Goal: Task Accomplishment & Management: Use online tool/utility

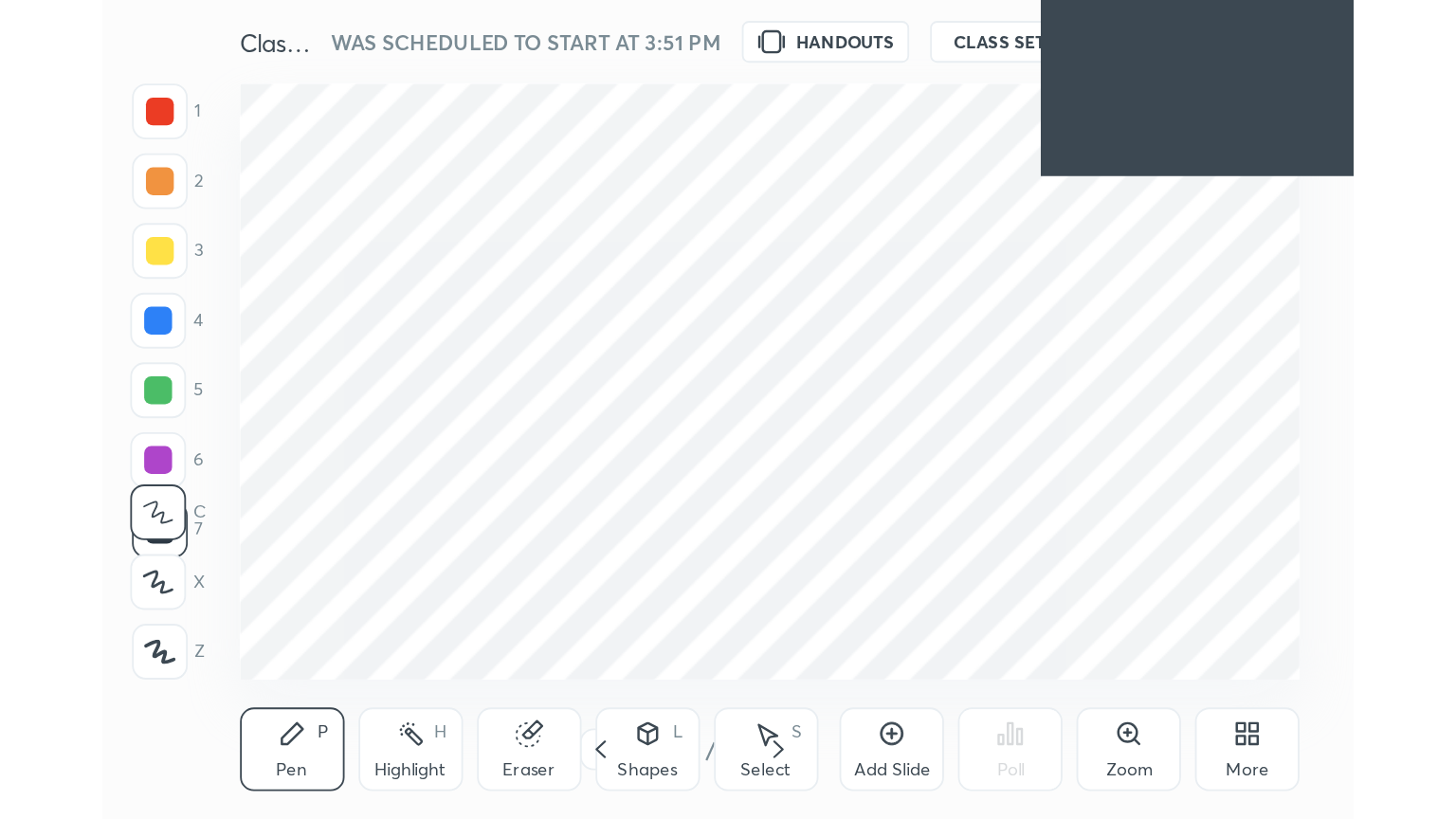
scroll to position [324, 605]
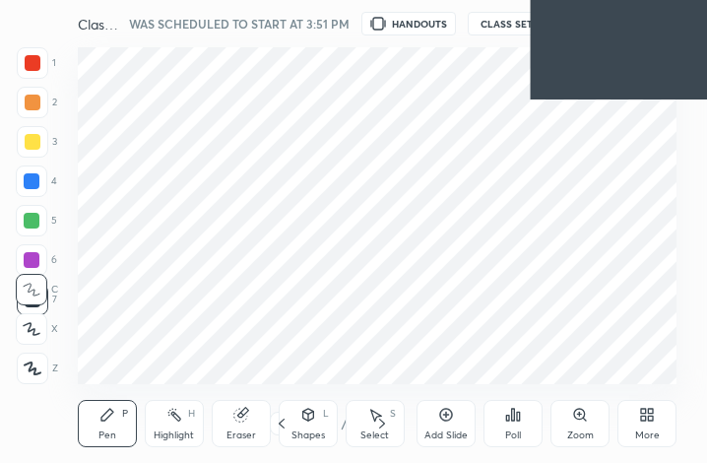
click at [651, 419] on icon at bounding box center [651, 417] width 5 height 5
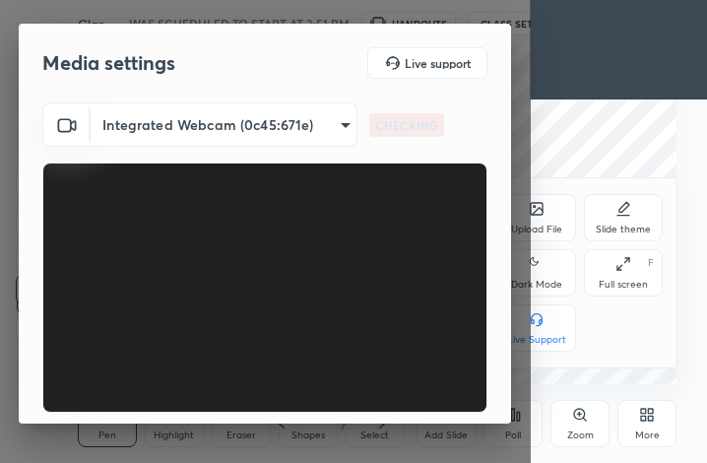
click at [637, 288] on div "Full screen" at bounding box center [623, 285] width 49 height 10
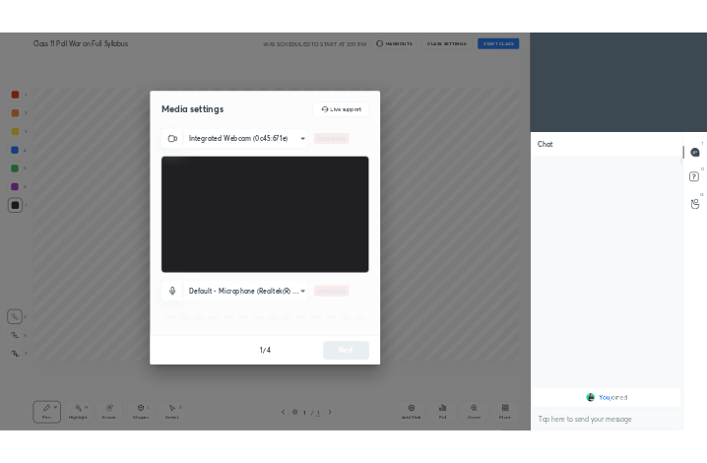
scroll to position [97713, 97382]
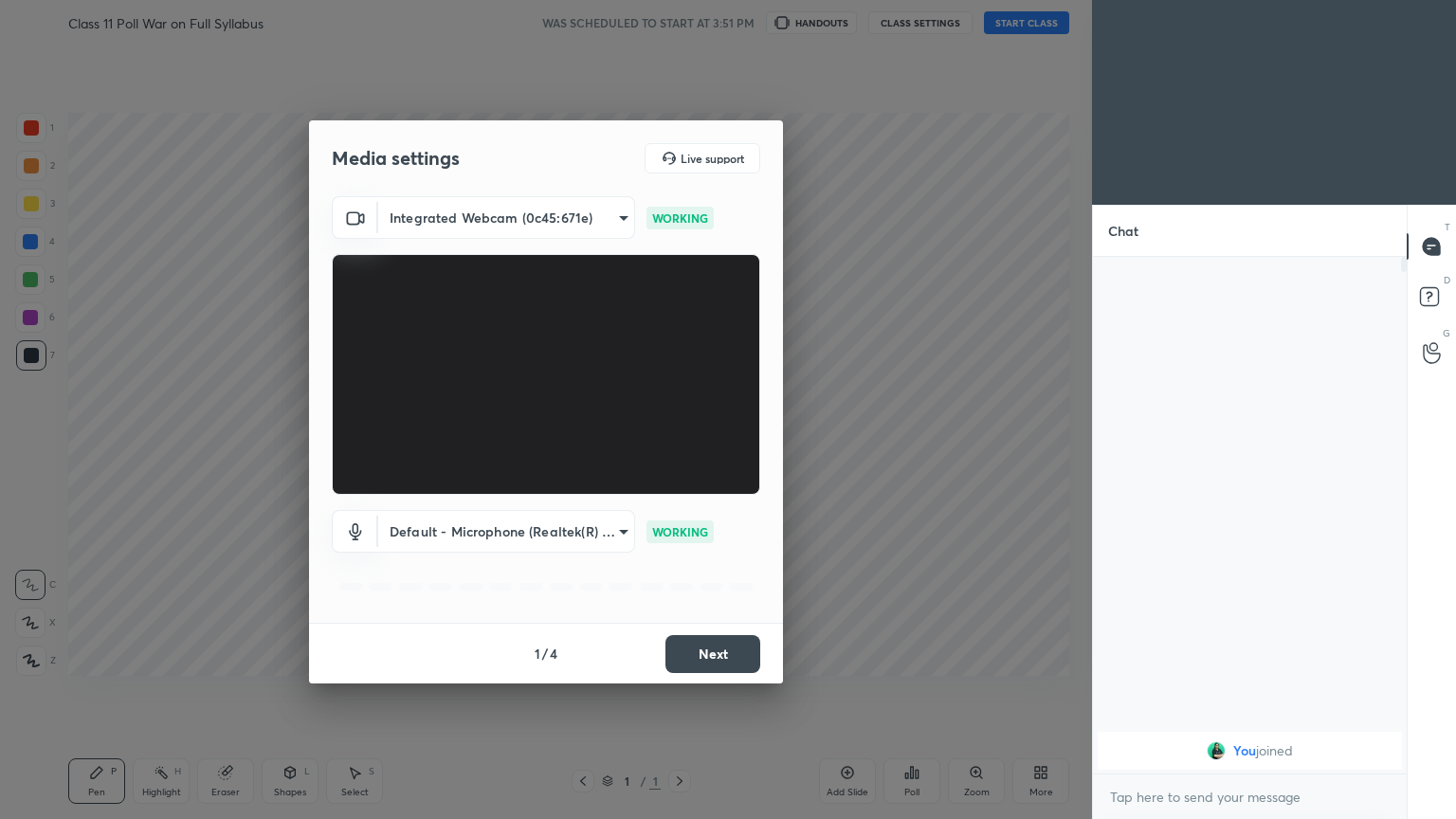
click at [680, 445] on button "Next" at bounding box center [713, 653] width 94 height 38
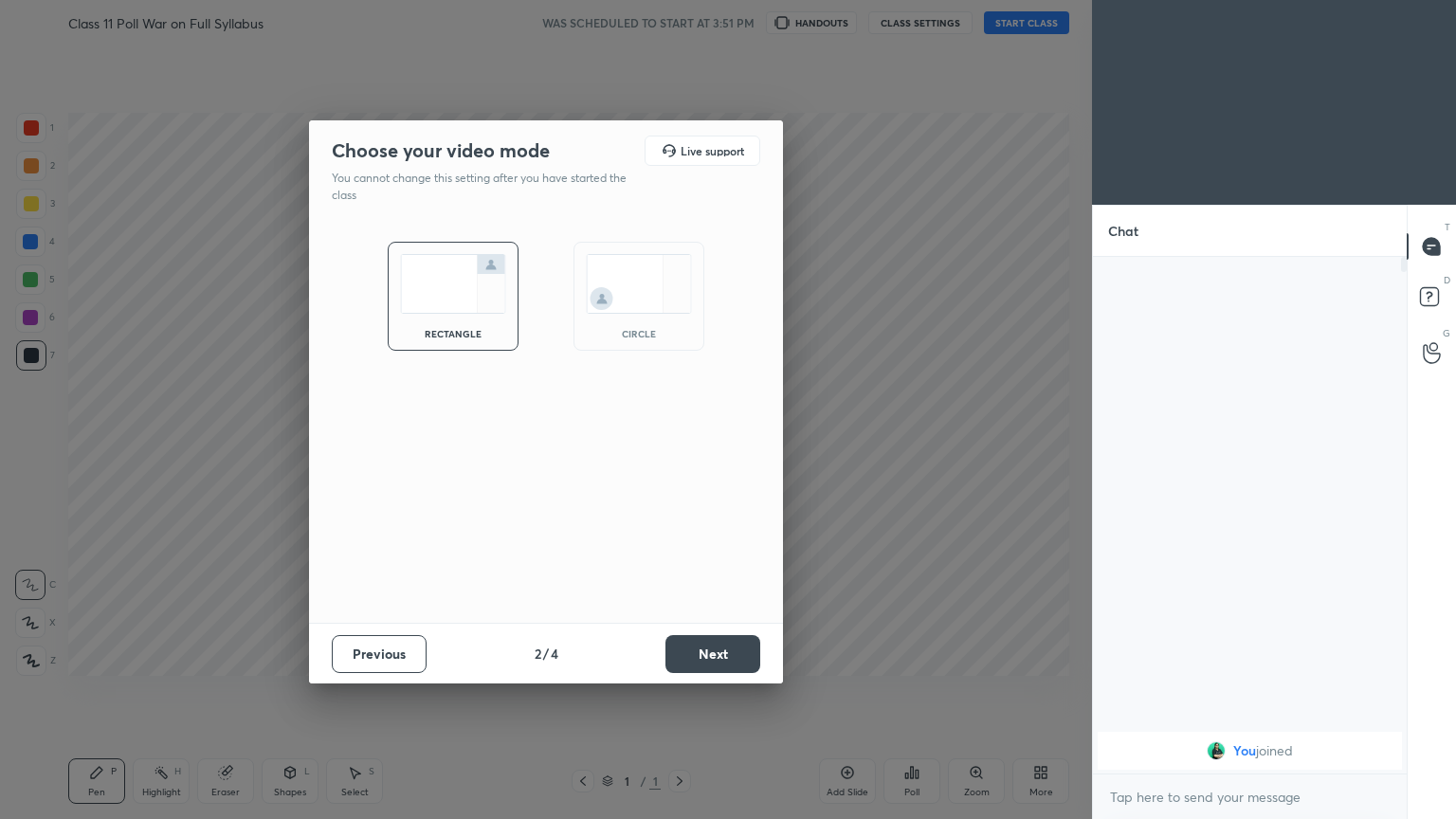
click at [680, 445] on button "Next" at bounding box center [713, 653] width 94 height 38
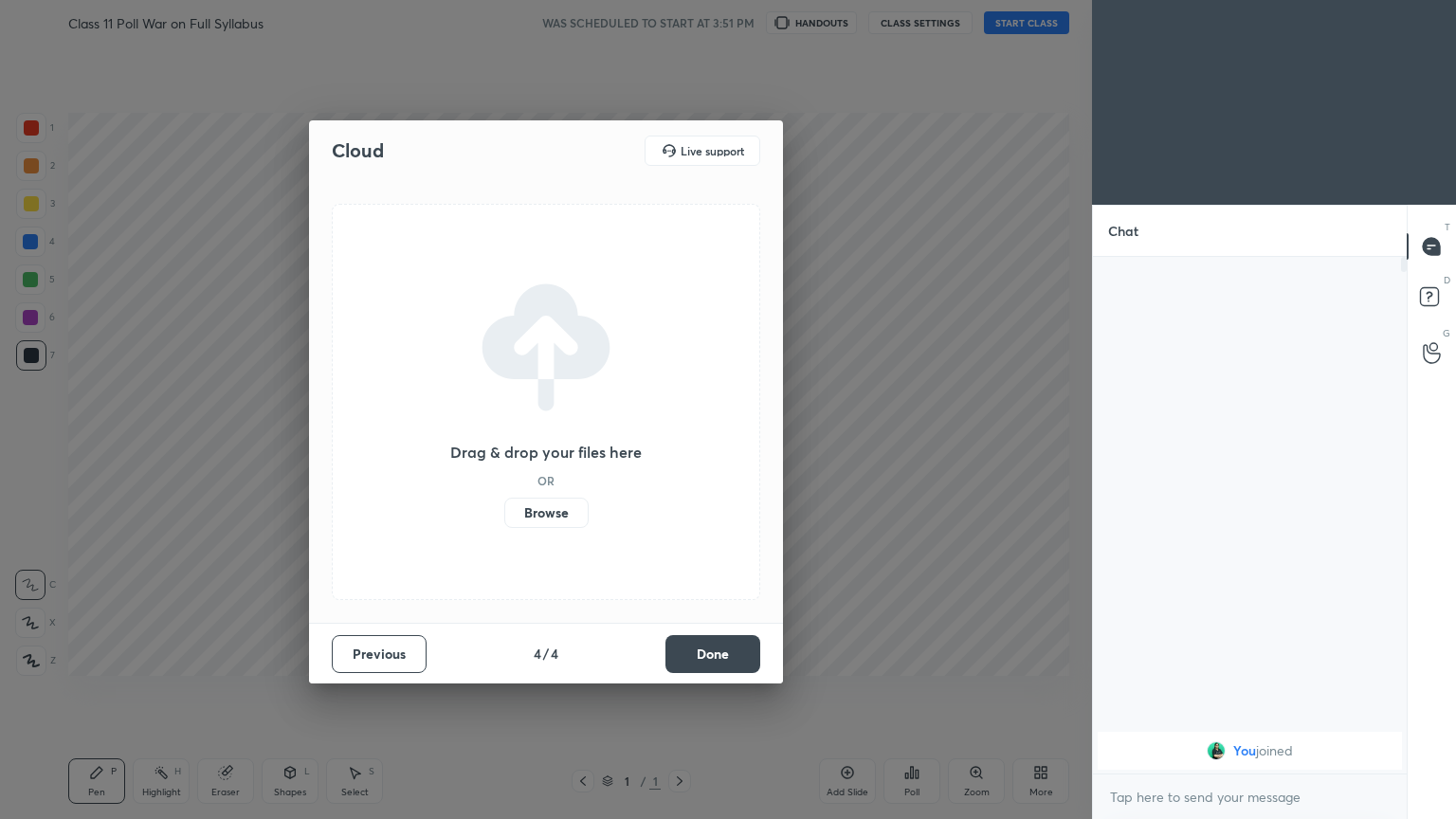
click at [680, 445] on button "Done" at bounding box center [713, 653] width 94 height 38
click at [680, 445] on div "Drag & drop your files here OR Browse" at bounding box center [546, 401] width 429 height 396
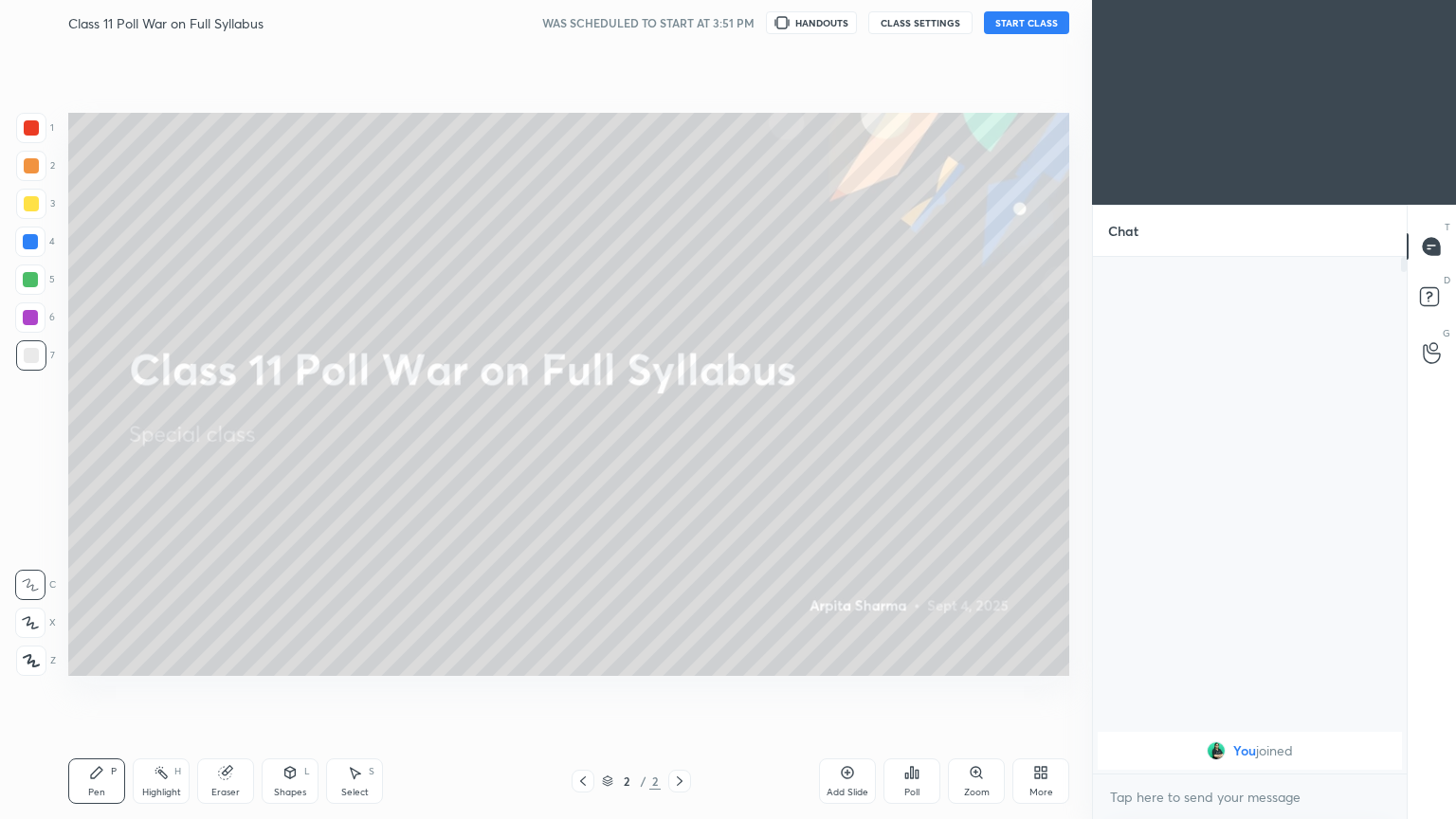
click at [680, 22] on button "START CLASS" at bounding box center [1027, 23] width 86 height 23
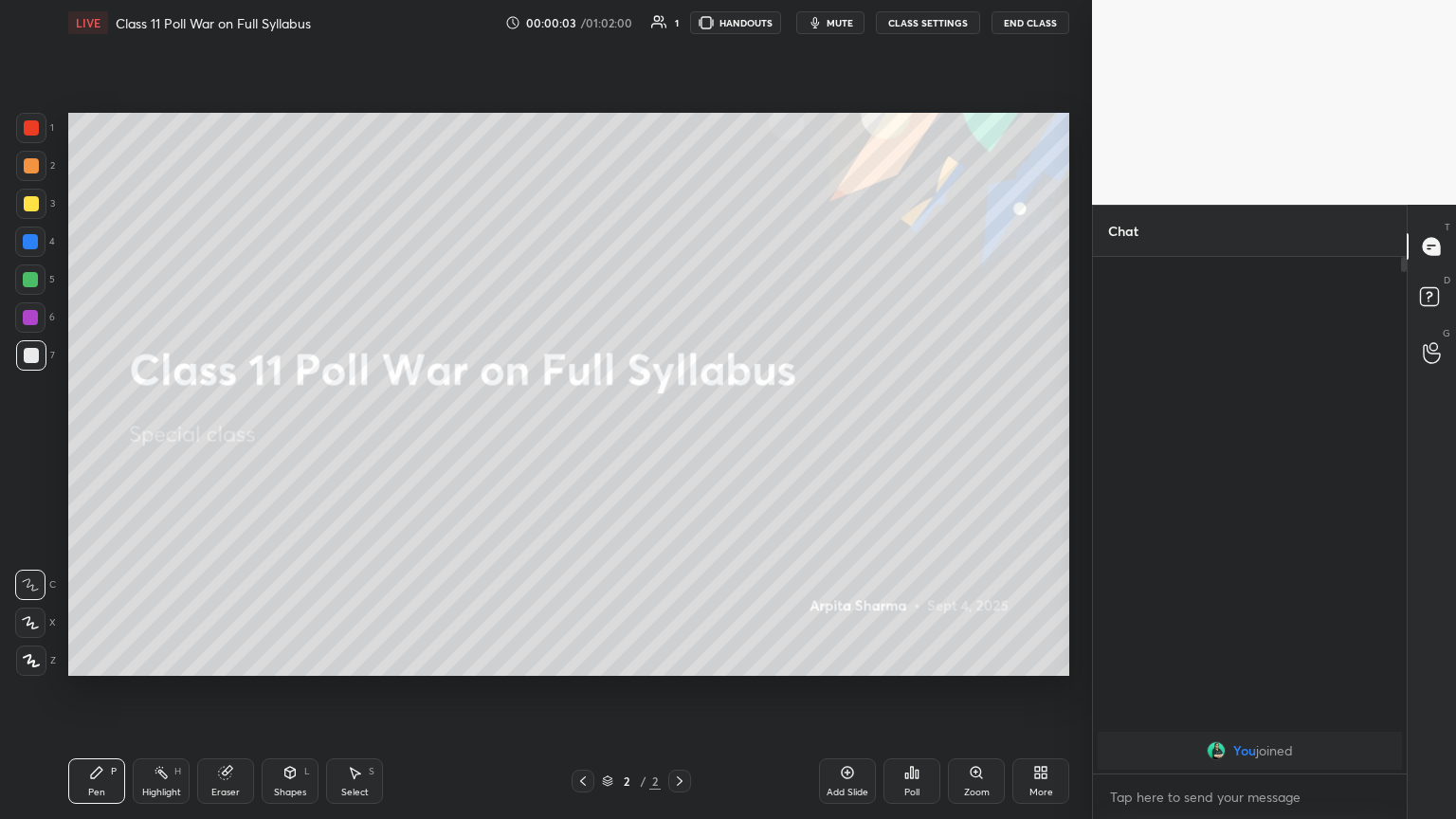
click at [680, 27] on span "mute" at bounding box center [840, 23] width 27 height 13
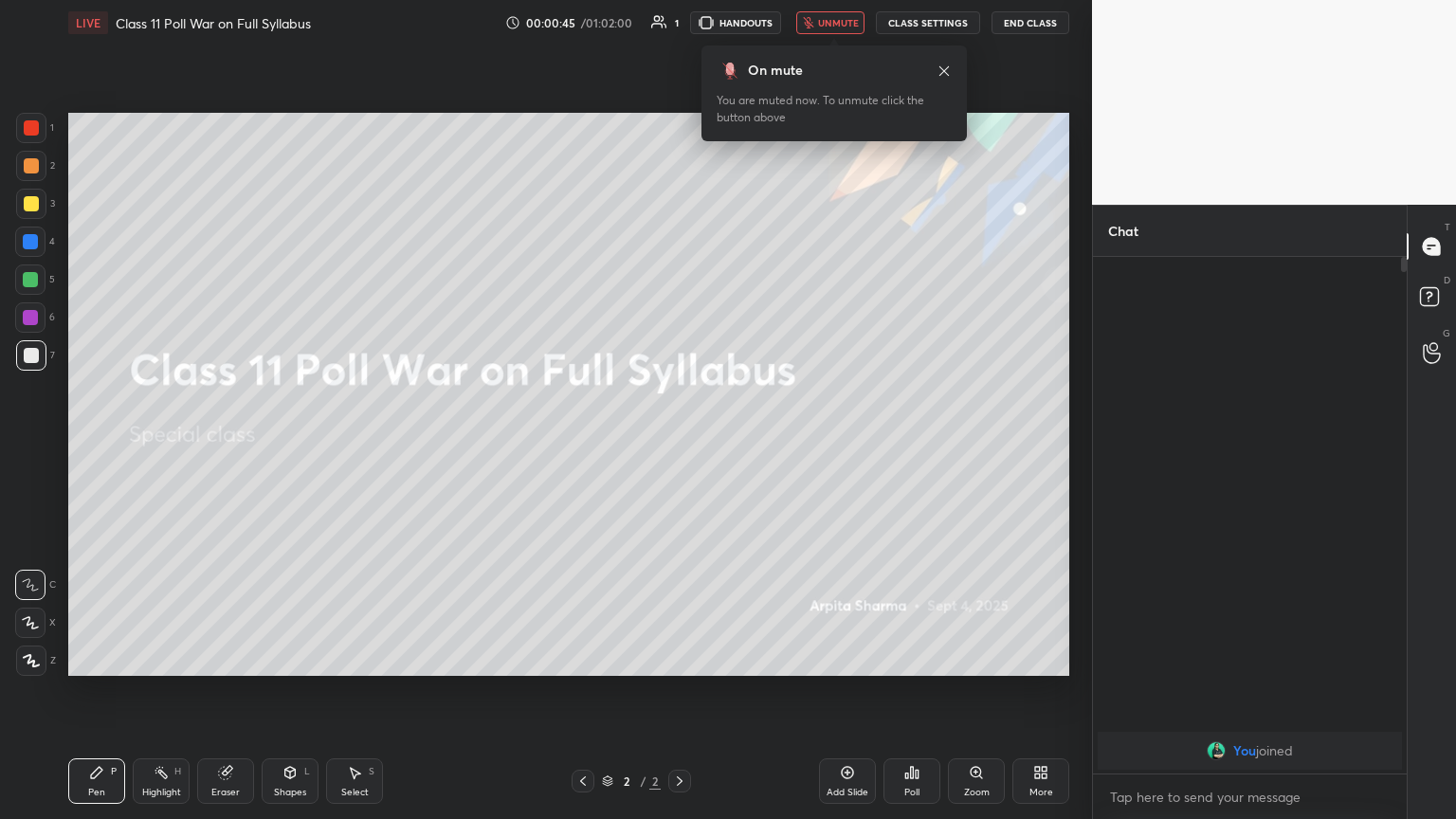
click at [680, 445] on icon at bounding box center [1041, 772] width 15 height 15
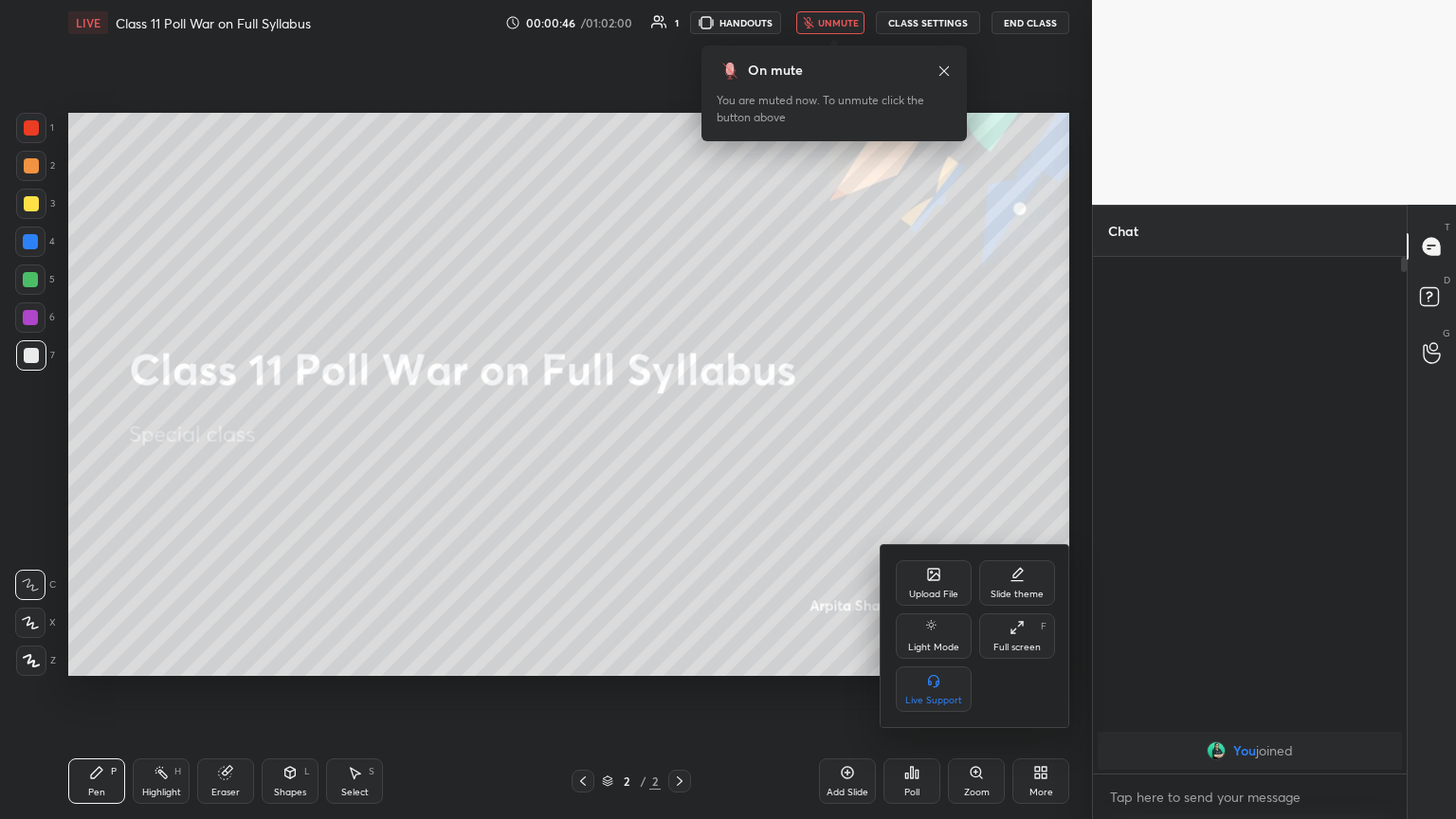
click at [680, 445] on div "Upload File" at bounding box center [933, 582] width 76 height 45
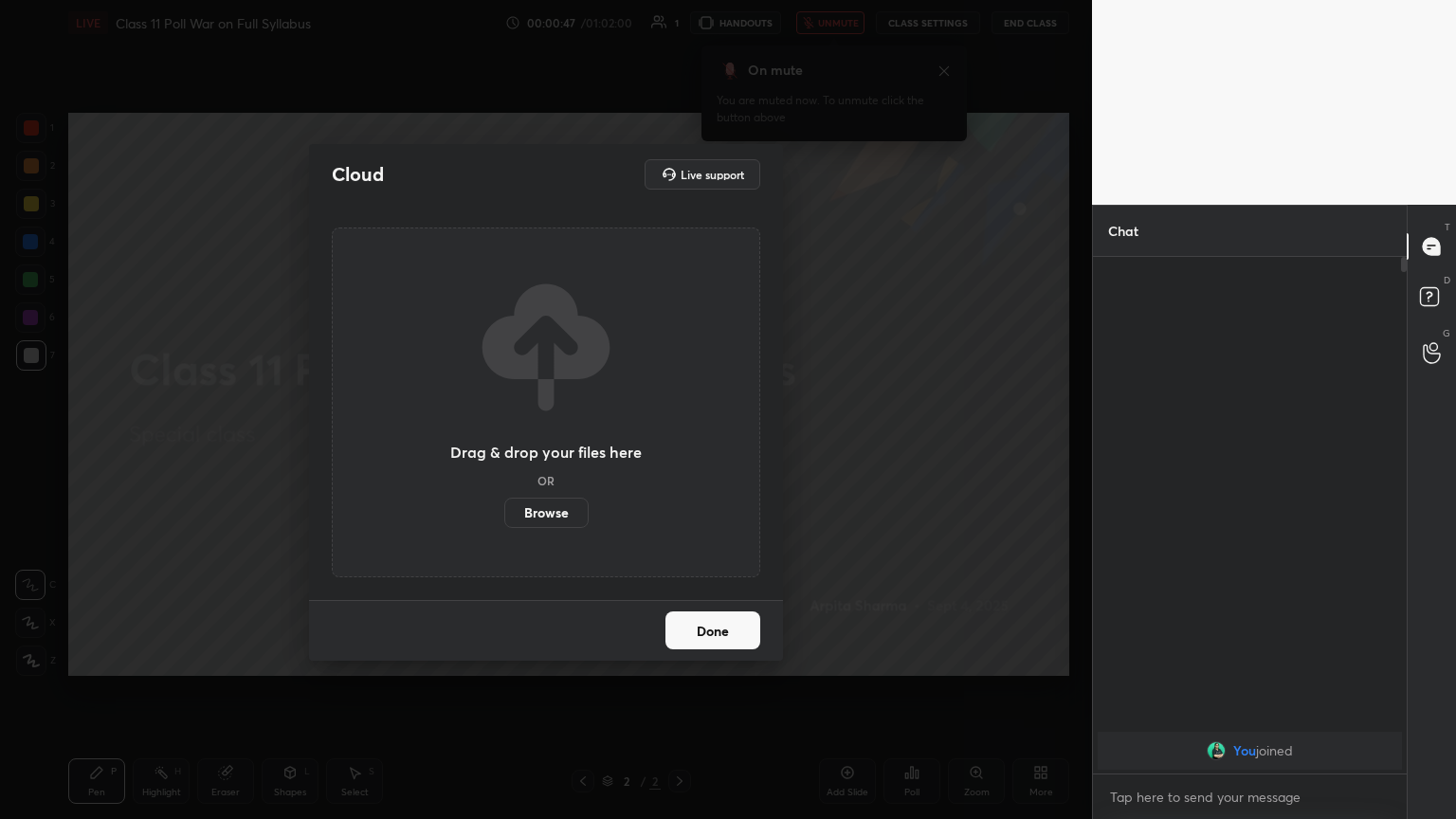
click at [525, 445] on label "Browse" at bounding box center [547, 513] width 85 height 31
click at [505, 445] on input "Browse" at bounding box center [505, 513] width 0 height 31
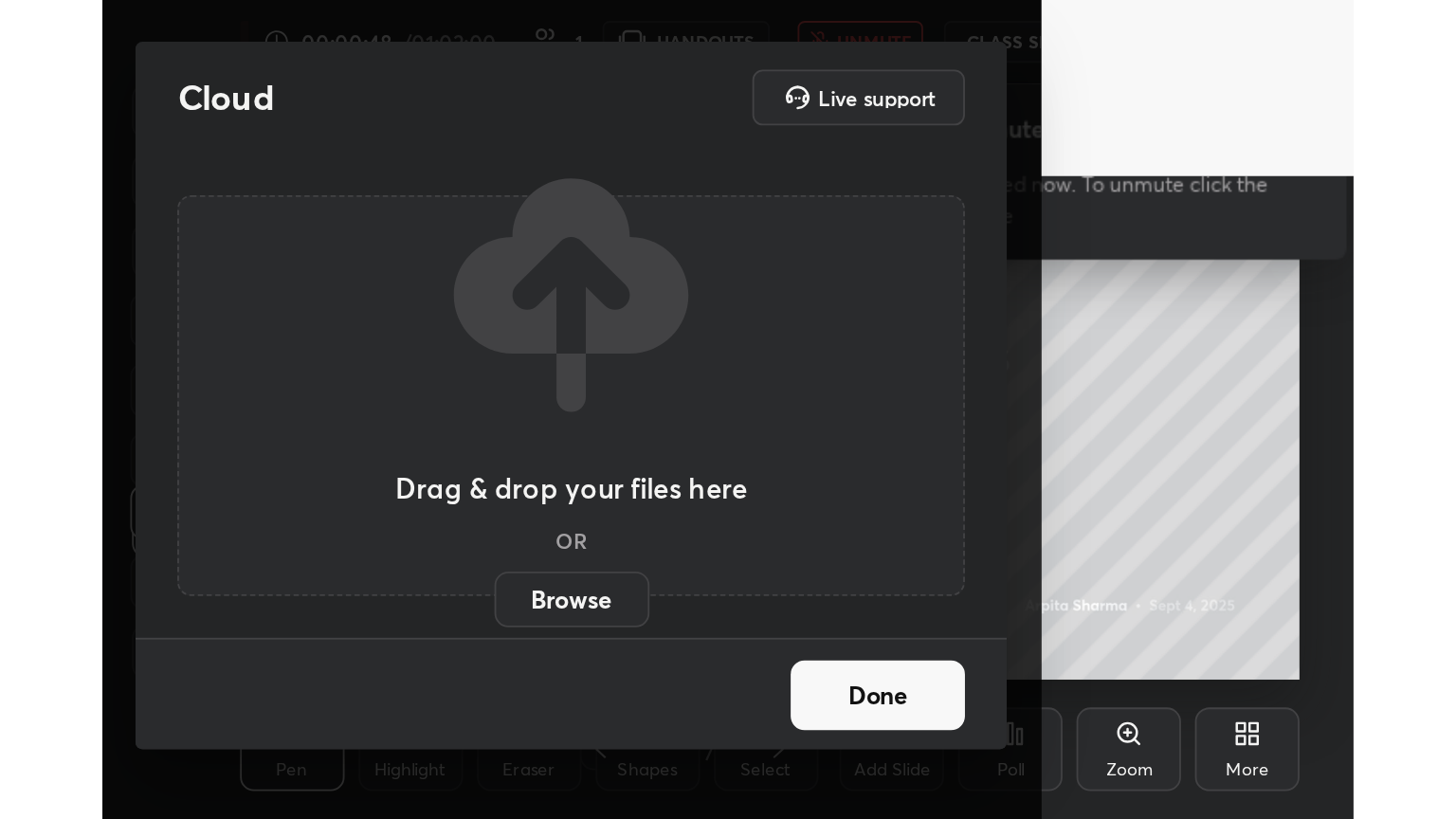
scroll to position [324, 605]
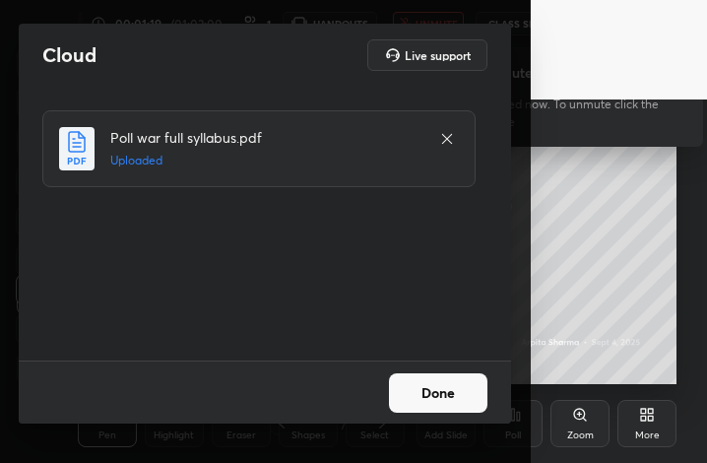
click at [438, 403] on button "Done" at bounding box center [438, 392] width 98 height 39
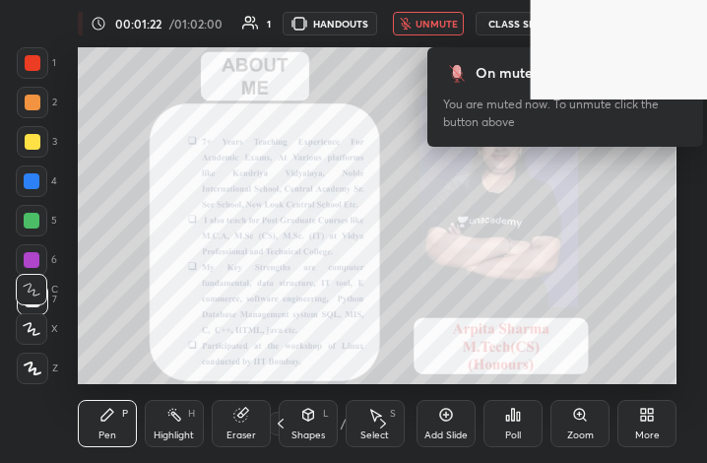
click at [683, 226] on div "Setting up your live class Poll for secs No correct answer Start poll" at bounding box center [377, 215] width 628 height 337
click at [663, 422] on div "More" at bounding box center [646, 423] width 59 height 47
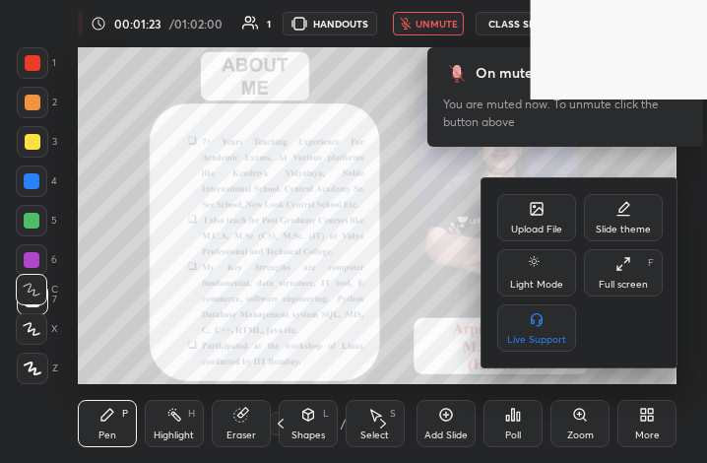
click at [648, 277] on div "Full screen F" at bounding box center [623, 272] width 79 height 47
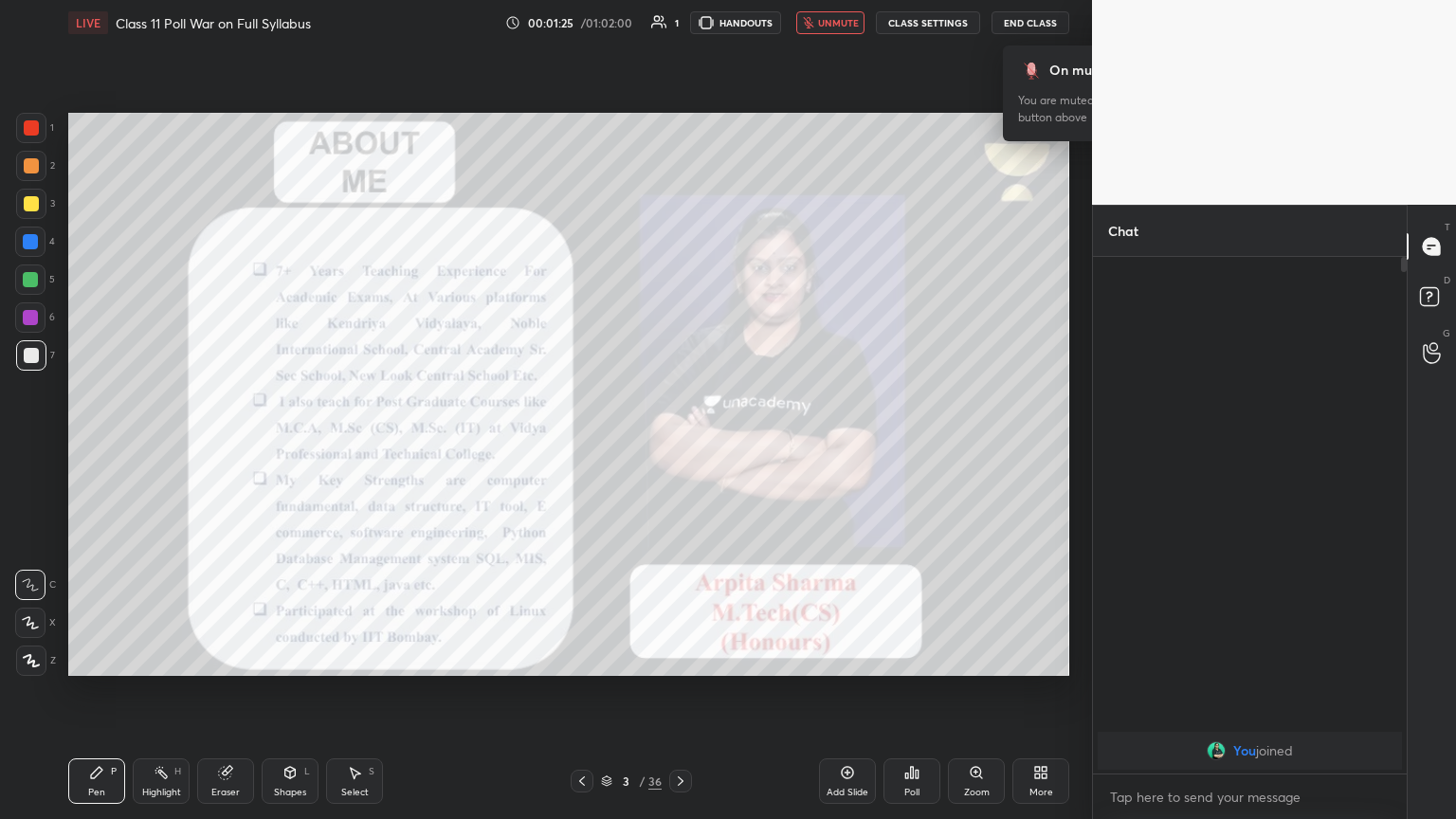
scroll to position [94039, 93775]
click at [680, 24] on span "unmute" at bounding box center [839, 23] width 40 height 13
click at [34, 131] on div at bounding box center [32, 128] width 15 height 15
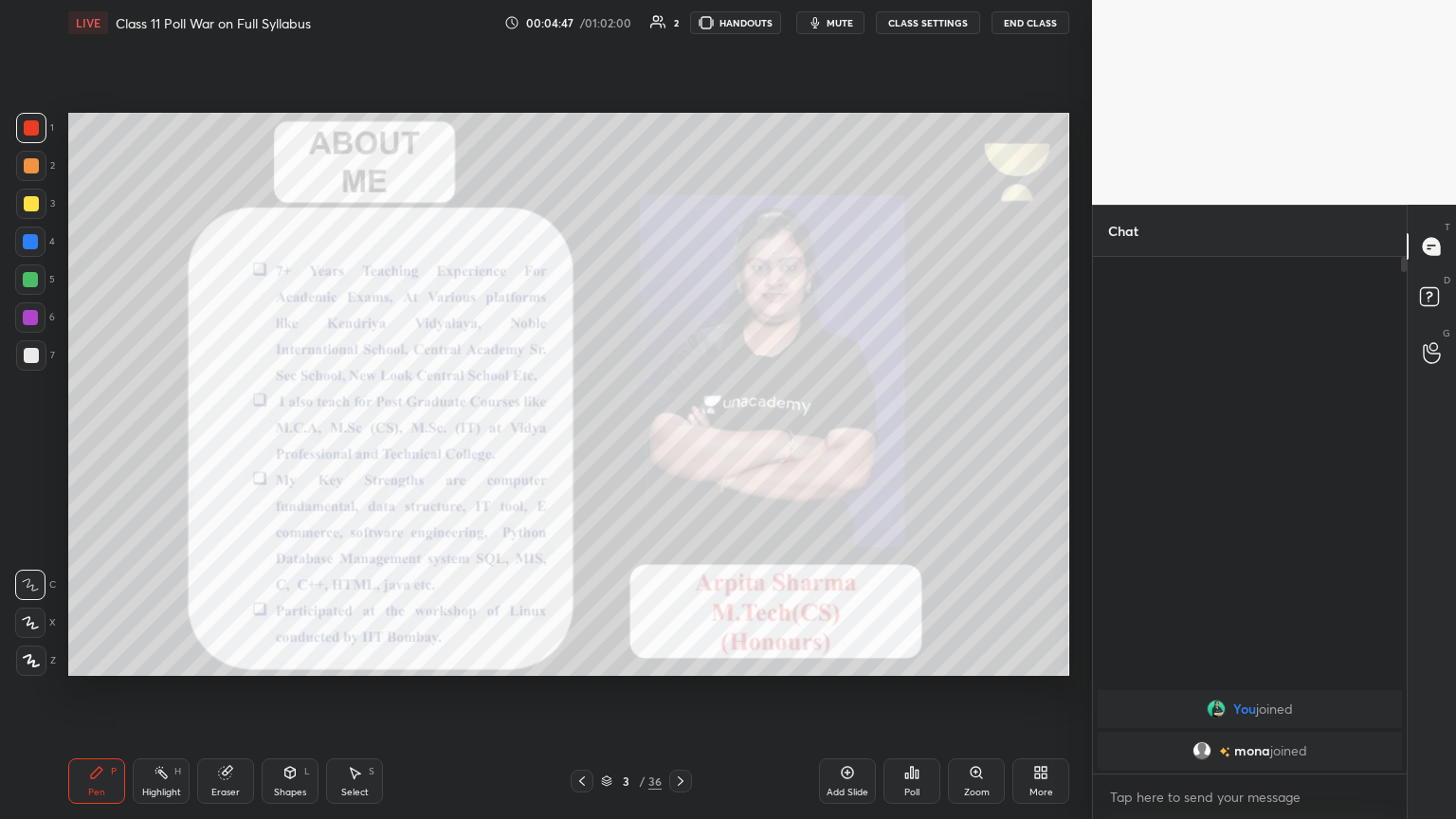
click at [33, 445] on icon at bounding box center [32, 660] width 15 height 12
click at [680, 38] on div "LIVE Class 11 Poll War on Full Syllabus 00:04:51 / 01:02:00 2 HANDOUTS mute CLA…" at bounding box center [569, 22] width 1001 height 45
click at [680, 19] on button "mute" at bounding box center [830, 23] width 68 height 23
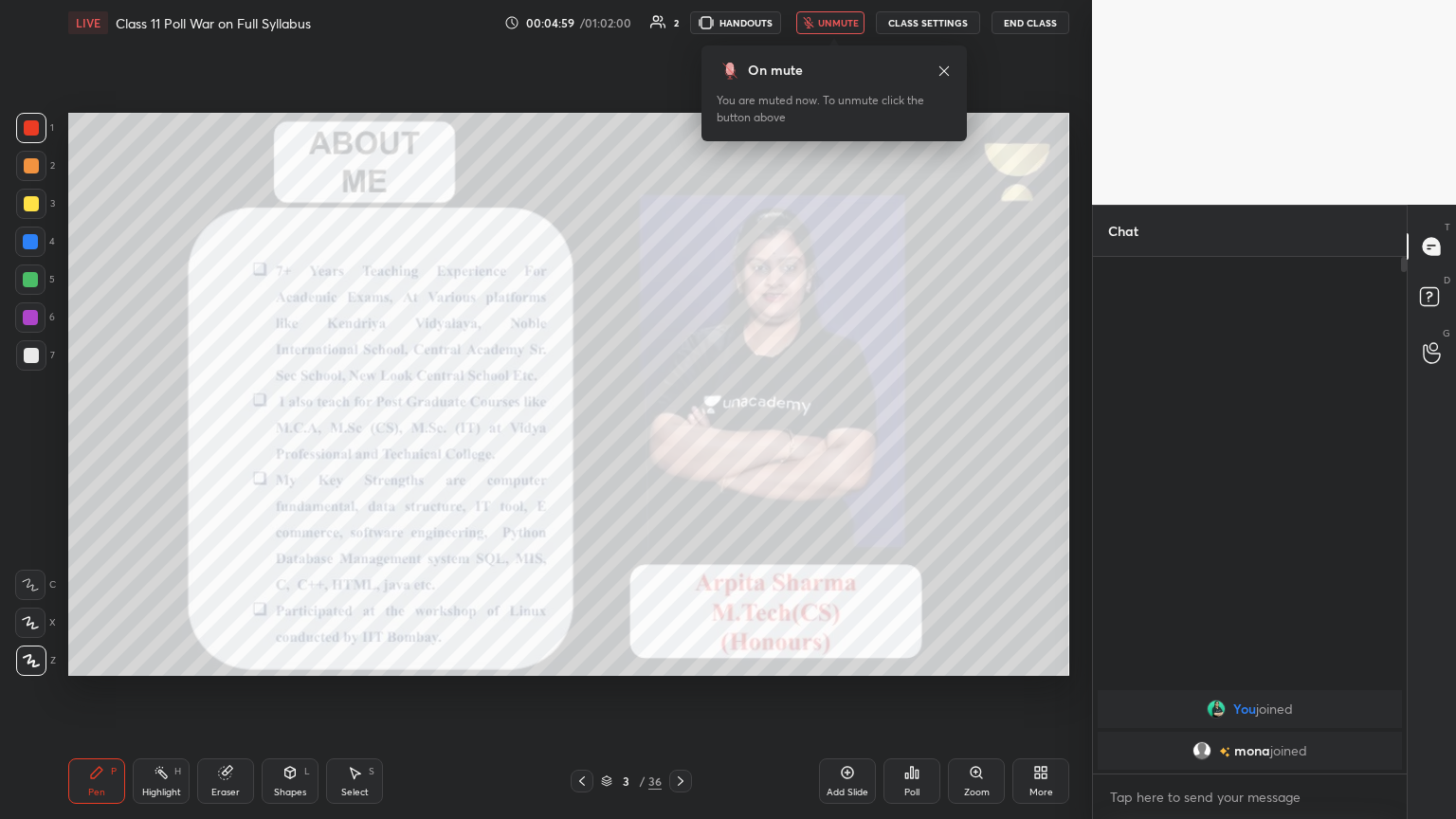
click at [680, 25] on span "unmute" at bounding box center [839, 23] width 40 height 13
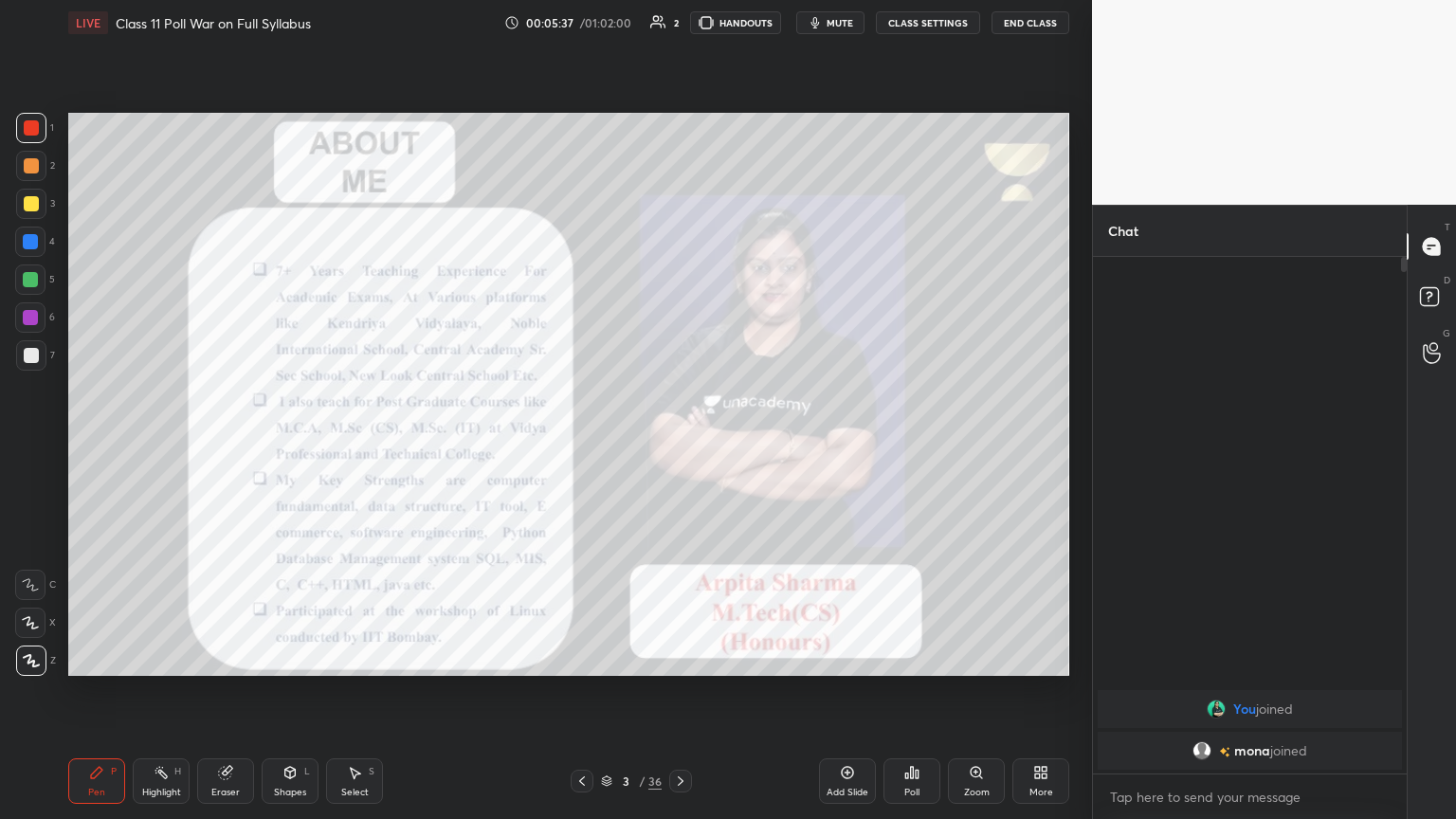
click at [679, 445] on icon at bounding box center [681, 781] width 6 height 10
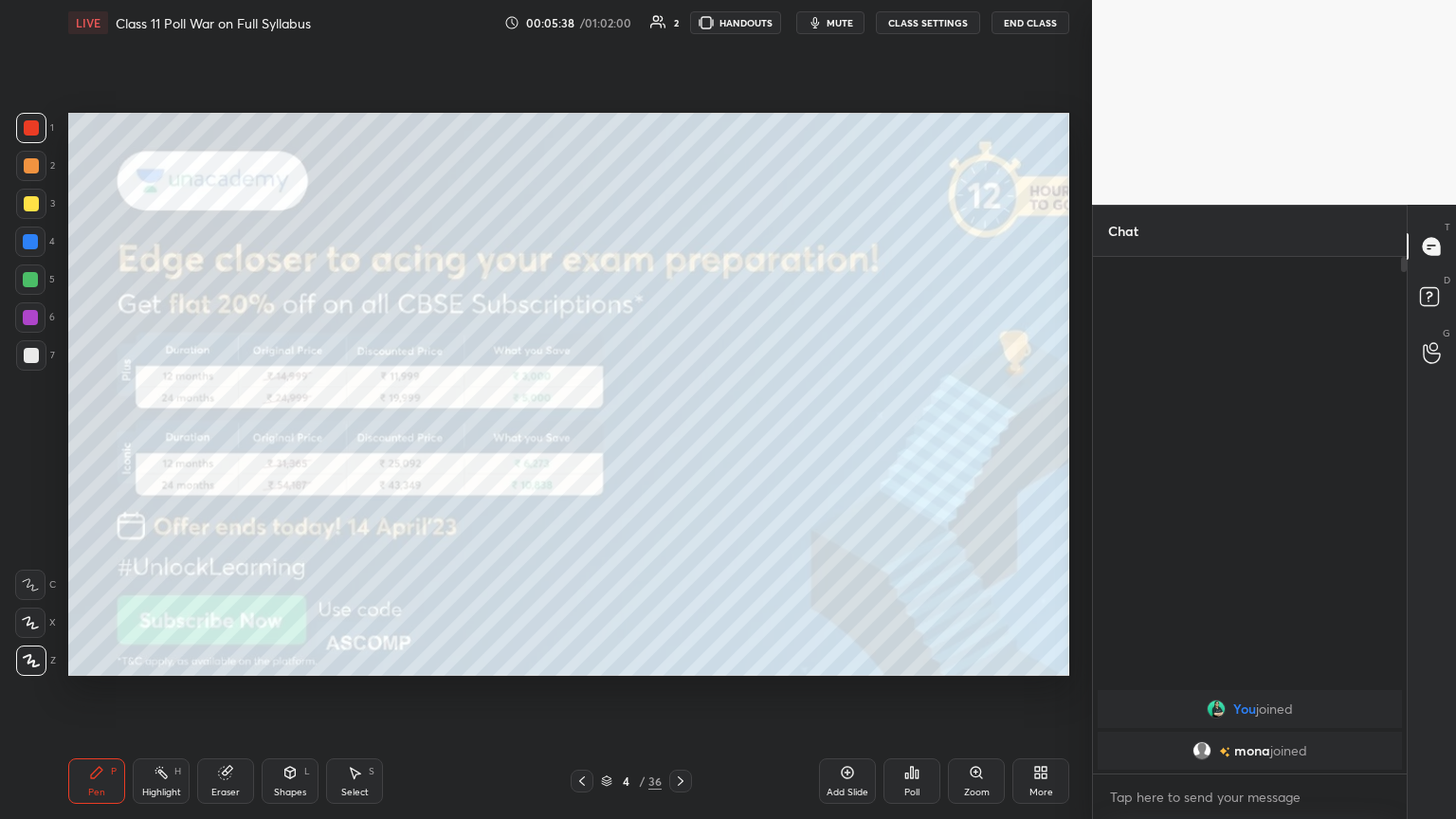
click at [679, 445] on icon at bounding box center [681, 781] width 6 height 10
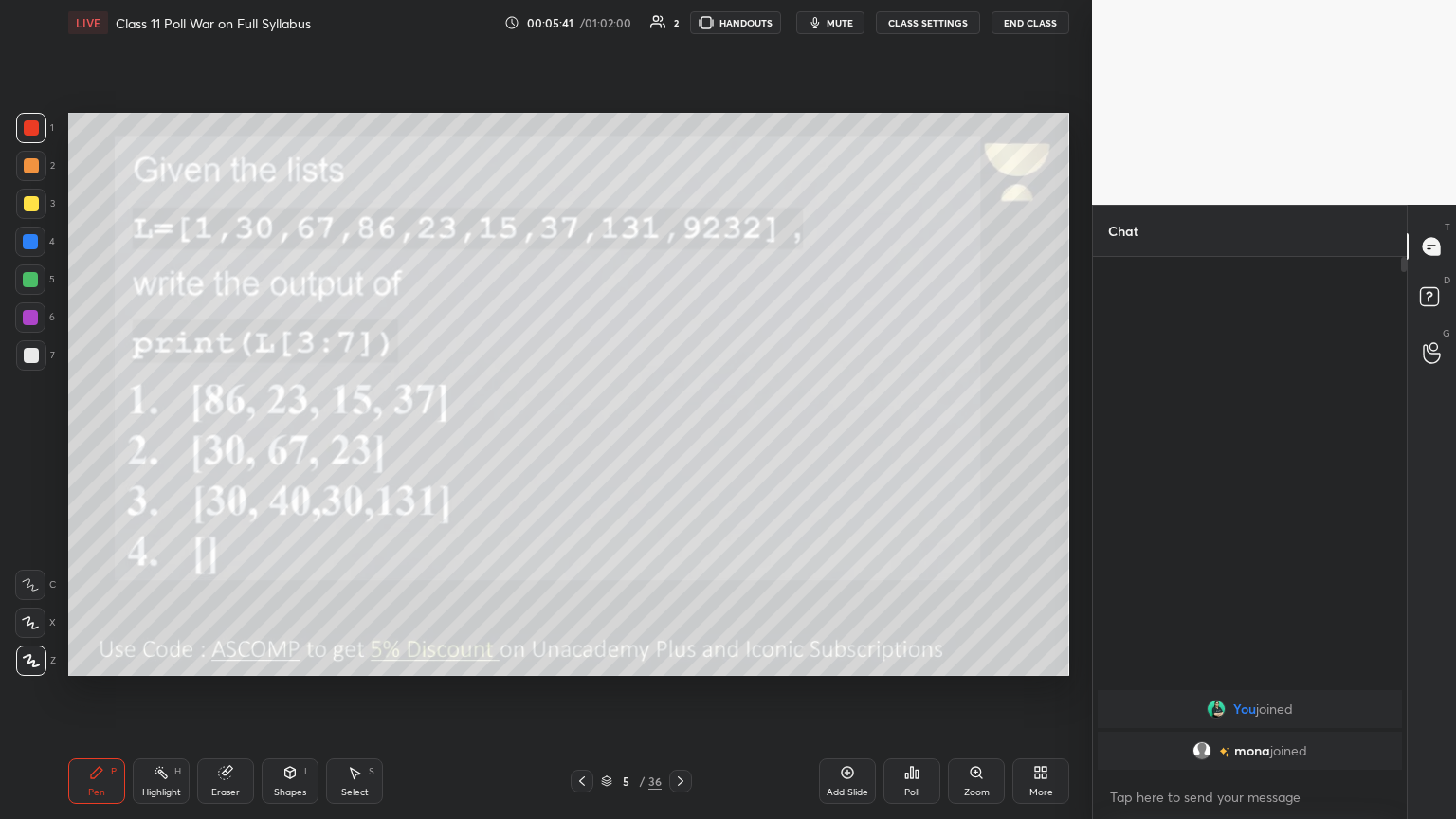
click at [680, 18] on span "mute" at bounding box center [840, 23] width 27 height 13
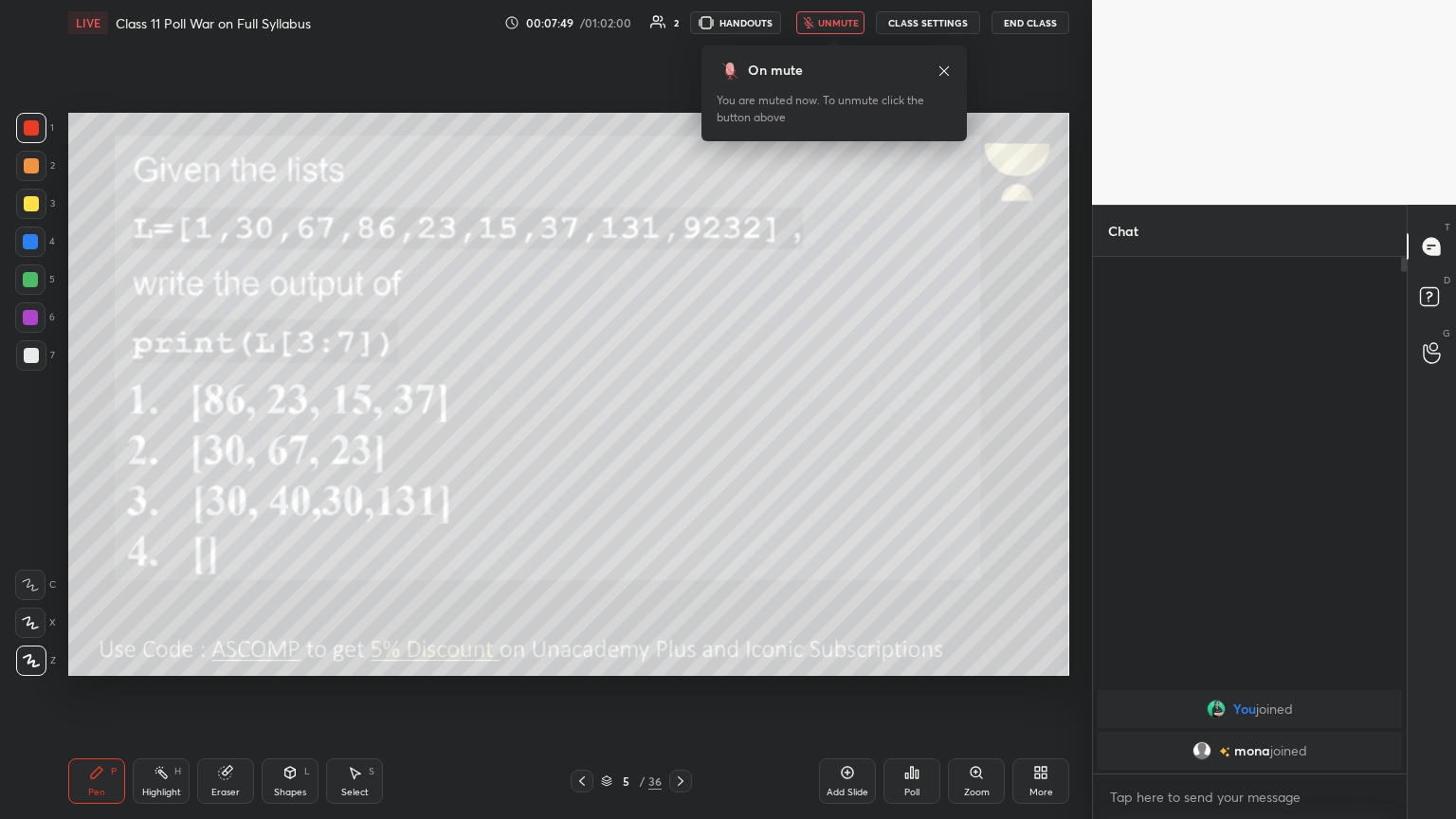
click at [679, 445] on div at bounding box center [681, 781] width 23 height 23
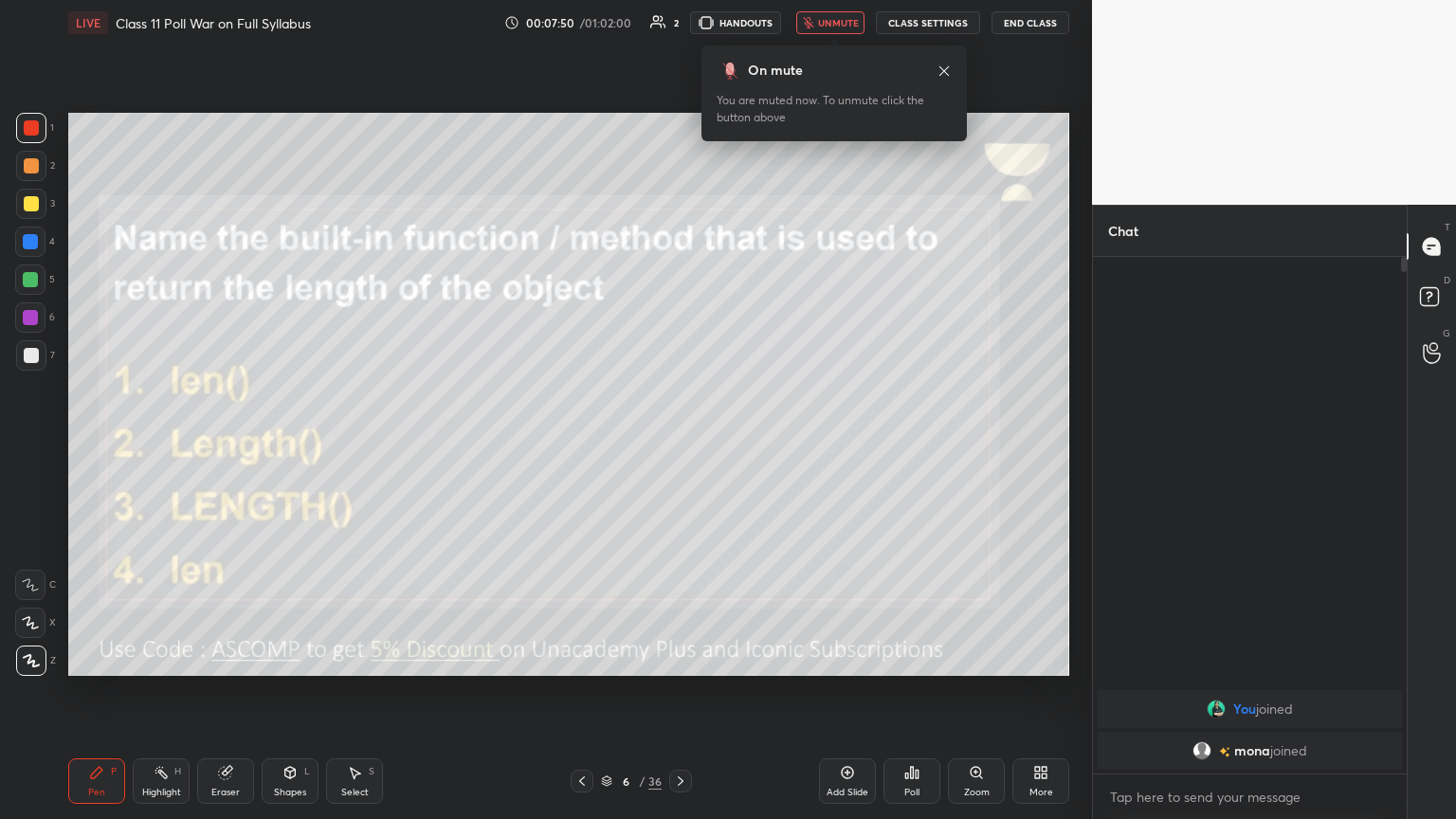
click at [577, 445] on icon at bounding box center [583, 781] width 15 height 15
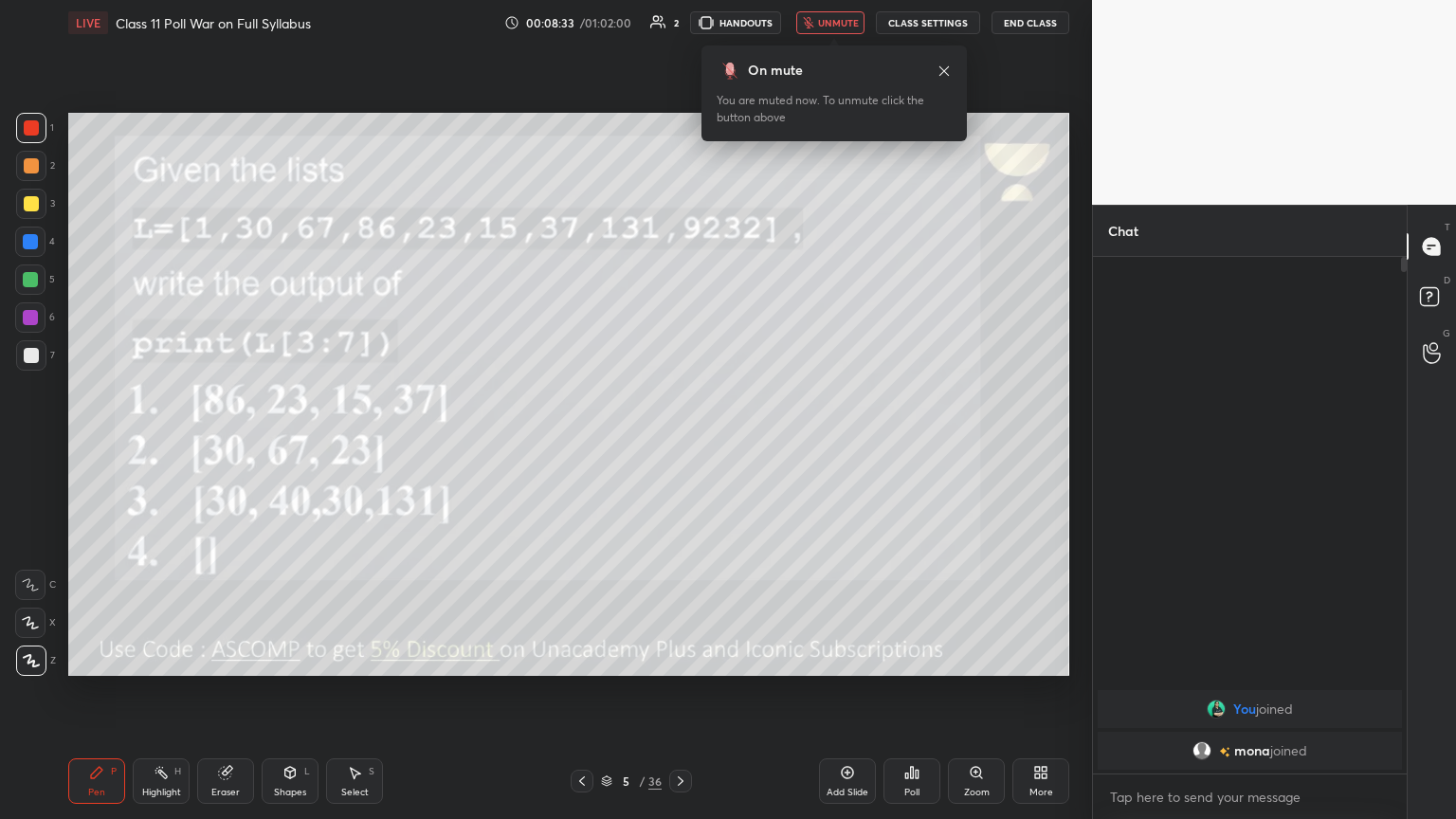
click at [680, 445] on icon at bounding box center [912, 772] width 3 height 12
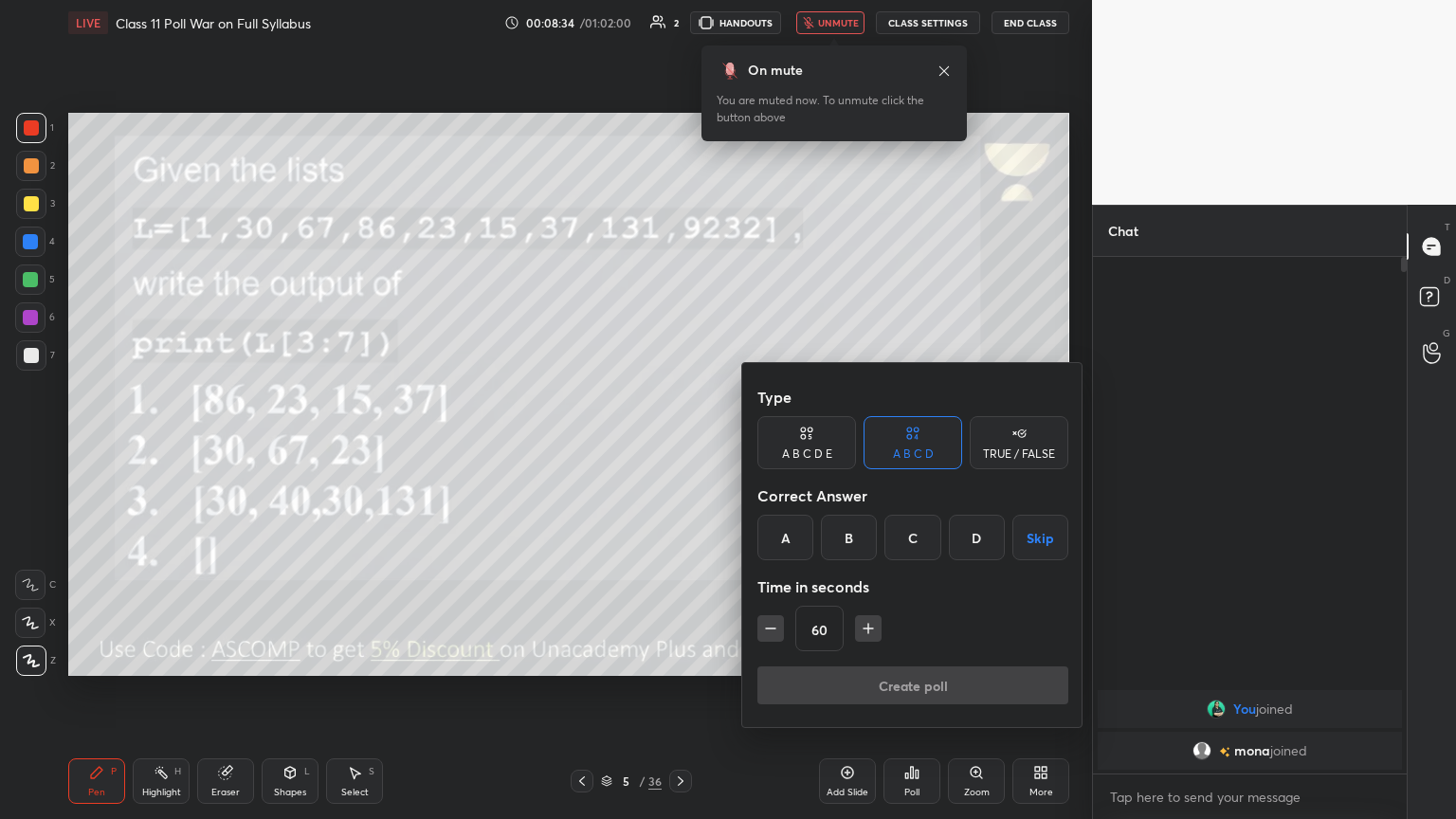
click at [680, 445] on div "A" at bounding box center [786, 537] width 56 height 45
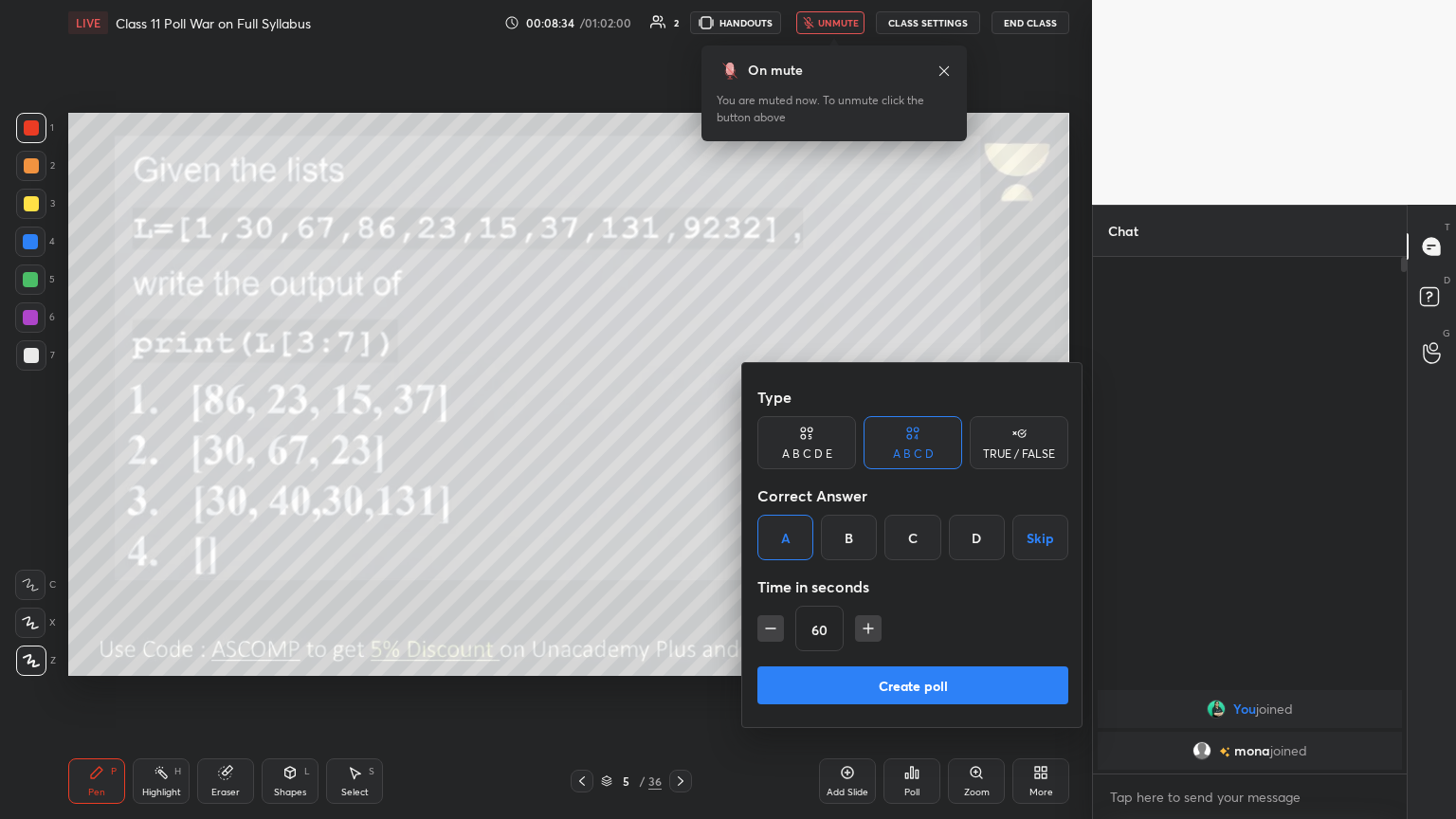
click at [680, 445] on button "Create poll" at bounding box center [913, 684] width 311 height 38
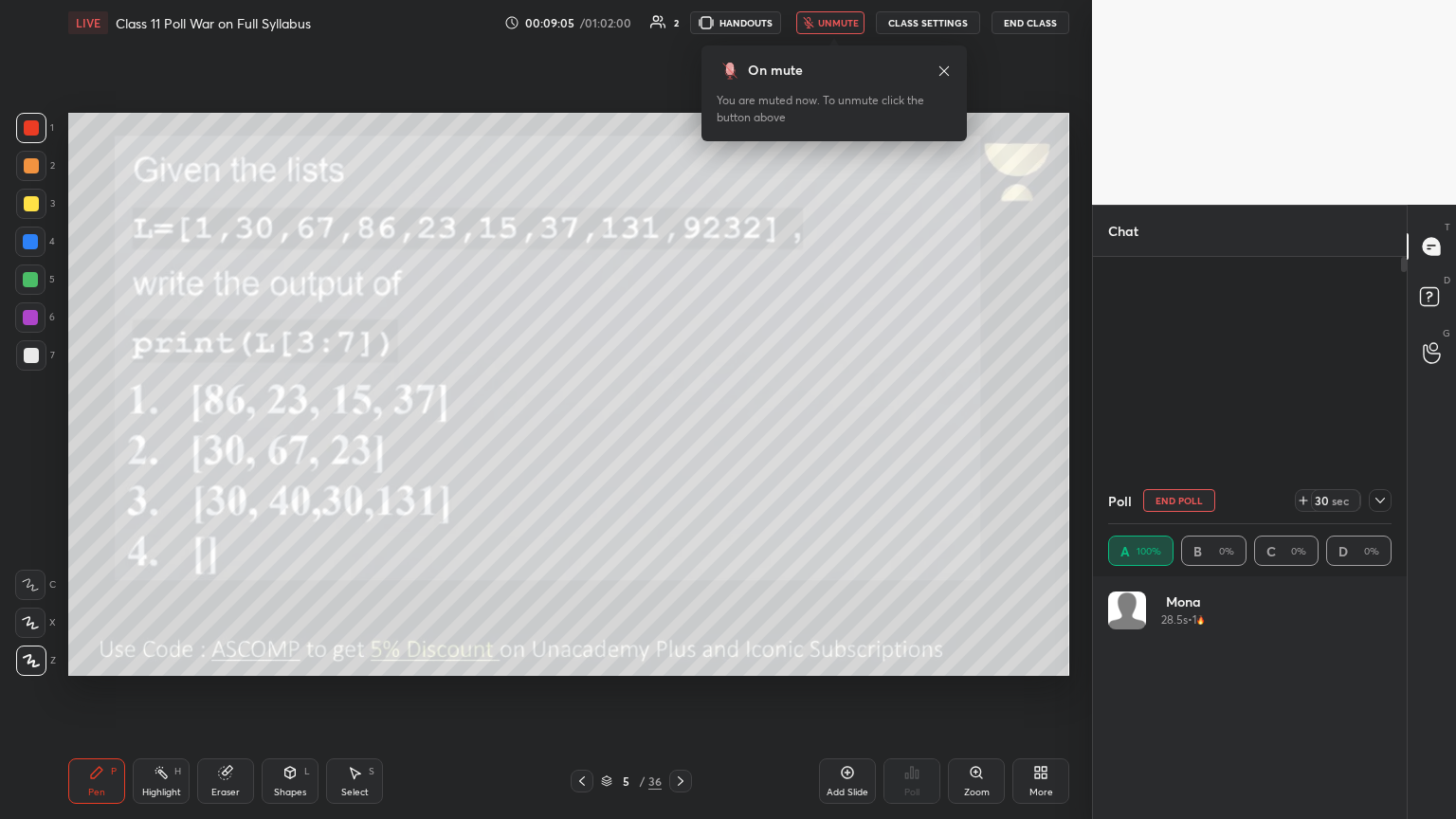
scroll to position [221, 277]
click at [680, 31] on button "unmute" at bounding box center [830, 23] width 68 height 23
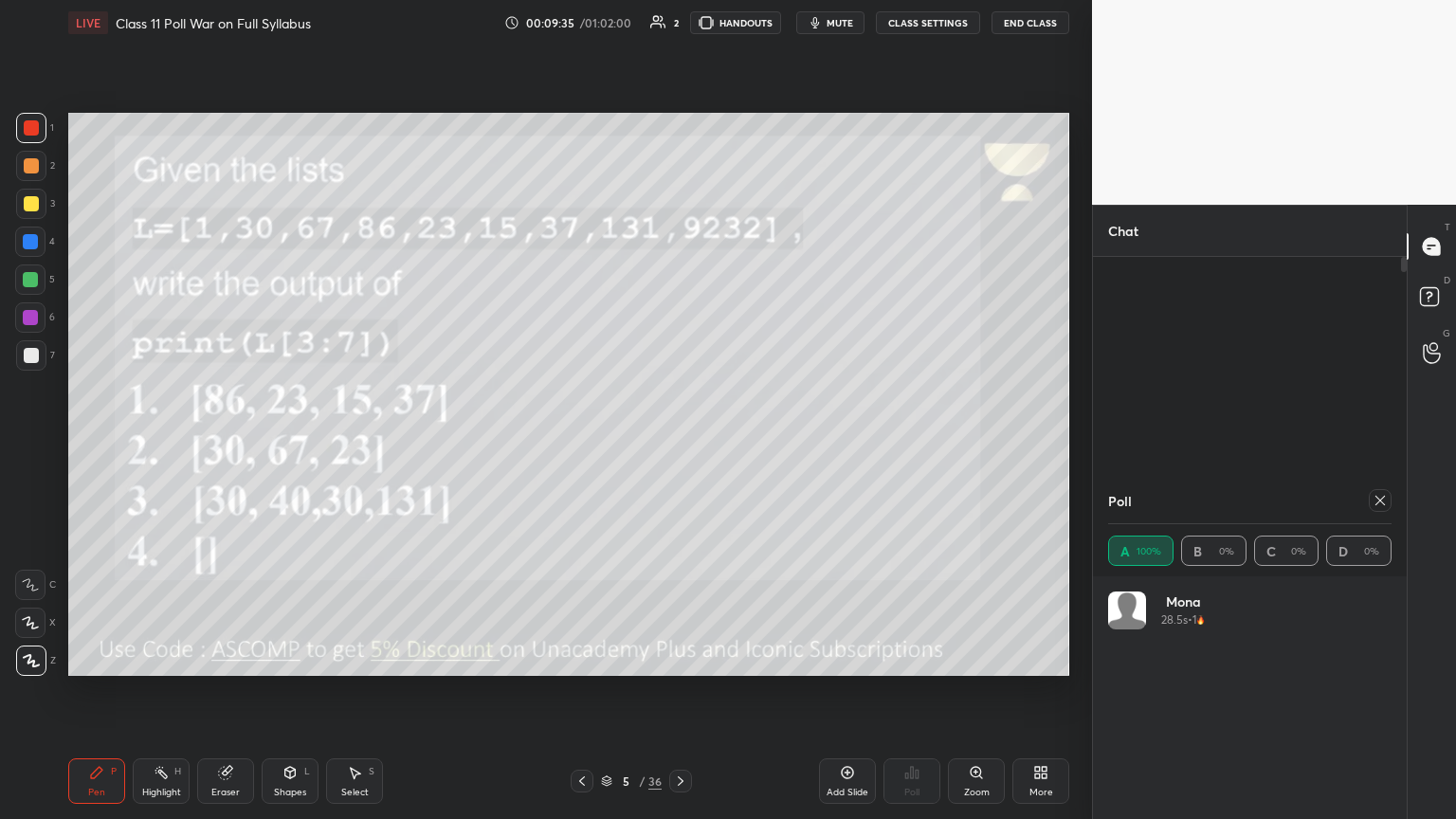
click at [680, 445] on icon at bounding box center [1380, 500] width 10 height 10
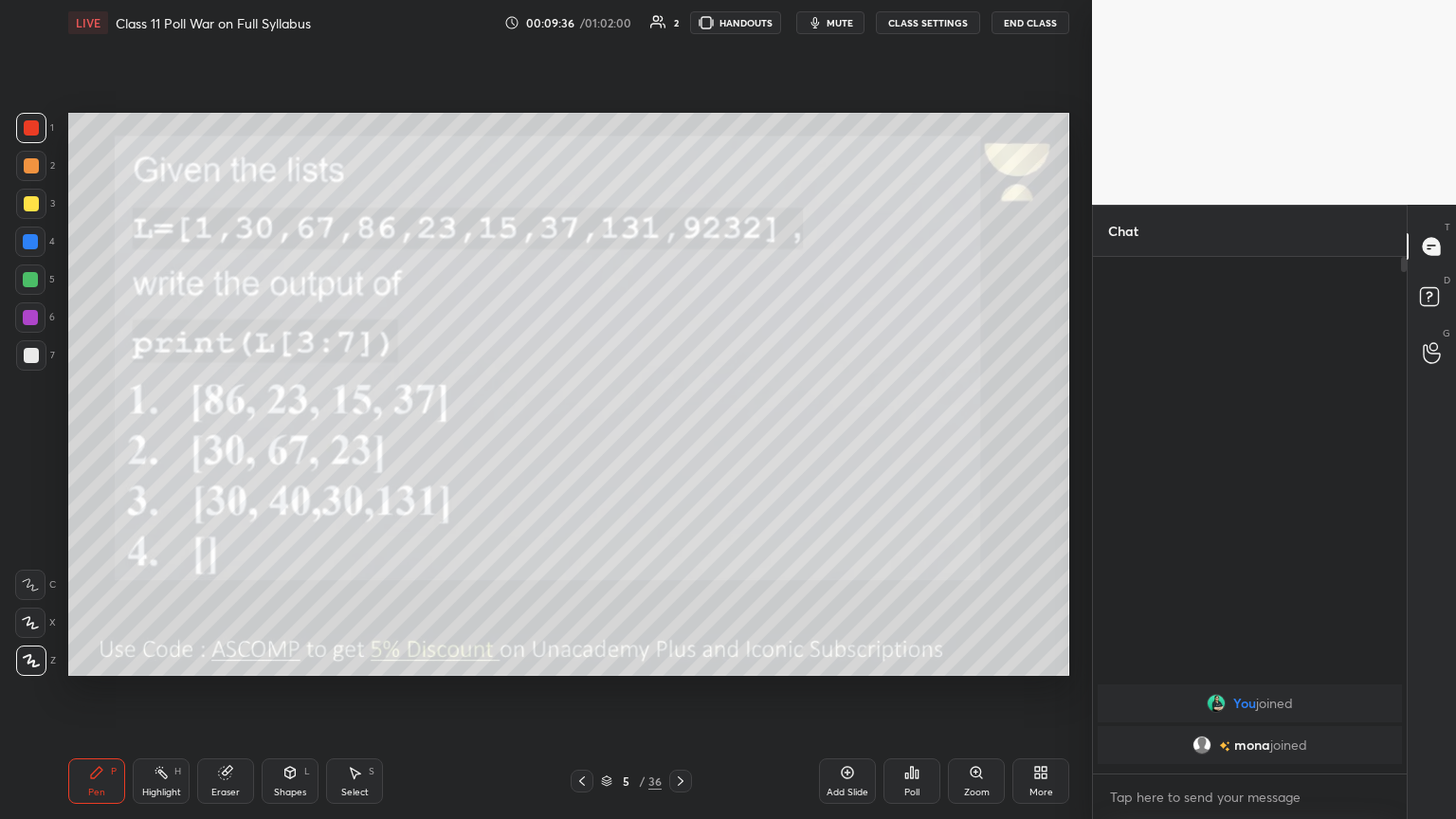
scroll to position [0, 0]
click at [31, 214] on div at bounding box center [32, 204] width 31 height 31
click at [680, 445] on div at bounding box center [681, 781] width 23 height 23
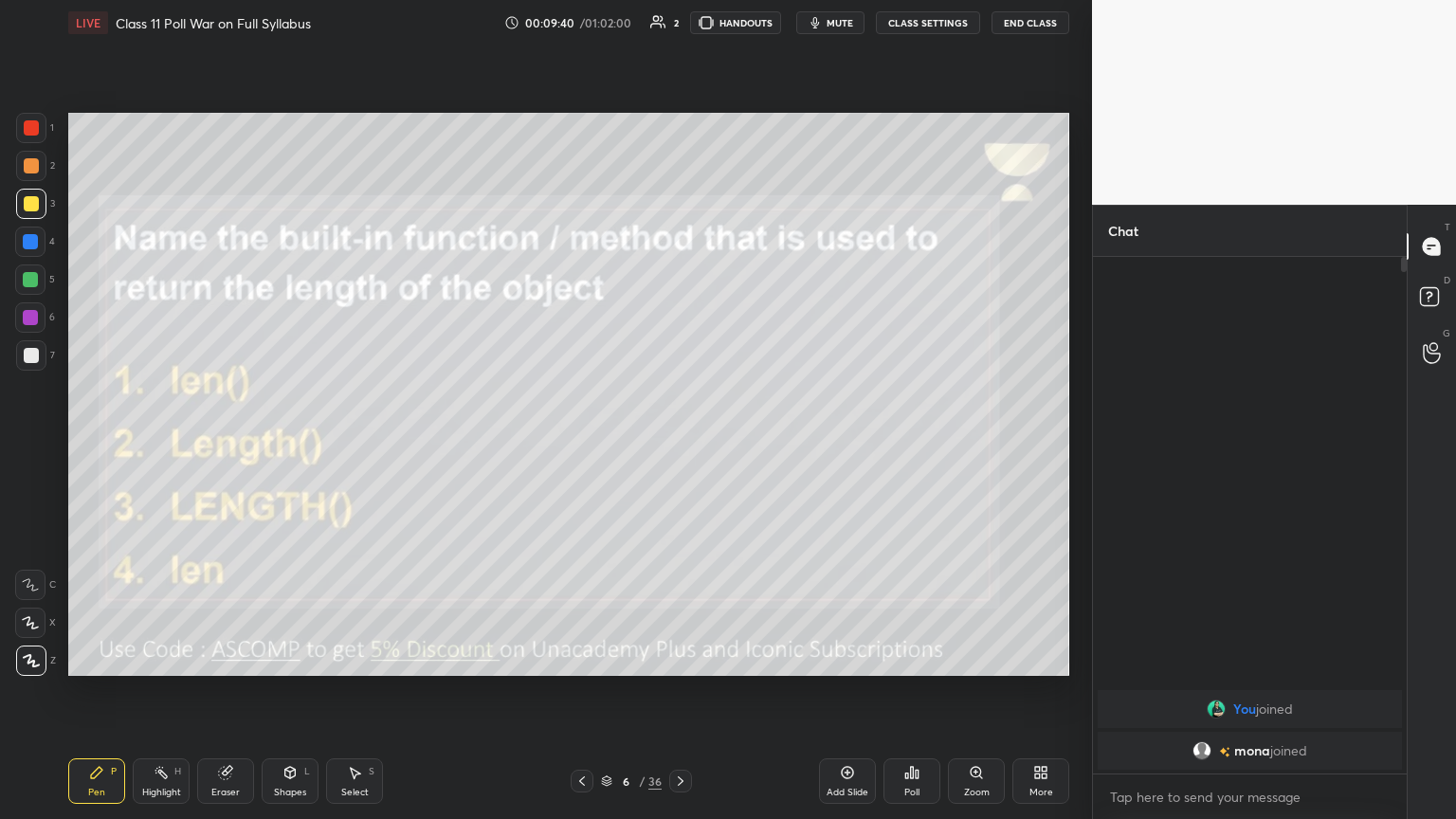
click at [680, 19] on span "mute" at bounding box center [840, 23] width 27 height 13
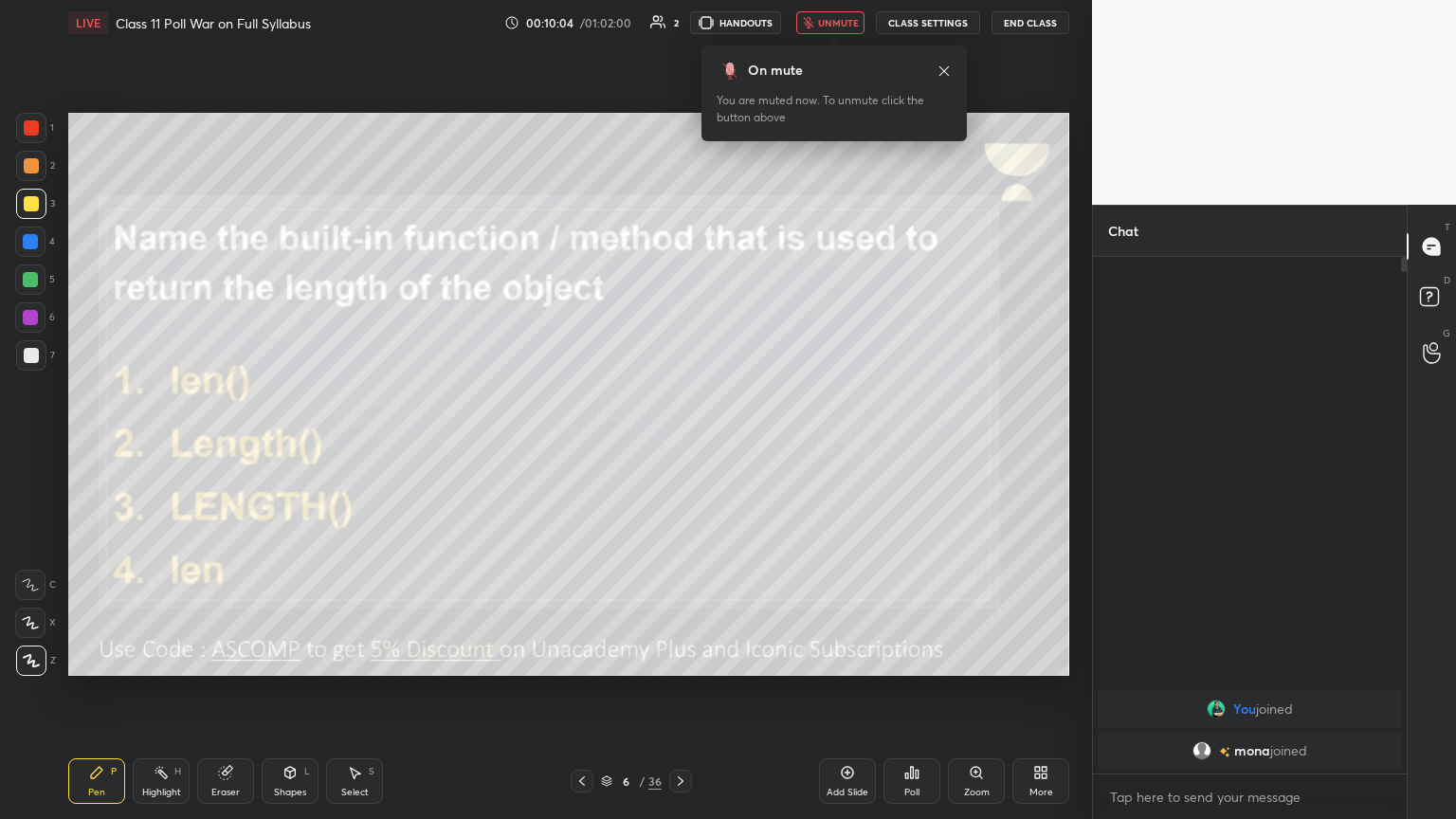
click at [680, 445] on icon at bounding box center [917, 773] width 3 height 9
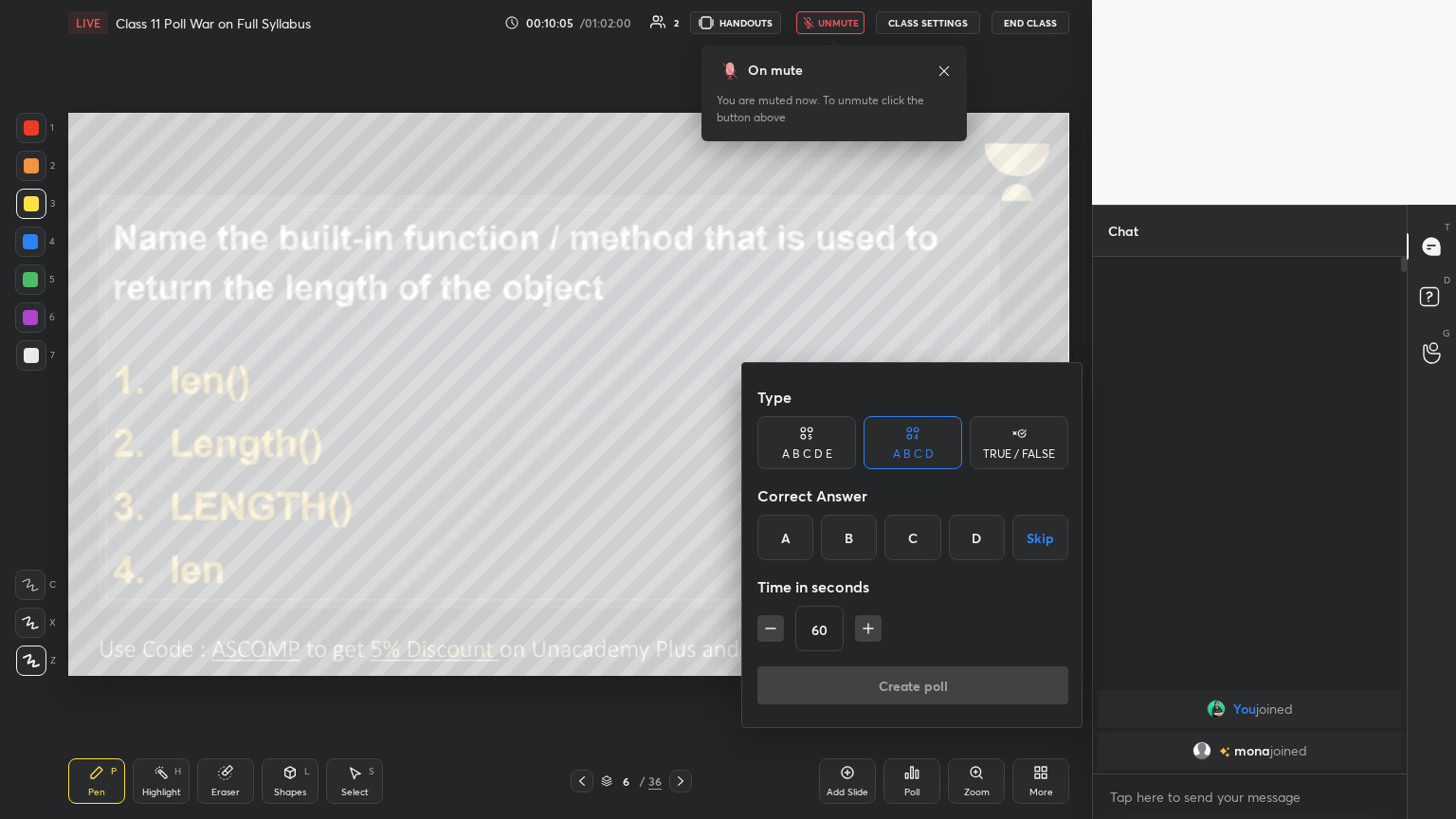
click at [680, 445] on div "A" at bounding box center [786, 537] width 56 height 45
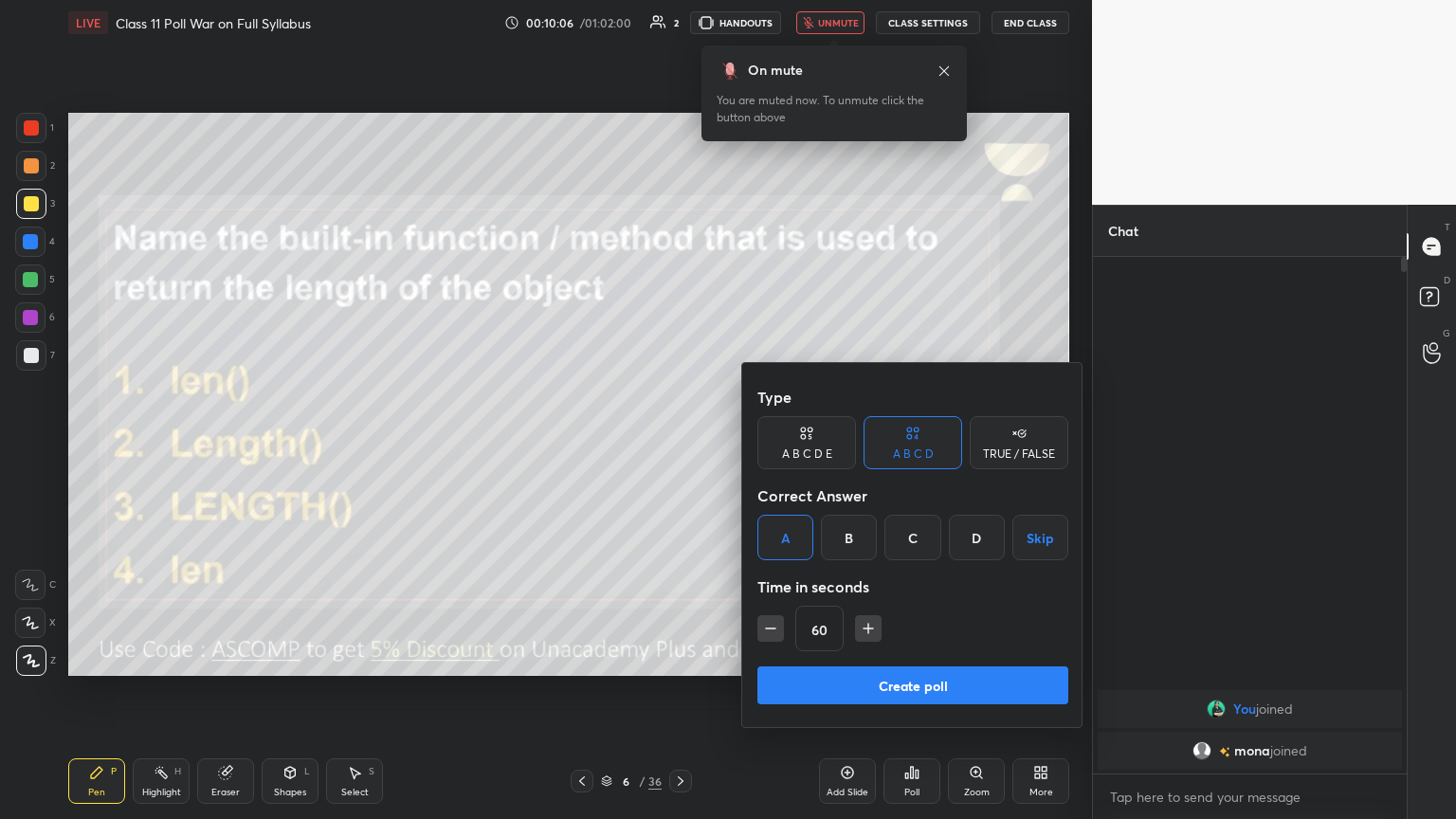
click at [680, 445] on button "Create poll" at bounding box center [913, 684] width 311 height 38
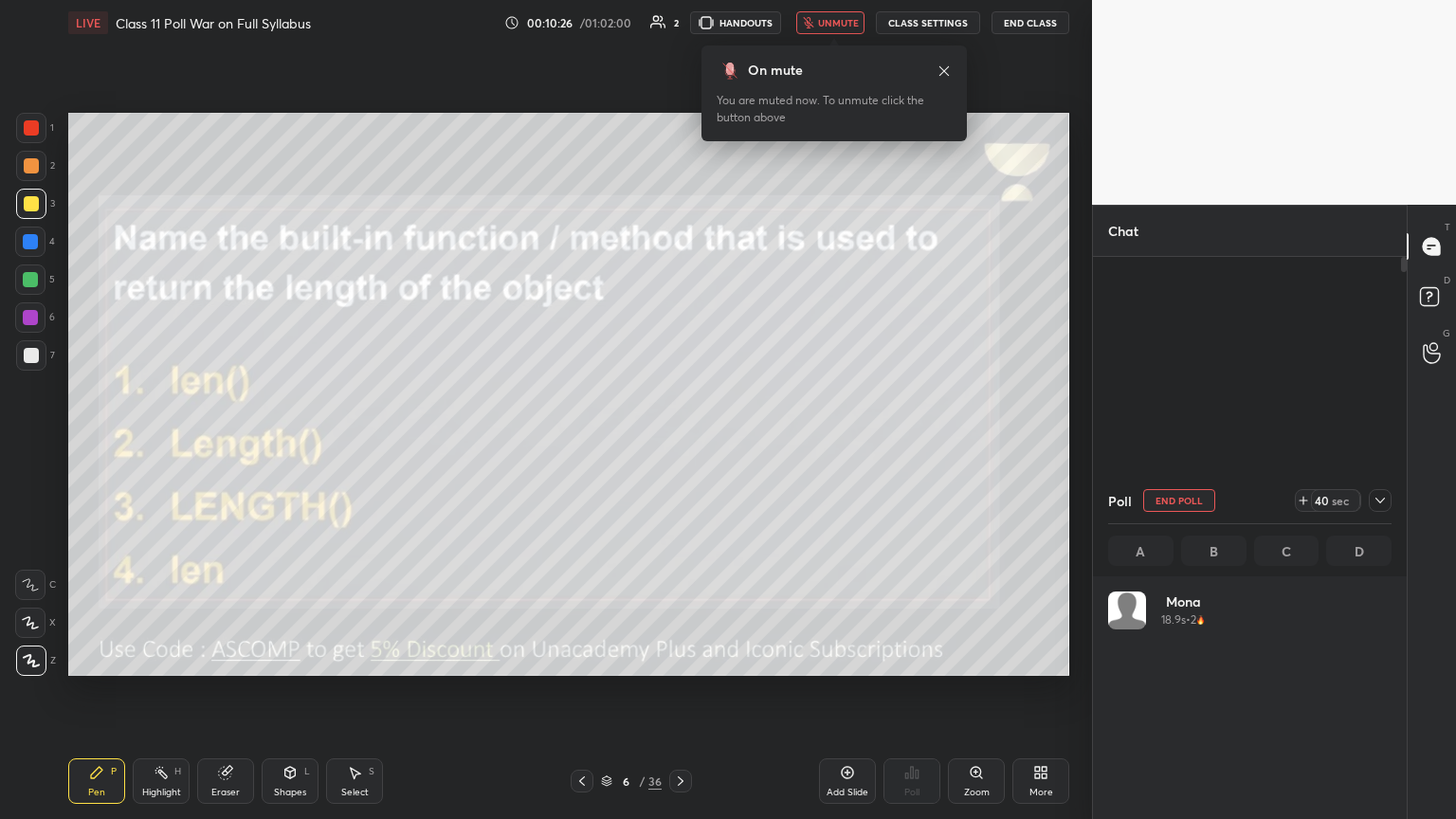
scroll to position [221, 277]
click at [680, 21] on span "unmute" at bounding box center [839, 23] width 40 height 13
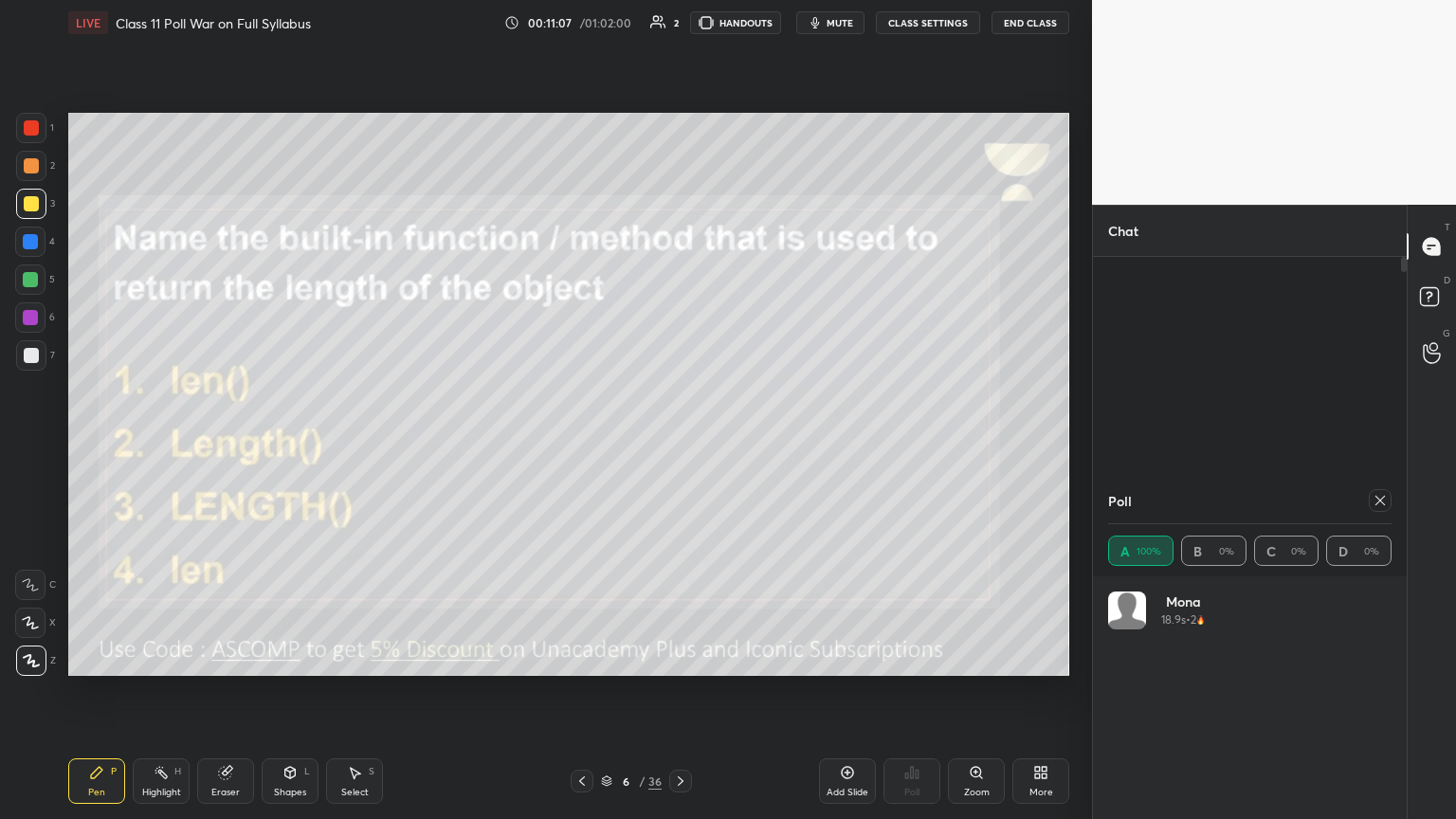
click at [680, 445] on icon at bounding box center [1380, 500] width 15 height 15
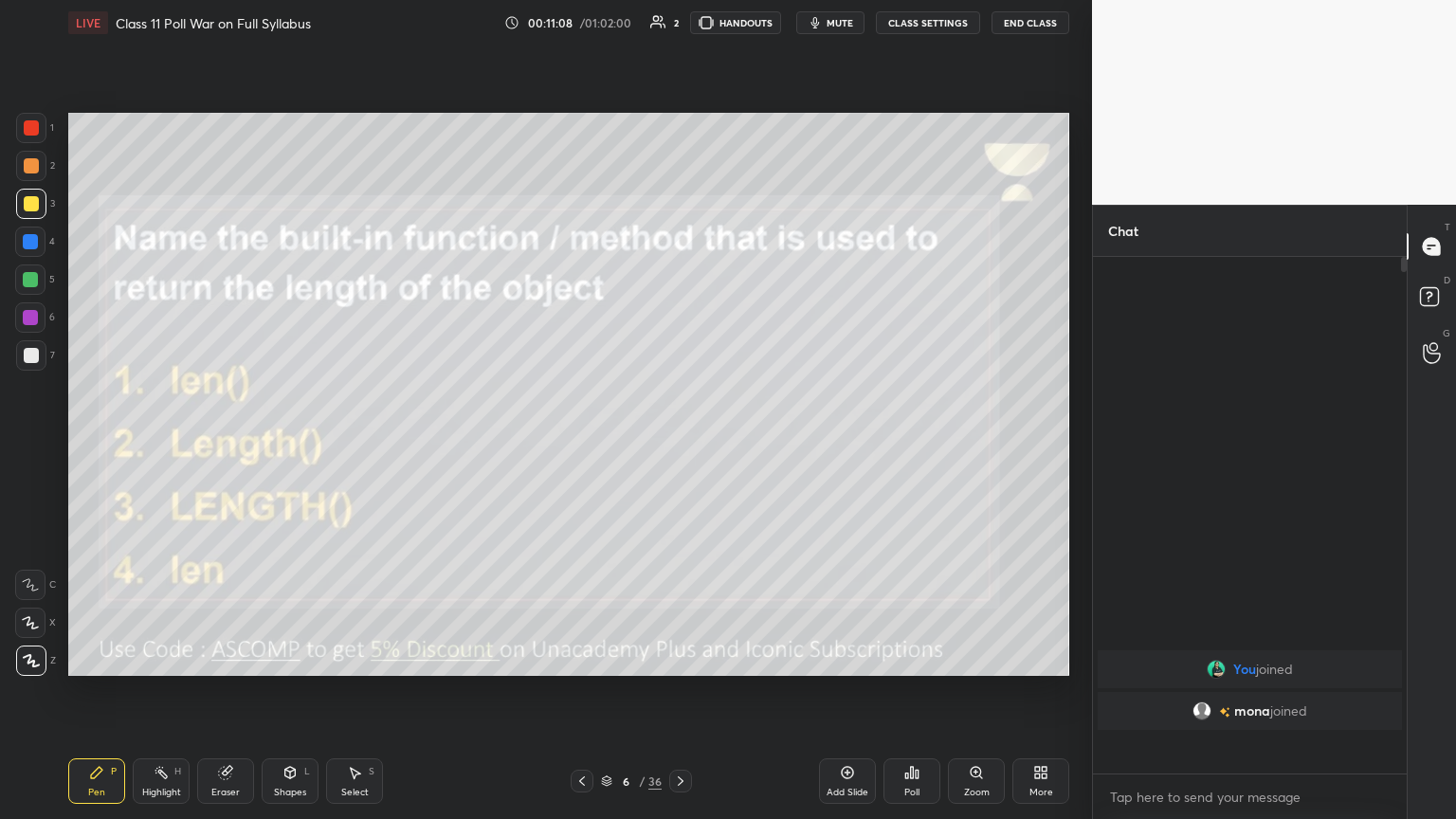
scroll to position [501, 308]
click at [680, 445] on icon at bounding box center [681, 781] width 6 height 10
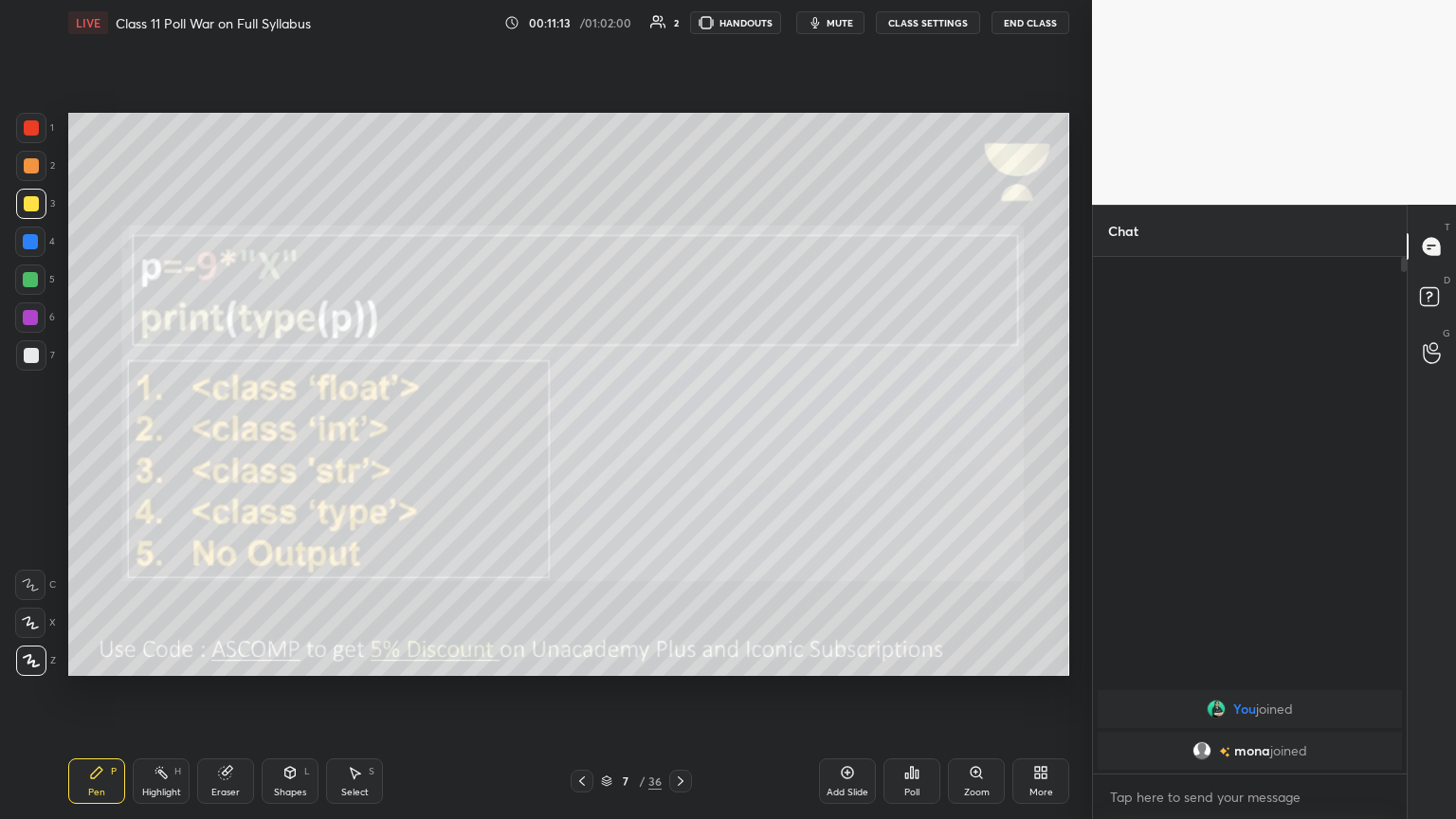
click at [680, 22] on icon "button" at bounding box center [816, 23] width 15 height 15
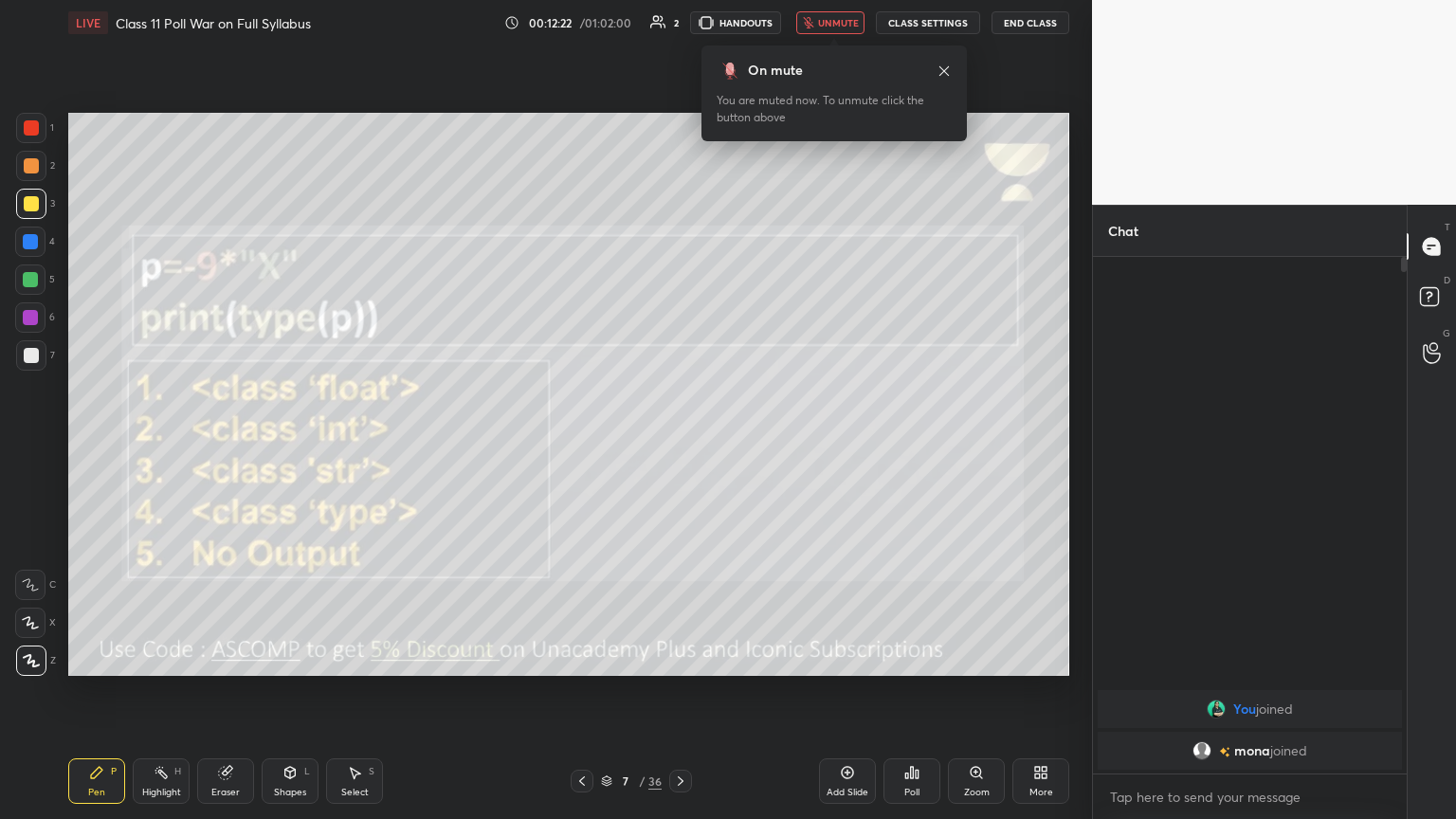
click at [680, 445] on icon at bounding box center [912, 772] width 15 height 15
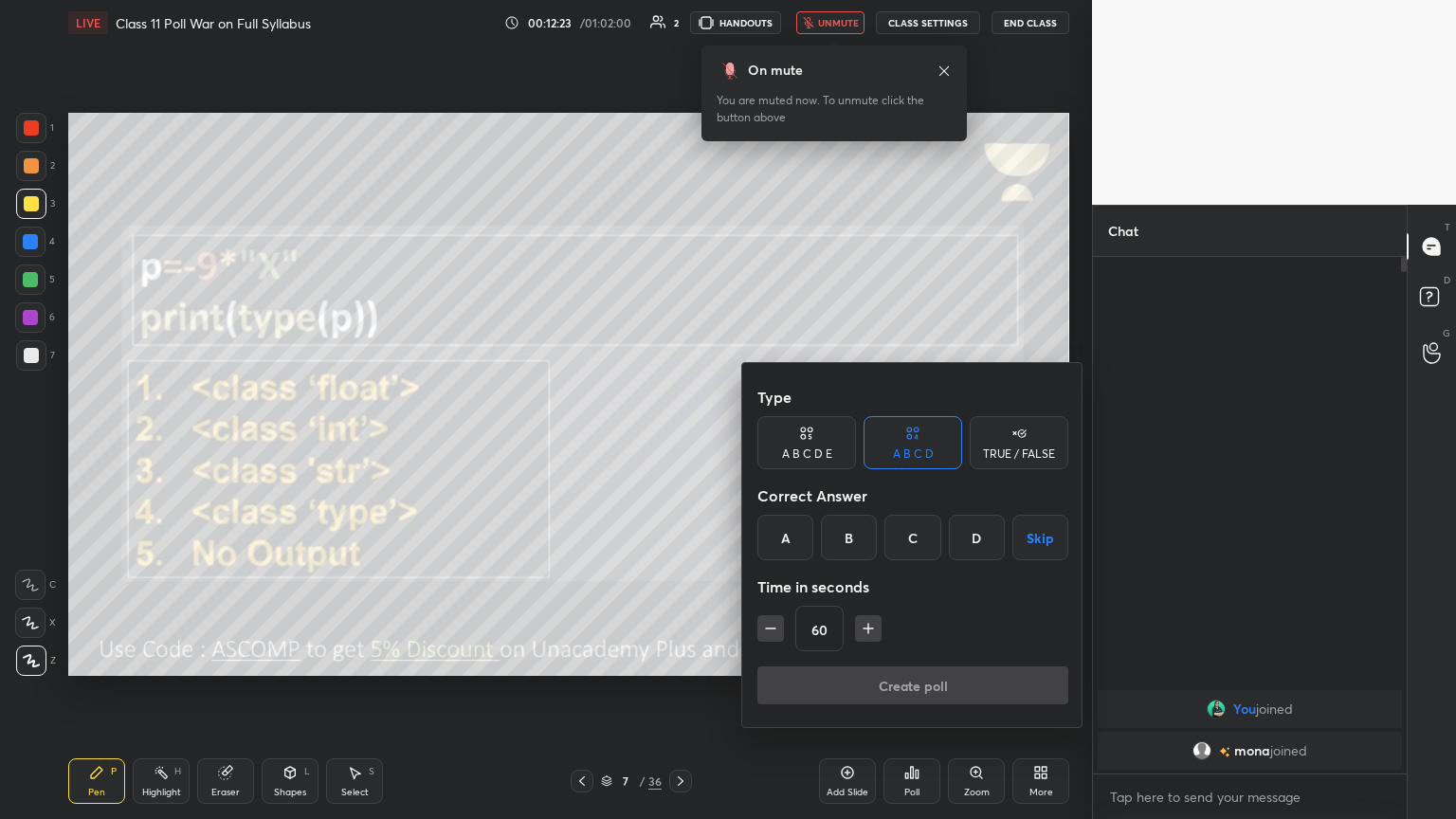
click at [680, 445] on div "A B C D E" at bounding box center [807, 442] width 98 height 53
click at [680, 445] on div "C" at bounding box center [886, 537] width 45 height 45
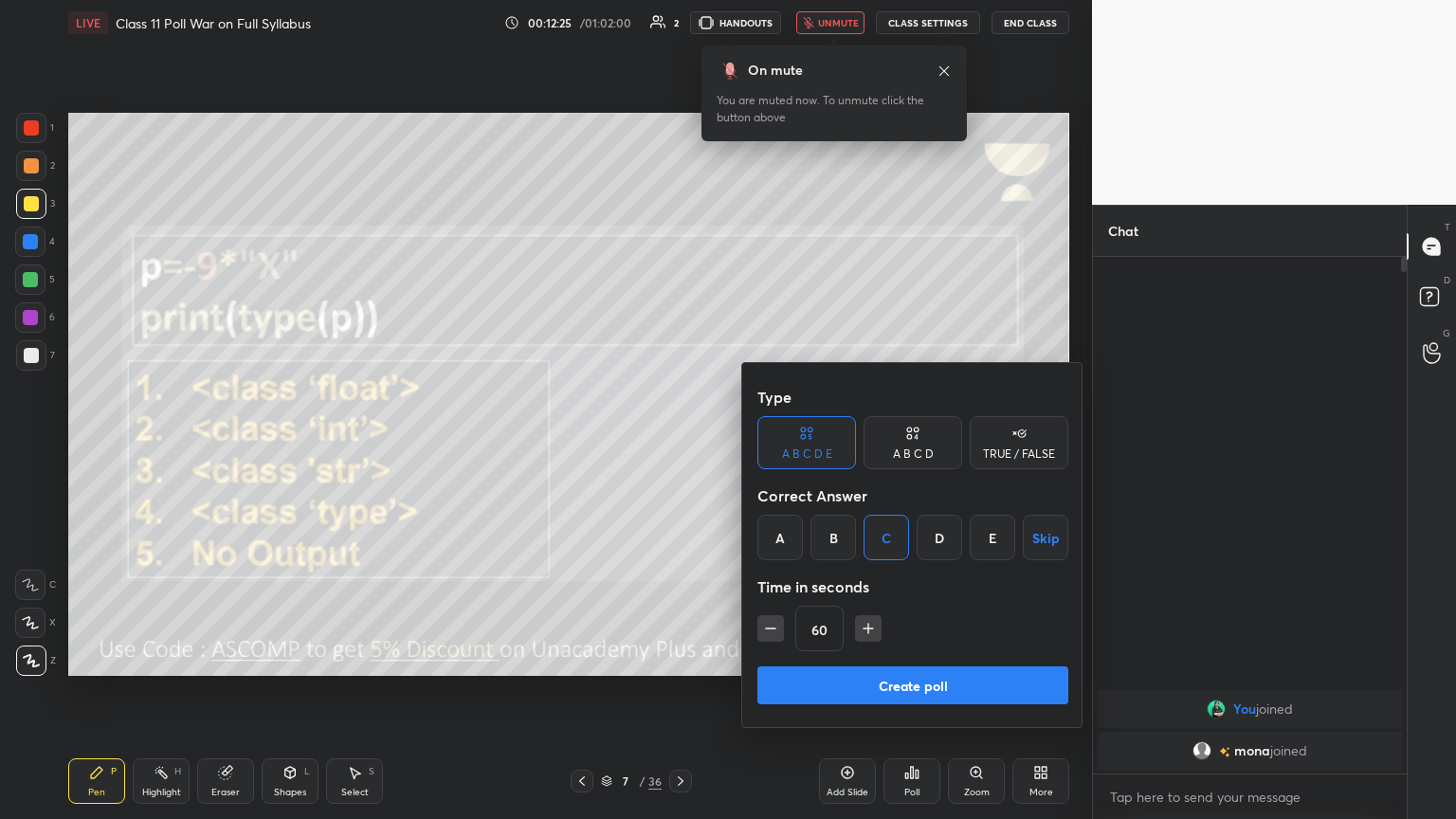
click at [680, 445] on button "Create poll" at bounding box center [913, 684] width 311 height 38
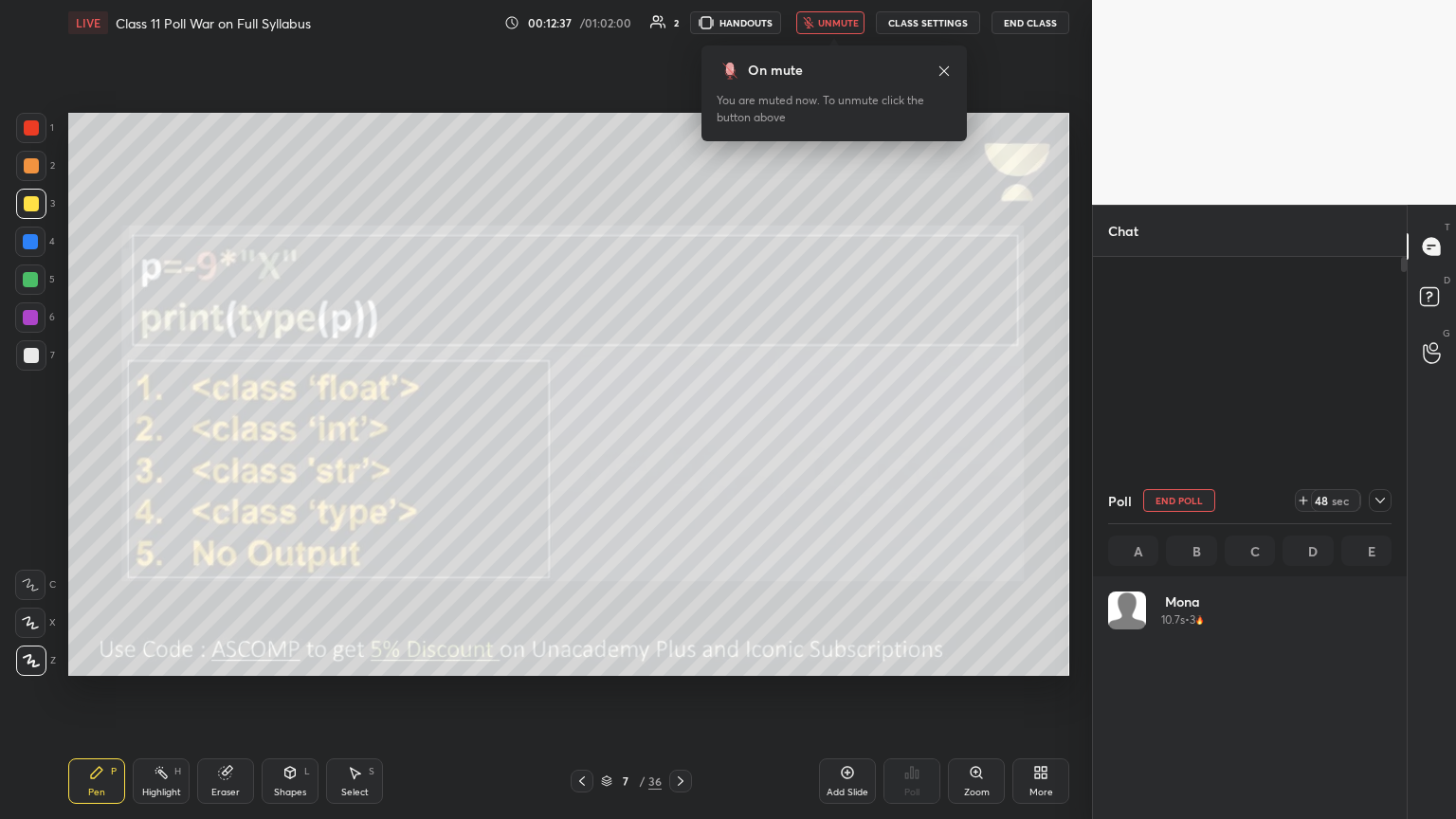
scroll to position [221, 277]
click at [680, 27] on span "unmute" at bounding box center [839, 23] width 40 height 13
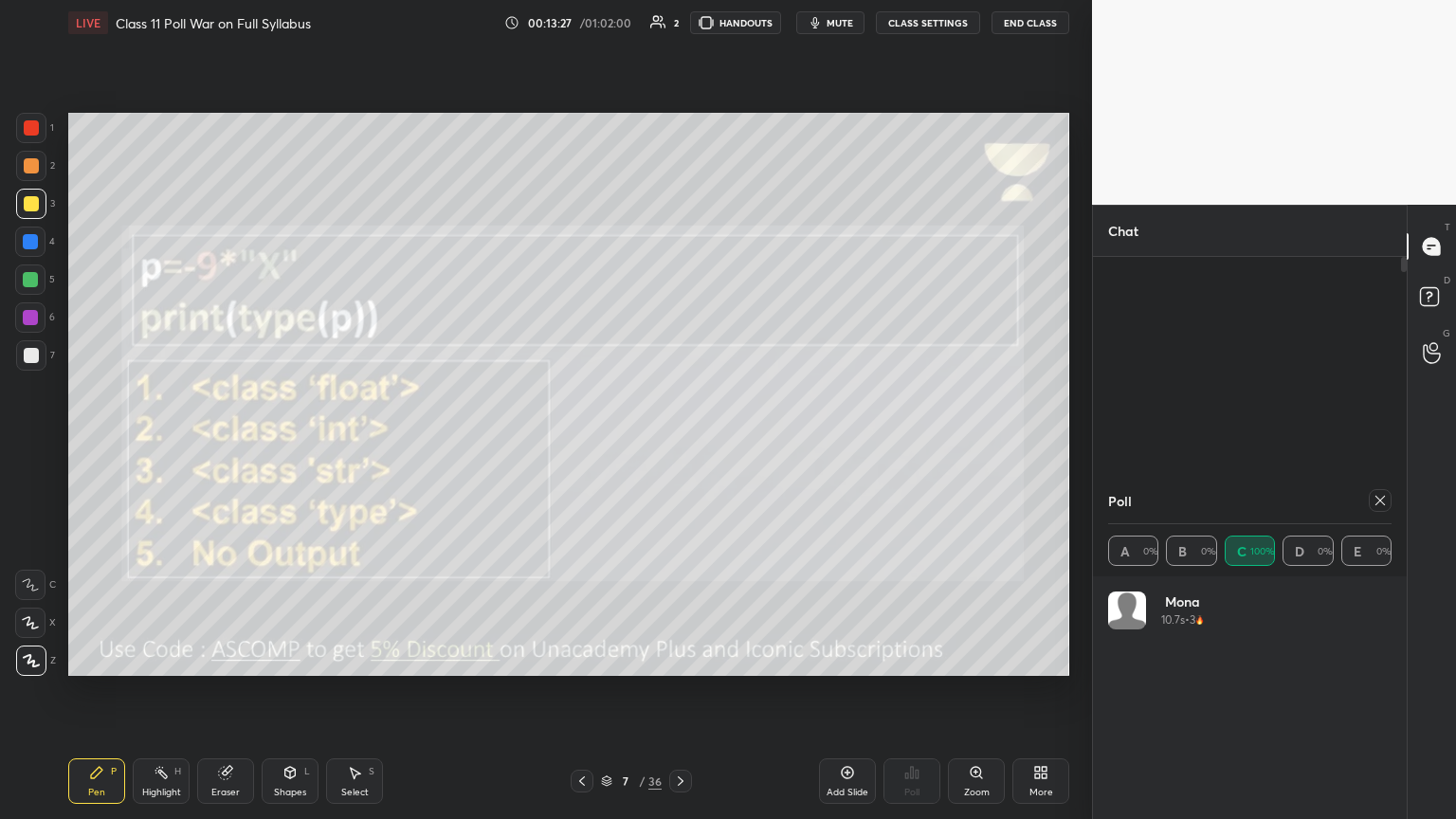
click at [680, 445] on icon at bounding box center [1380, 500] width 15 height 15
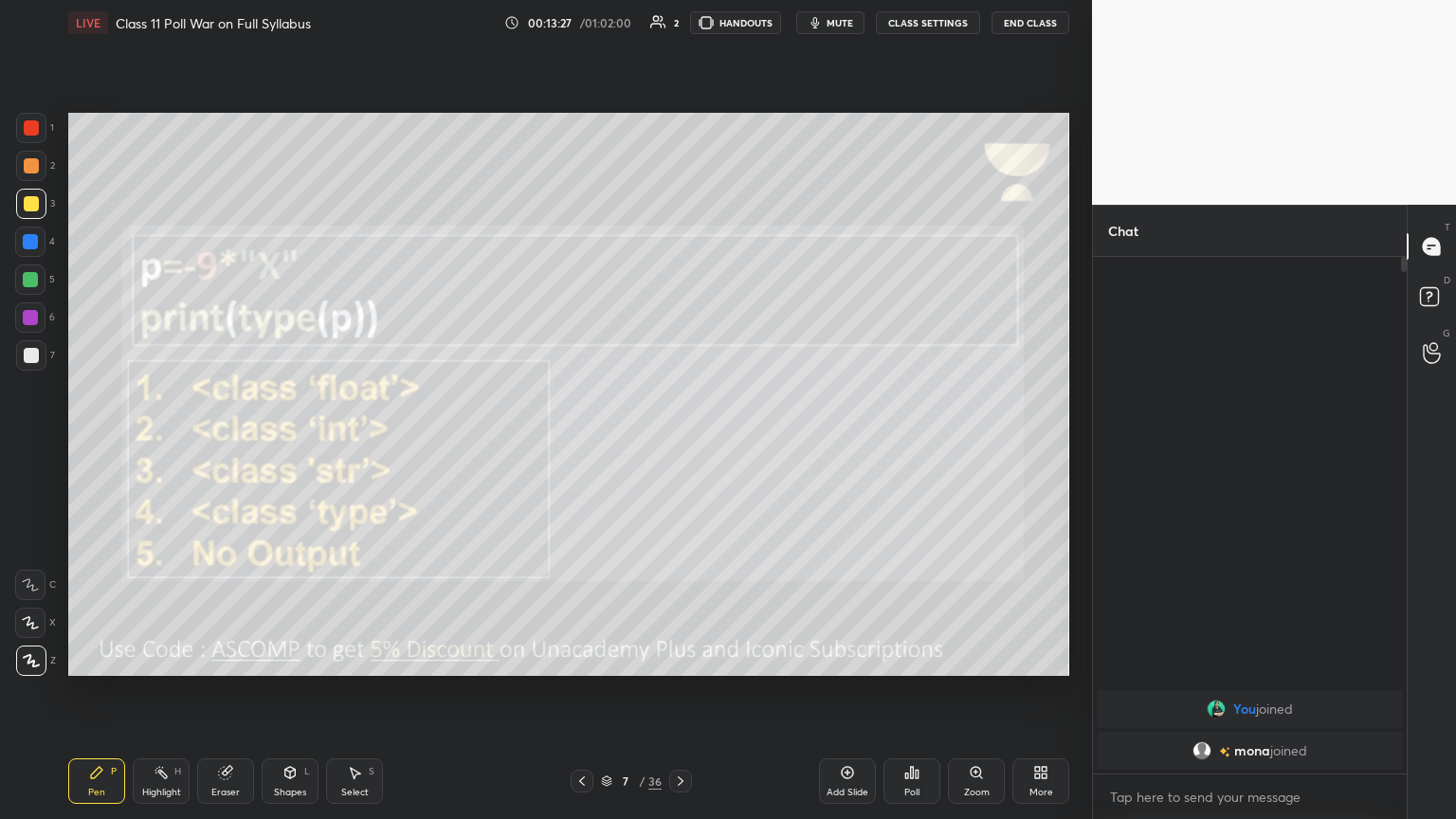
scroll to position [353, 308]
click at [677, 445] on icon at bounding box center [681, 781] width 15 height 15
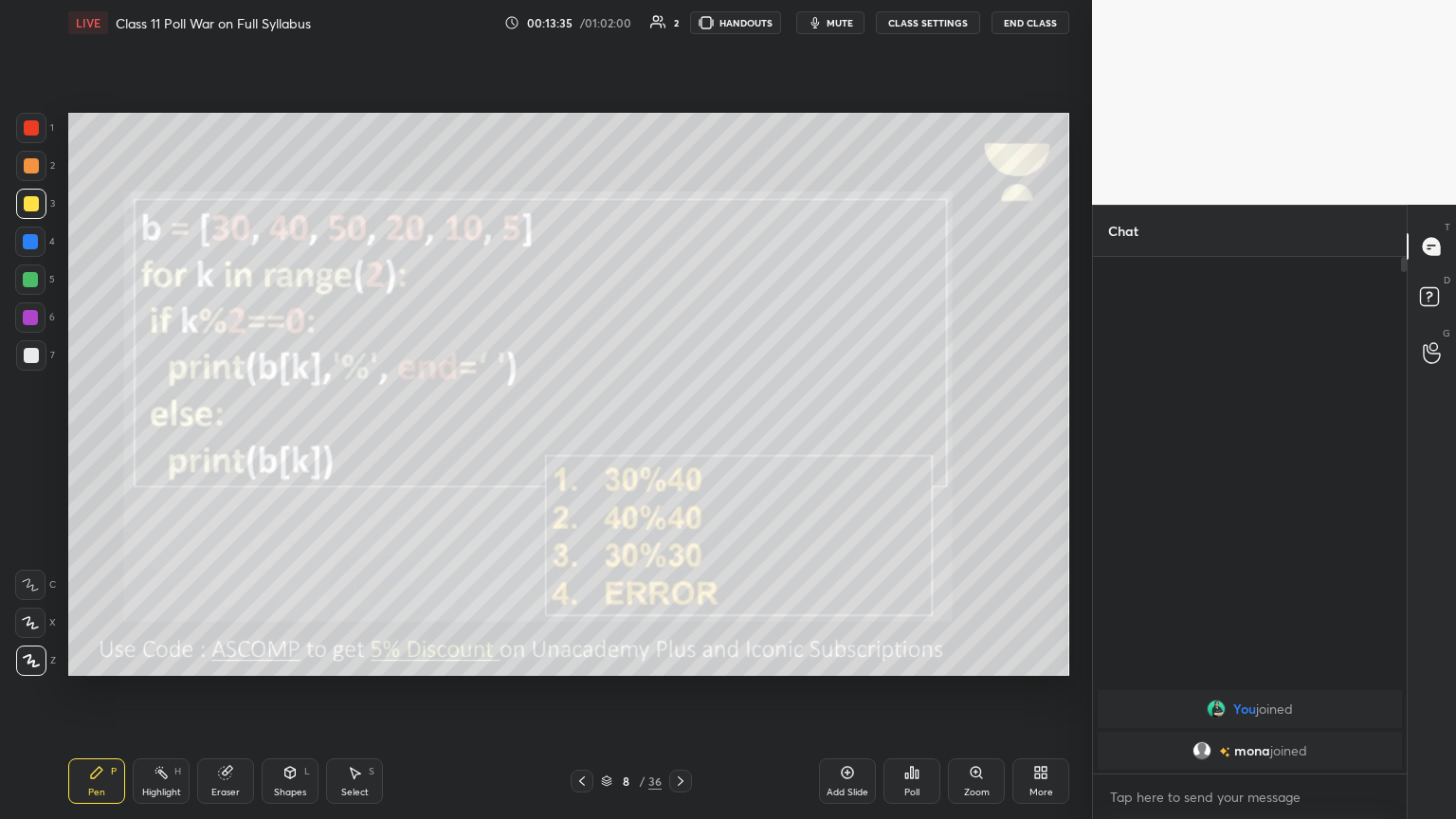
click at [680, 34] on div "LIVE Class 11 Poll War on Full Syllabus 00:13:35 / 01:02:00 2 HANDOUTS mute CLA…" at bounding box center [569, 22] width 1001 height 45
click at [680, 33] on button "mute" at bounding box center [830, 23] width 68 height 23
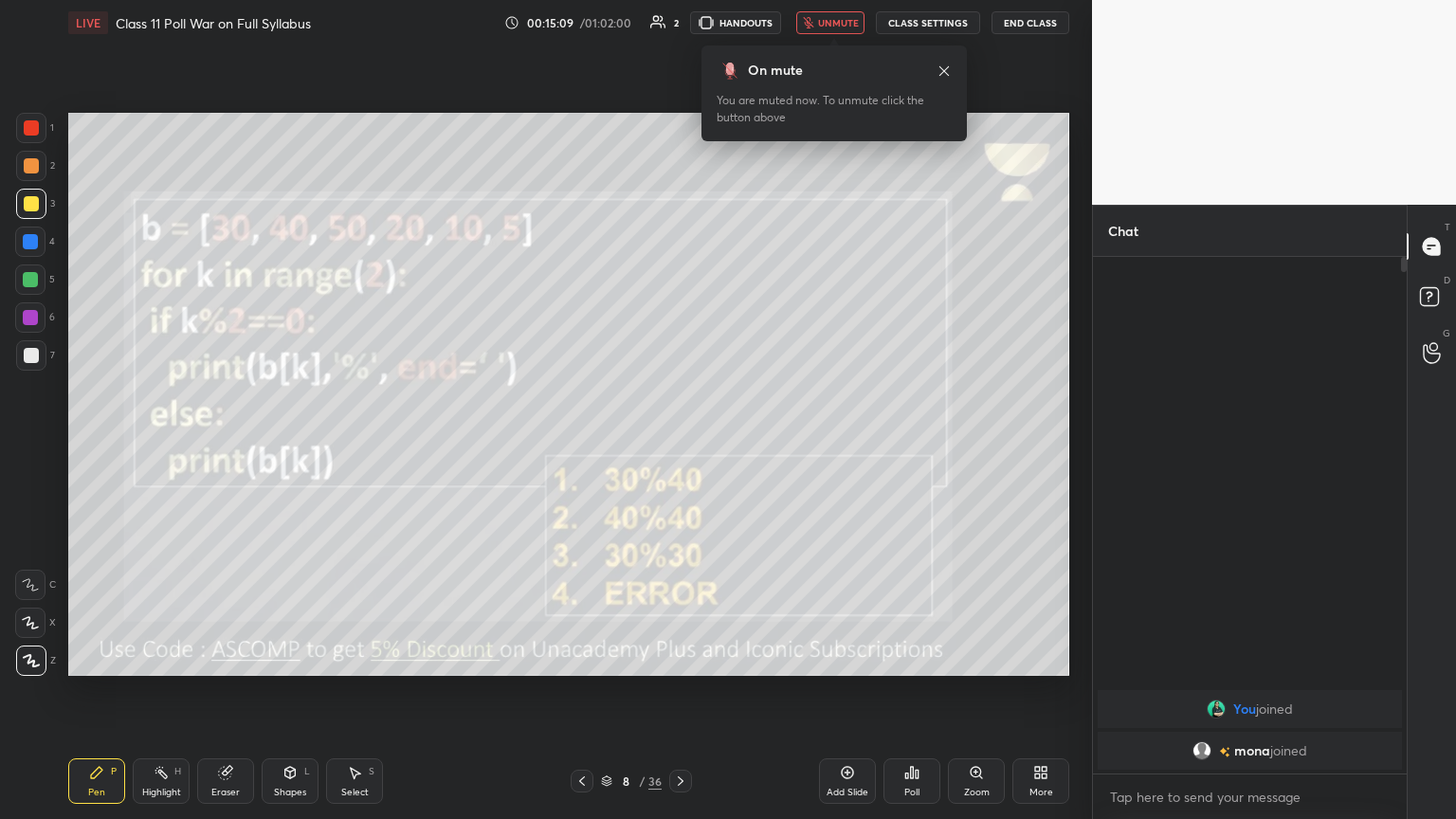
click at [237, 445] on div "Eraser" at bounding box center [226, 792] width 29 height 10
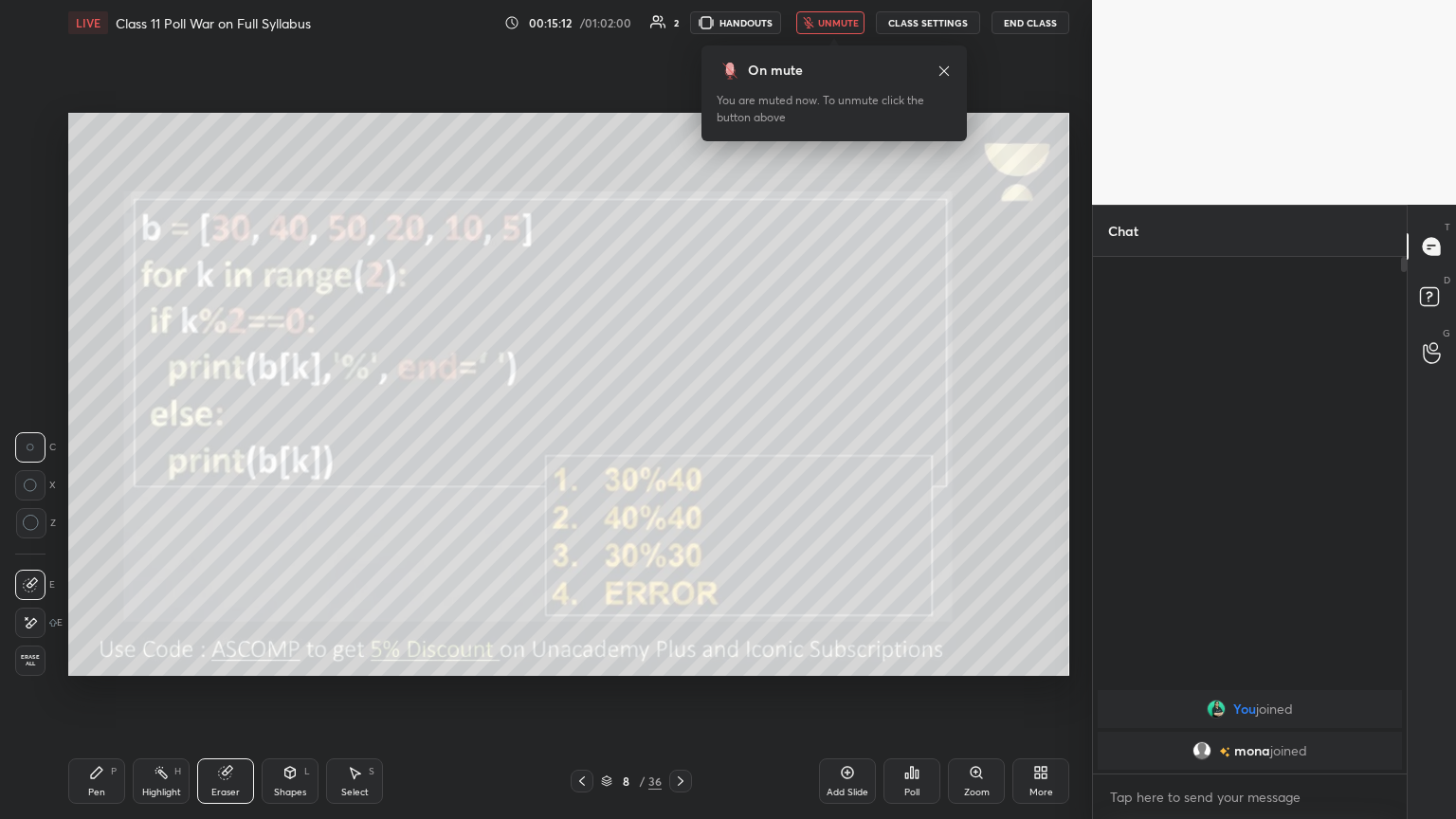
click at [34, 445] on icon at bounding box center [32, 623] width 11 height 10
click at [680, 445] on icon at bounding box center [912, 772] width 15 height 15
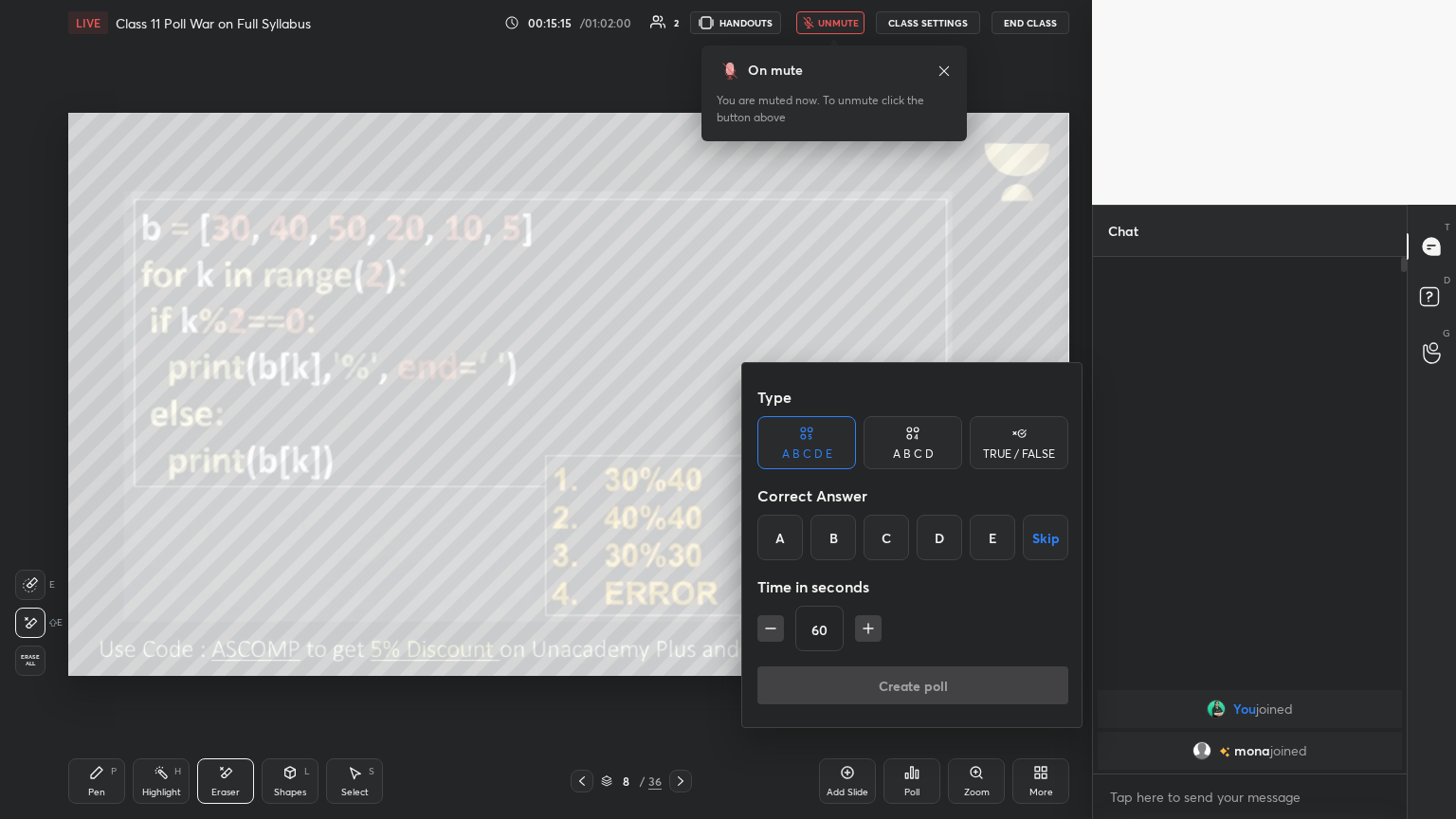
click at [680, 444] on div "A B C D" at bounding box center [913, 442] width 98 height 53
click at [680, 445] on div "A" at bounding box center [786, 537] width 56 height 45
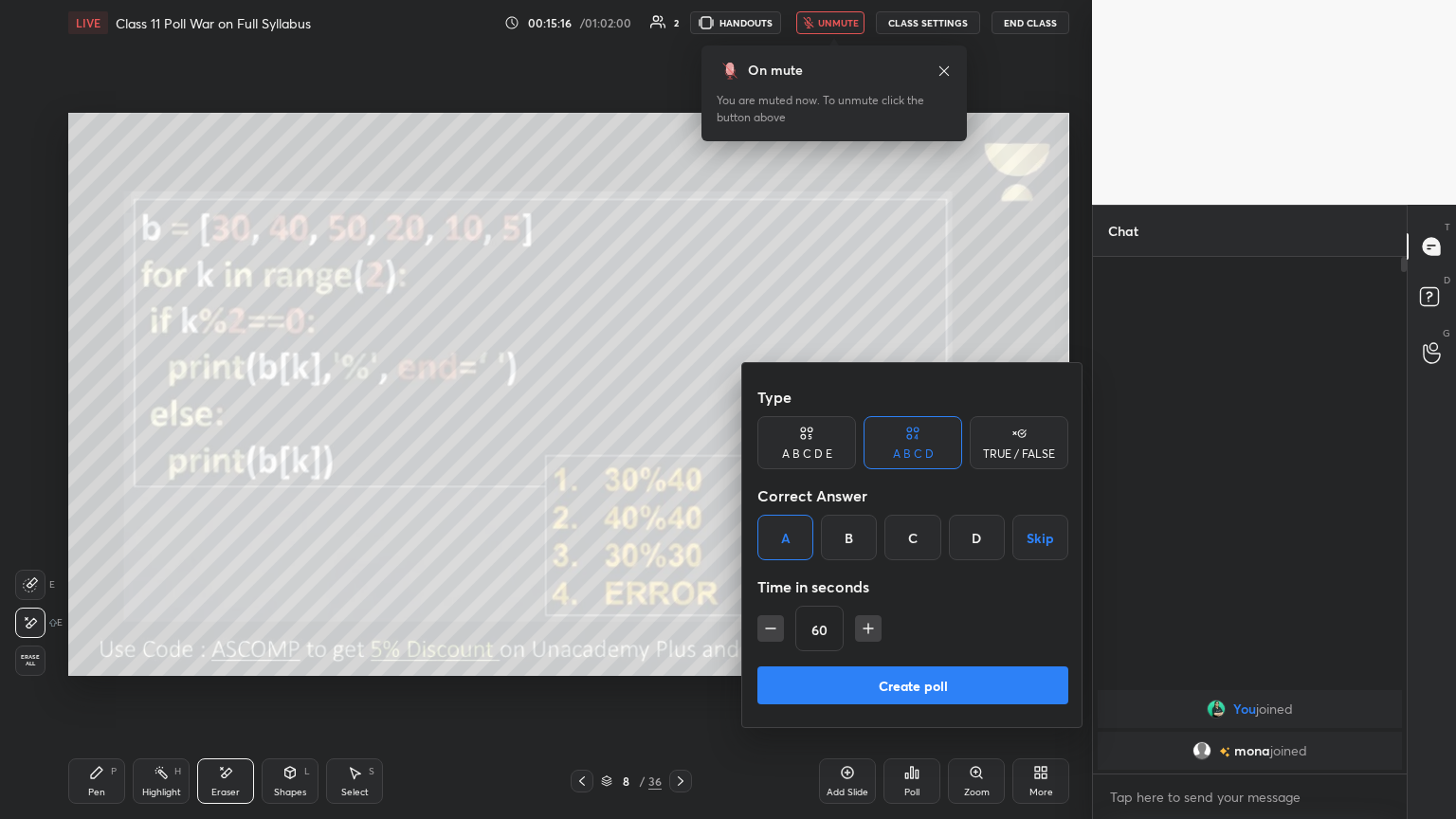
click at [680, 445] on button "Create poll" at bounding box center [913, 684] width 311 height 38
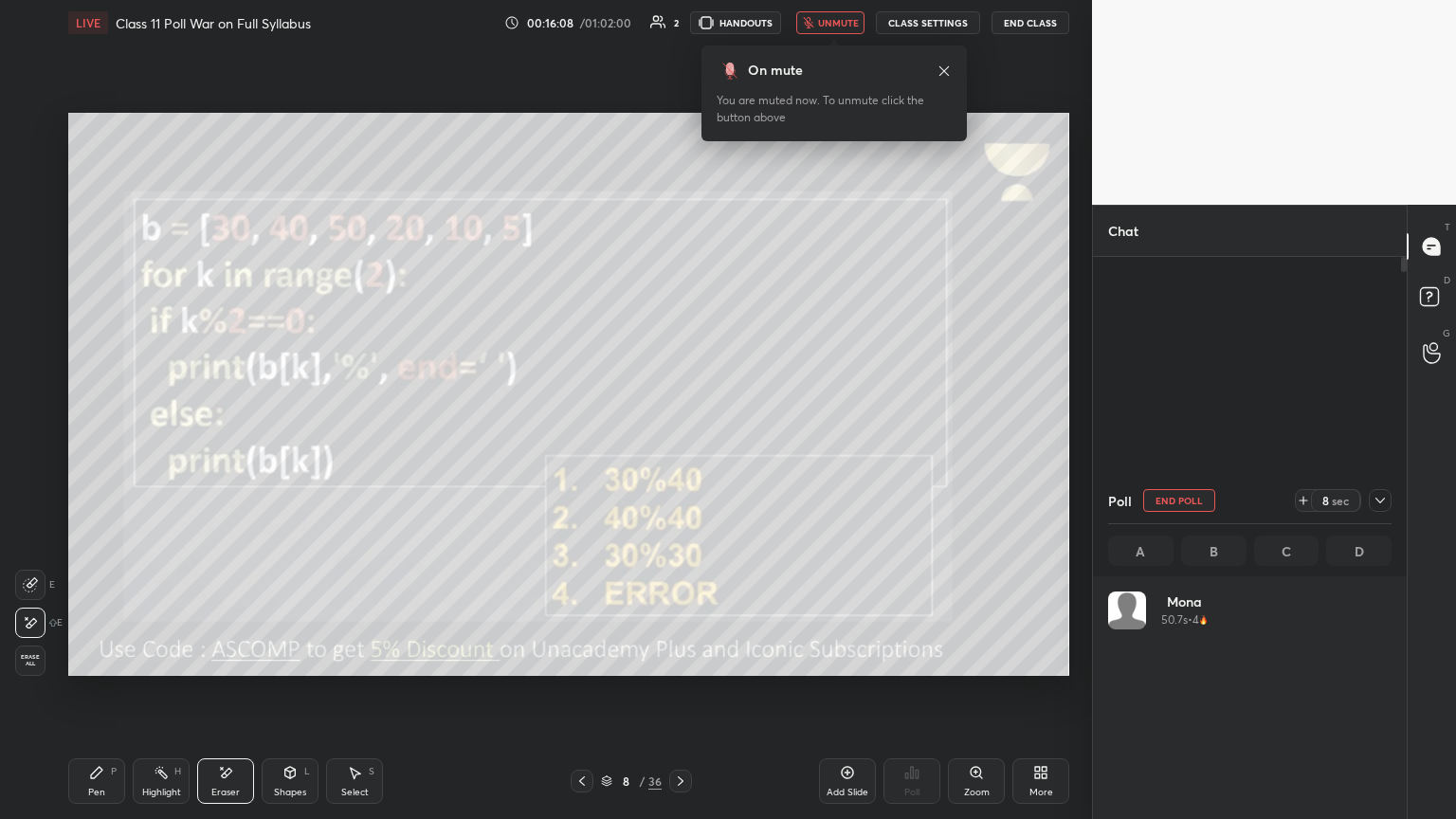
scroll to position [221, 277]
click at [680, 21] on icon "button" at bounding box center [808, 23] width 11 height 12
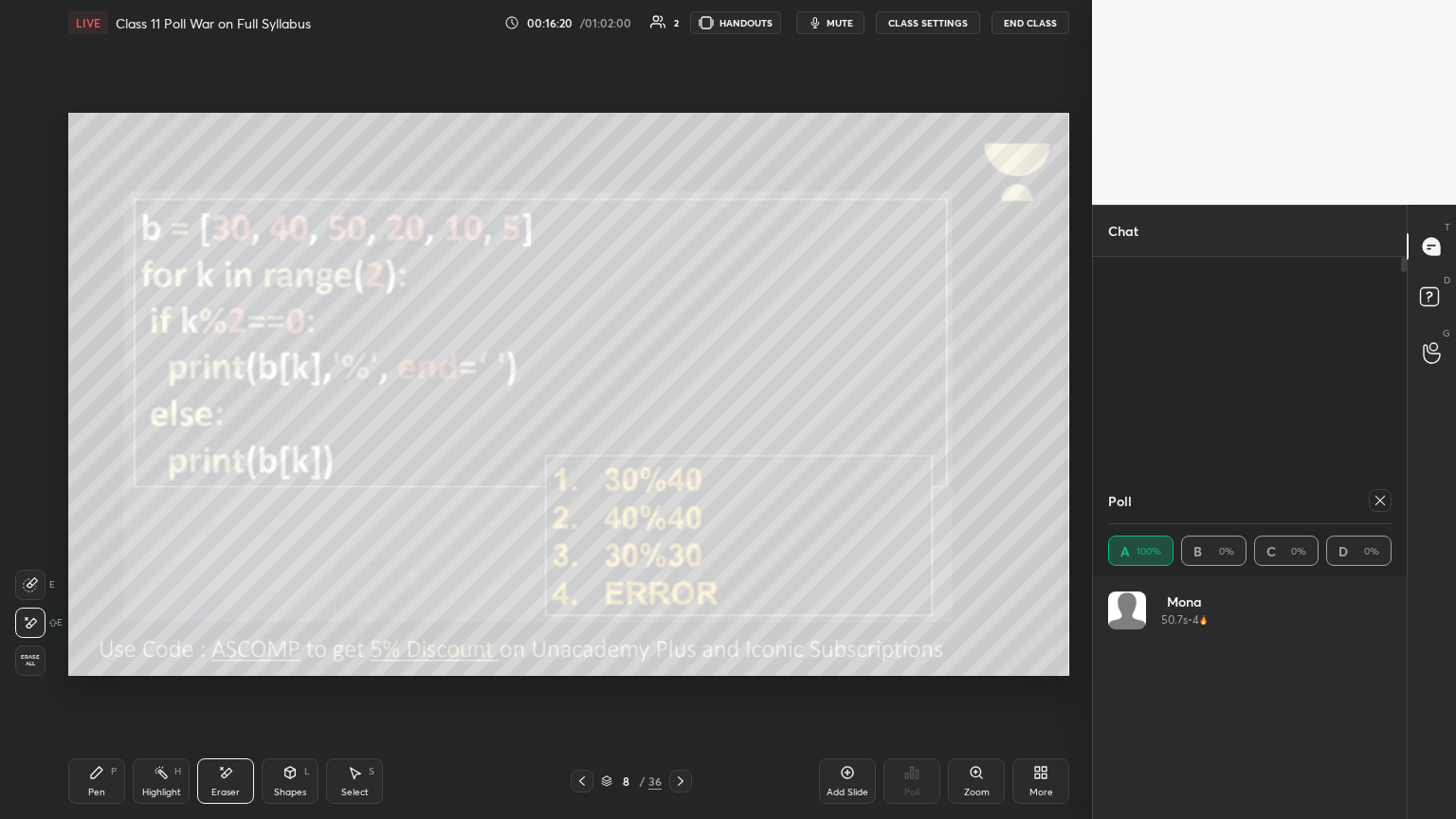
click at [680, 445] on icon at bounding box center [1380, 500] width 15 height 15
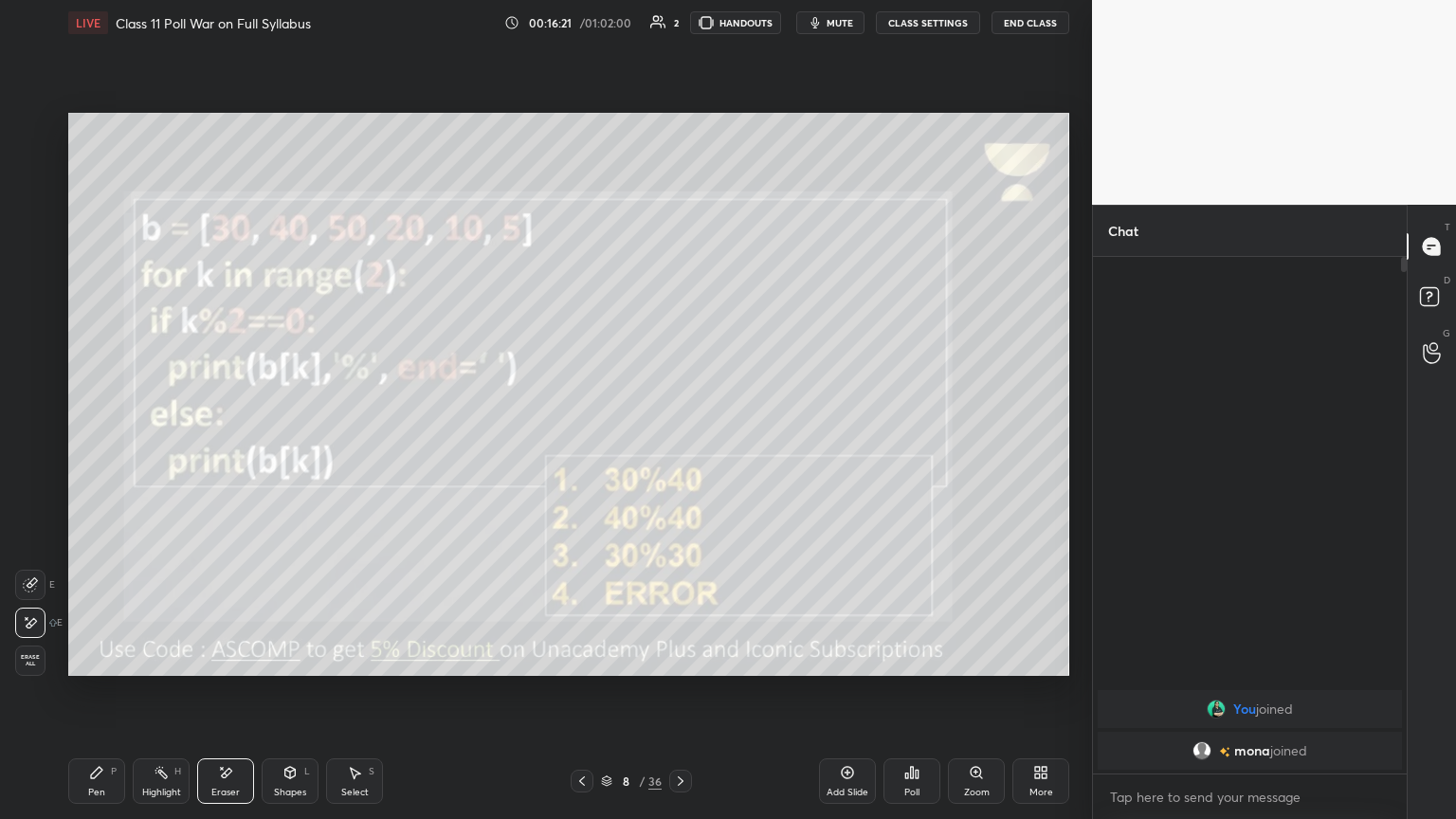
scroll to position [7, 6]
click at [96, 445] on icon at bounding box center [97, 772] width 12 height 12
click at [679, 445] on icon at bounding box center [681, 781] width 15 height 15
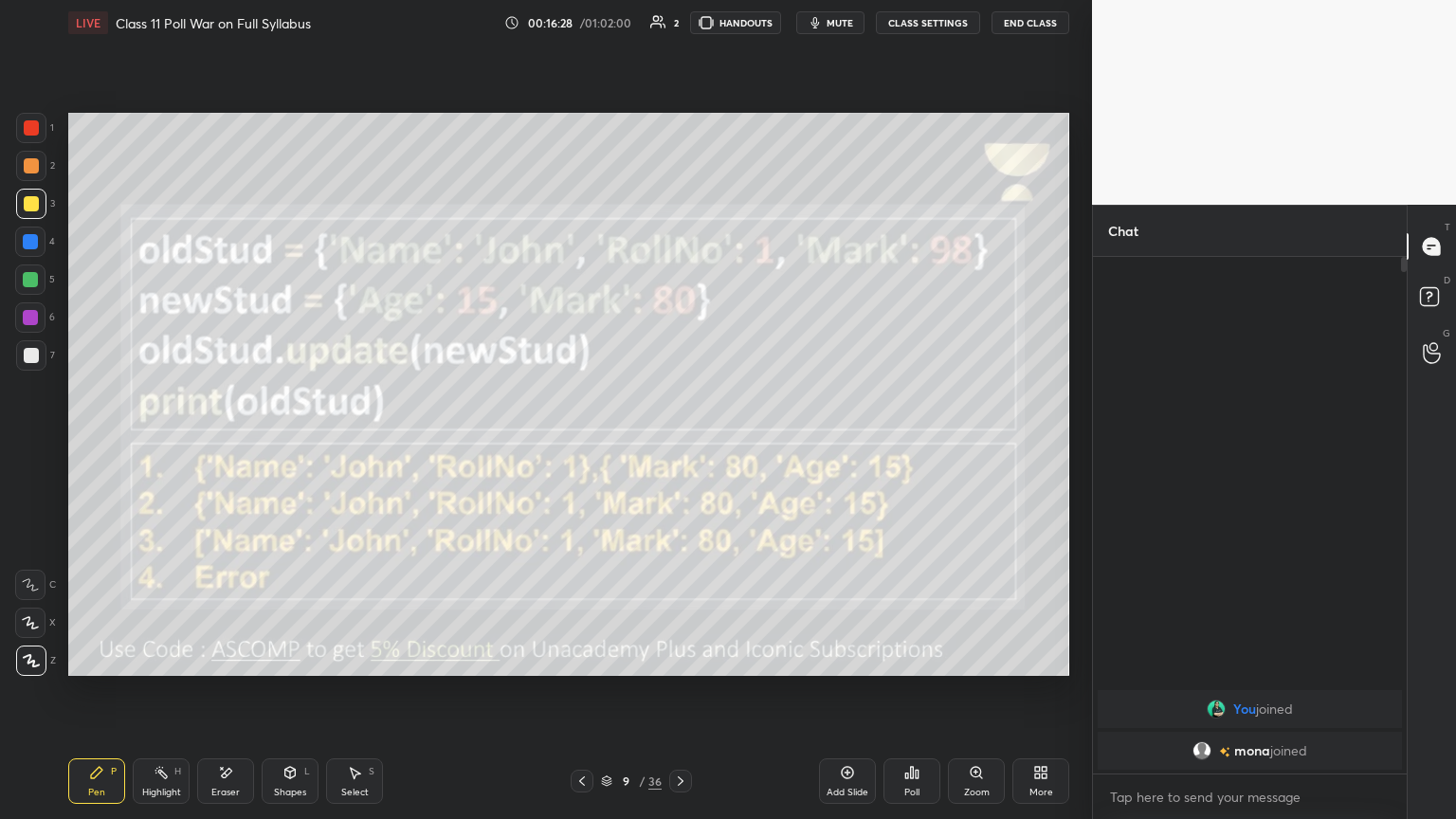
click at [680, 23] on span "mute" at bounding box center [840, 23] width 27 height 13
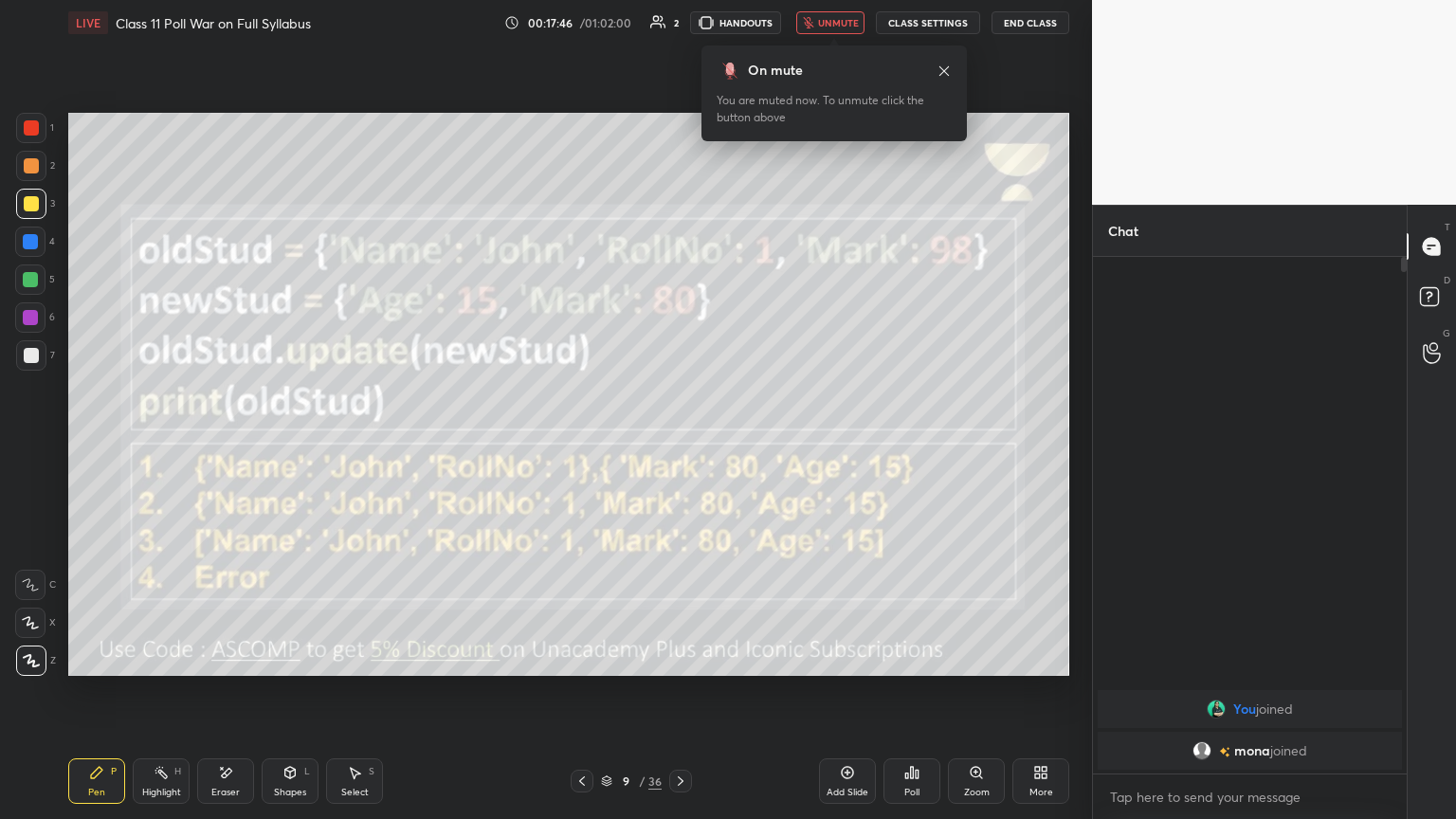
click at [680, 445] on div "Poll" at bounding box center [911, 781] width 57 height 45
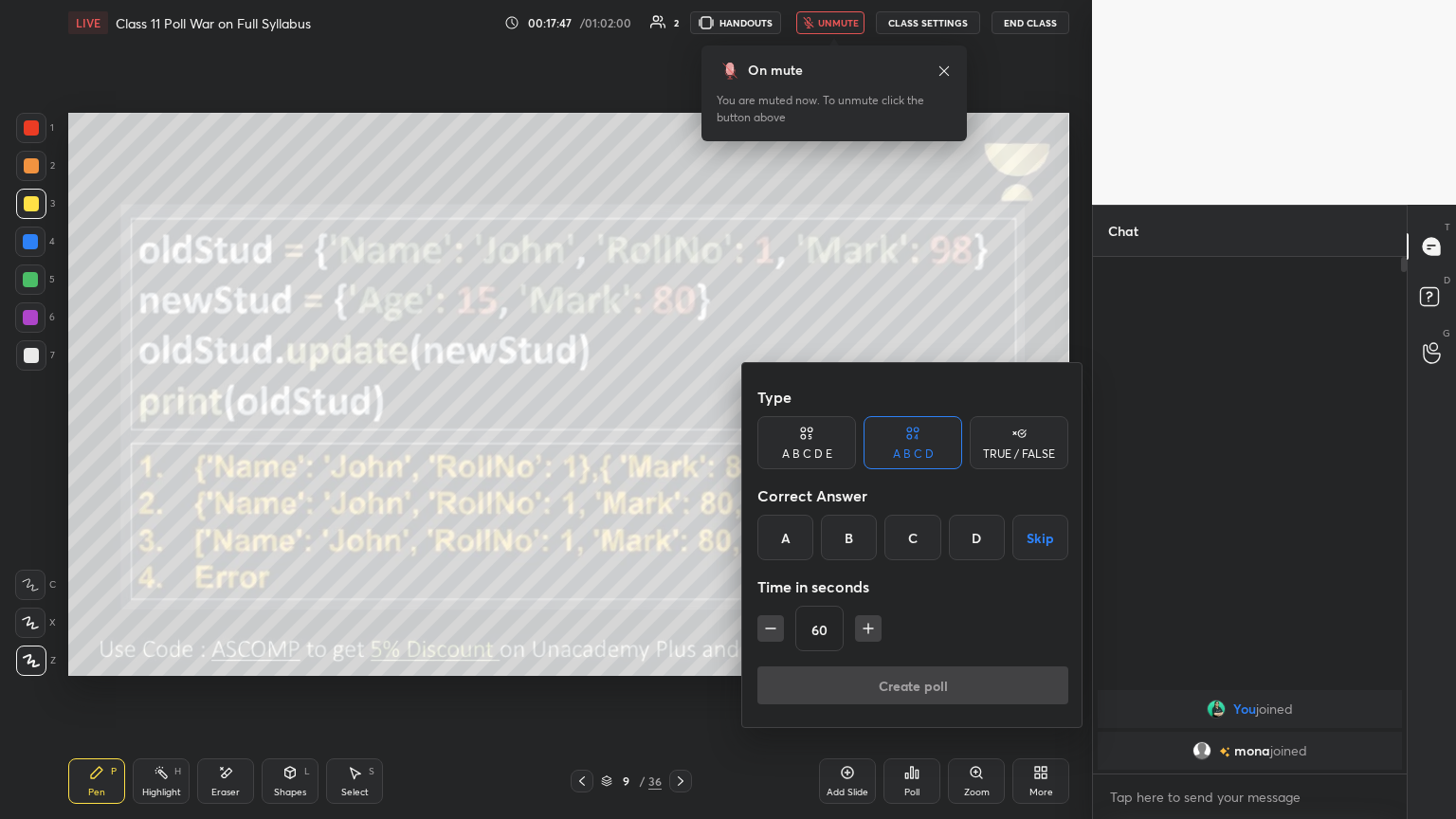
click at [680, 445] on div "B" at bounding box center [848, 537] width 56 height 45
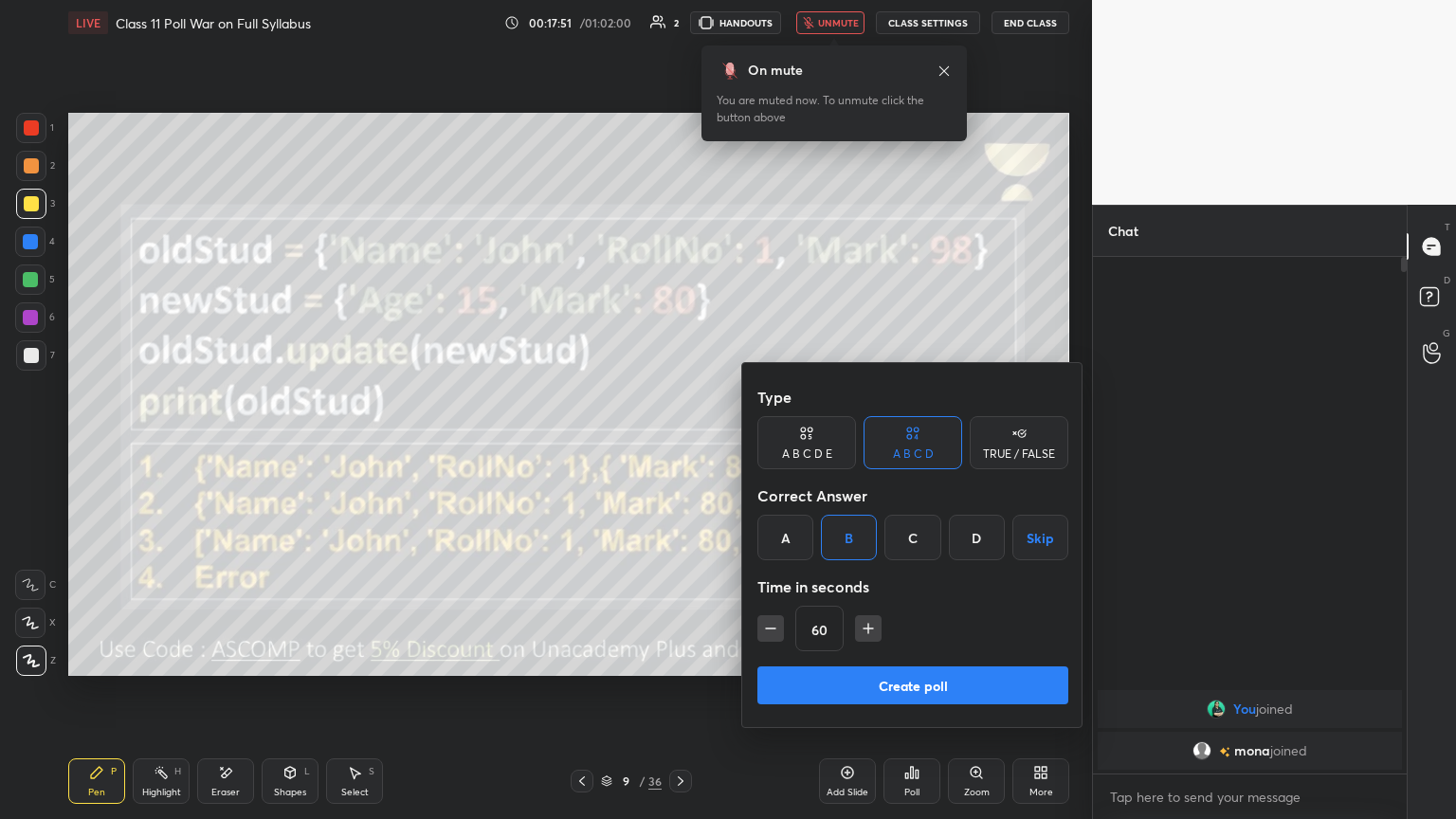
click at [680, 445] on button "Create poll" at bounding box center [913, 684] width 311 height 38
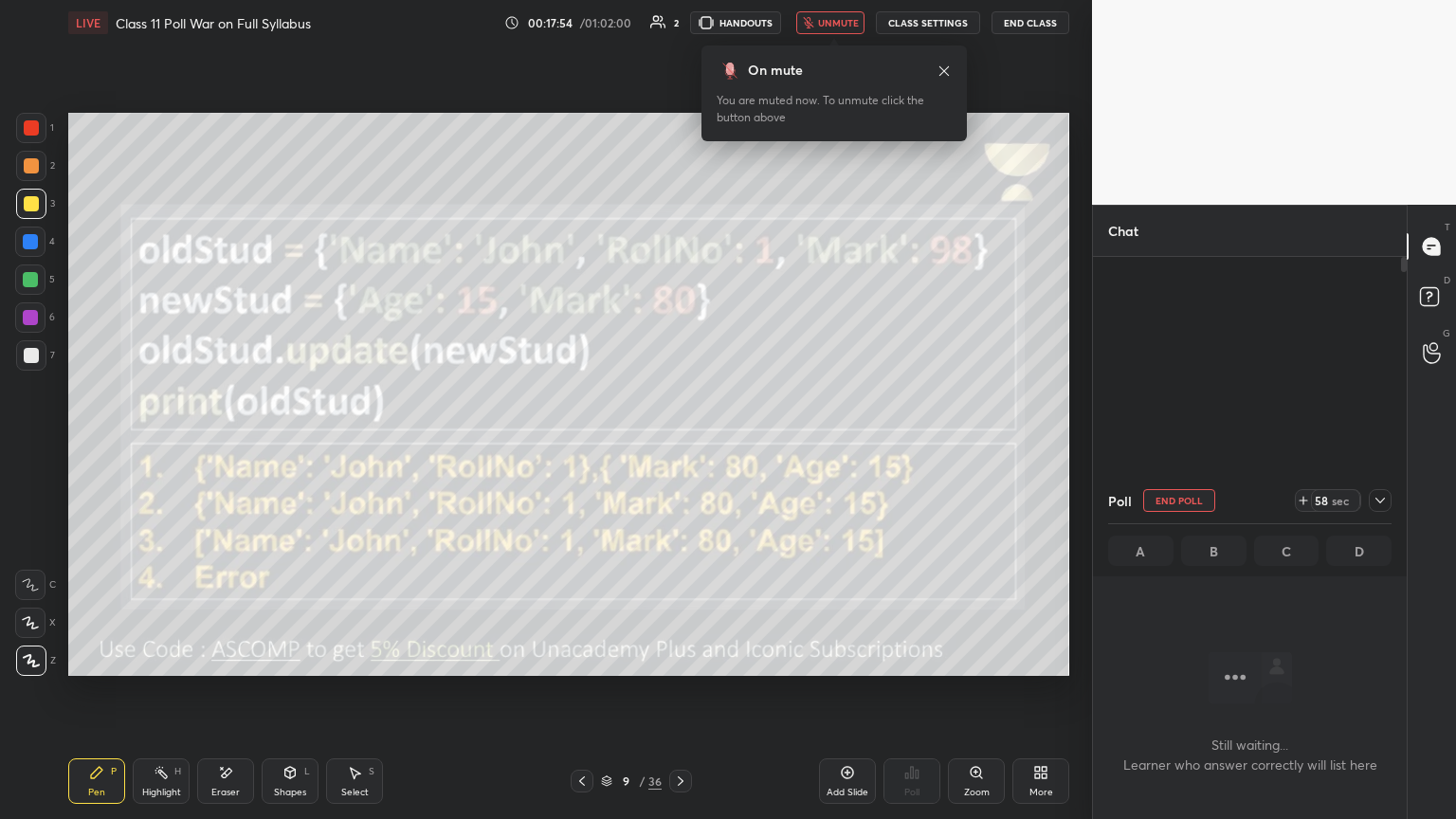
click at [680, 41] on div "On mute You are muted now. To unmute click the button above" at bounding box center [834, 87] width 266 height 107
click at [680, 23] on span "unmute" at bounding box center [839, 23] width 40 height 13
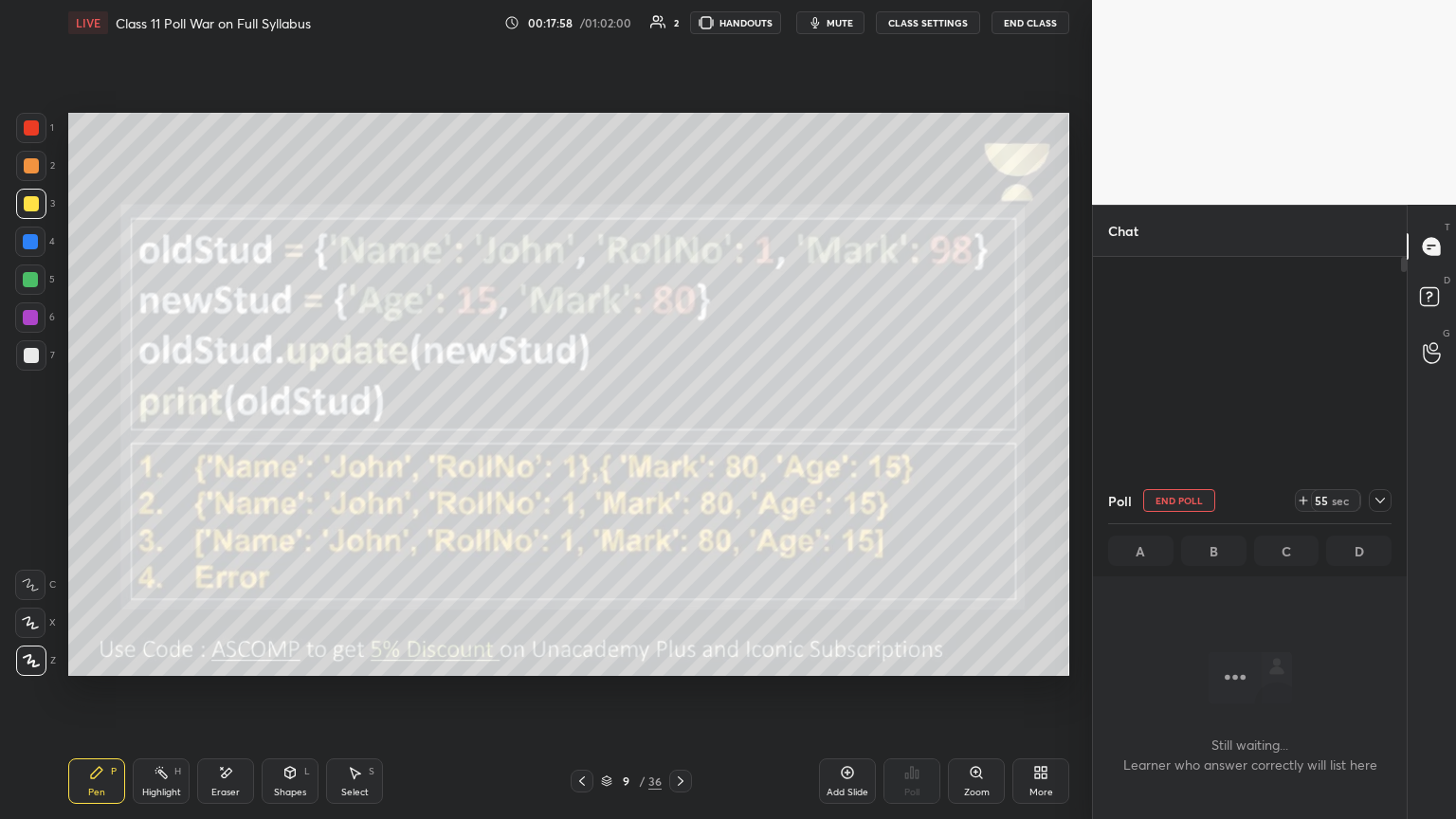
click at [680, 27] on span "mute" at bounding box center [840, 23] width 27 height 13
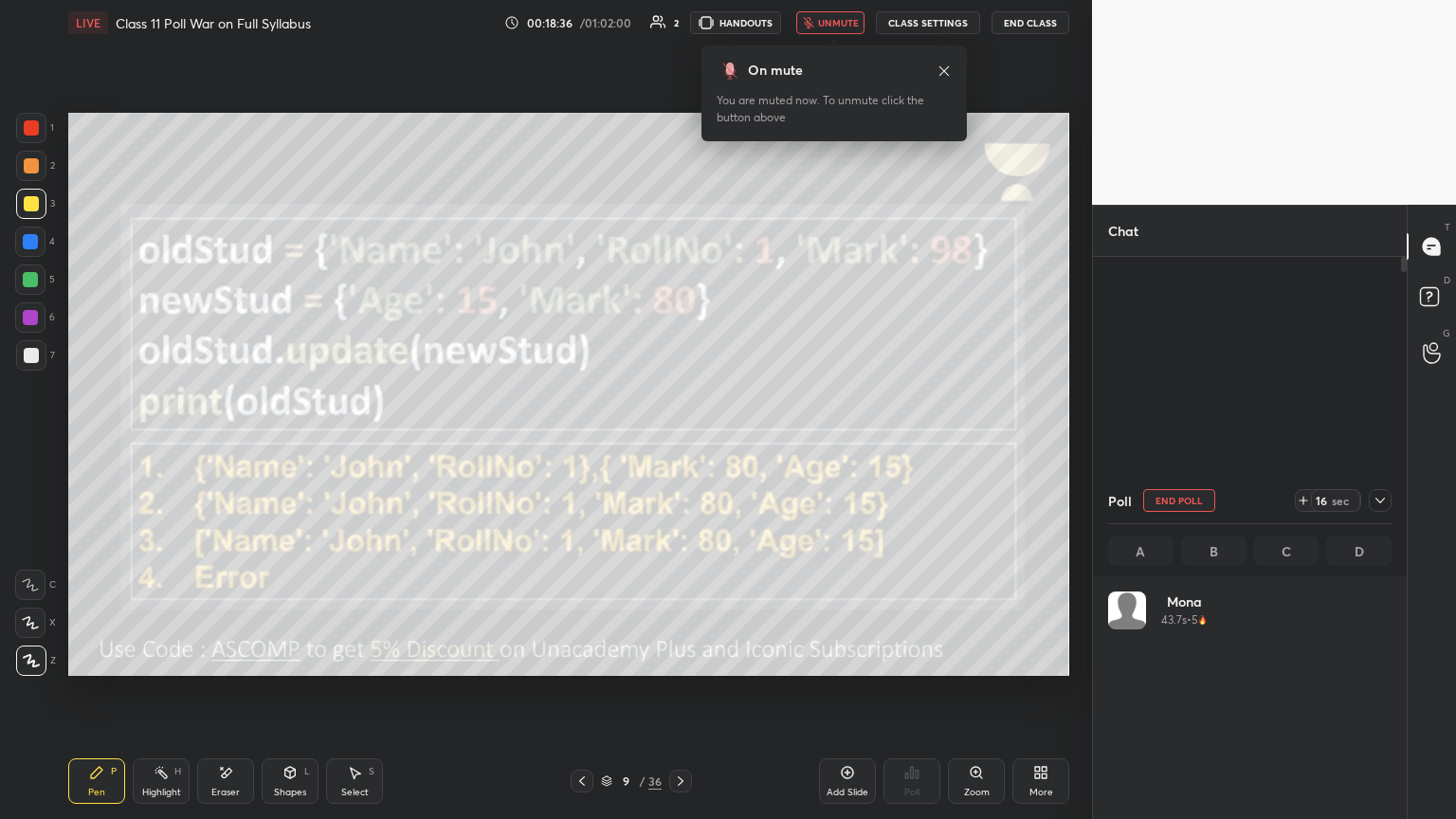
scroll to position [221, 277]
click at [680, 34] on div "On mute You are muted now. To unmute click the button above" at bounding box center [834, 87] width 266 height 107
click at [680, 24] on span "unmute" at bounding box center [839, 23] width 40 height 13
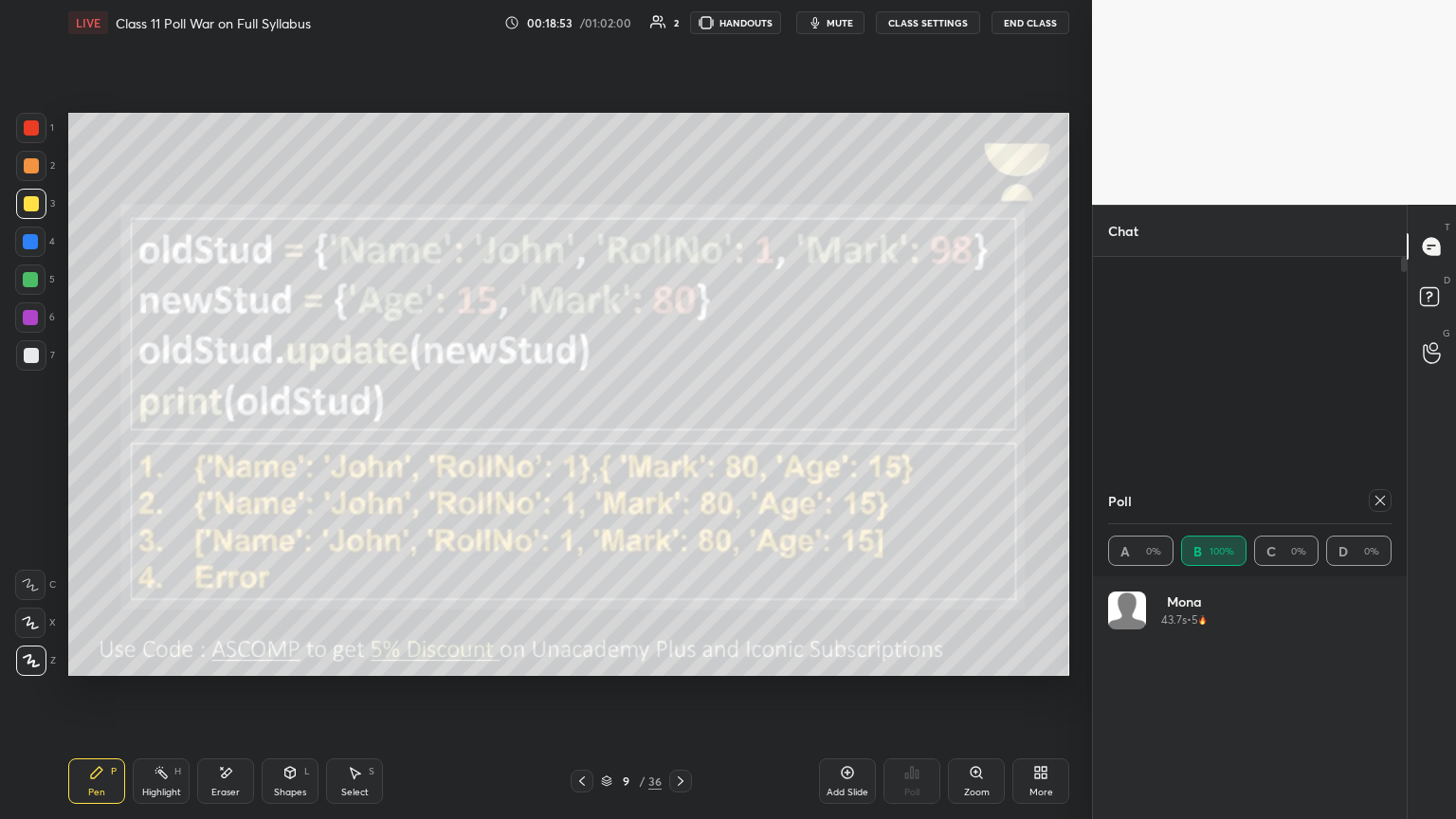
click at [680, 445] on div at bounding box center [1380, 500] width 23 height 23
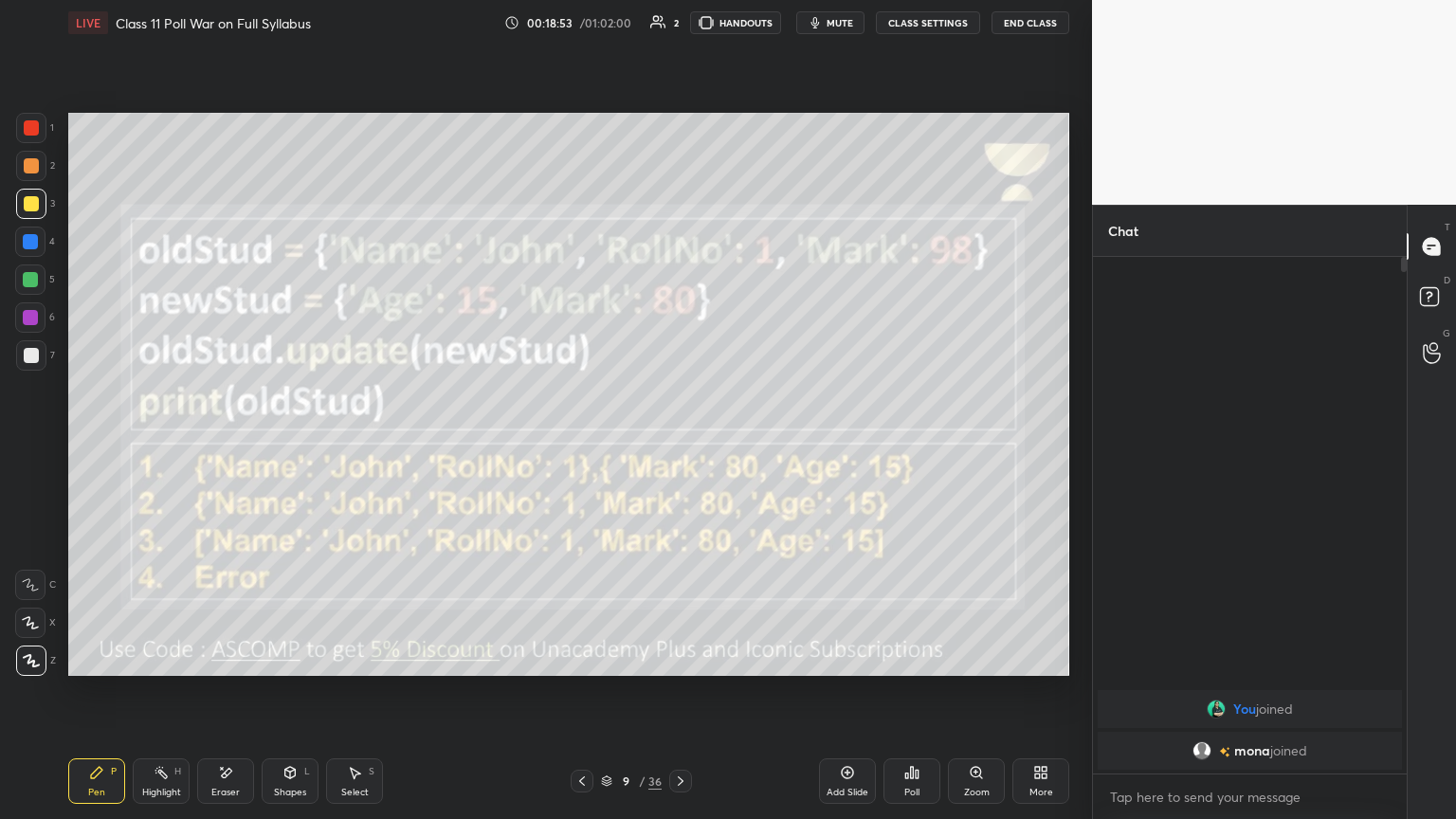
scroll to position [7, 6]
click at [675, 445] on icon at bounding box center [681, 781] width 15 height 15
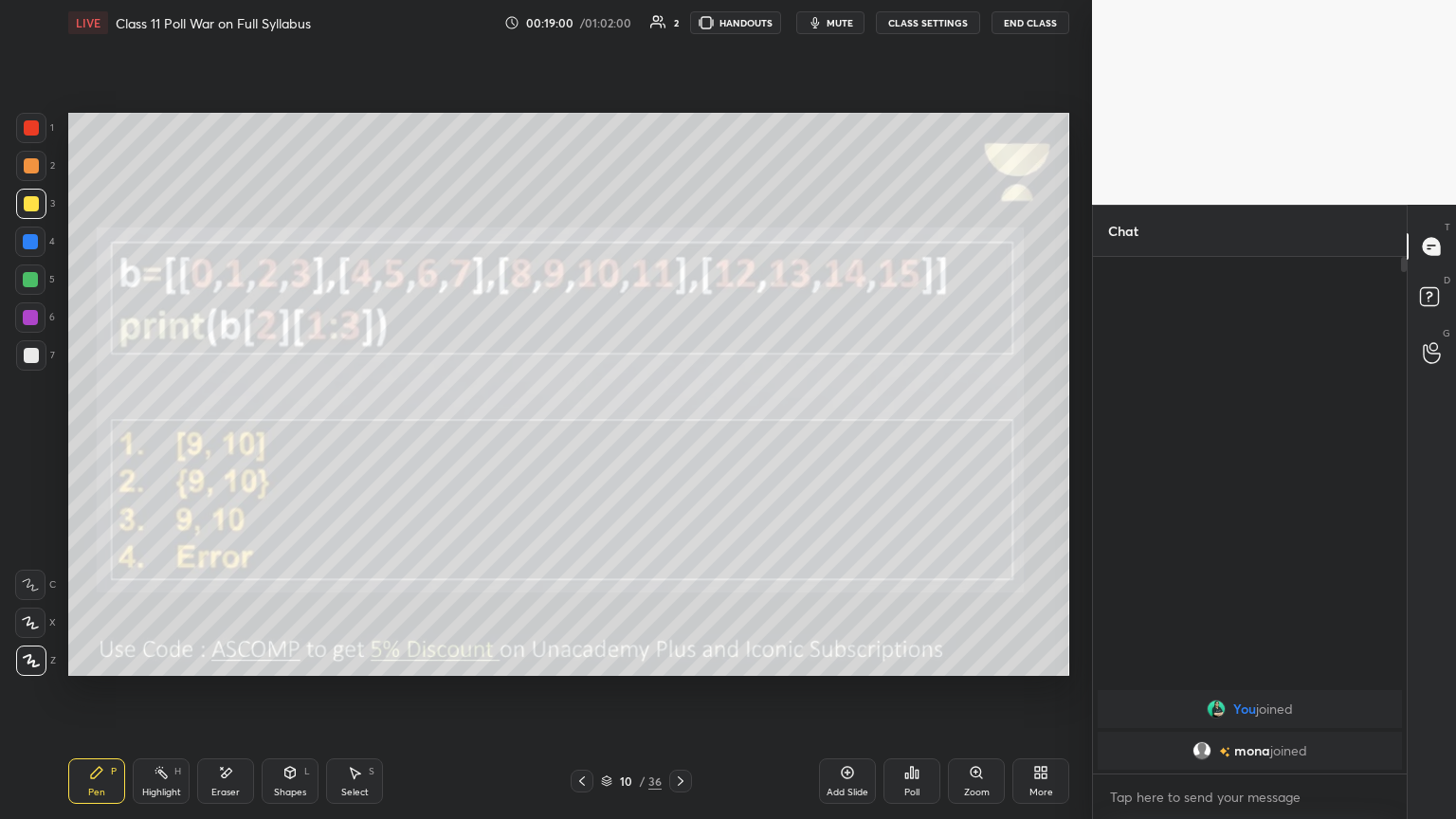
click at [680, 23] on span "mute" at bounding box center [840, 23] width 27 height 13
click at [680, 445] on div "Zoom" at bounding box center [975, 781] width 57 height 45
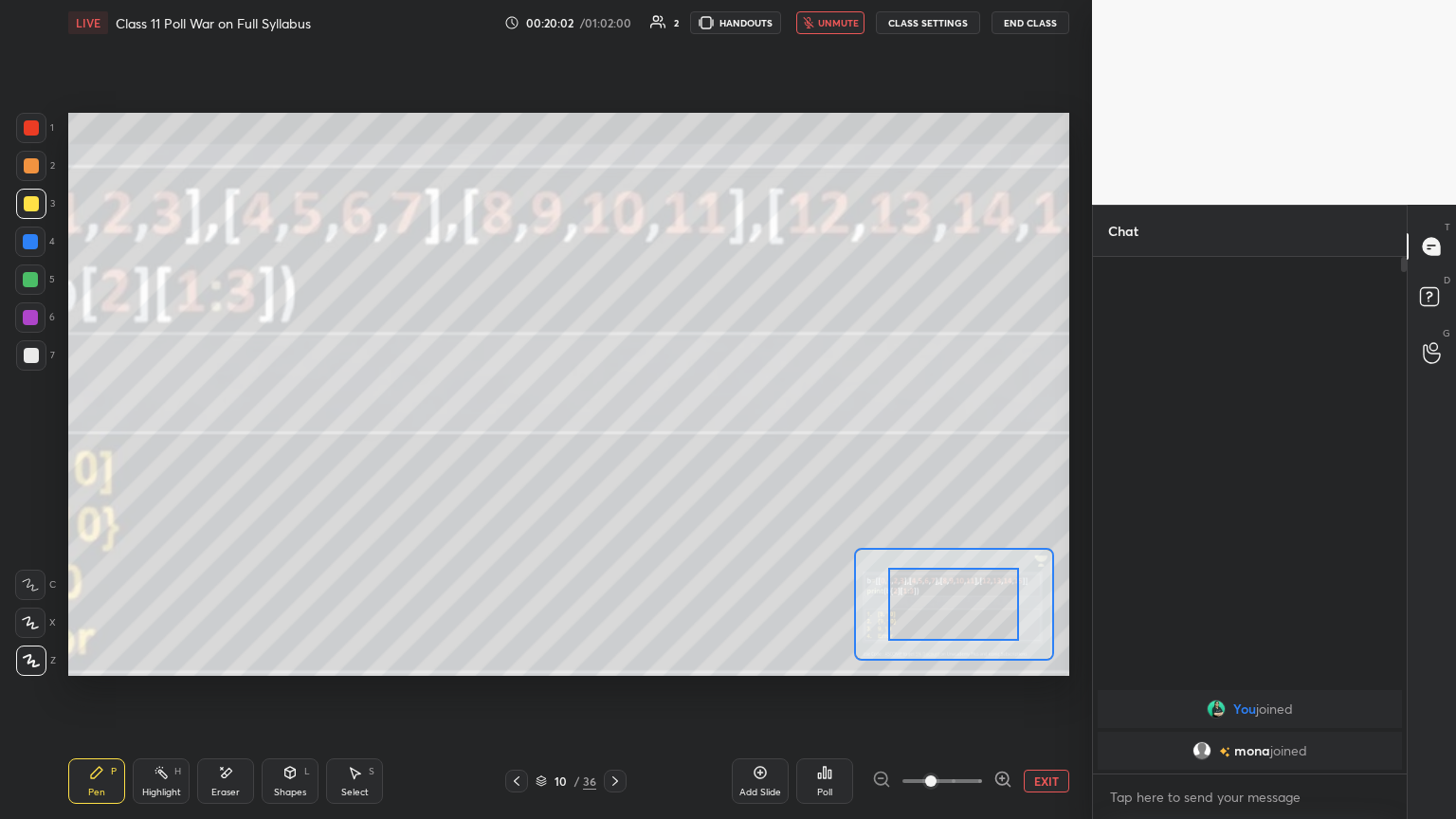
click at [680, 445] on button "EXIT" at bounding box center [1046, 781] width 45 height 23
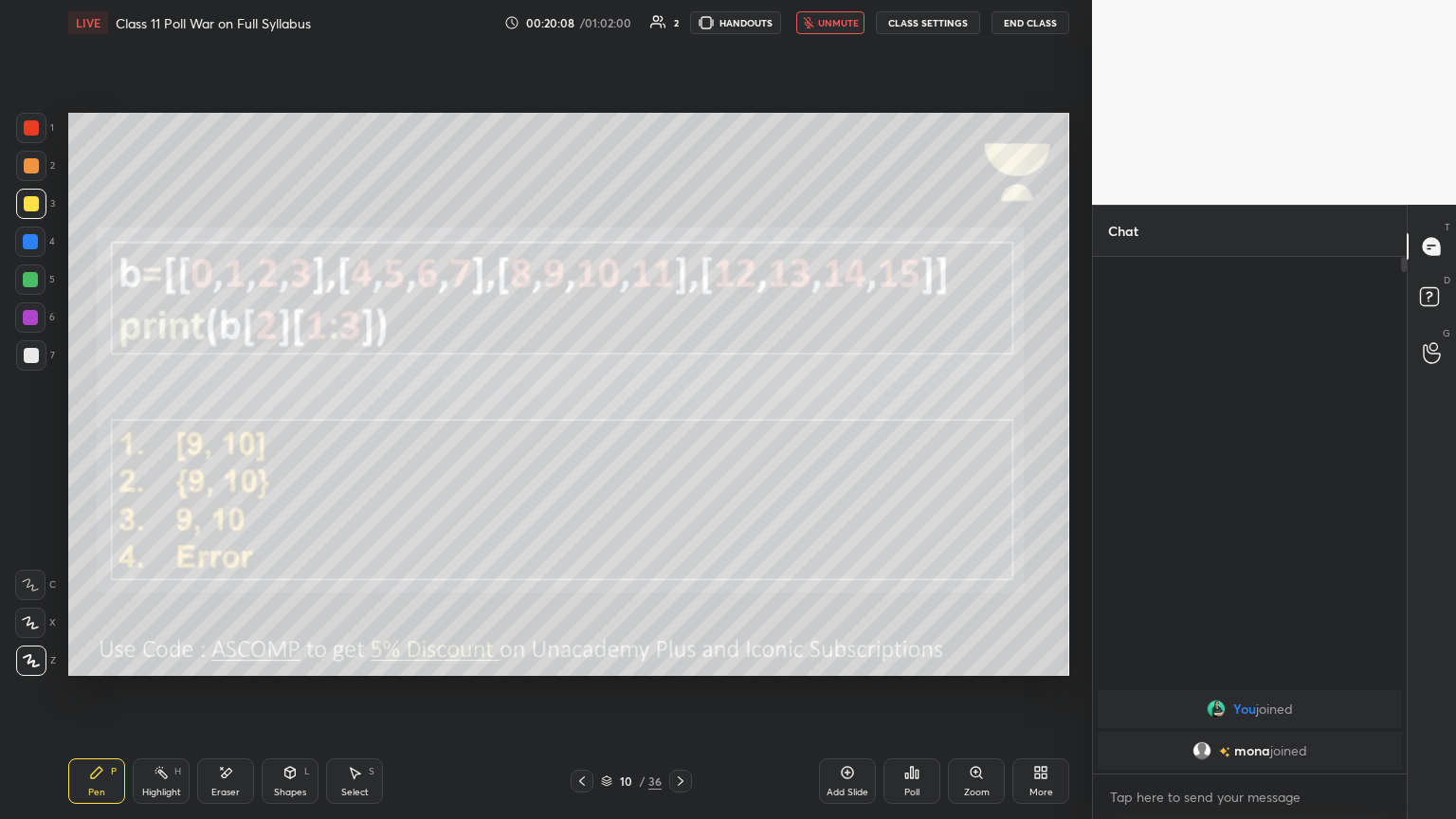
click at [680, 445] on div "Poll" at bounding box center [912, 792] width 15 height 10
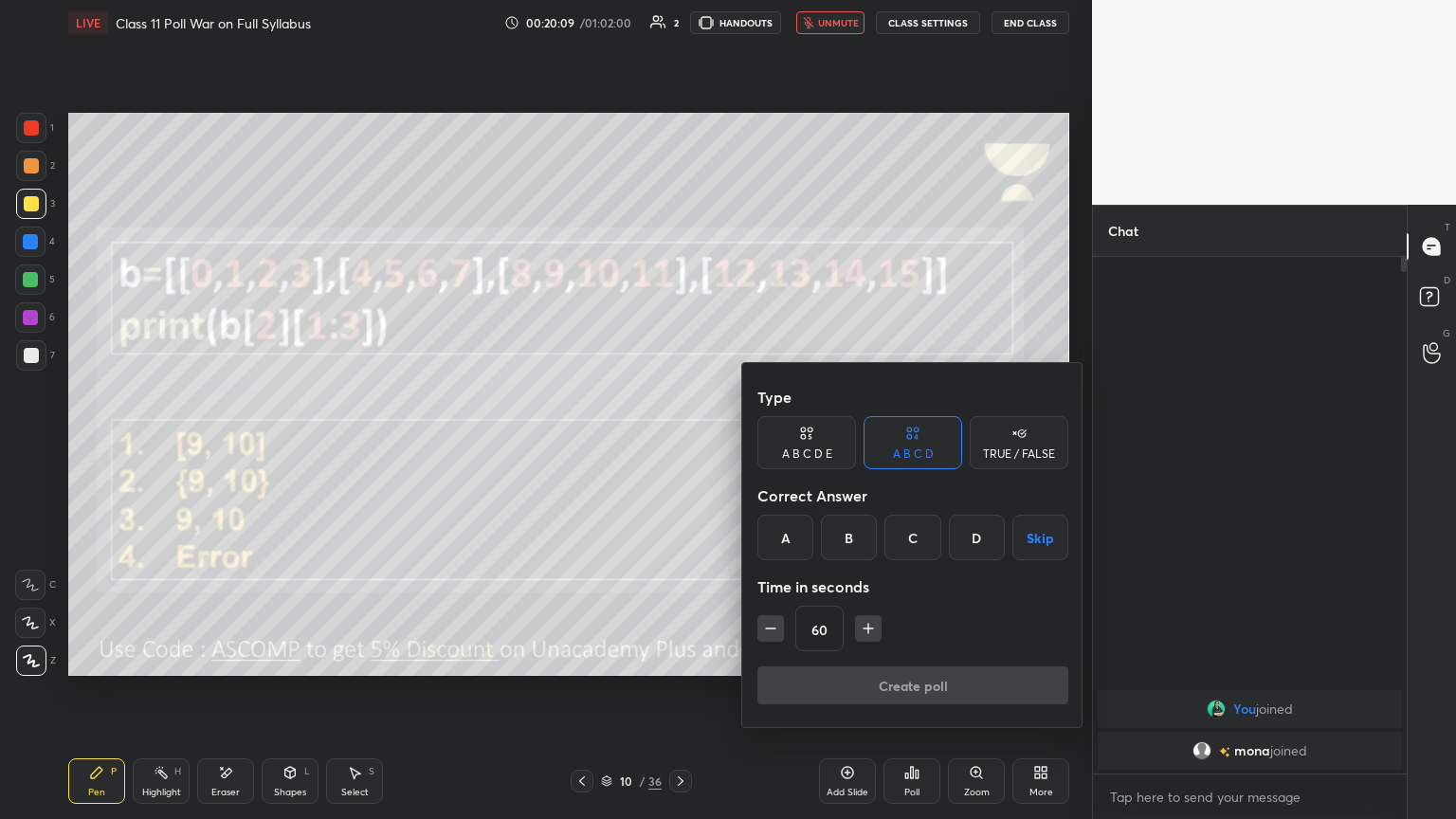
click at [680, 445] on div "A" at bounding box center [786, 537] width 56 height 45
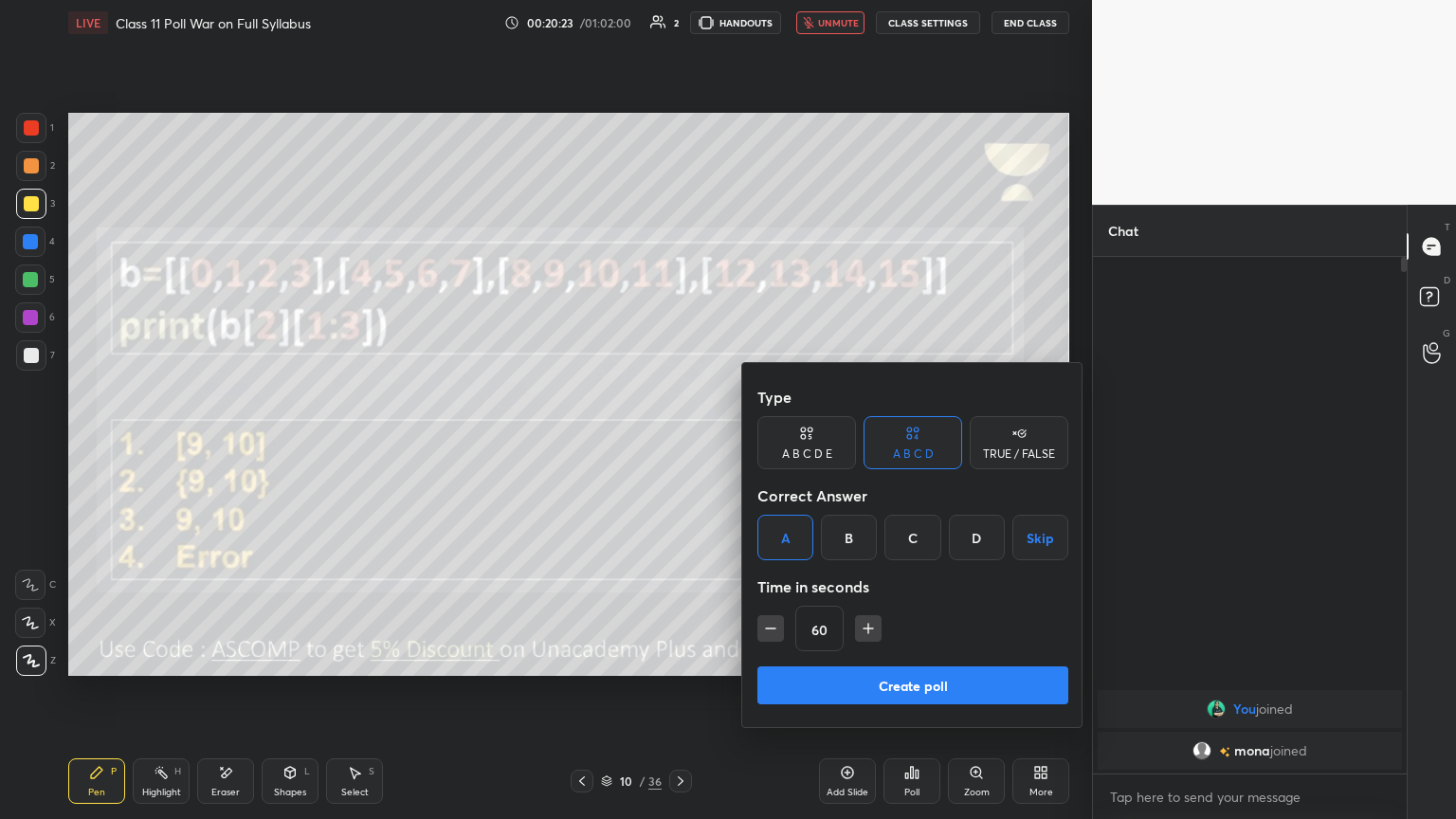
click at [680, 445] on button "Create poll" at bounding box center [913, 684] width 311 height 38
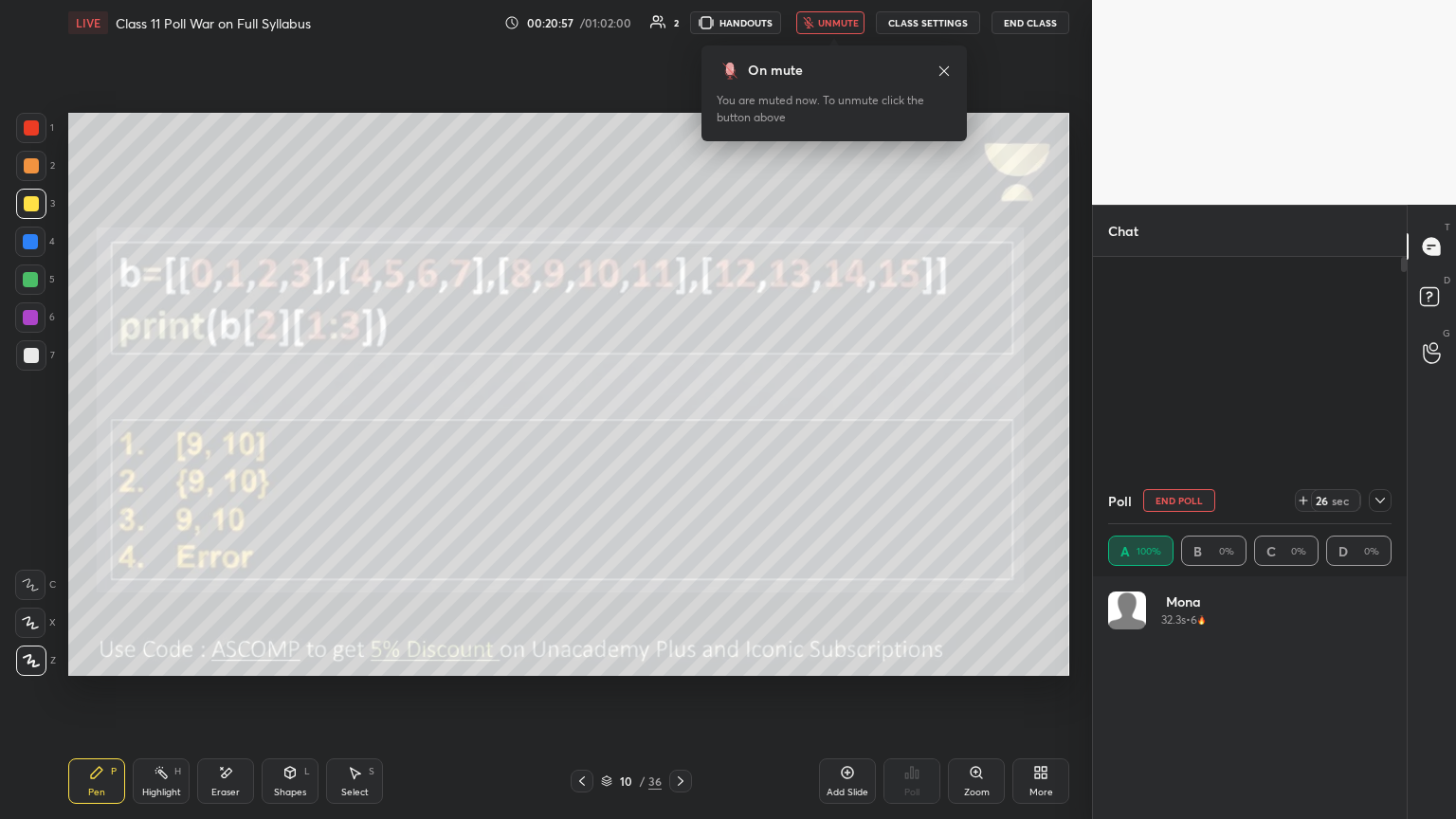
scroll to position [221, 277]
click at [680, 22] on span "unmute" at bounding box center [839, 23] width 40 height 13
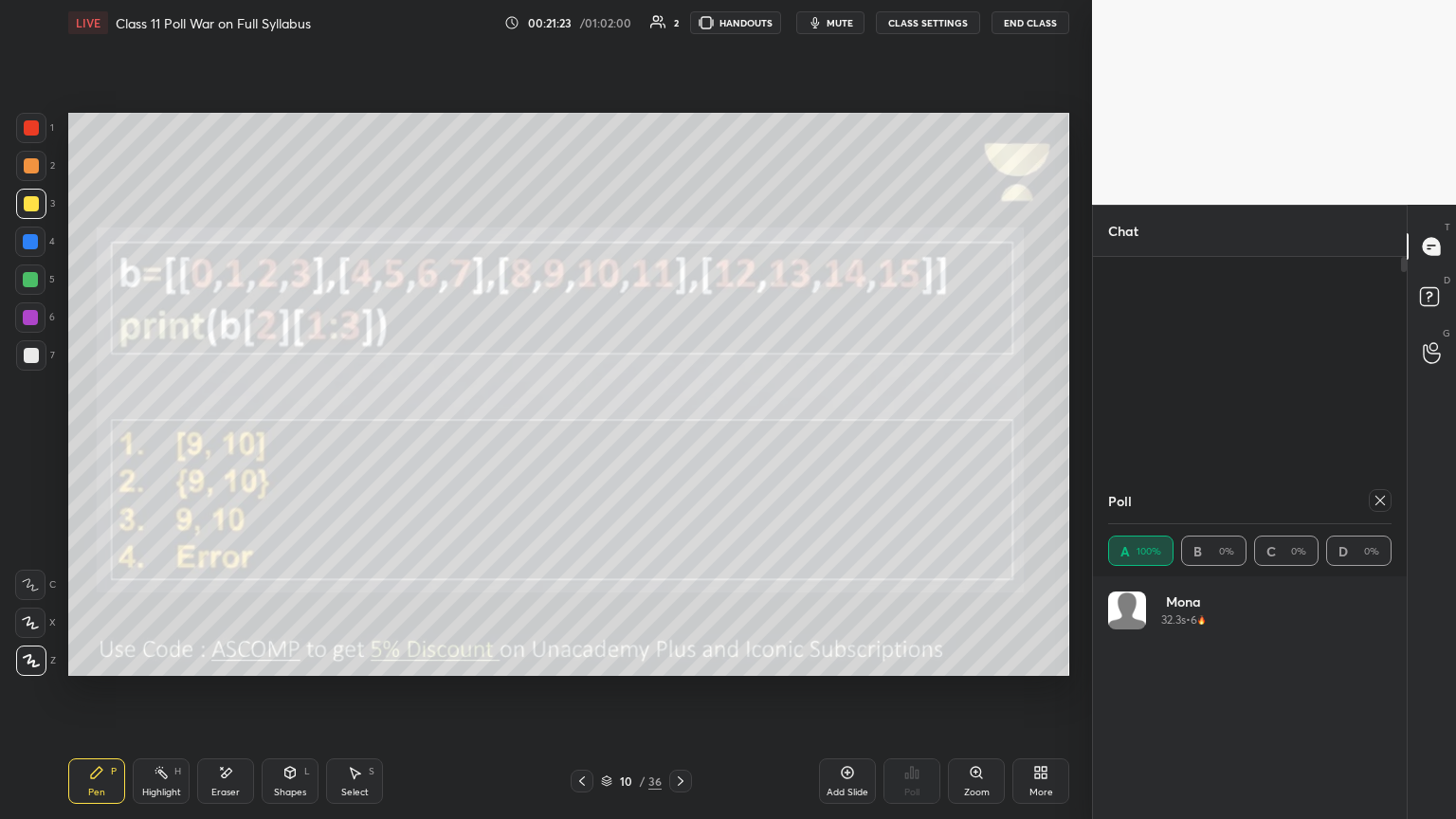
click at [680, 445] on icon at bounding box center [1380, 500] width 10 height 10
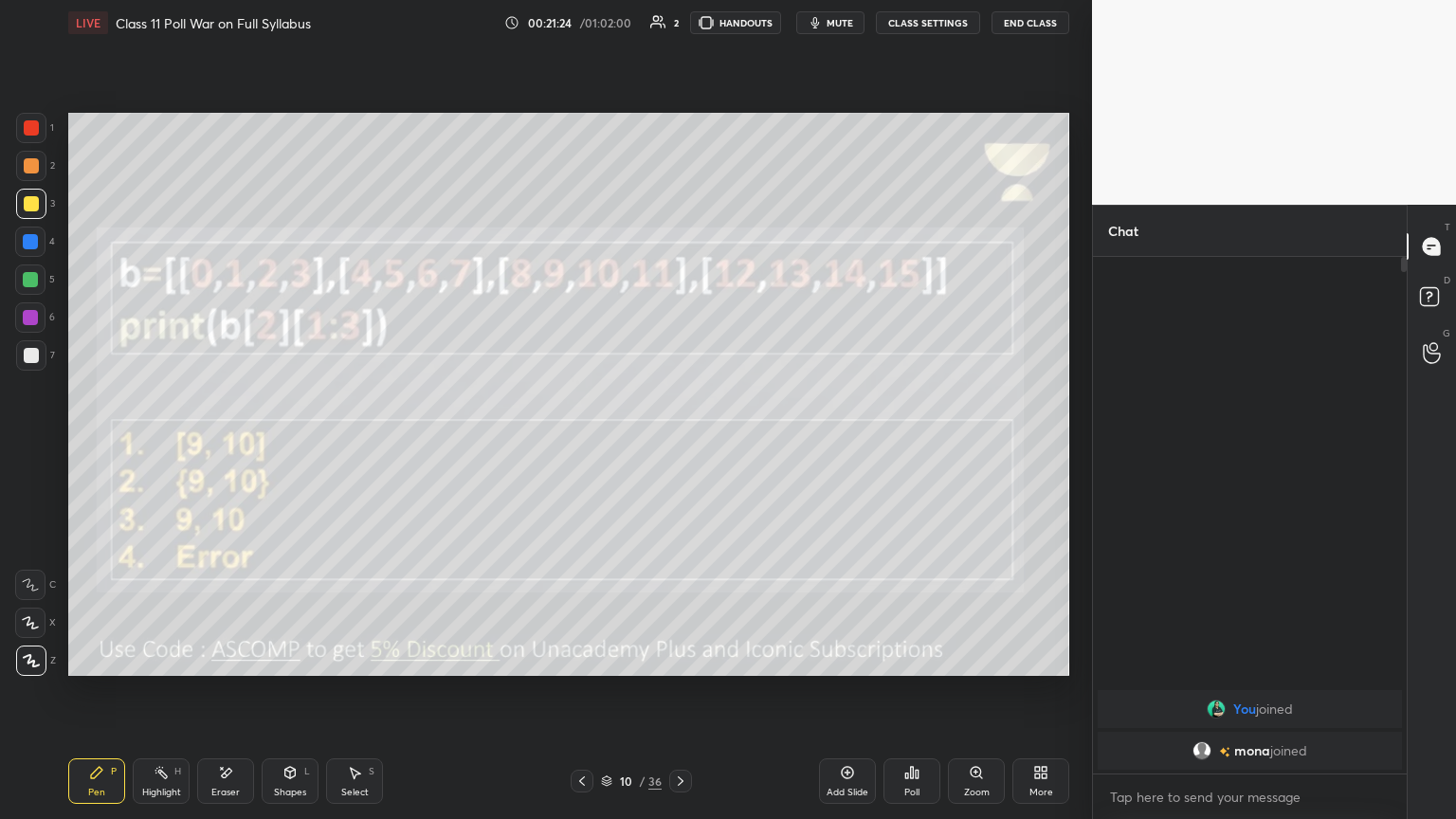
scroll to position [511, 308]
click at [680, 445] on div "Pen P Highlight H Eraser Shapes L Select S 10 / 36 Add Slide Poll Zoom More" at bounding box center [569, 781] width 1001 height 76
click at [680, 445] on icon at bounding box center [681, 781] width 6 height 10
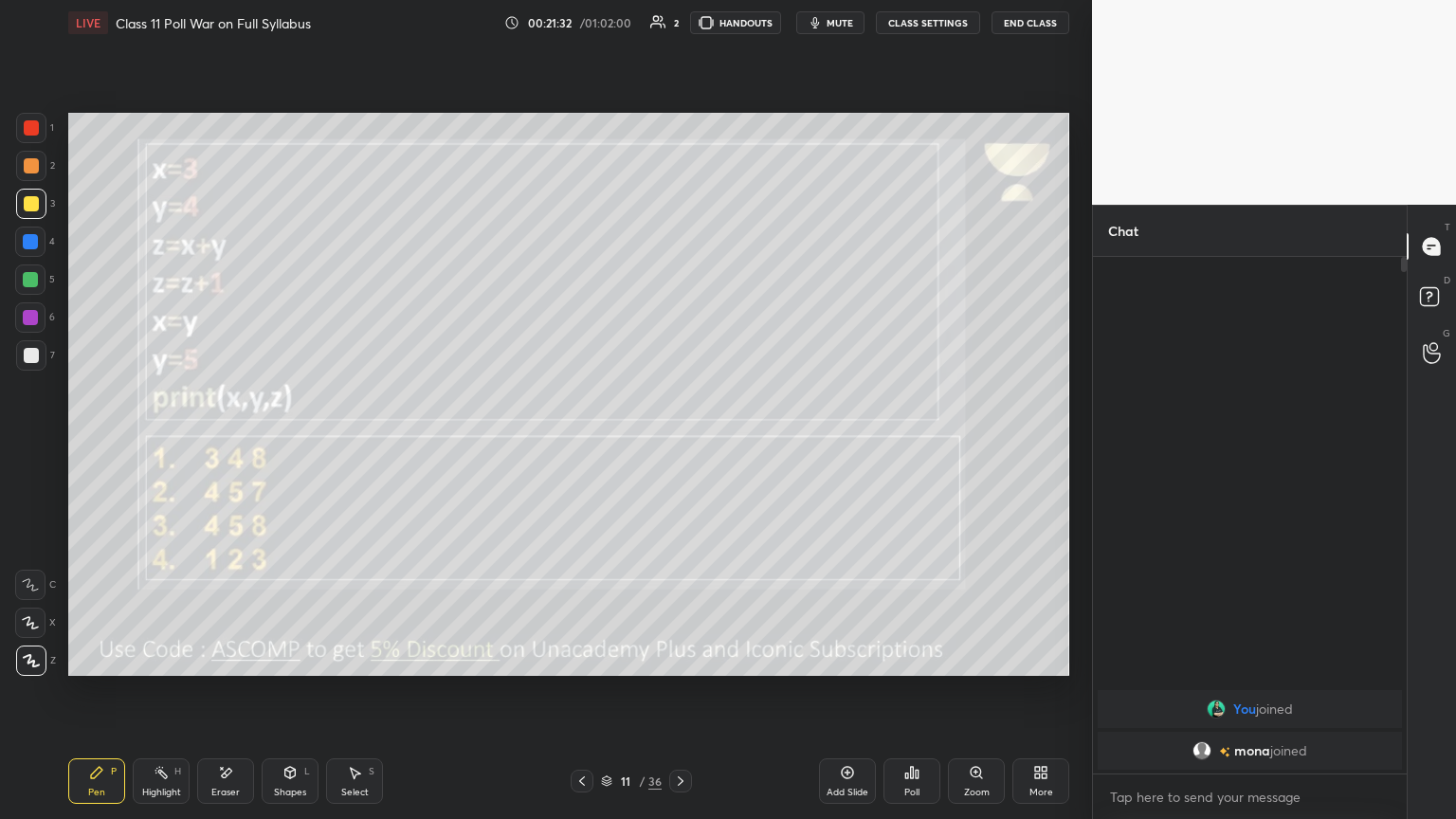
click at [680, 26] on span "mute" at bounding box center [840, 23] width 27 height 13
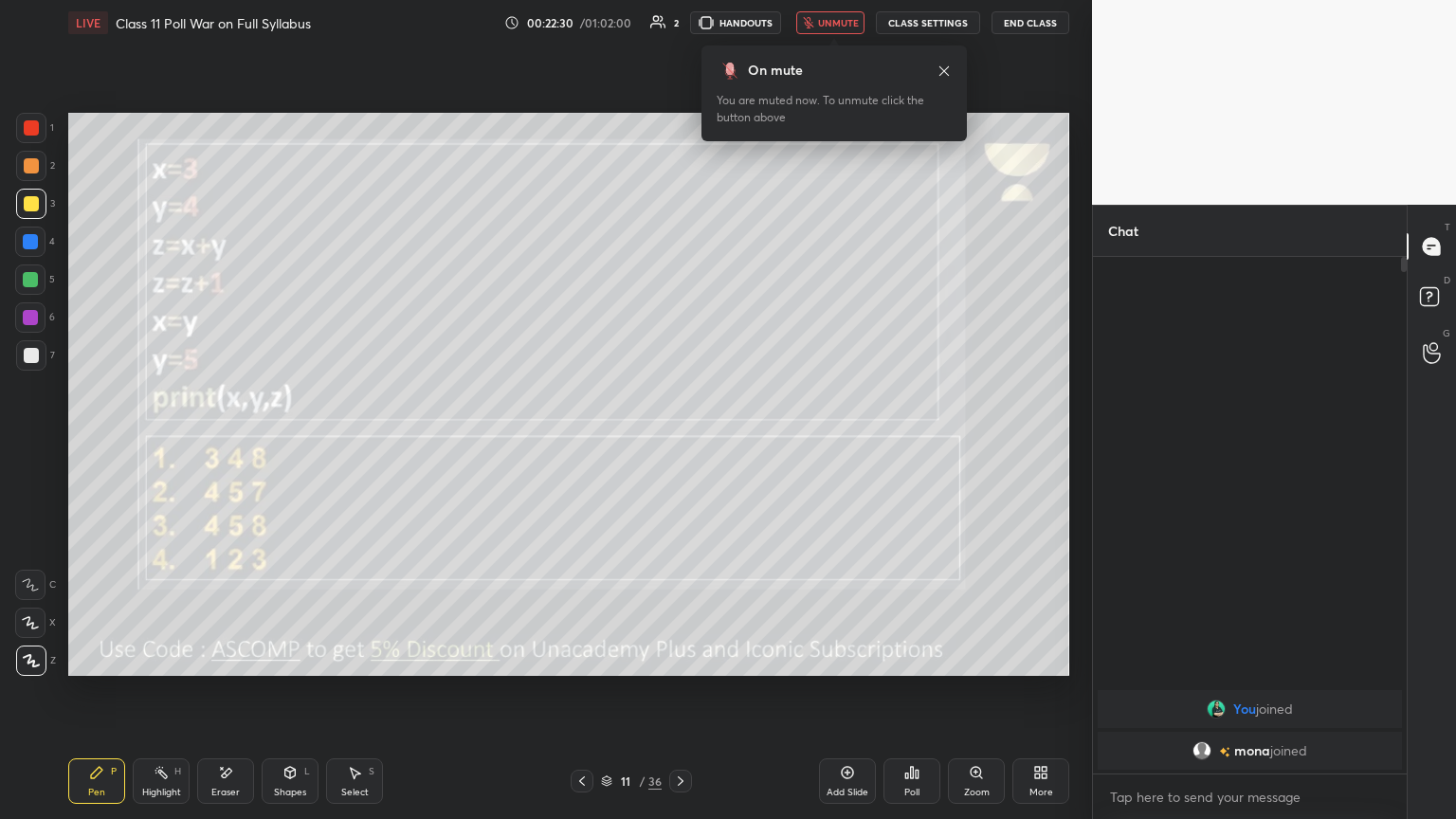
click at [680, 445] on icon at bounding box center [912, 772] width 15 height 15
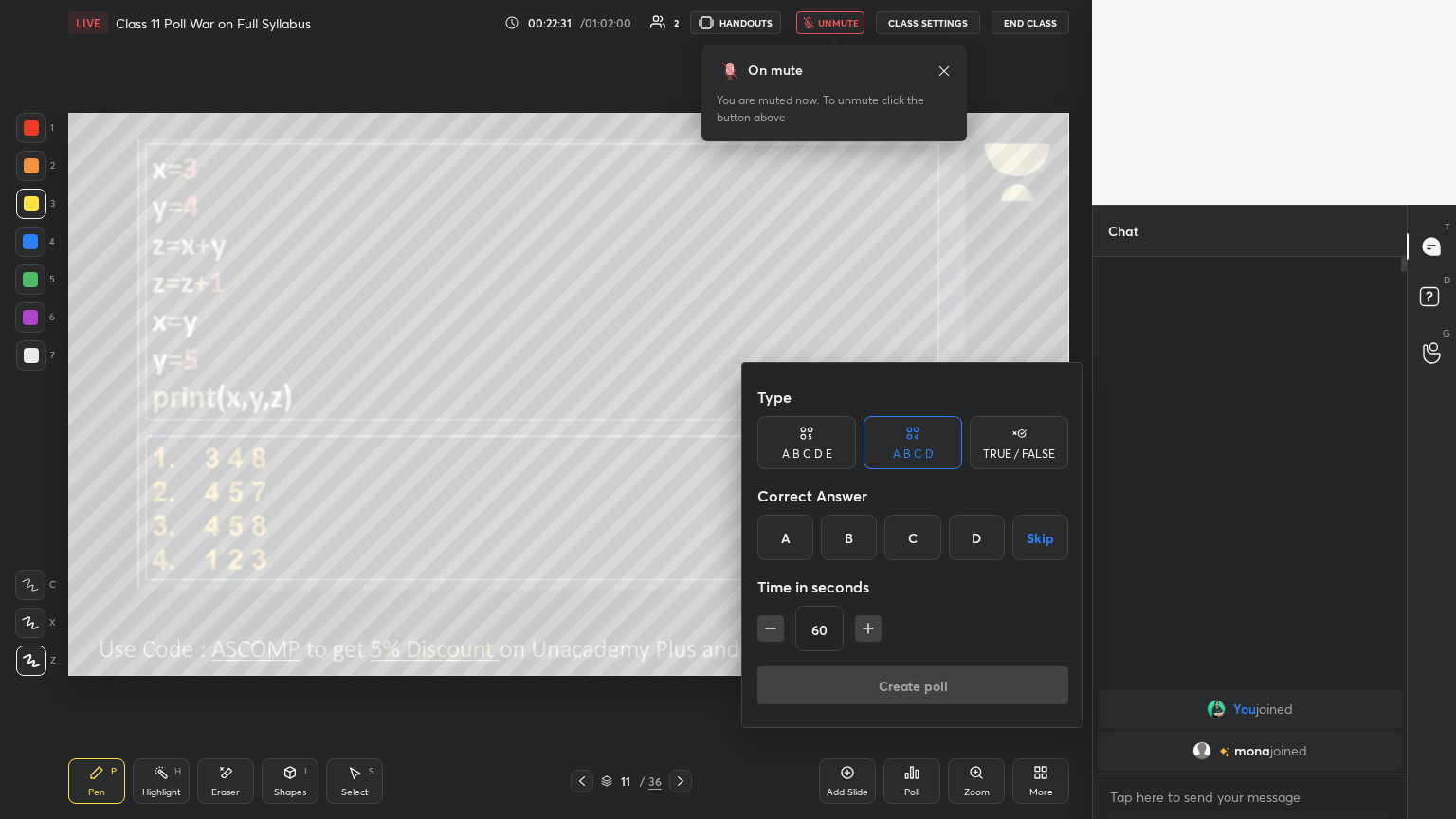
click at [680, 445] on div "C" at bounding box center [912, 537] width 56 height 45
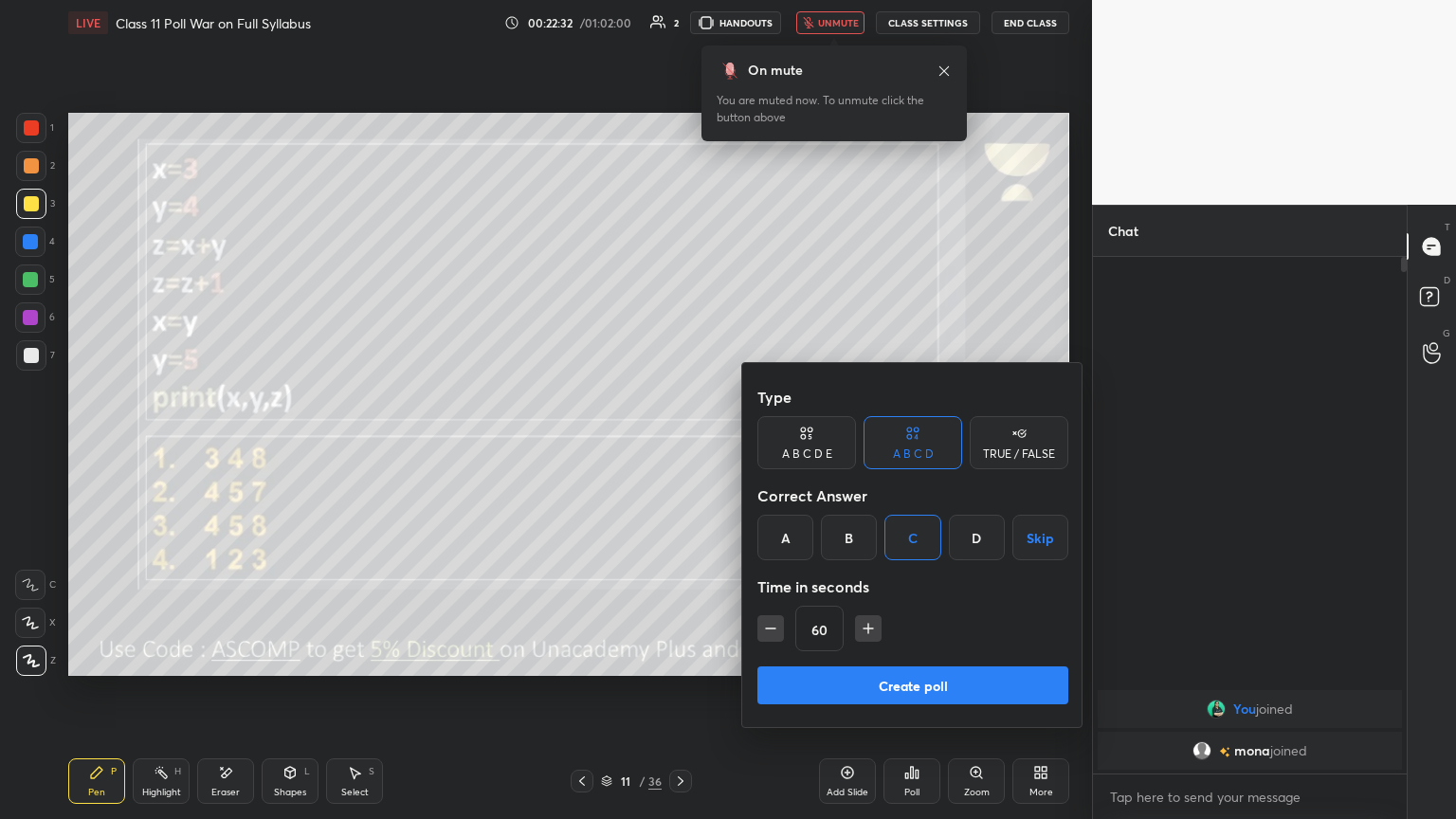
click at [680, 445] on button "Create poll" at bounding box center [913, 684] width 311 height 38
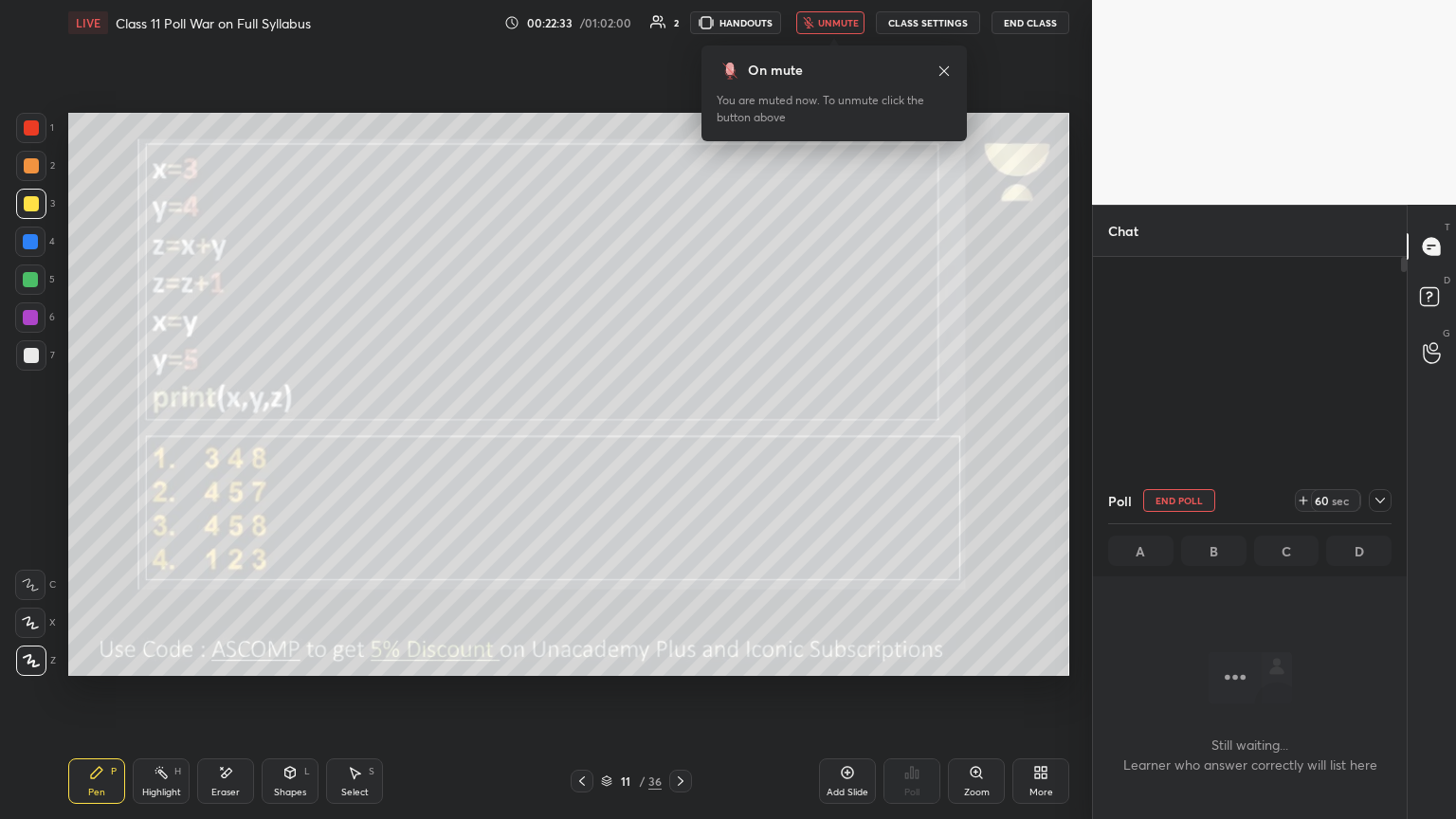
scroll to position [7, 6]
click at [680, 25] on span "unmute" at bounding box center [839, 23] width 40 height 13
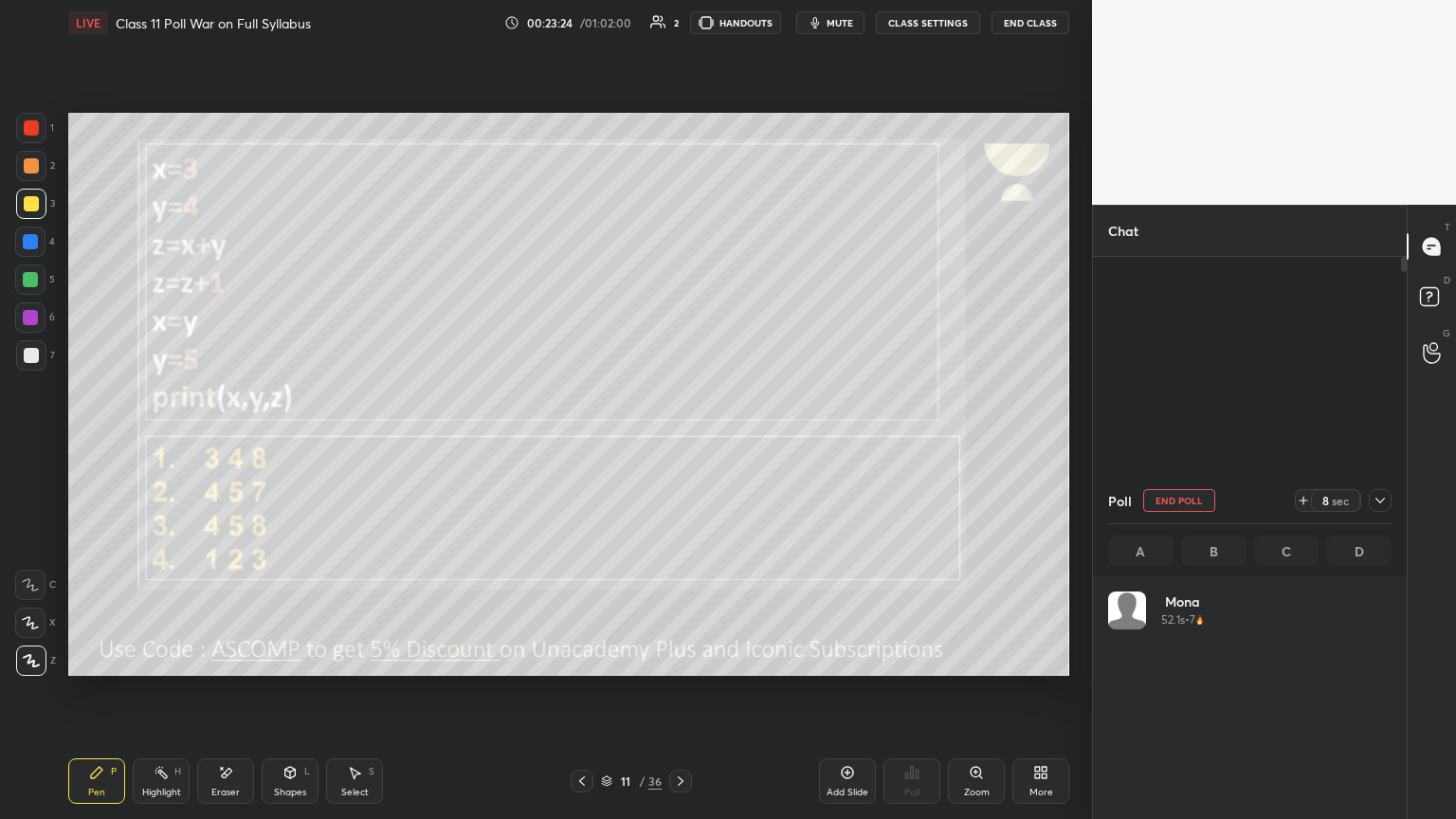
scroll to position [221, 277]
click at [680, 445] on icon at bounding box center [1380, 500] width 15 height 15
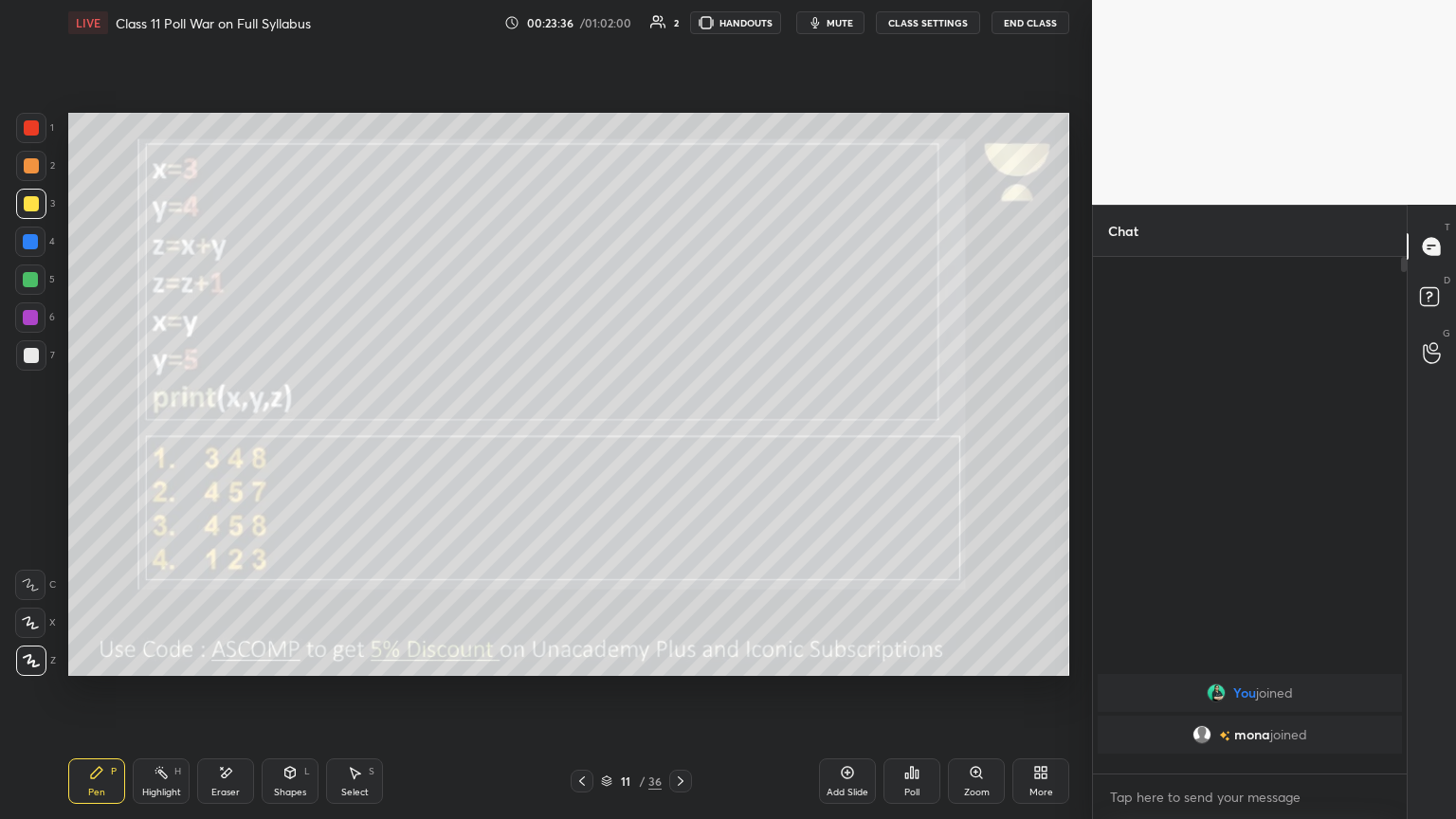
scroll to position [353, 308]
click at [673, 445] on div at bounding box center [681, 781] width 23 height 23
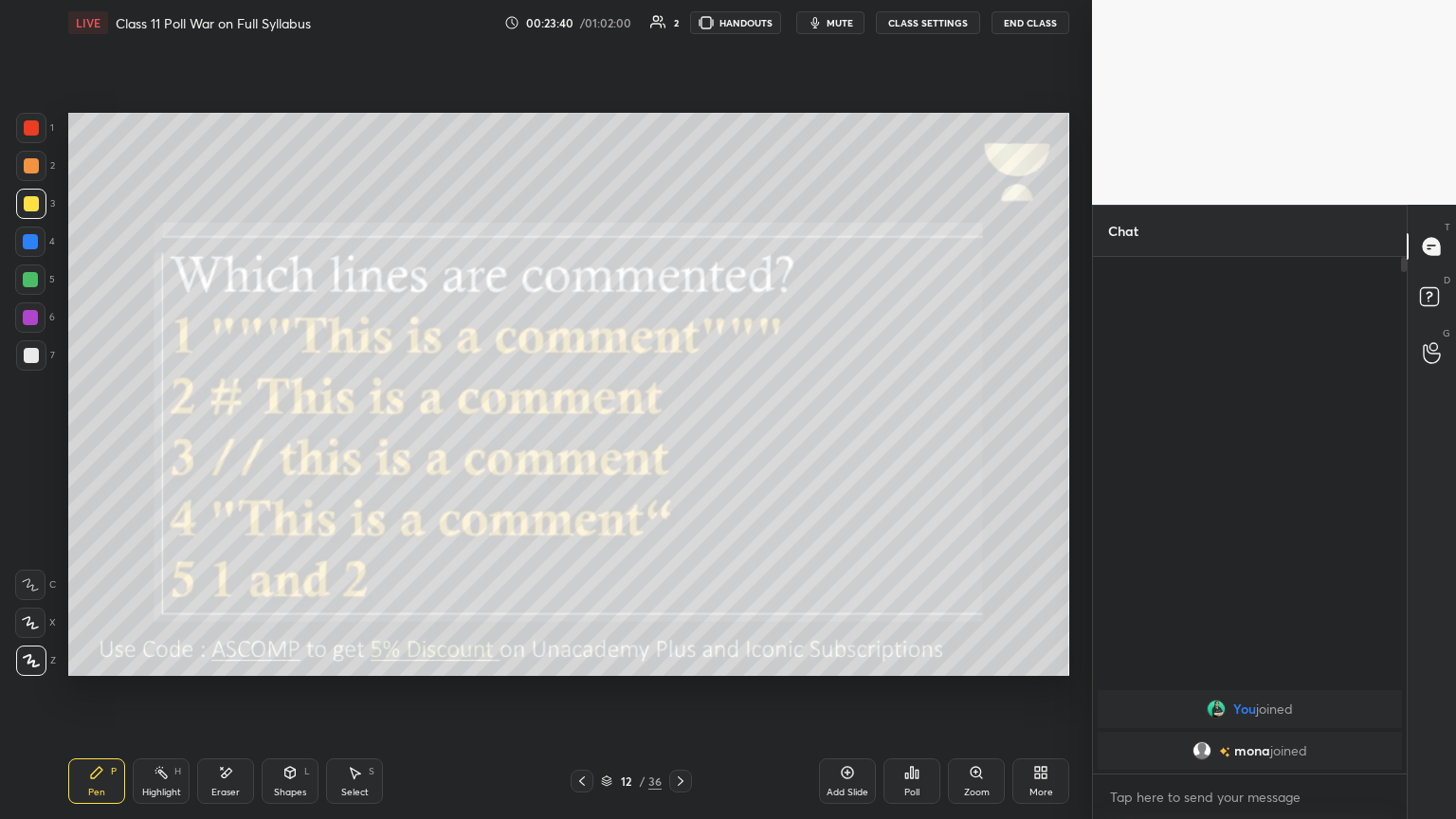
click at [680, 445] on div "Setting up your live class Poll for secs No correct answer Start poll" at bounding box center [568, 394] width 1016 height 698
click at [680, 27] on span "mute" at bounding box center [840, 23] width 27 height 13
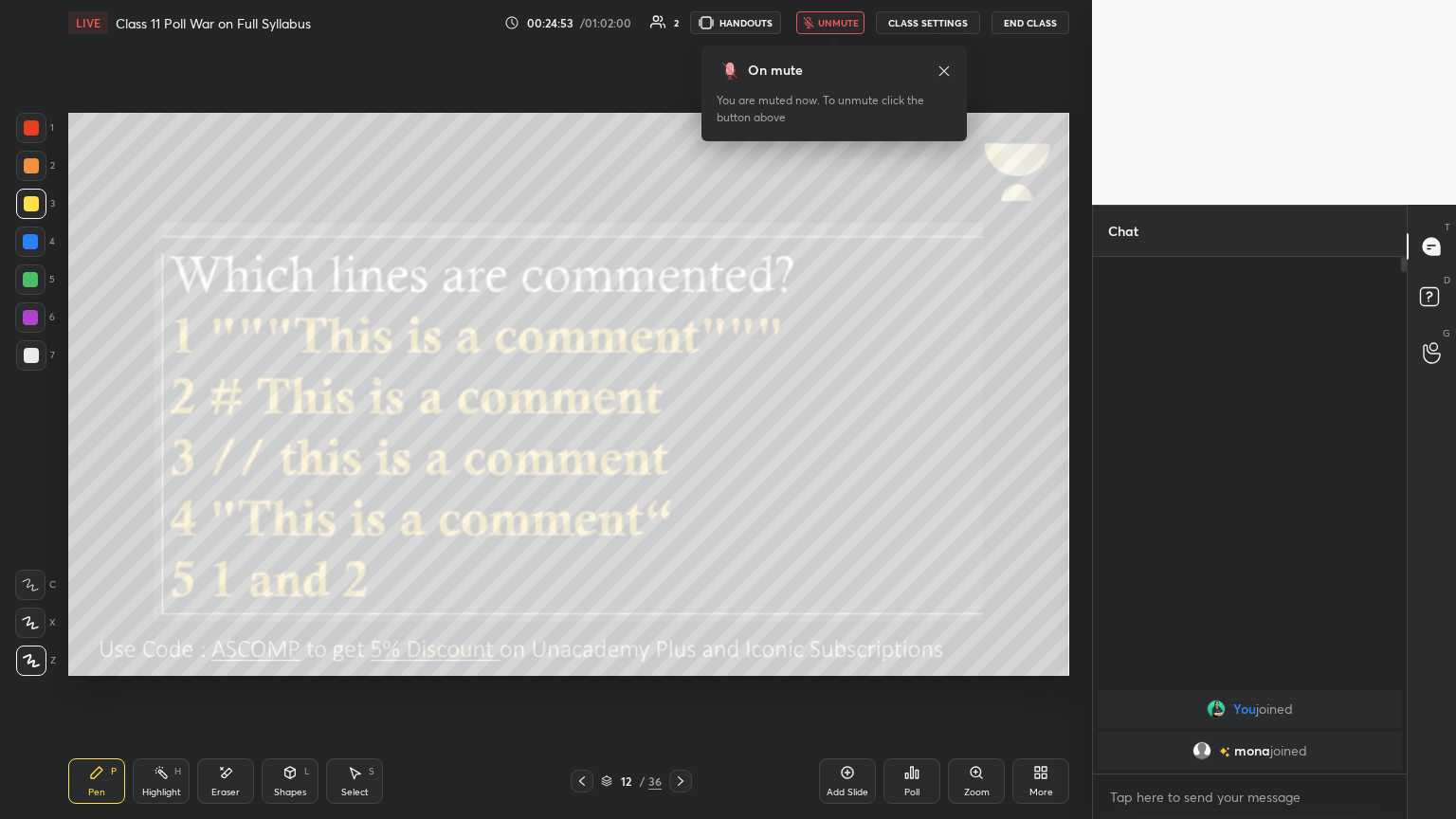
click at [680, 445] on div "Poll" at bounding box center [912, 792] width 15 height 10
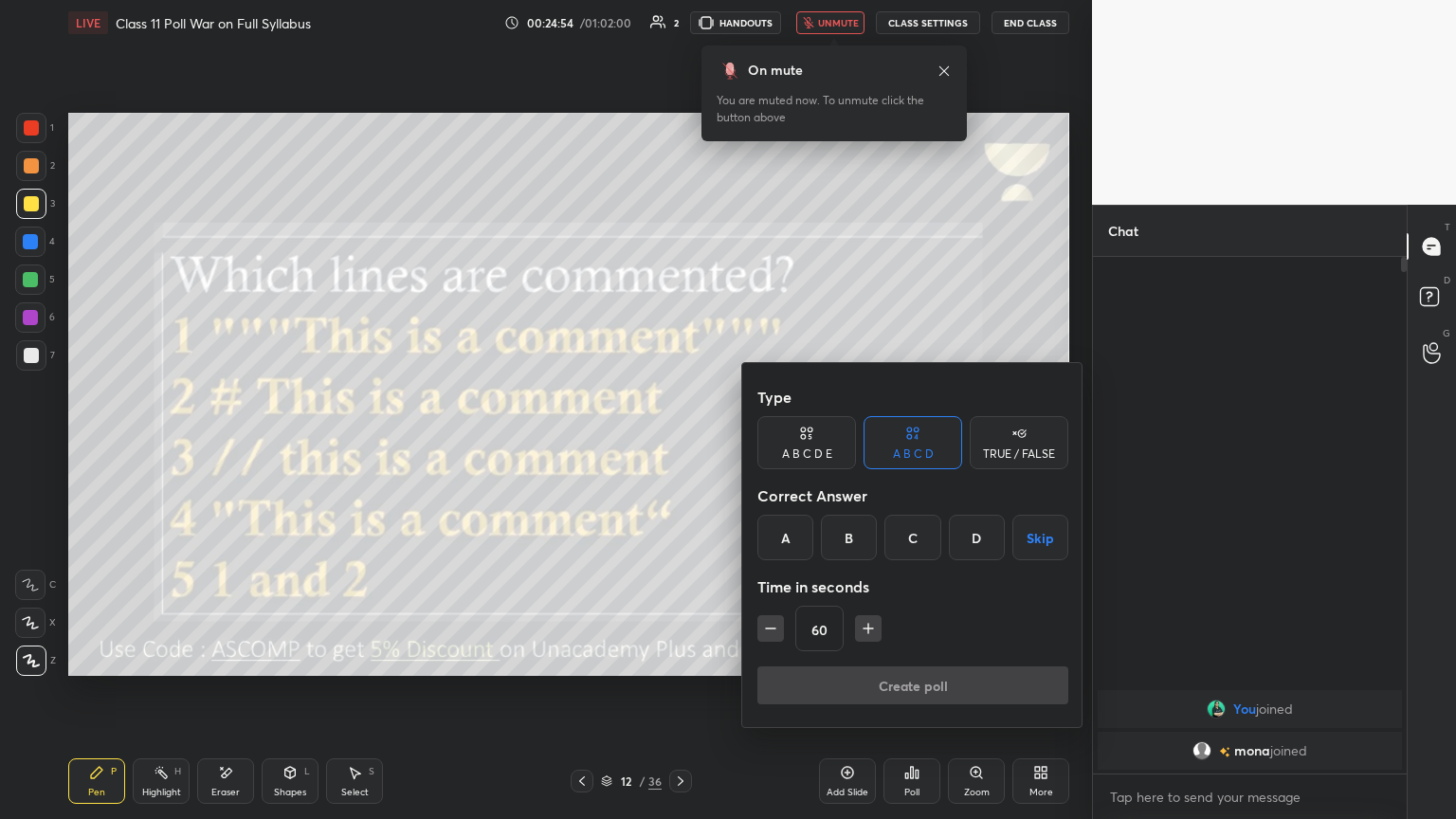
click at [680, 436] on icon at bounding box center [803, 436] width 5 height 5
click at [680, 445] on div "E" at bounding box center [992, 537] width 45 height 45
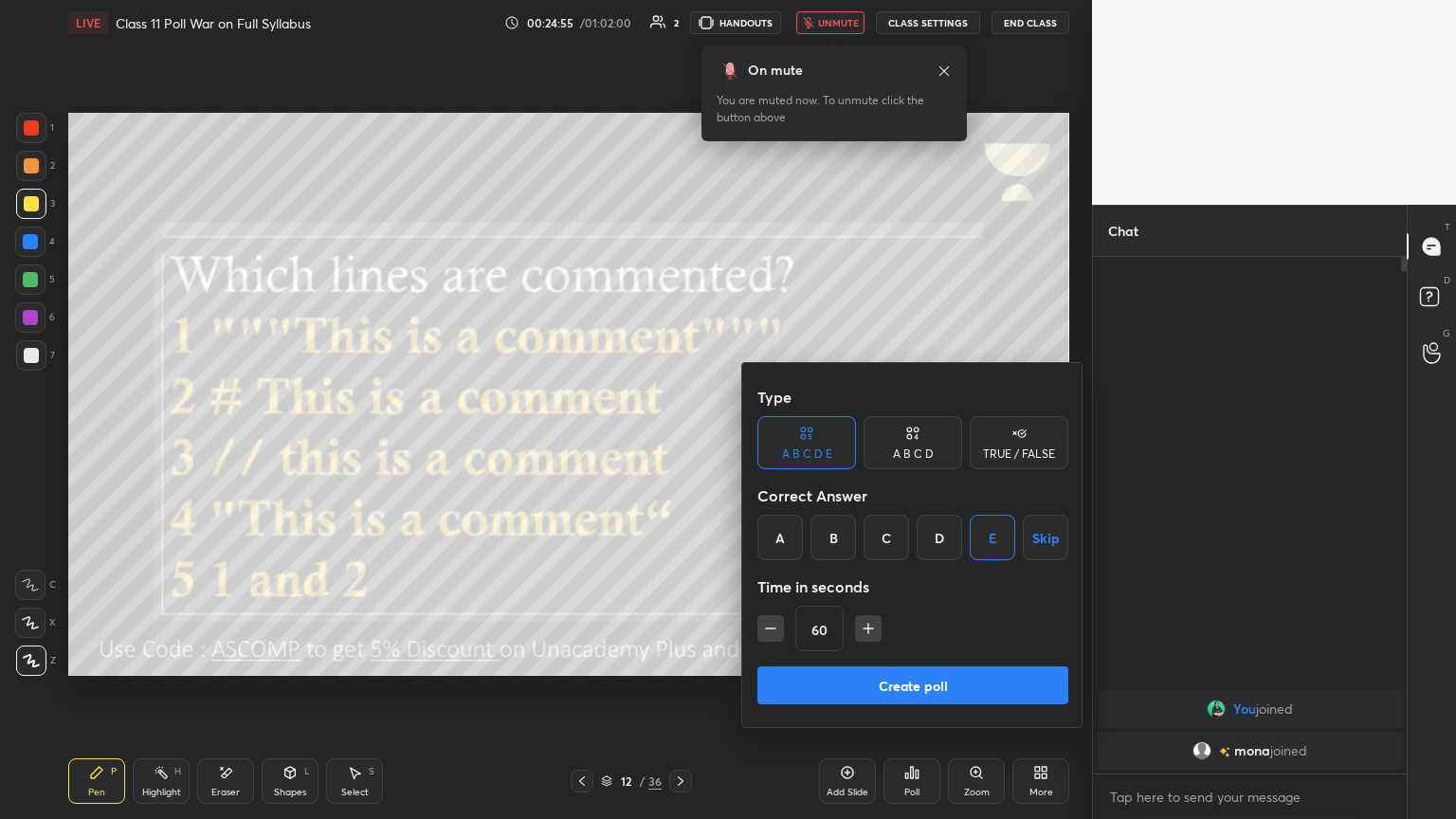
click at [680, 445] on button "Create poll" at bounding box center [913, 684] width 311 height 38
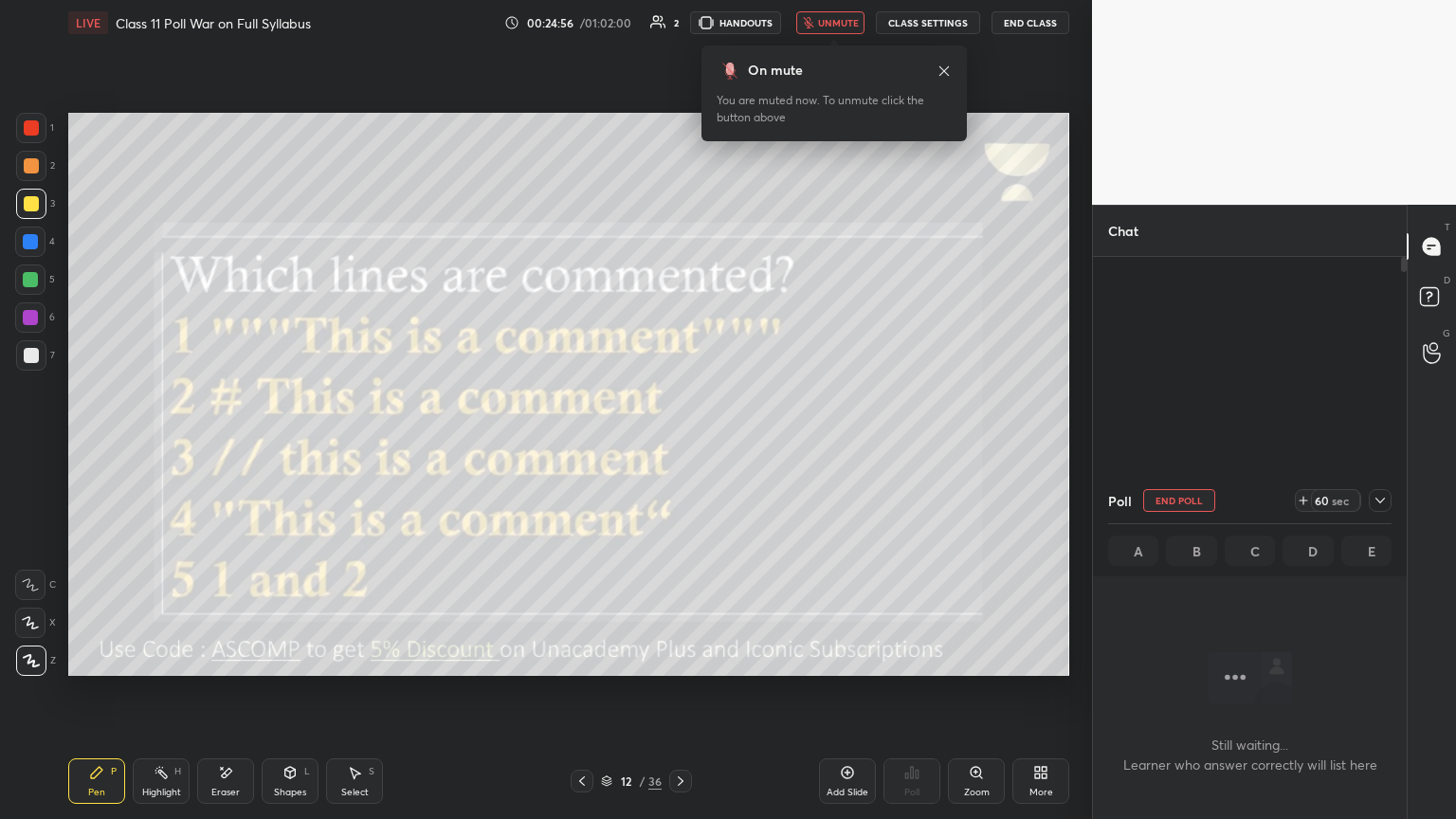
scroll to position [7, 6]
click at [680, 27] on span "unmute" at bounding box center [839, 23] width 40 height 13
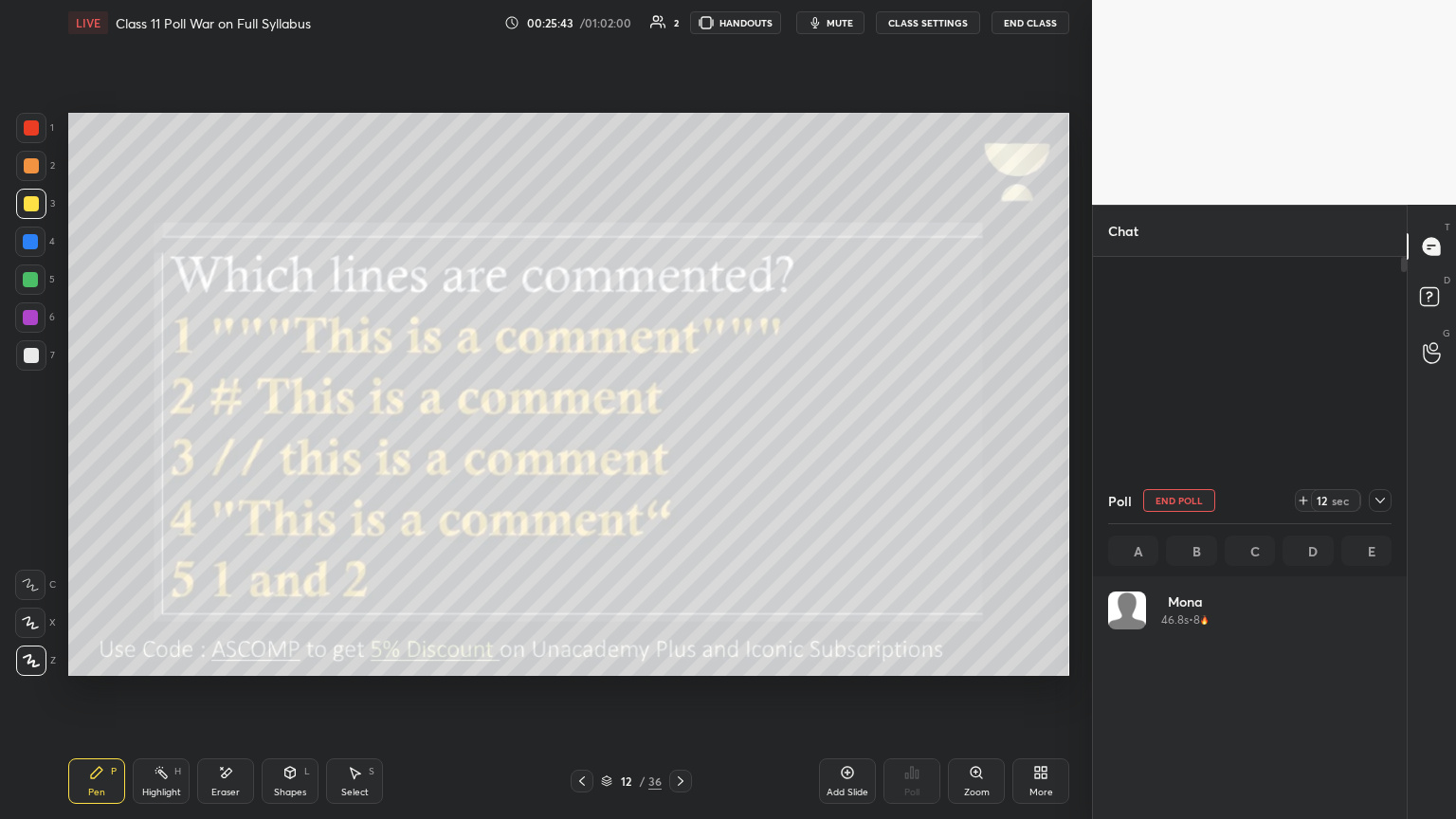
scroll to position [221, 277]
click at [680, 445] on icon at bounding box center [1380, 500] width 15 height 15
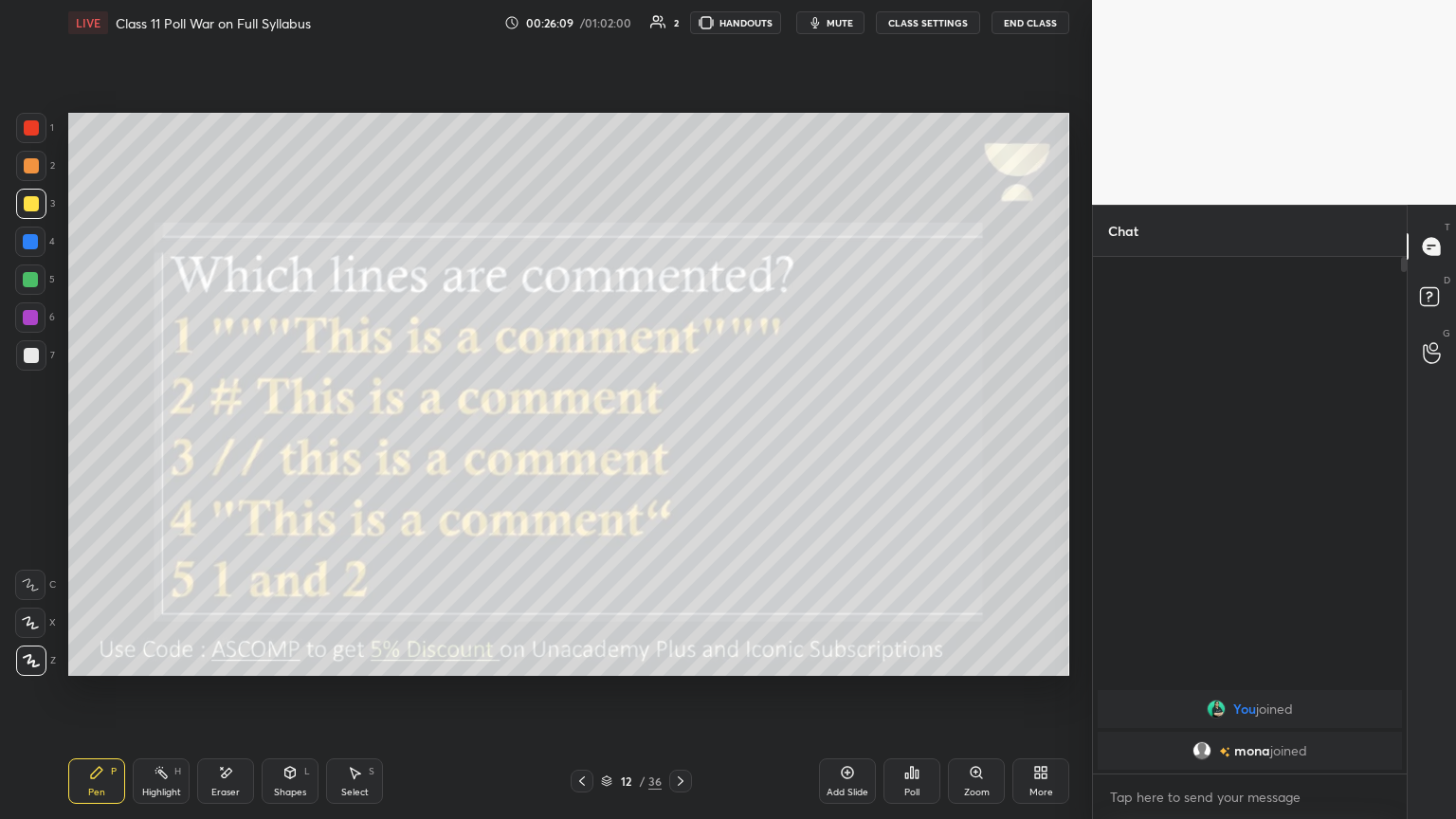
scroll to position [353, 308]
click at [680, 445] on div at bounding box center [681, 781] width 23 height 23
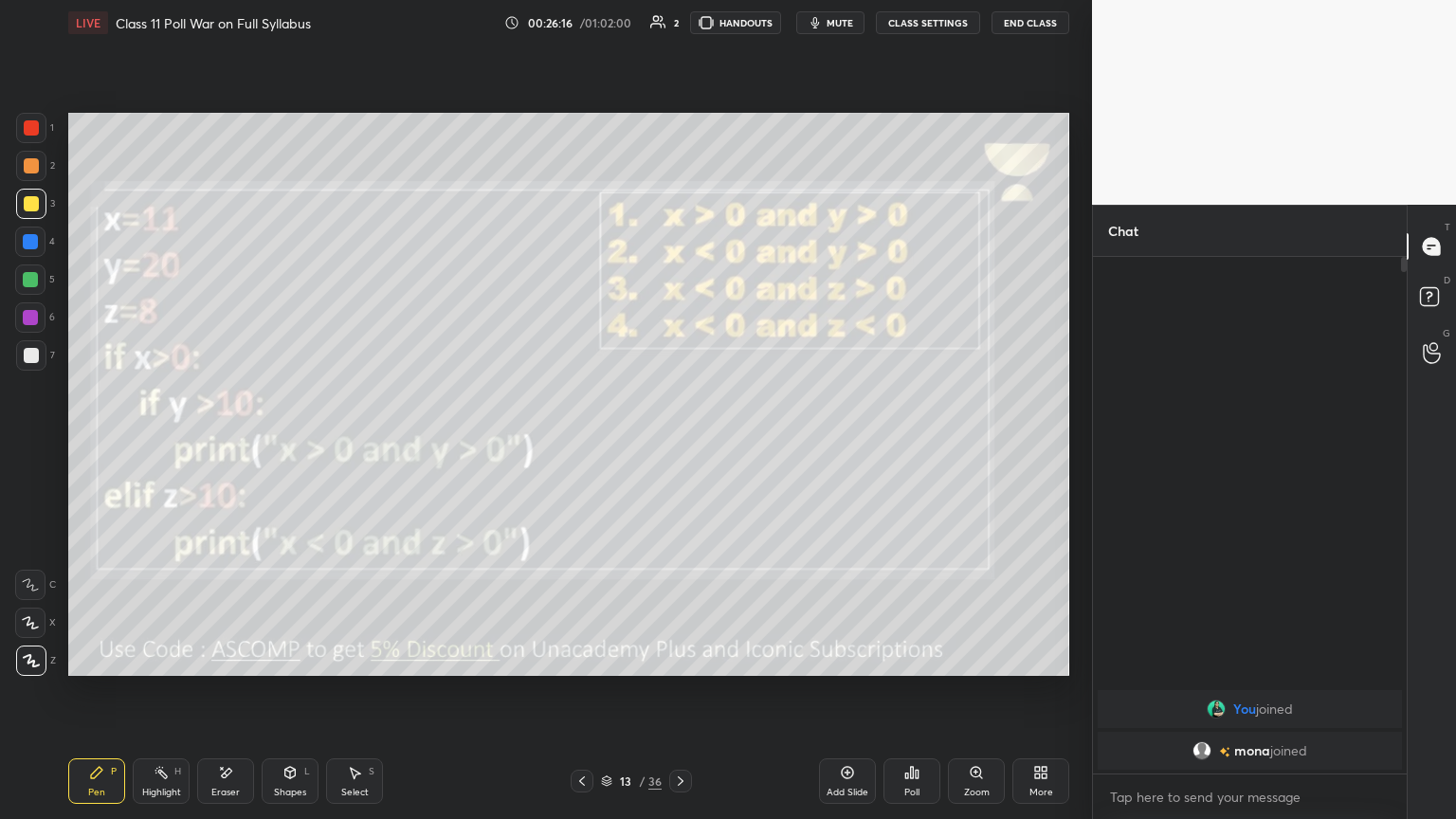
click at [680, 23] on span "mute" at bounding box center [840, 23] width 27 height 13
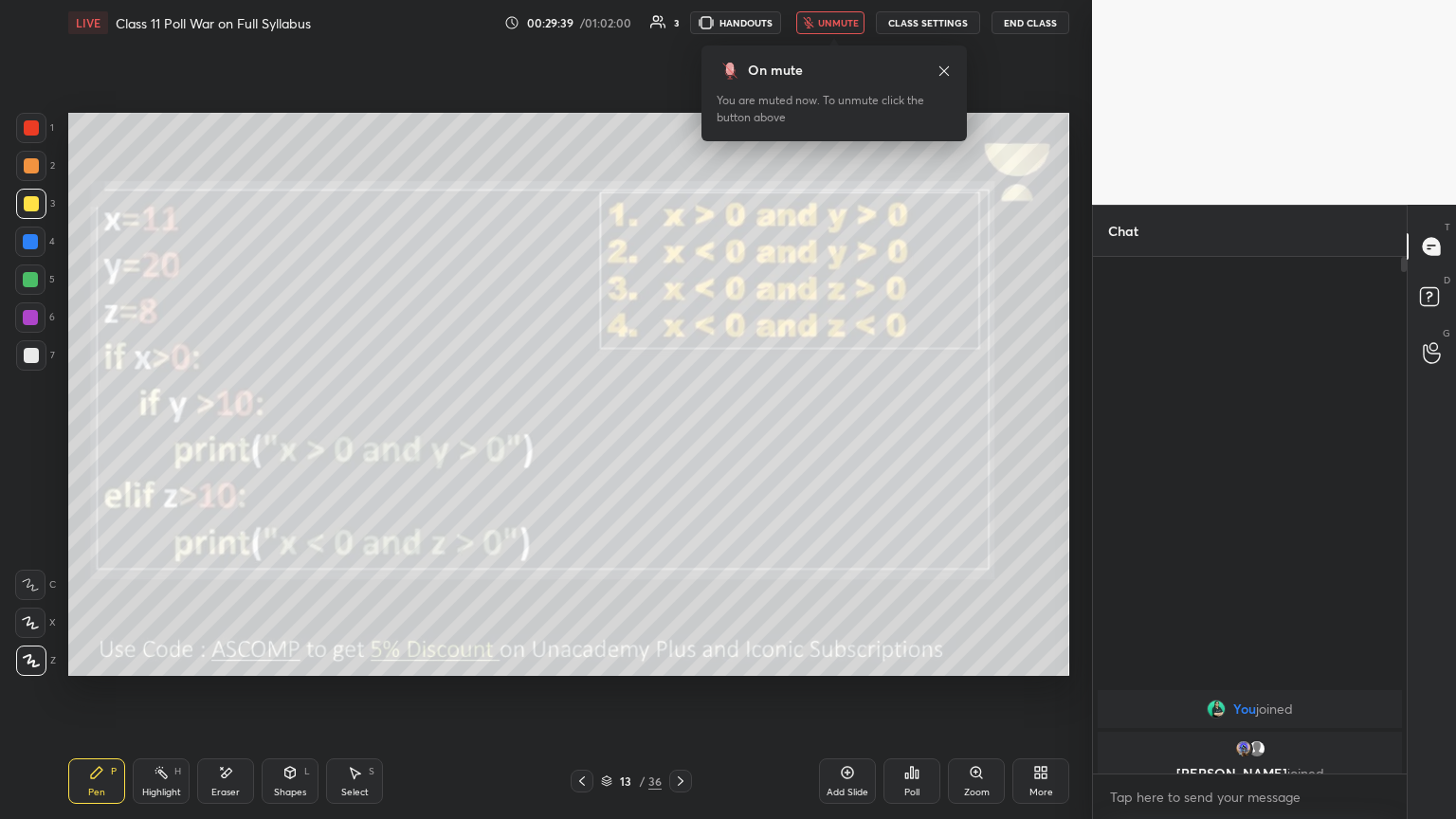
click at [680, 31] on button "unmute" at bounding box center [830, 23] width 68 height 23
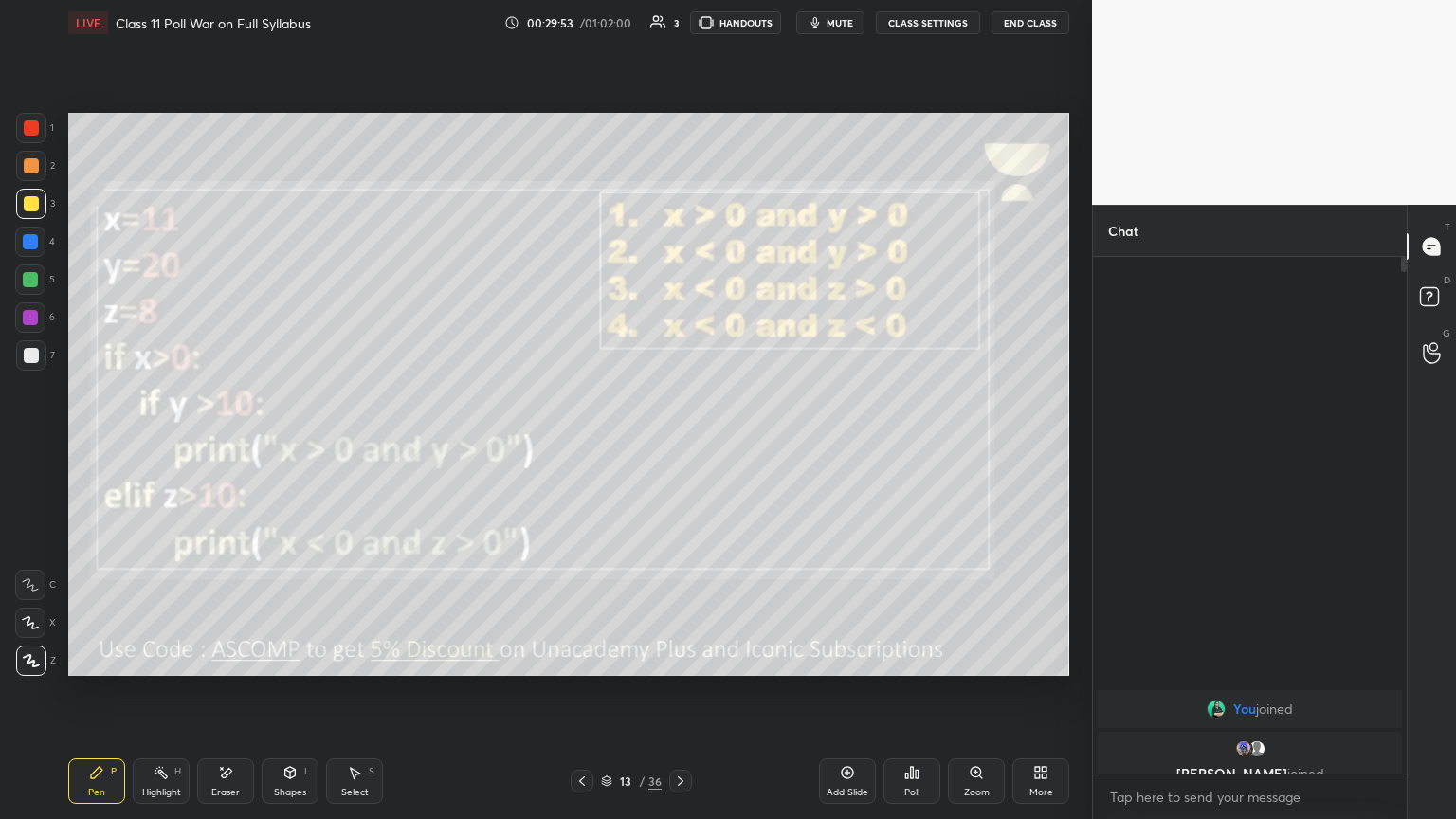
click at [680, 445] on div "Poll" at bounding box center [911, 781] width 57 height 45
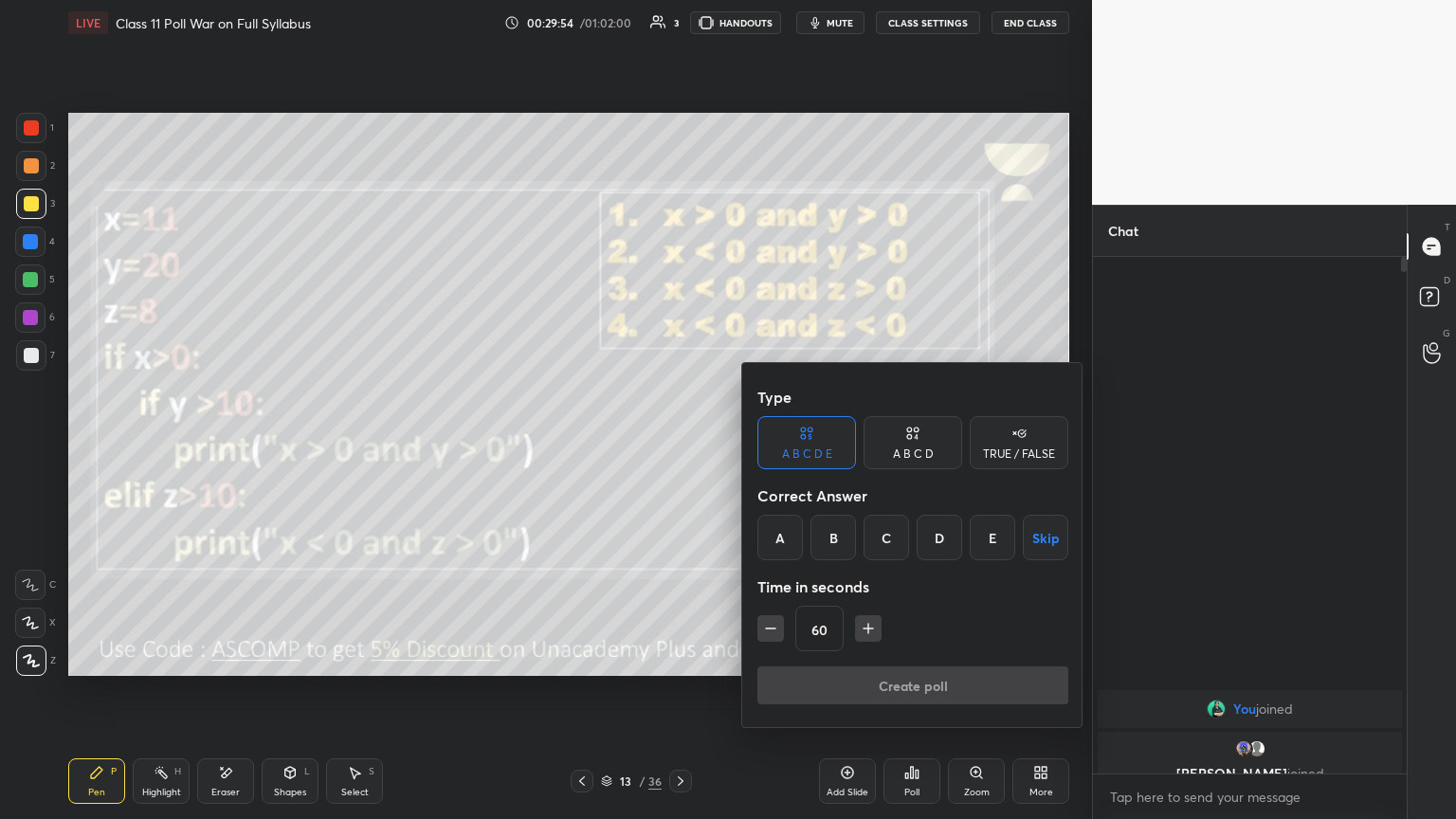
click at [680, 445] on div "A" at bounding box center [780, 537] width 45 height 45
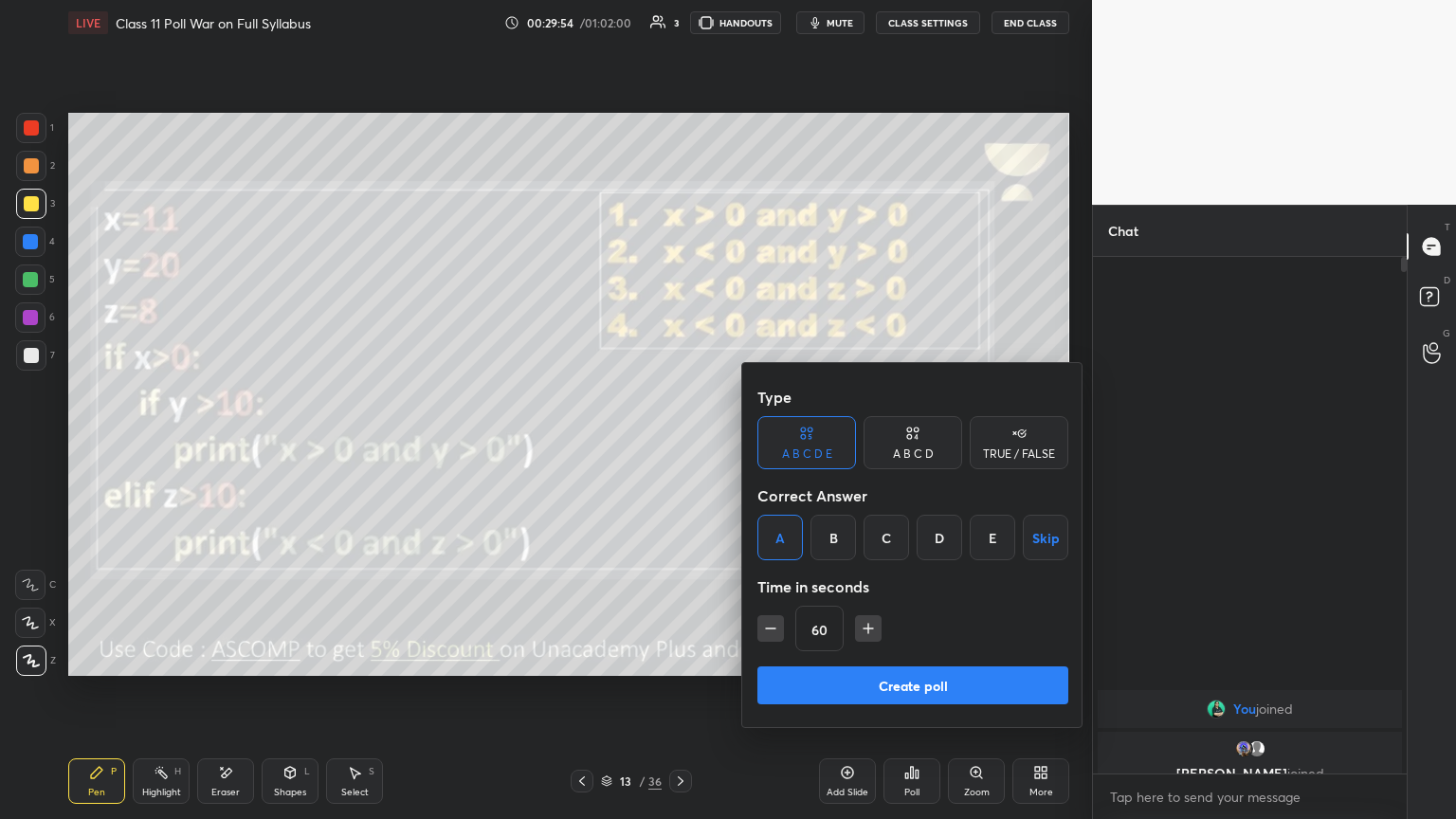
click at [680, 445] on button "Create poll" at bounding box center [913, 684] width 311 height 38
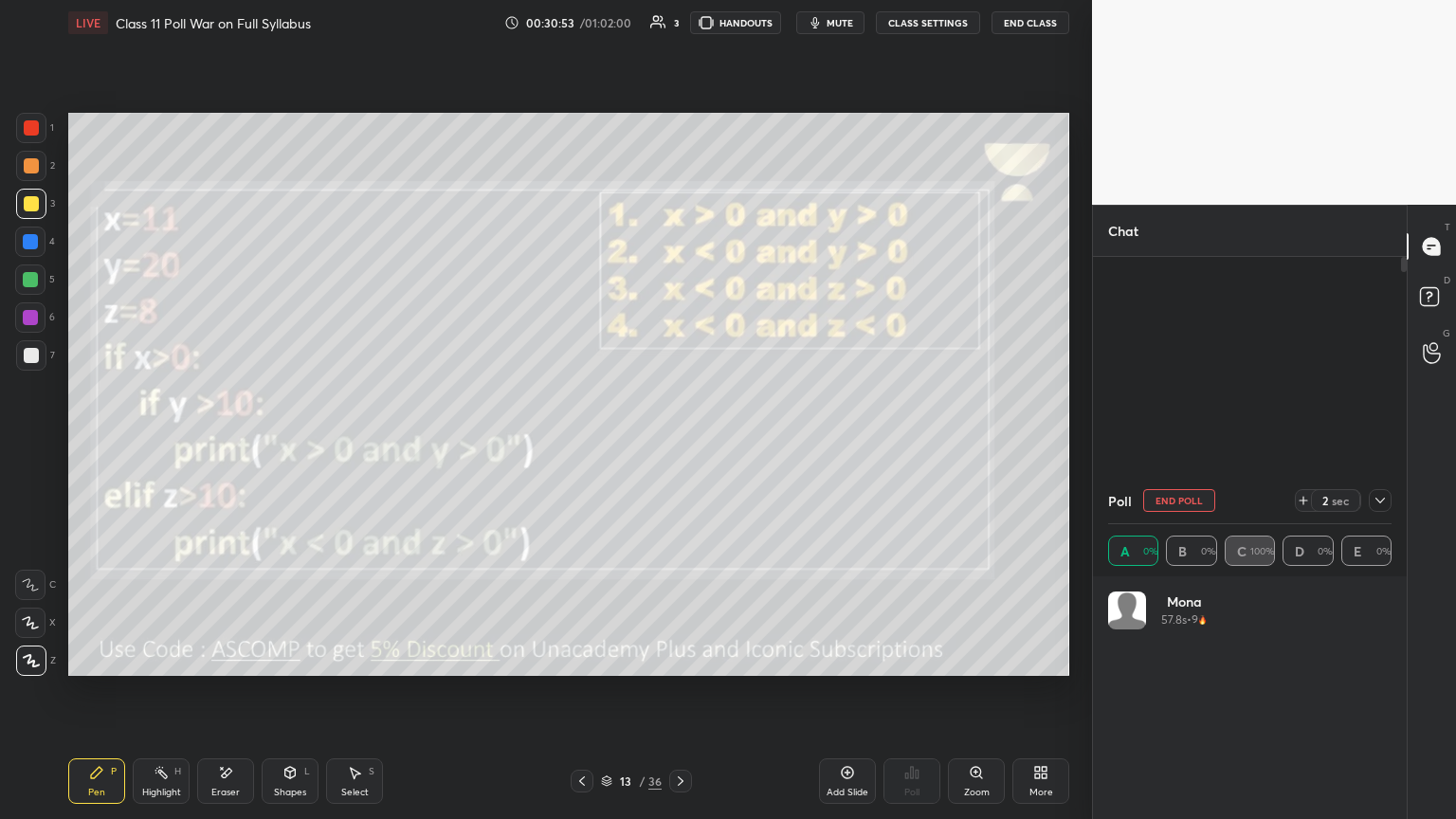
scroll to position [221, 277]
click at [680, 445] on icon at bounding box center [1380, 500] width 10 height 10
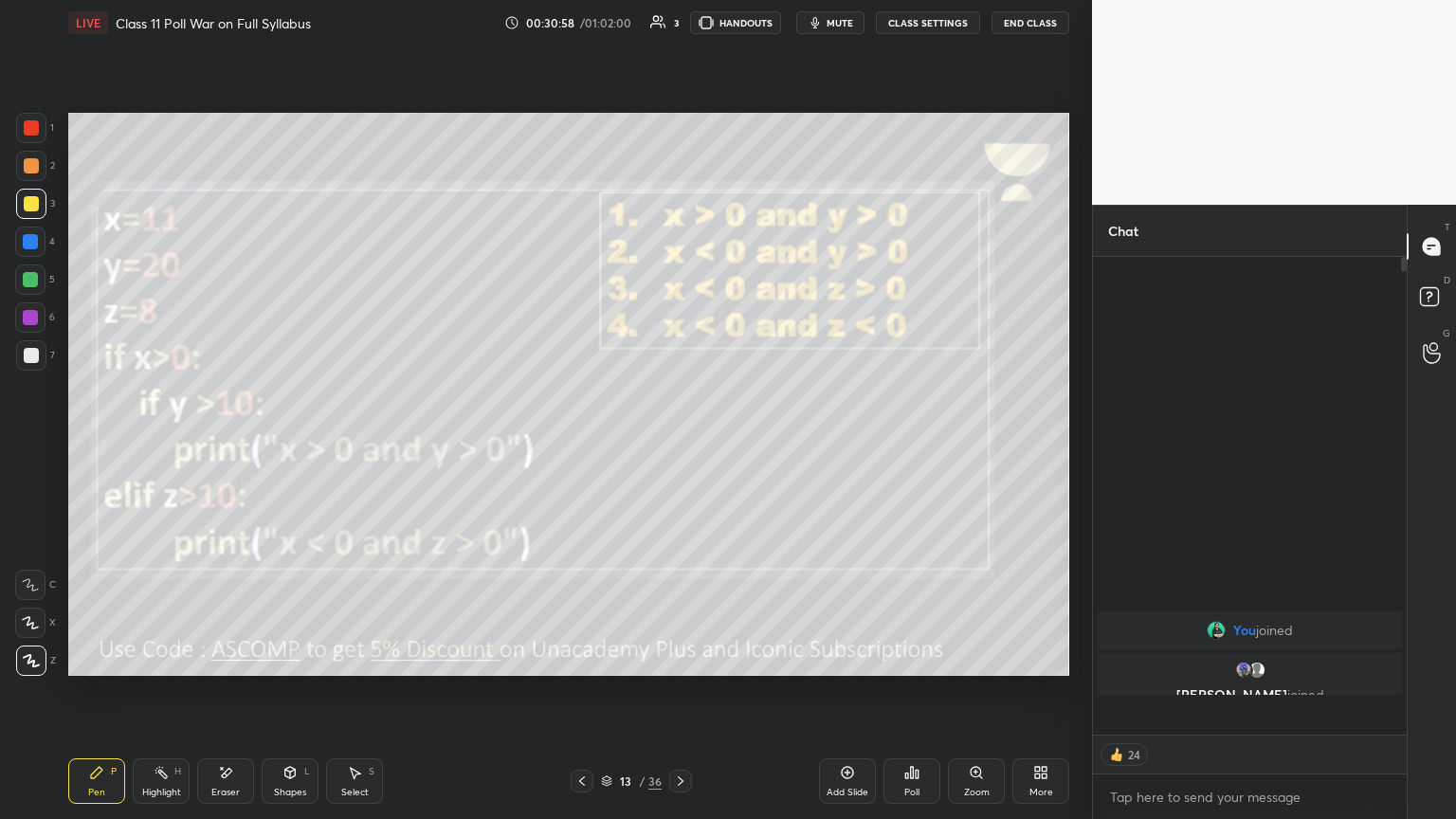
scroll to position [353, 308]
click at [676, 445] on div at bounding box center [681, 781] width 23 height 23
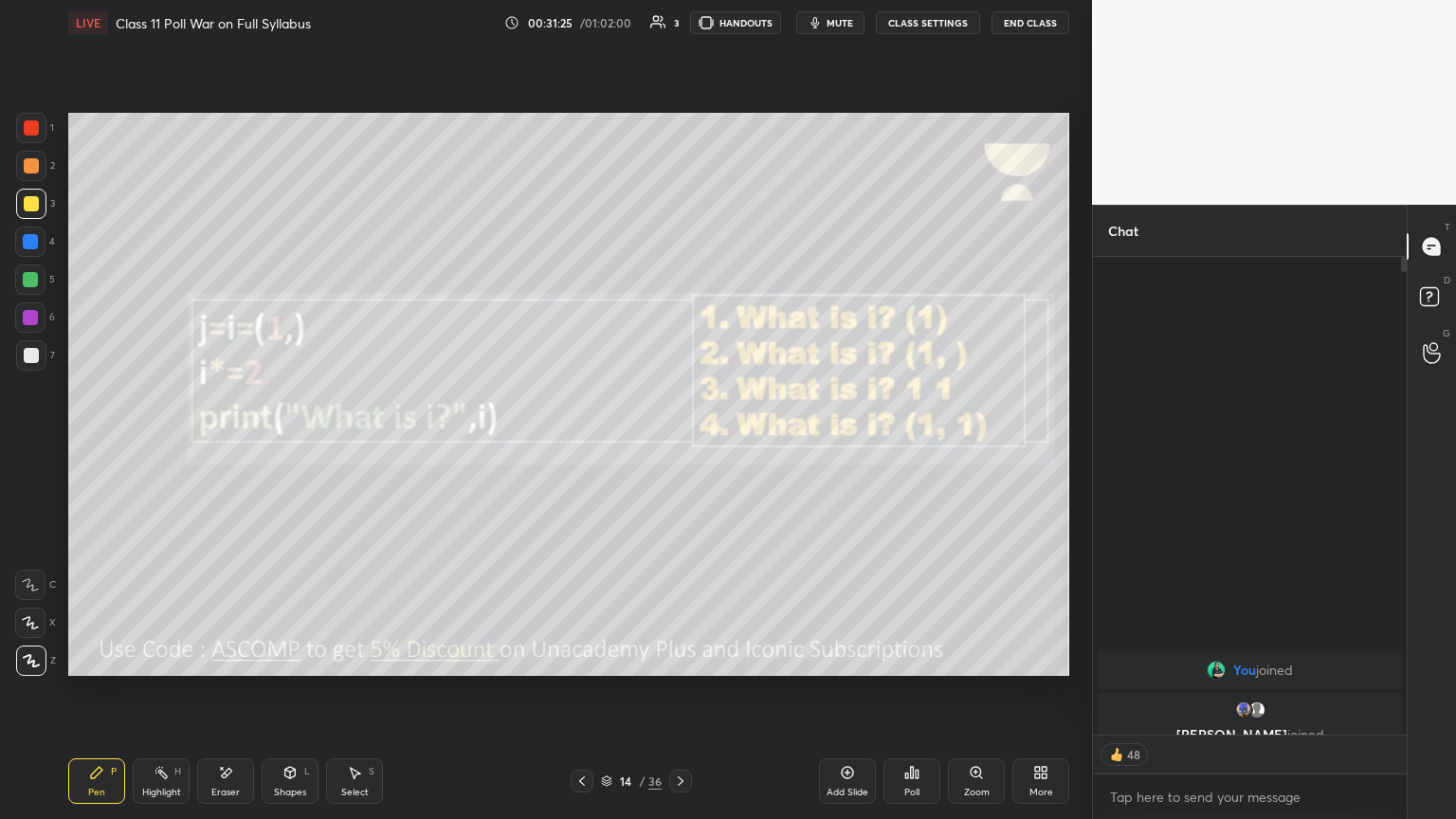
click at [680, 23] on span "mute" at bounding box center [840, 23] width 27 height 13
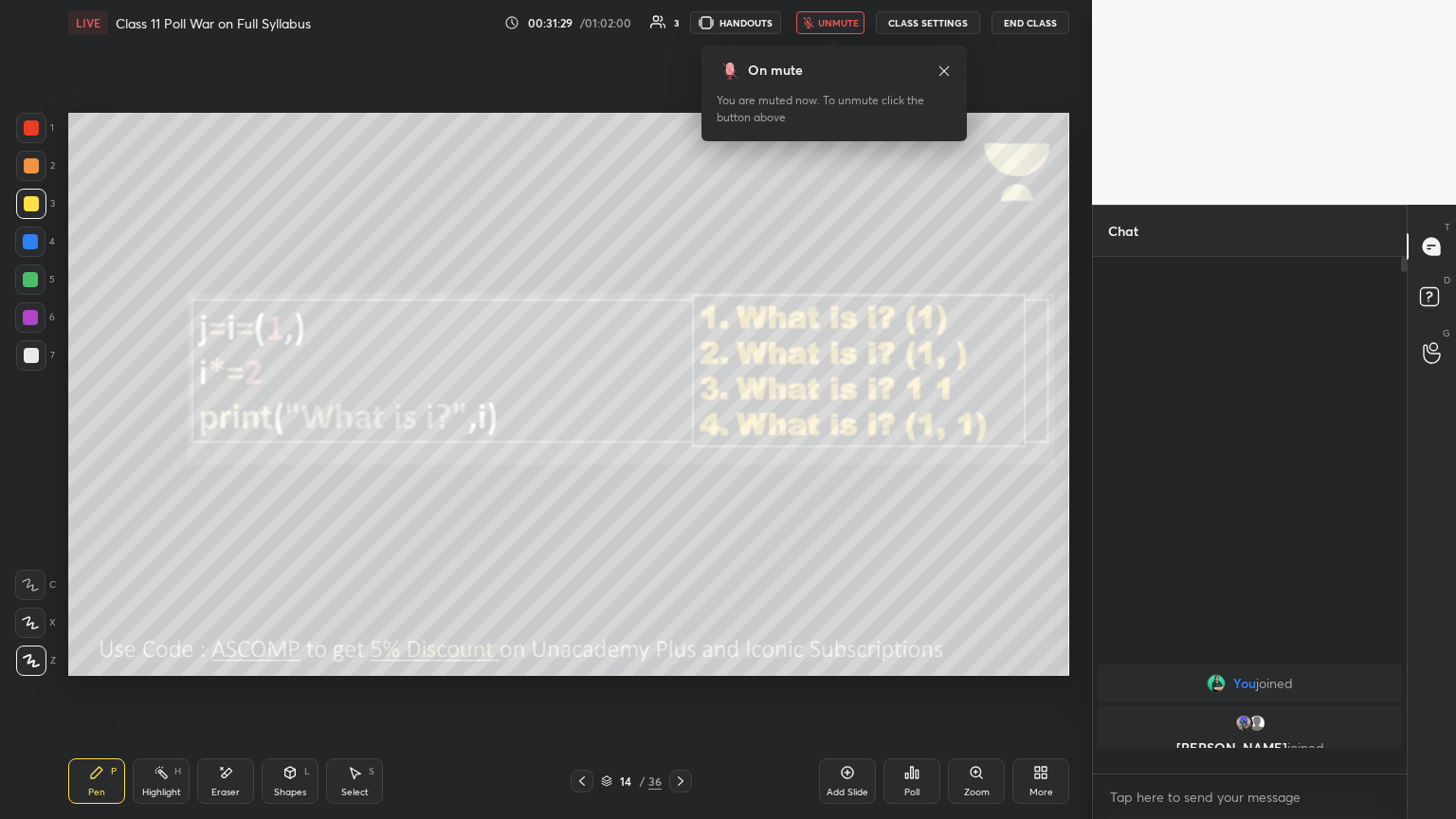
scroll to position [511, 308]
click at [680, 445] on icon at bounding box center [912, 772] width 15 height 15
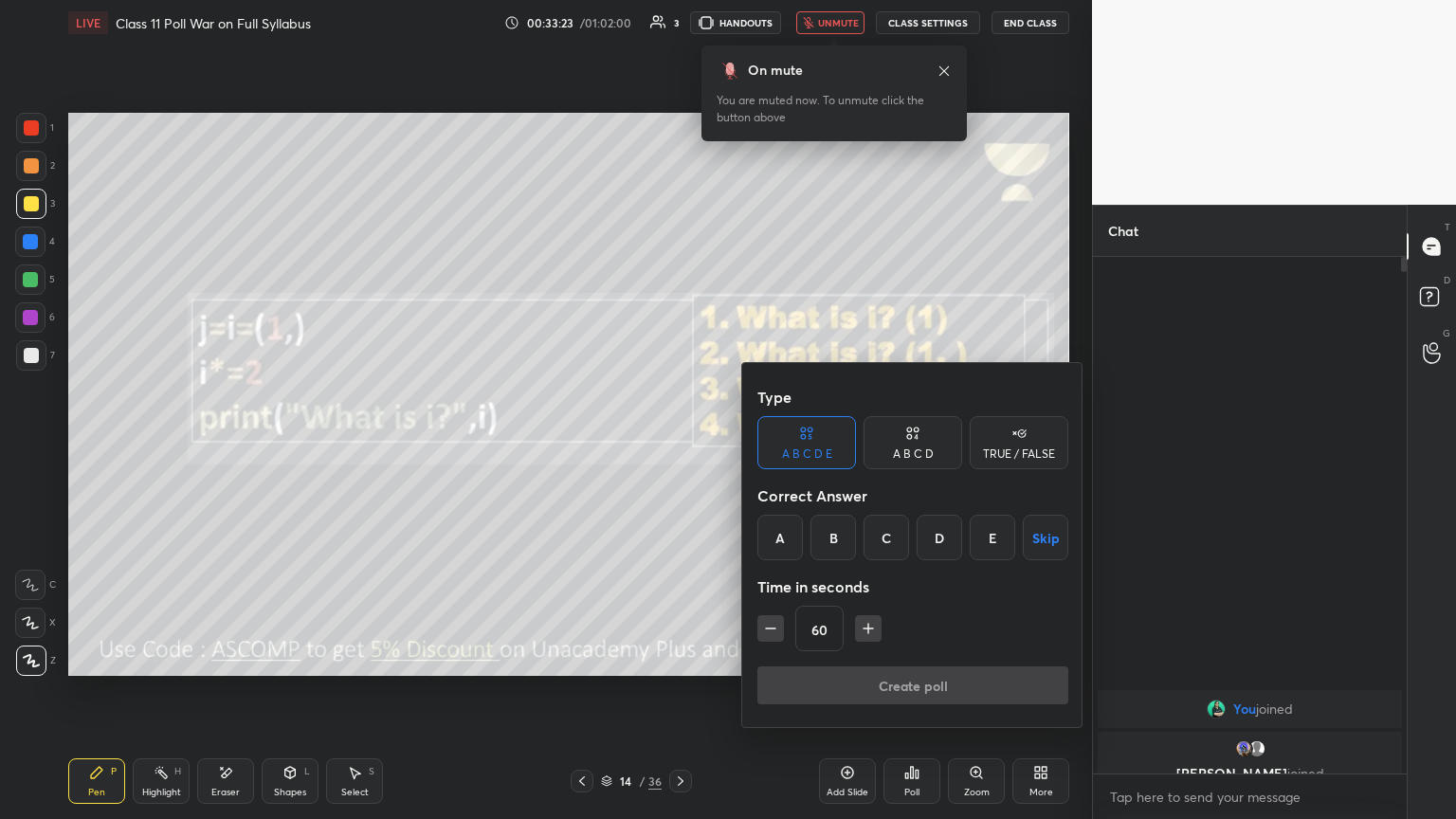
click at [680, 445] on div "D" at bounding box center [939, 537] width 45 height 45
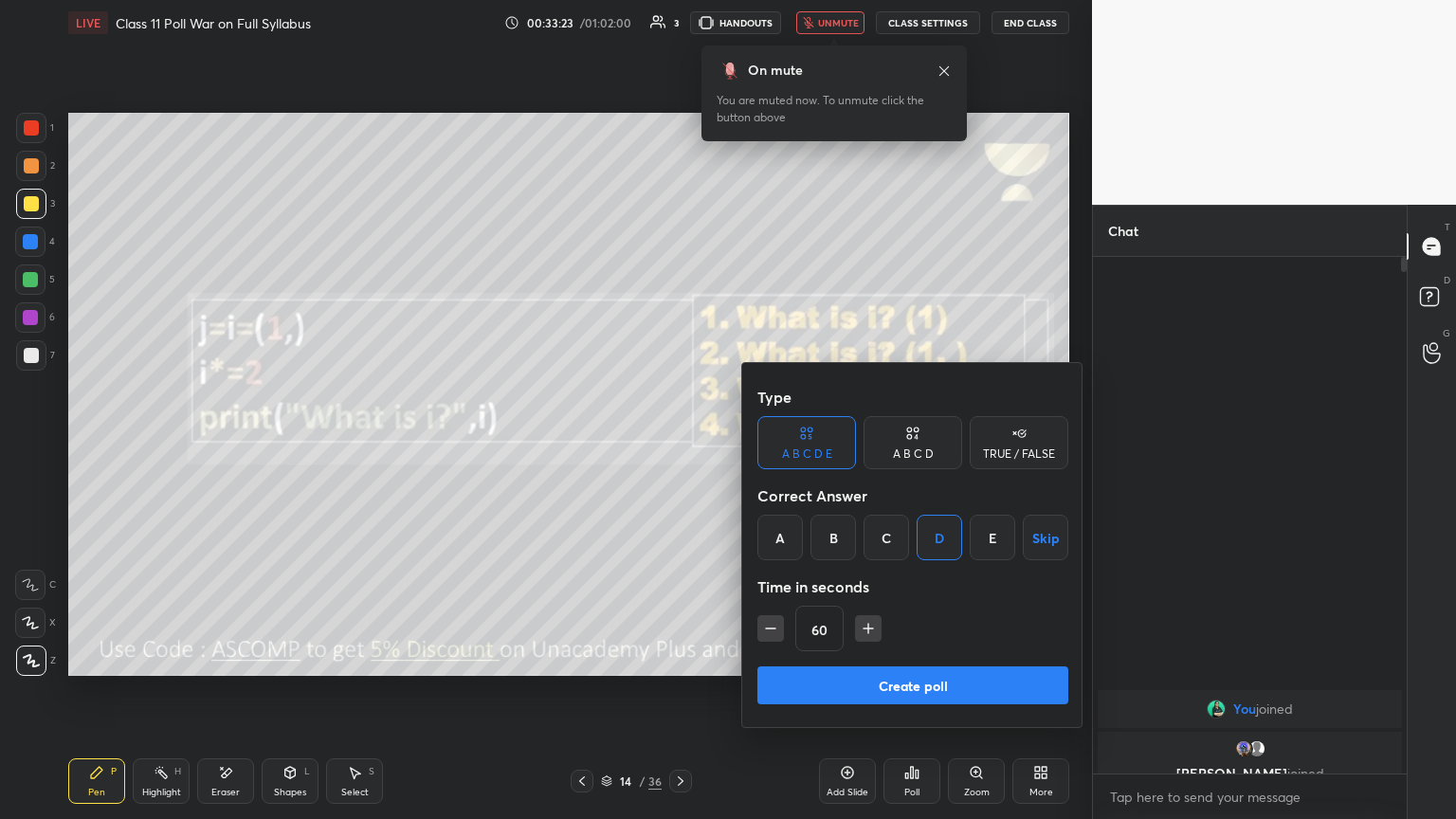
click at [680, 429] on div "A B C D" at bounding box center [913, 442] width 98 height 53
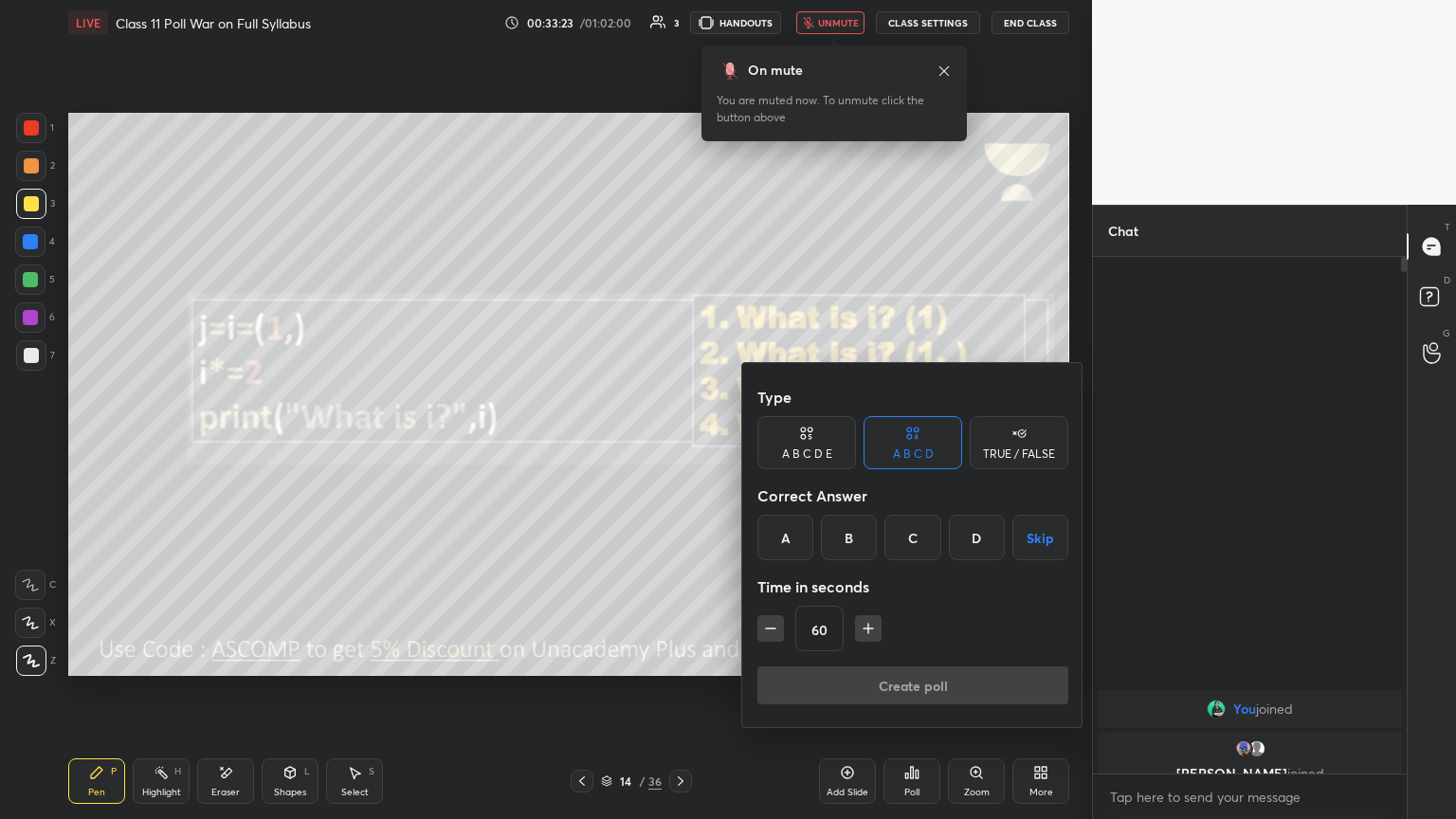
click at [680, 445] on div "D" at bounding box center [976, 537] width 56 height 45
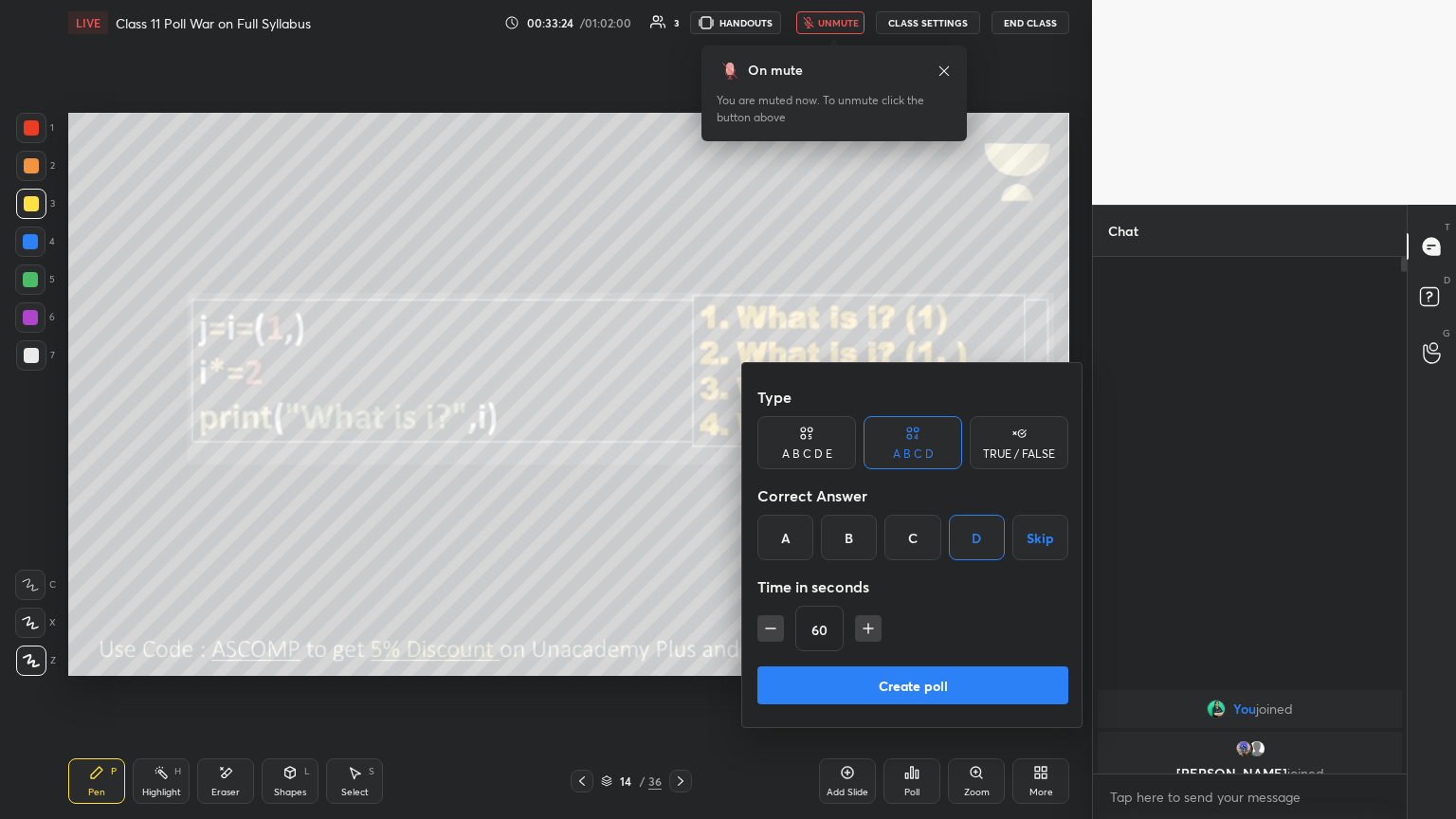
click at [680, 445] on button "Create poll" at bounding box center [913, 684] width 311 height 38
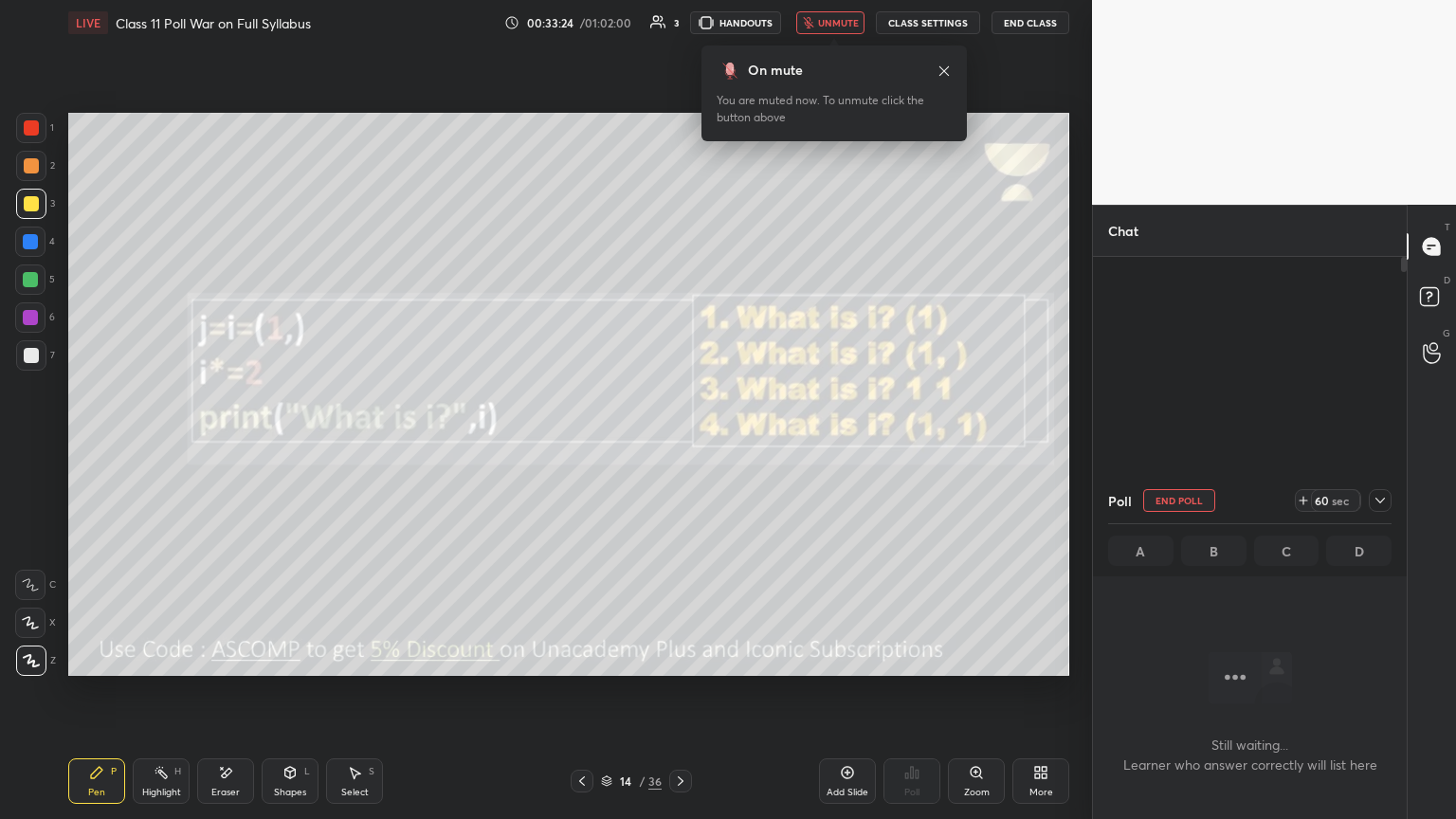
scroll to position [6, 6]
click at [680, 23] on span "unmute" at bounding box center [839, 23] width 40 height 13
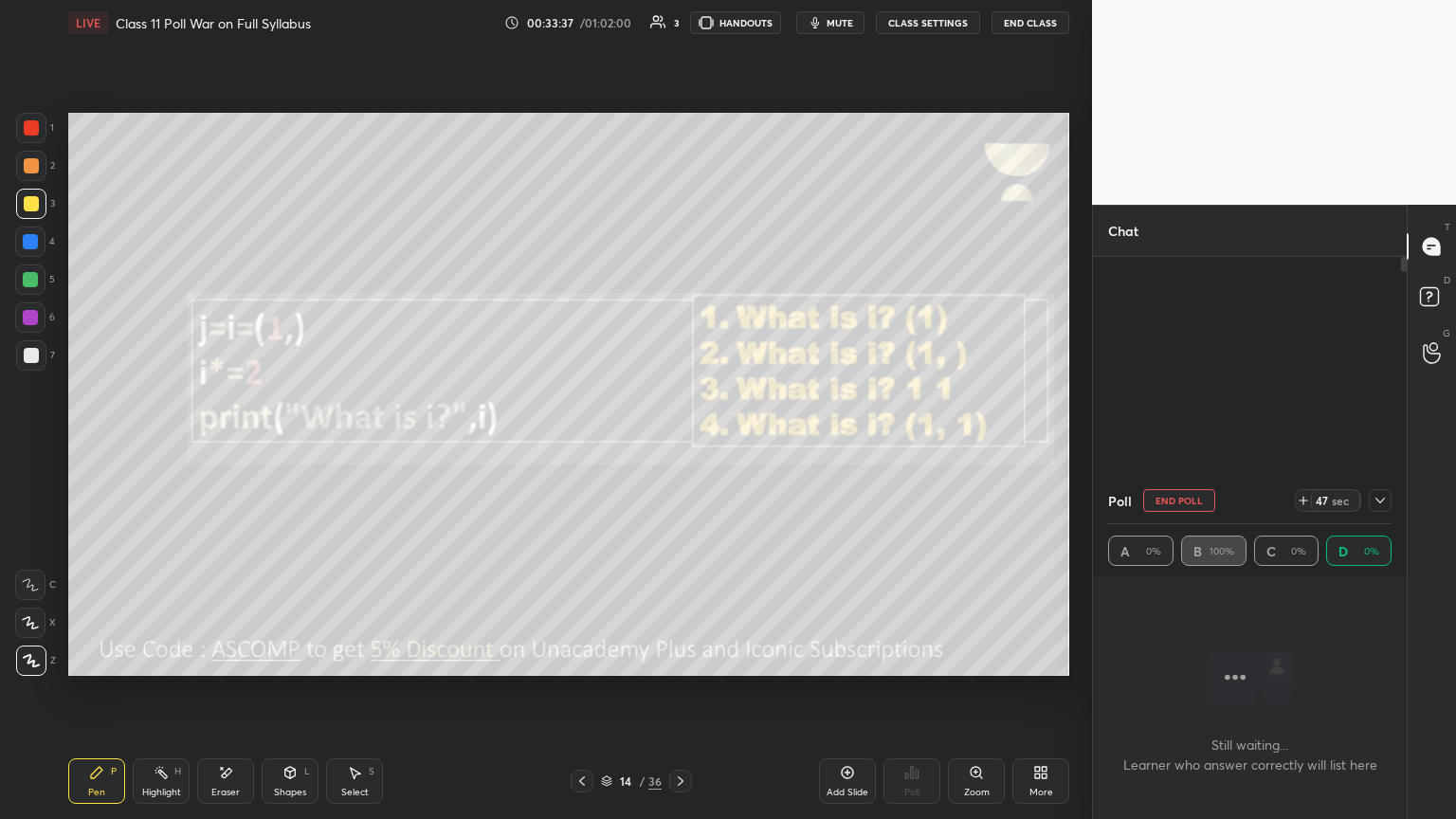
click at [680, 445] on icon at bounding box center [1380, 500] width 15 height 15
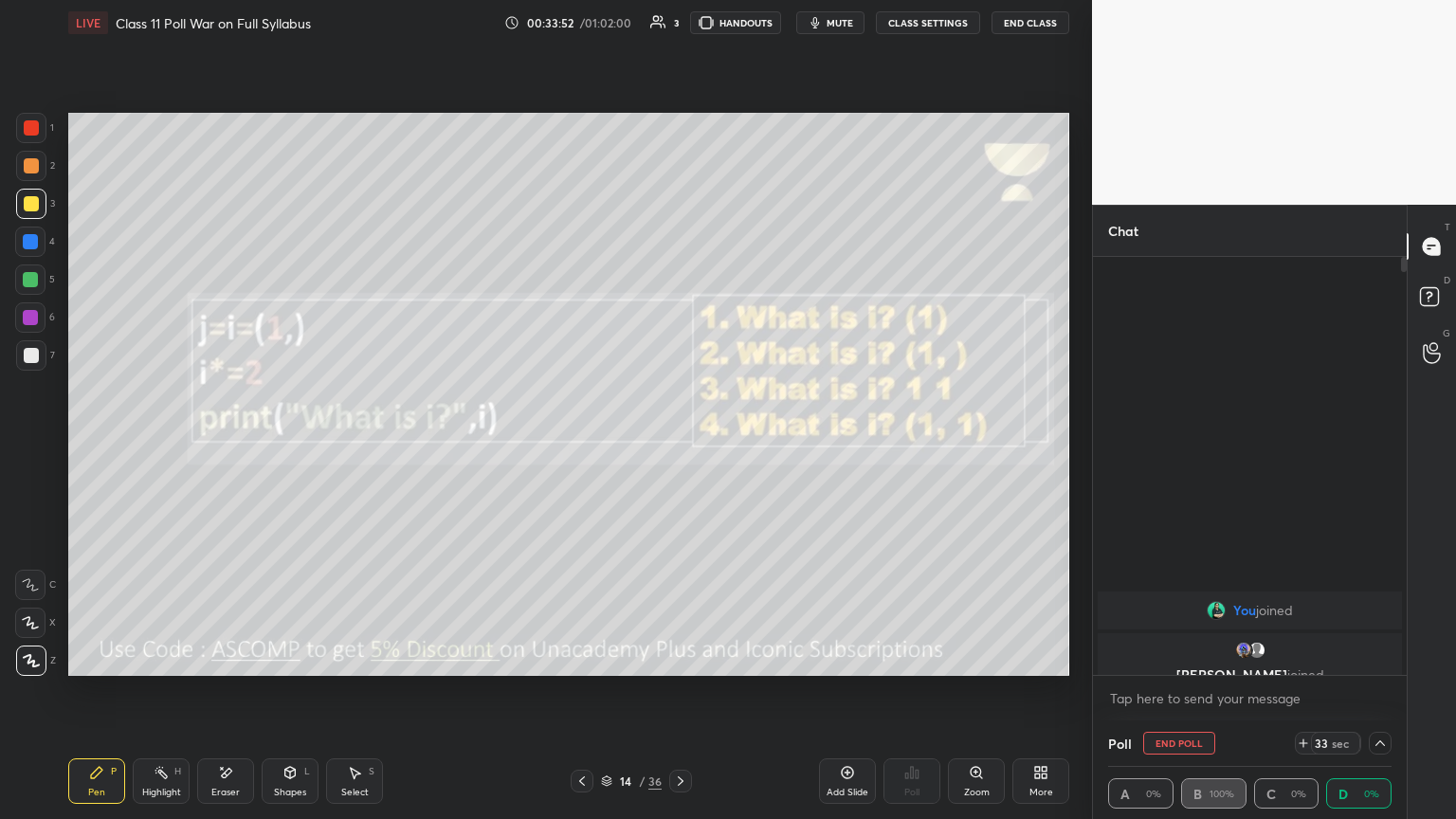
click at [680, 23] on span "mute" at bounding box center [840, 23] width 27 height 13
click at [680, 445] on icon at bounding box center [1380, 743] width 15 height 15
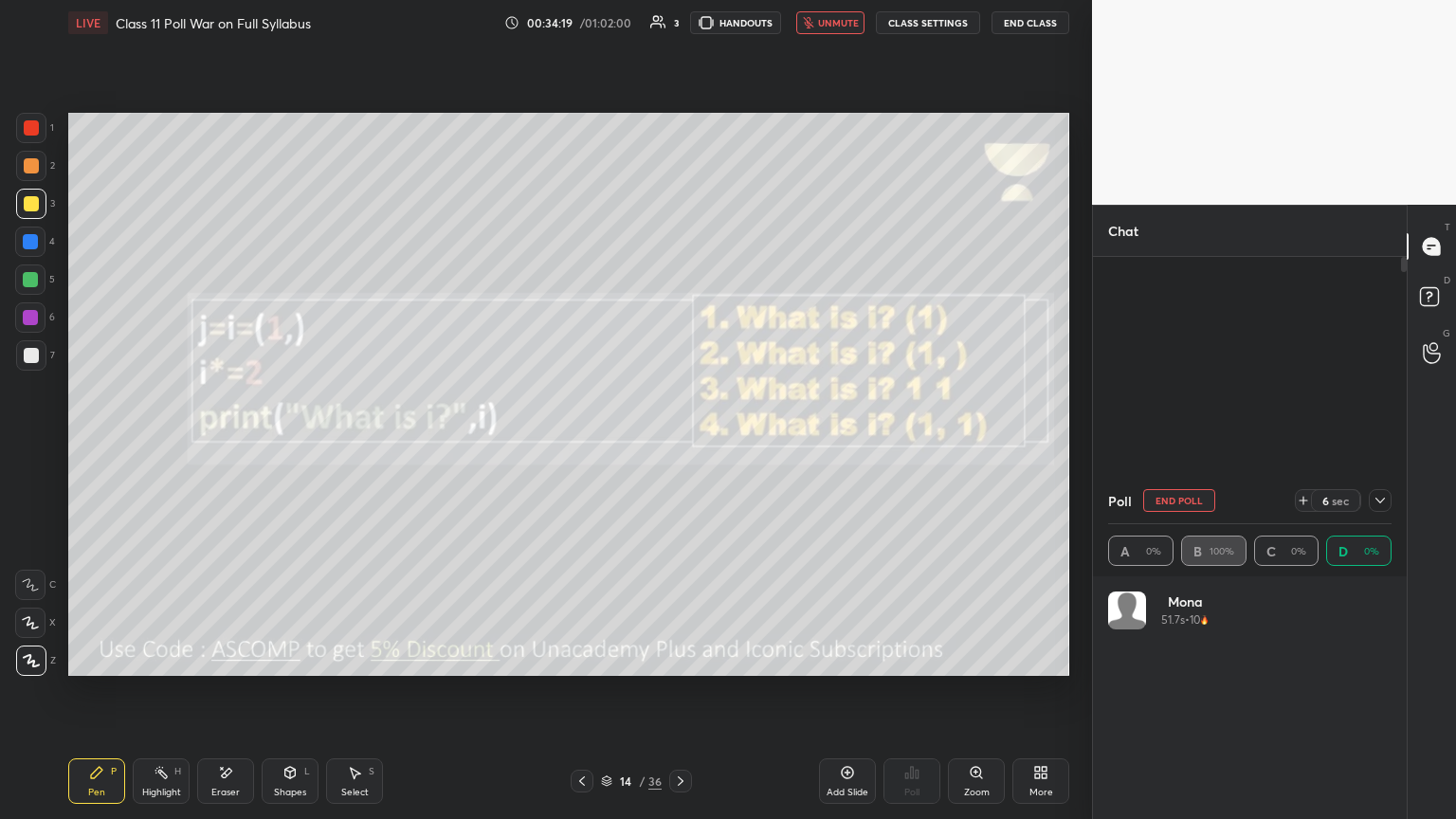
scroll to position [221, 277]
click at [680, 445] on icon at bounding box center [1380, 500] width 15 height 15
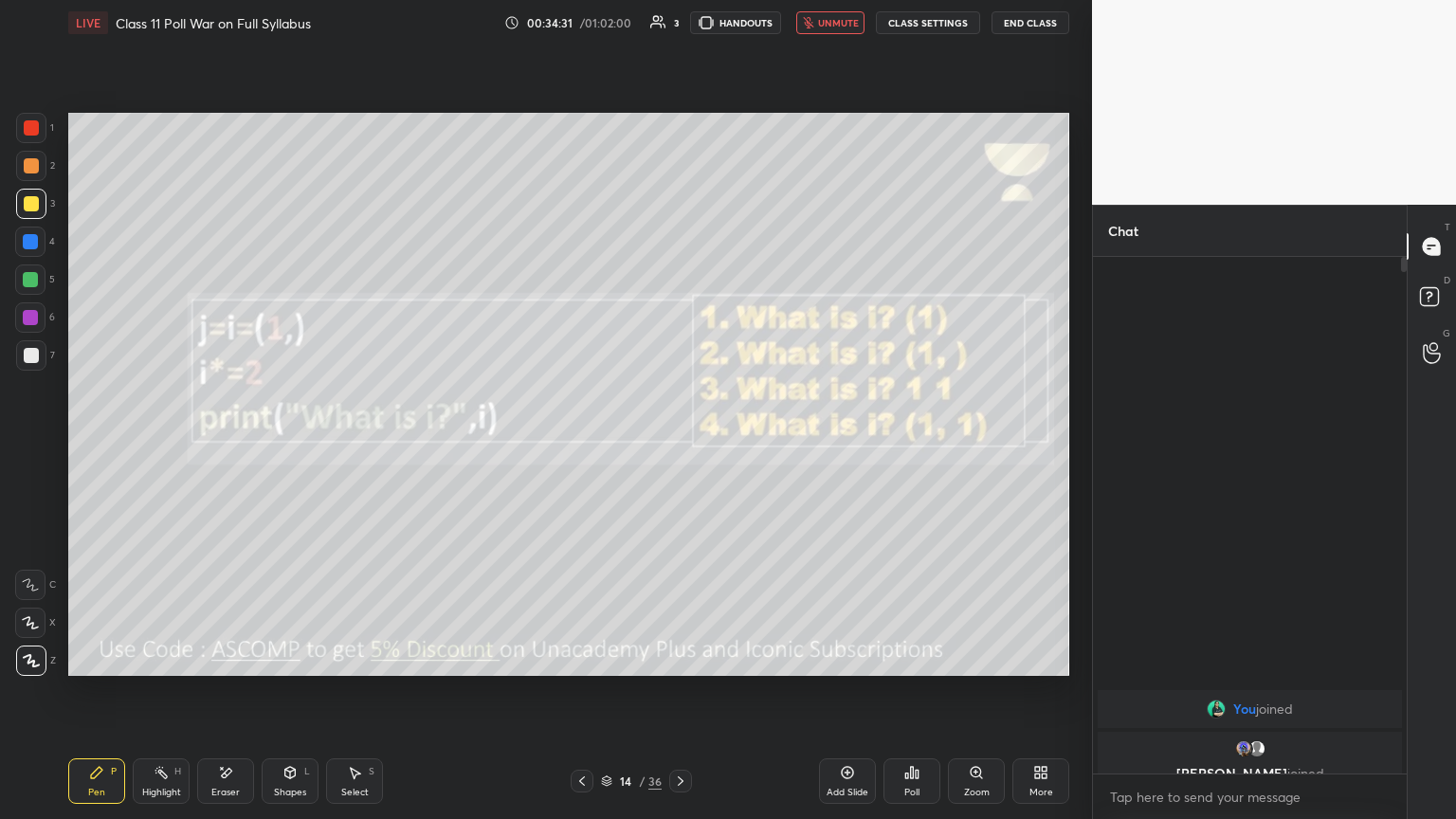
scroll to position [511, 308]
click at [680, 26] on span "unmute" at bounding box center [839, 23] width 40 height 13
click at [680, 445] on icon at bounding box center [681, 781] width 15 height 15
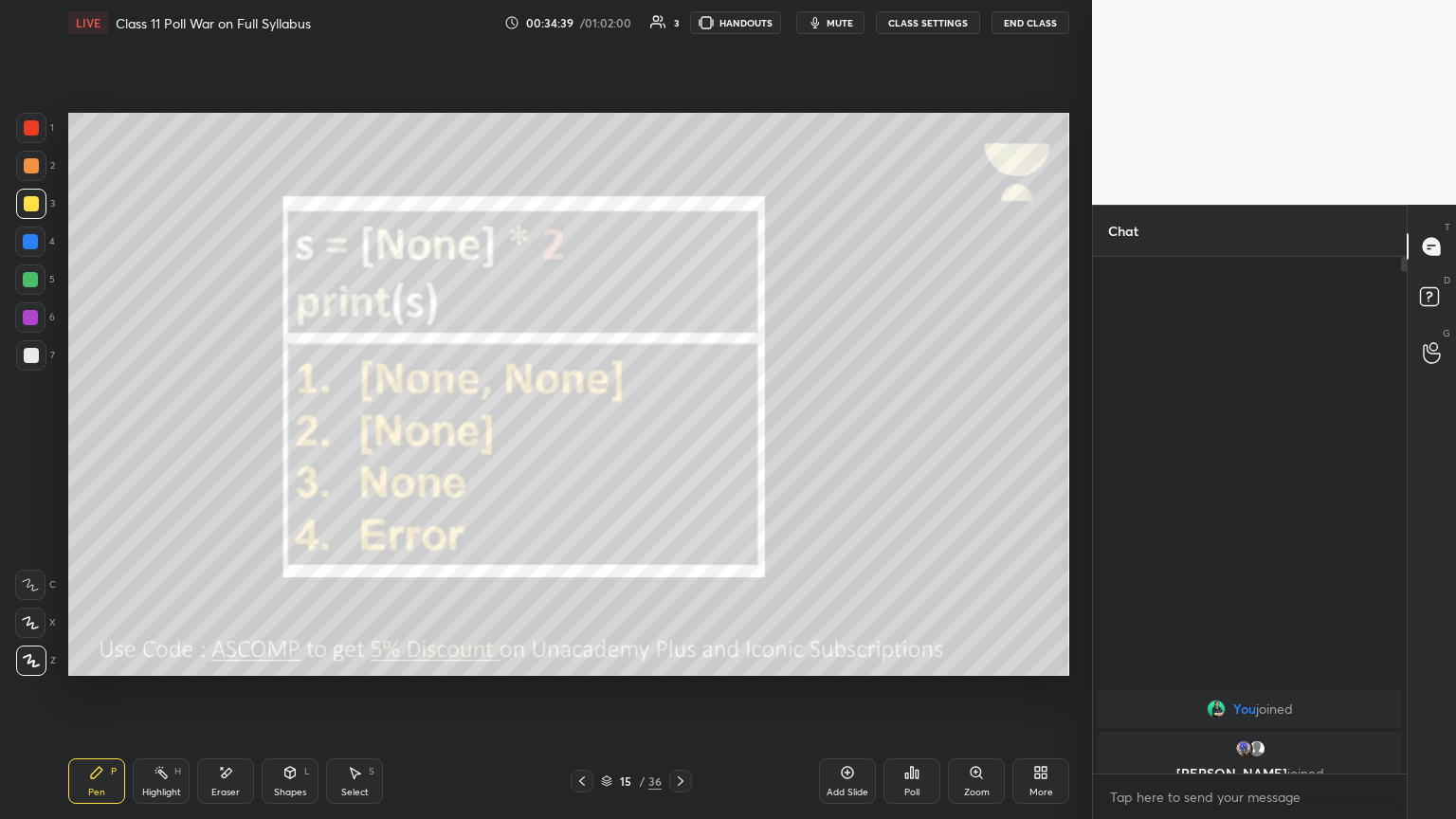
click at [680, 20] on span "mute" at bounding box center [840, 23] width 27 height 13
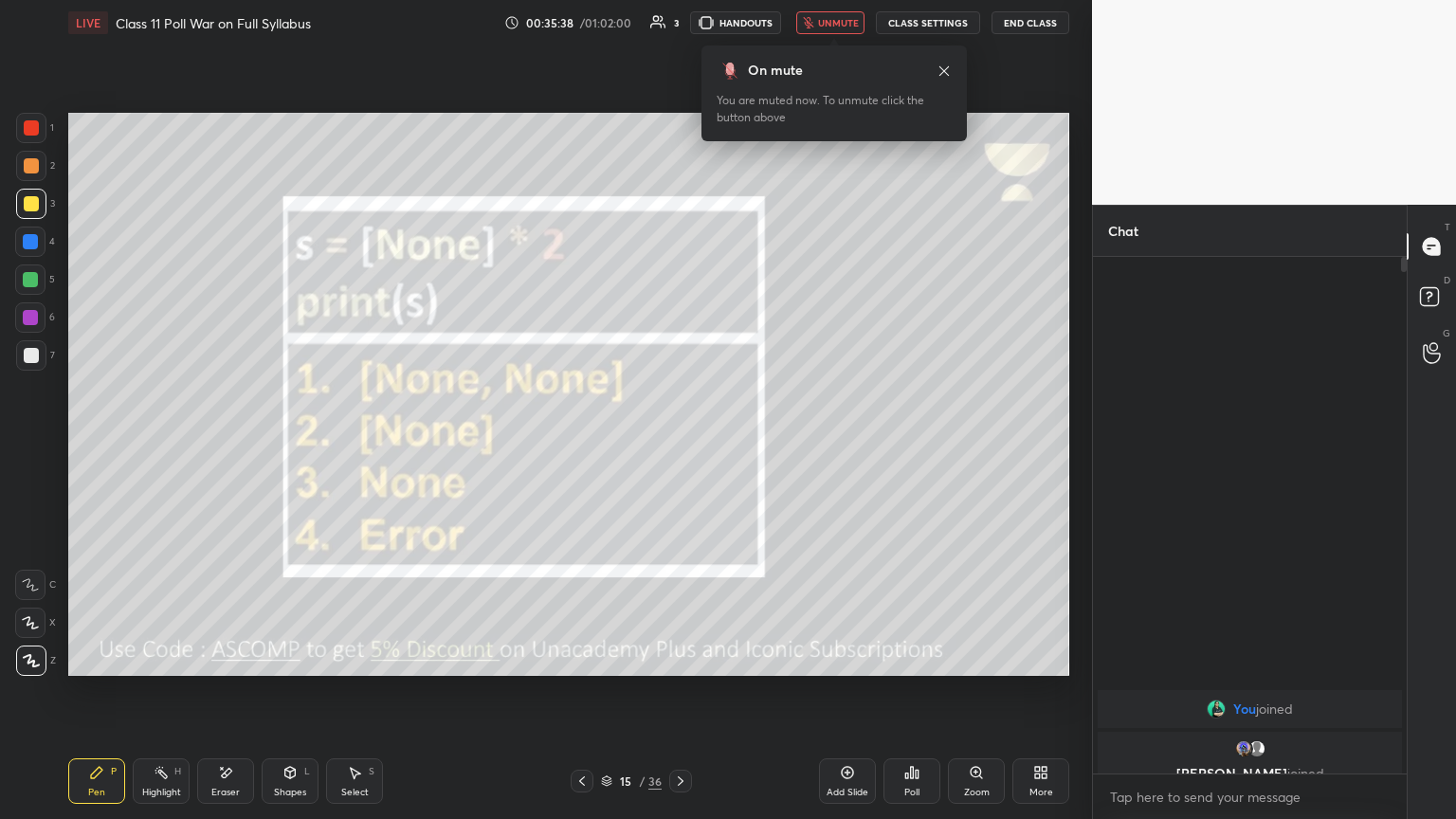
click at [680, 445] on div "Poll" at bounding box center [912, 792] width 15 height 10
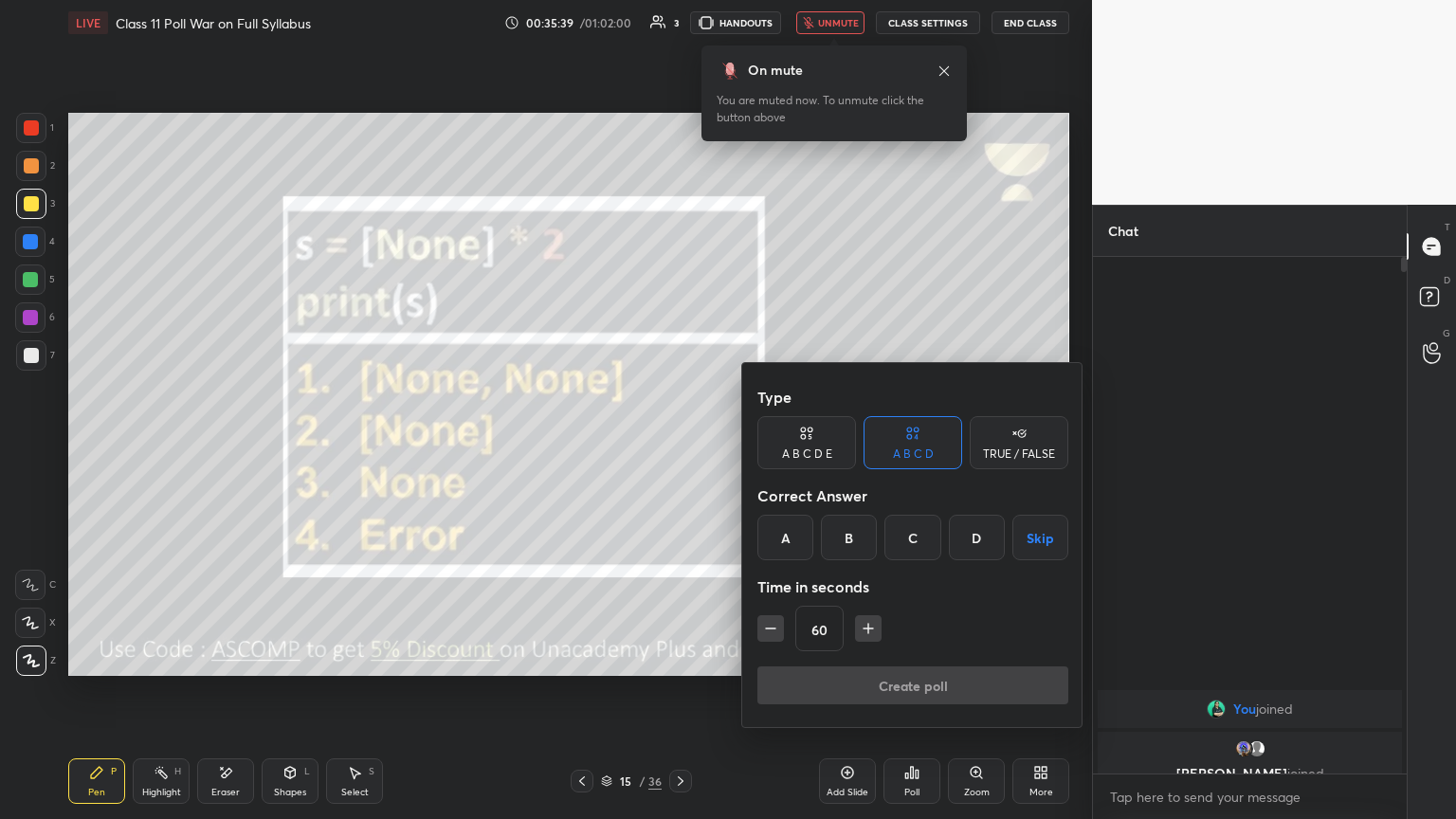
click at [680, 445] on div "A" at bounding box center [786, 537] width 56 height 45
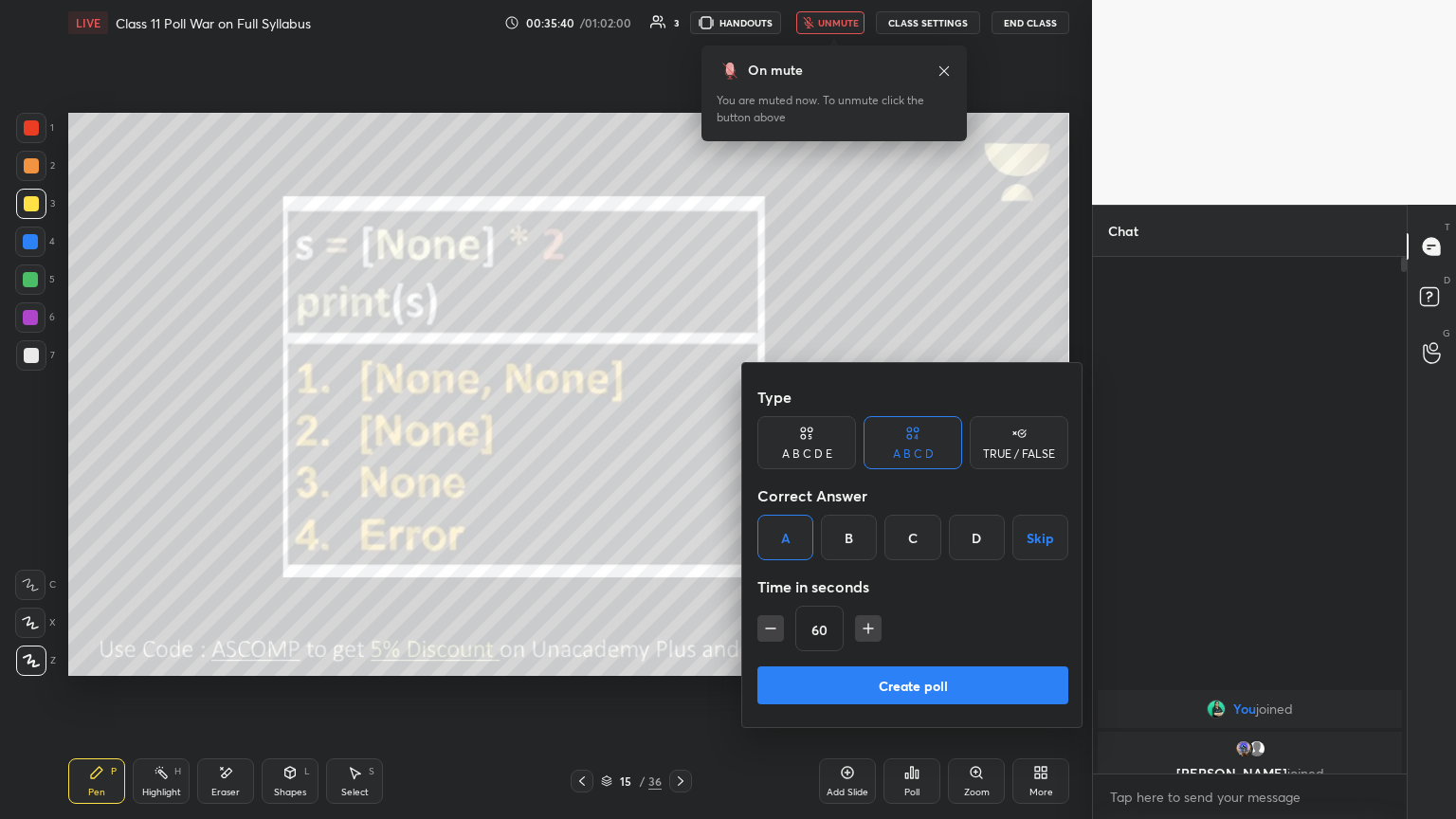
click at [680, 445] on button "Create poll" at bounding box center [913, 684] width 311 height 38
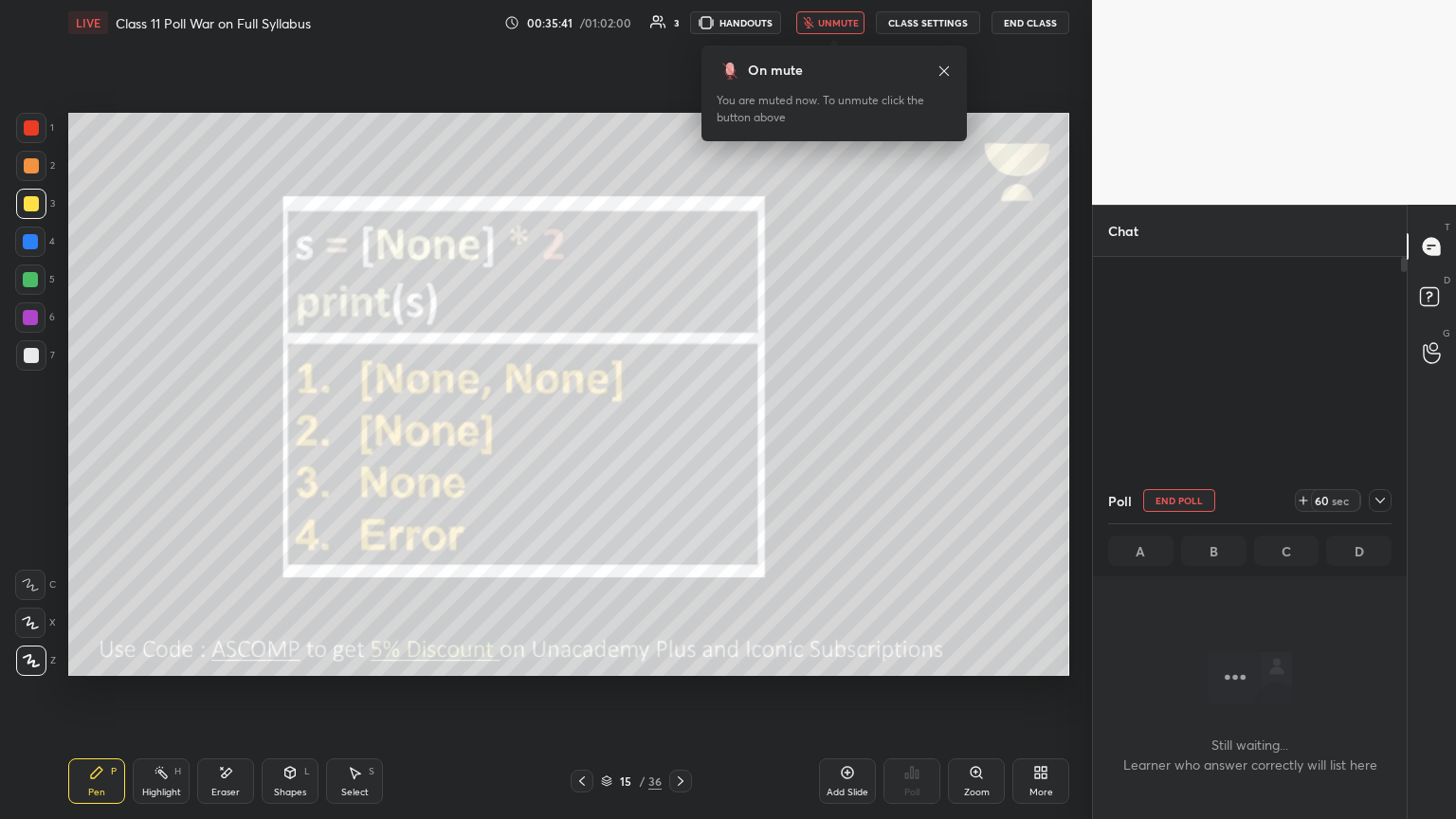
scroll to position [7, 6]
click at [680, 25] on span "unmute" at bounding box center [839, 23] width 40 height 13
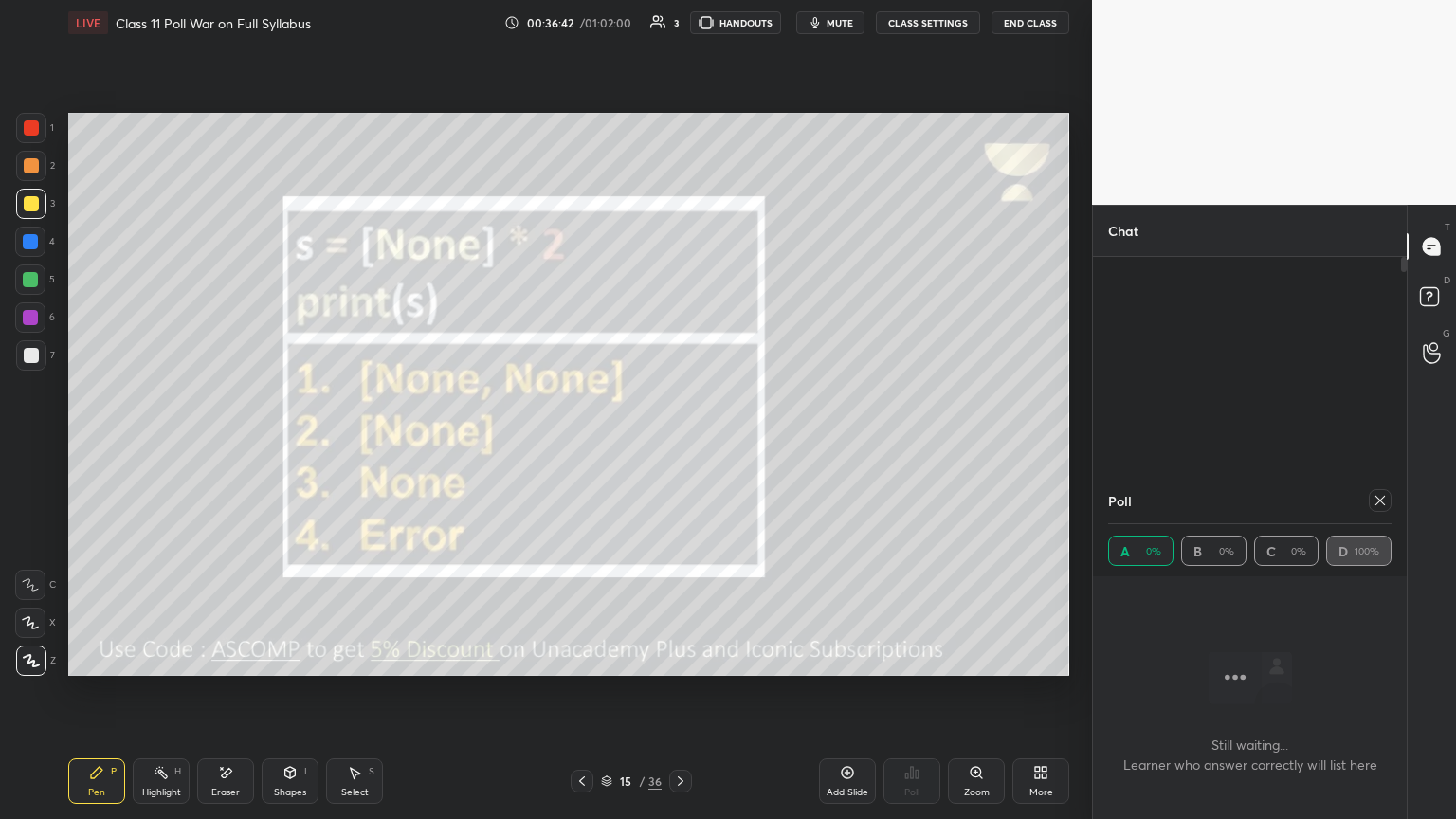
click at [680, 445] on icon at bounding box center [1380, 500] width 15 height 15
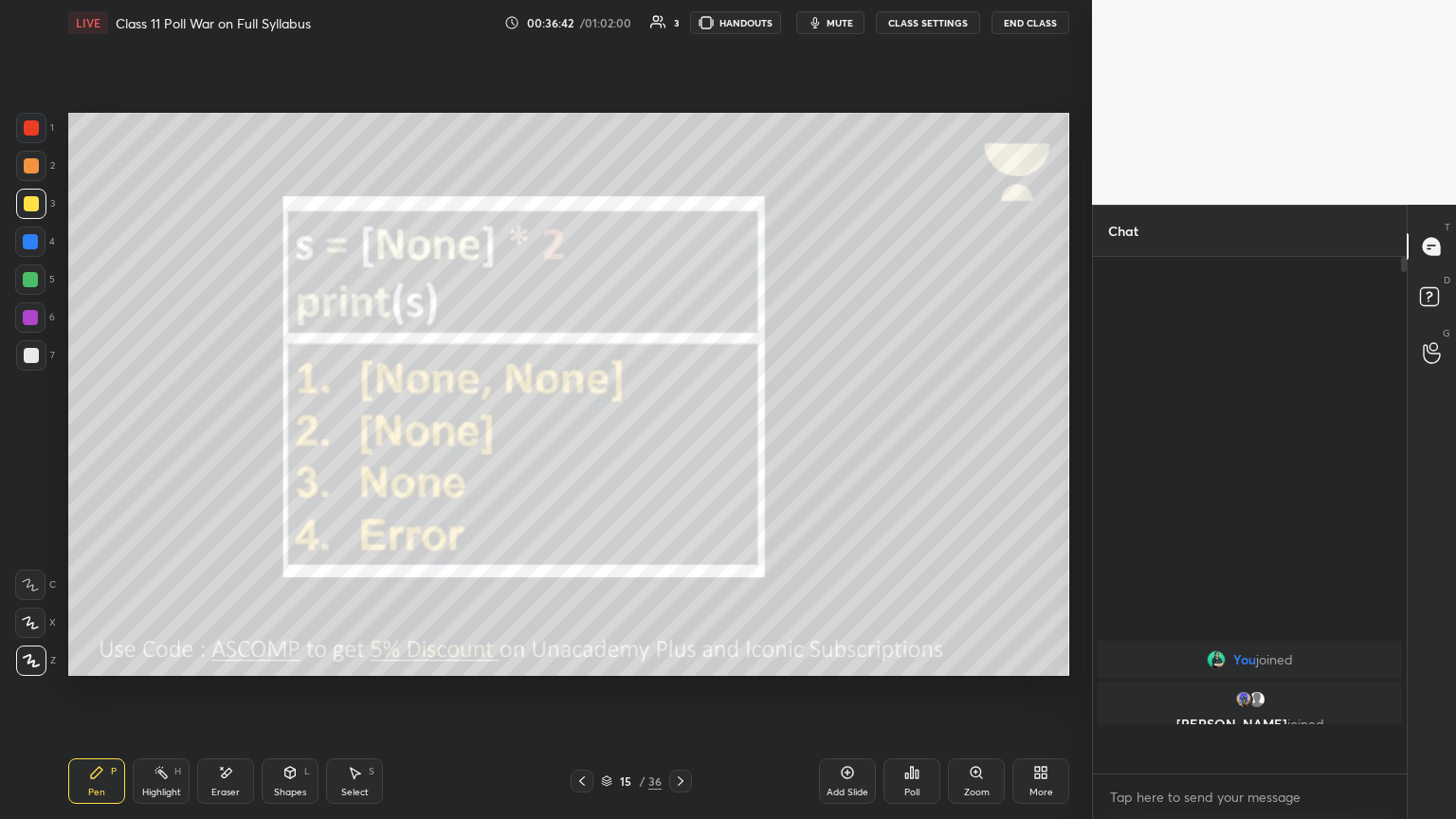
scroll to position [353, 308]
click at [680, 445] on icon at bounding box center [681, 781] width 15 height 15
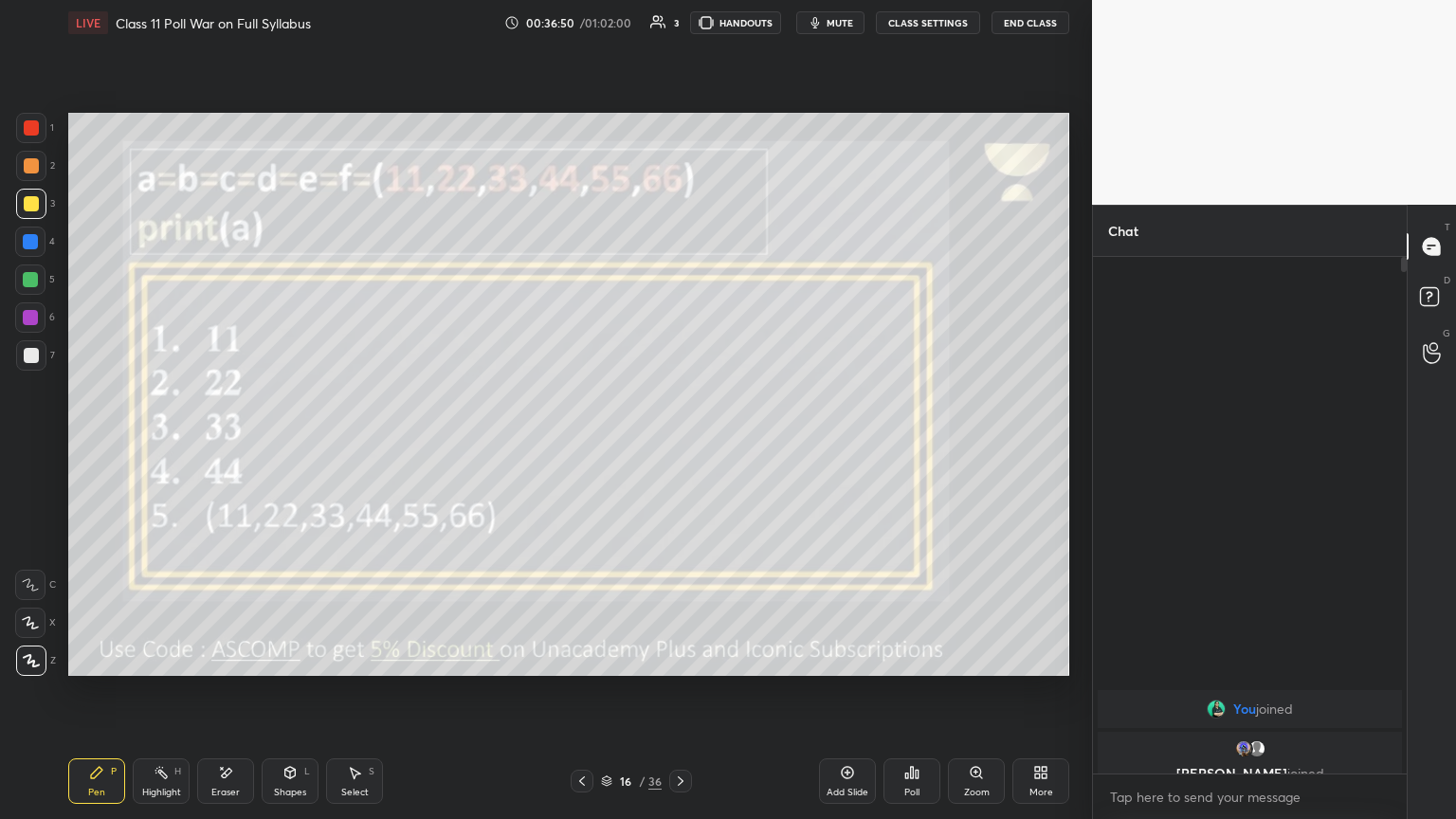
click at [680, 23] on span "mute" at bounding box center [840, 23] width 27 height 13
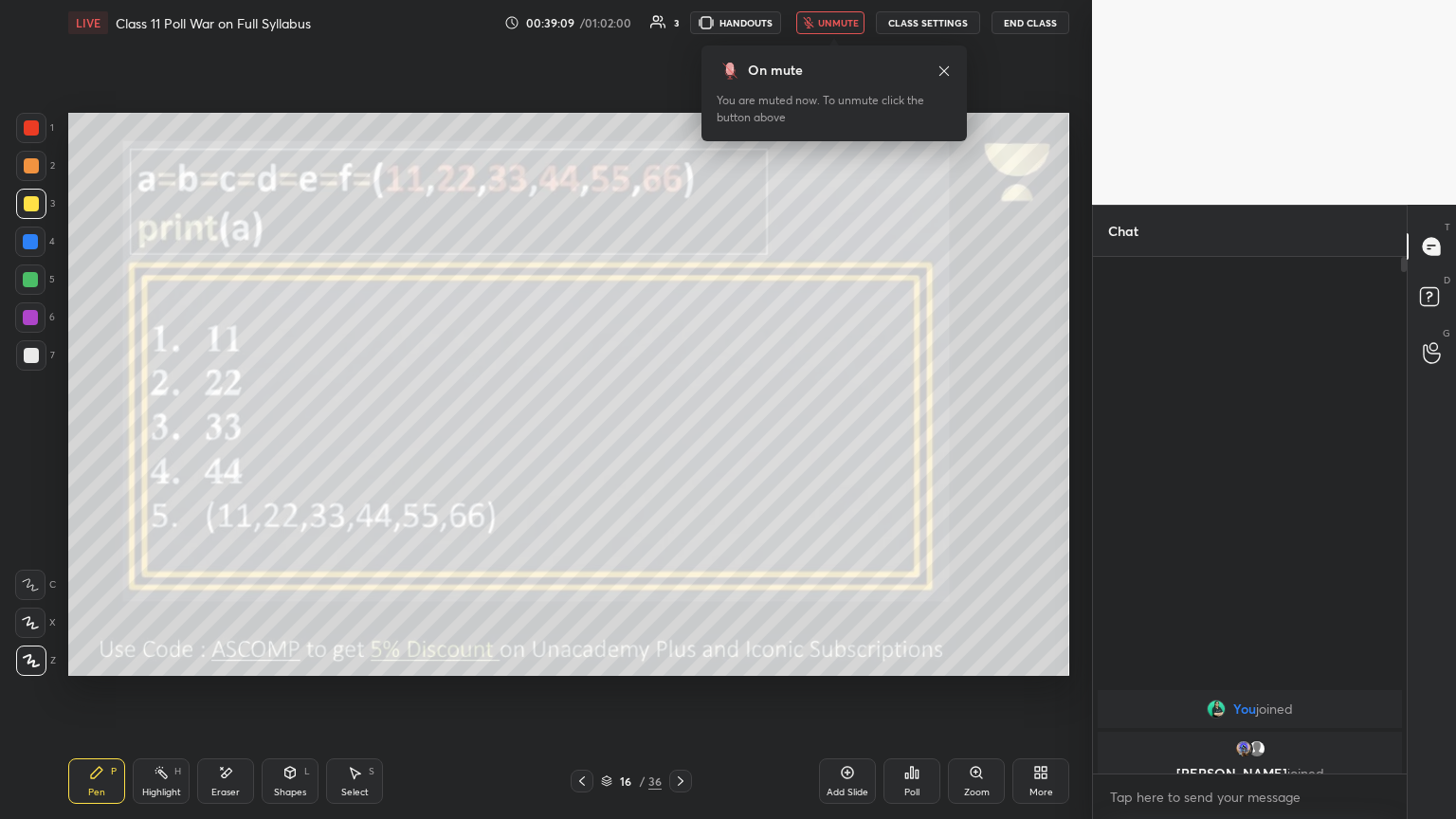
click at [680, 445] on div "Poll" at bounding box center [912, 792] width 15 height 10
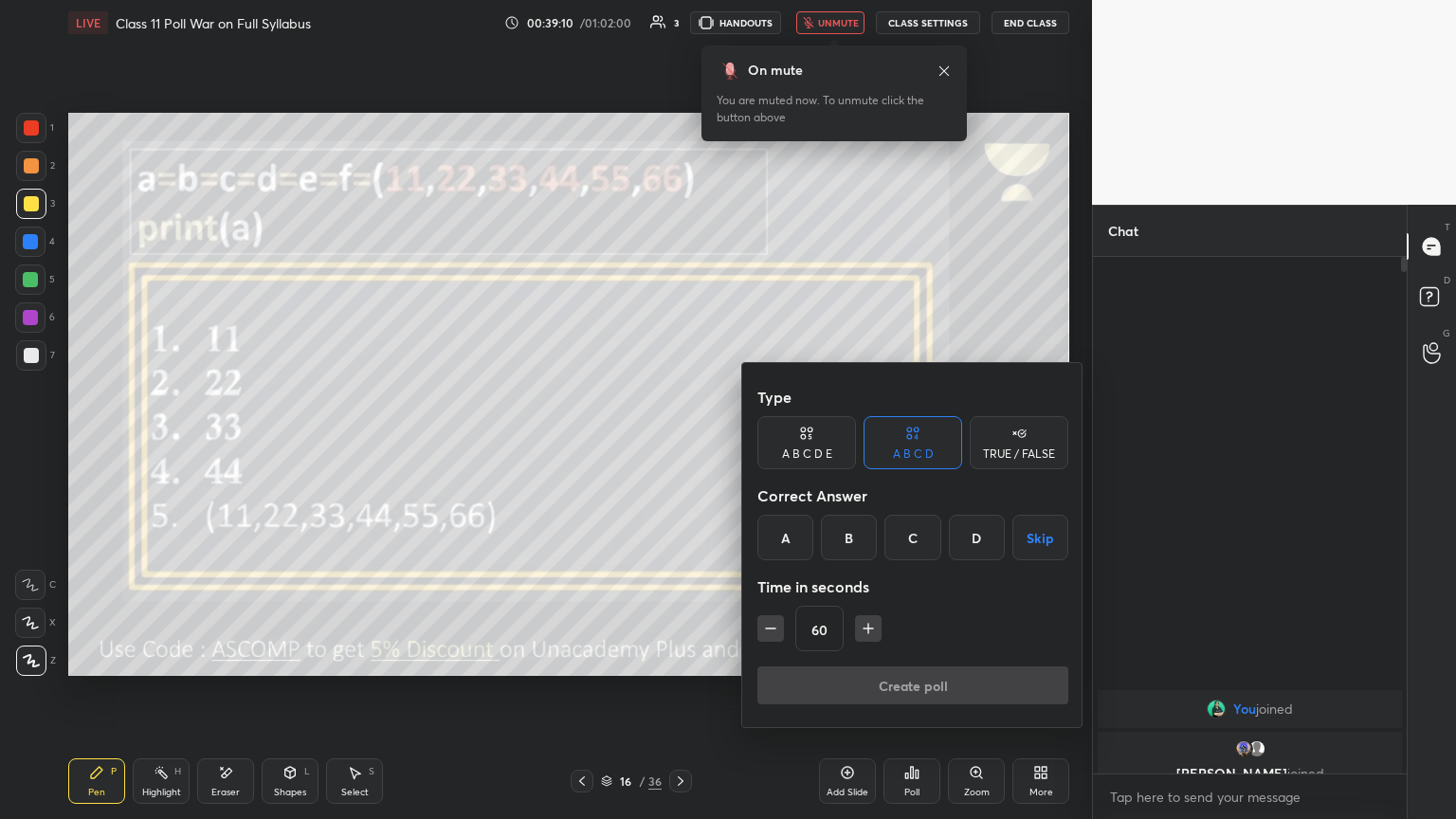
click at [680, 442] on div "A B C D E" at bounding box center [807, 442] width 98 height 53
click at [680, 445] on div "E" at bounding box center [992, 537] width 45 height 45
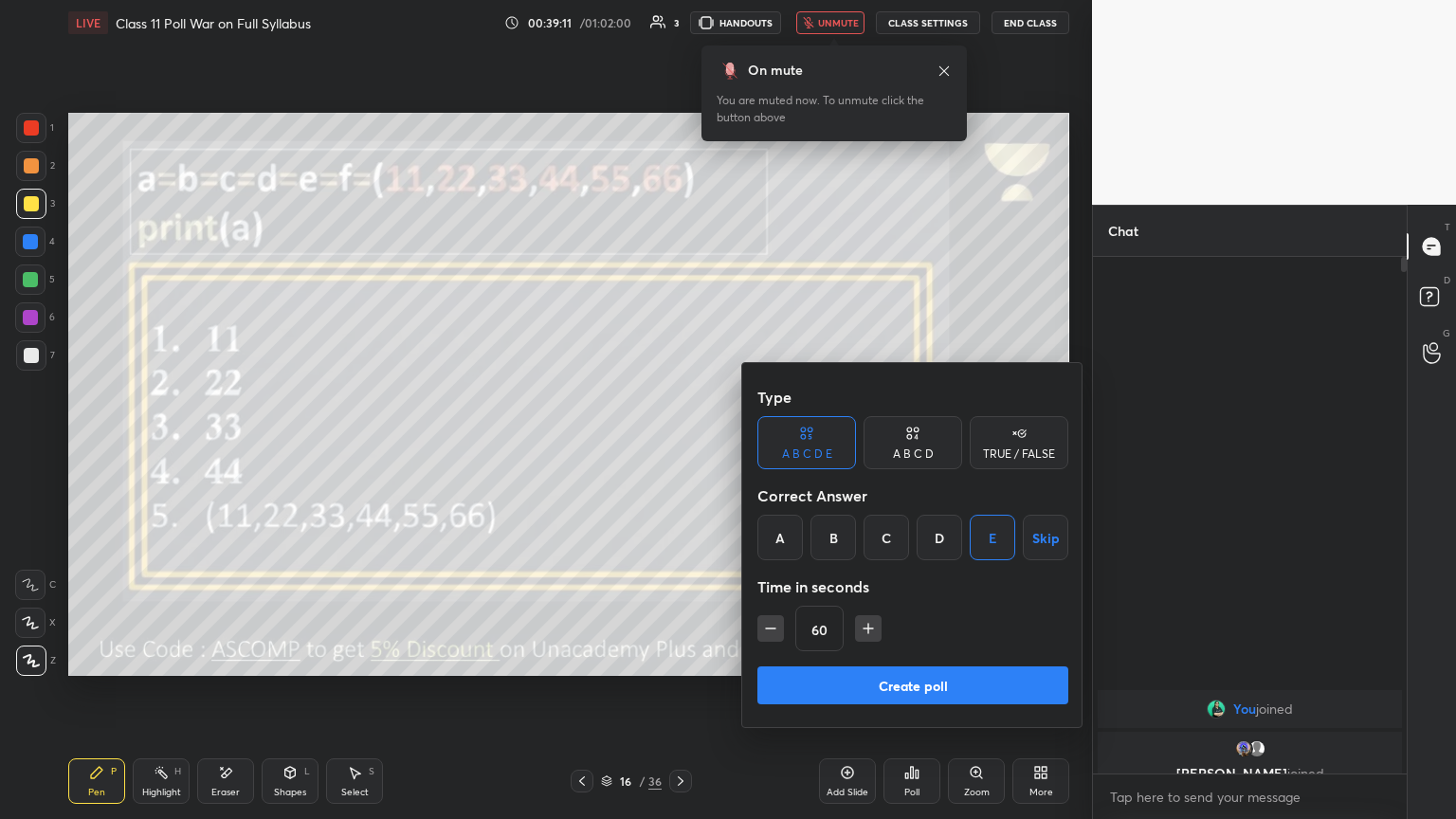
click at [680, 445] on button "Create poll" at bounding box center [913, 684] width 311 height 38
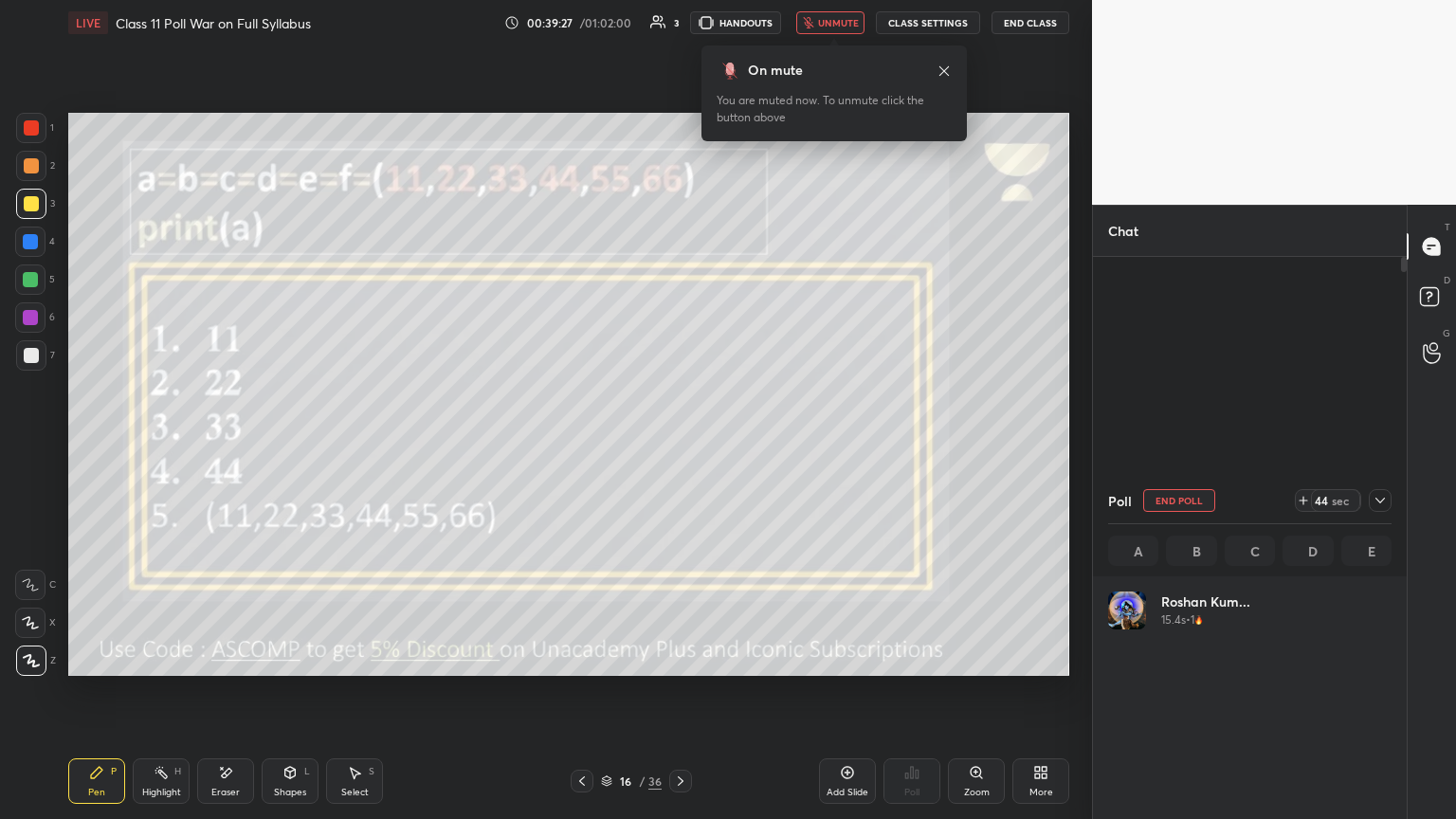
scroll to position [221, 277]
click at [680, 445] on img "grid" at bounding box center [1127, 609] width 38 height 38
click at [680, 445] on div at bounding box center [1380, 500] width 23 height 23
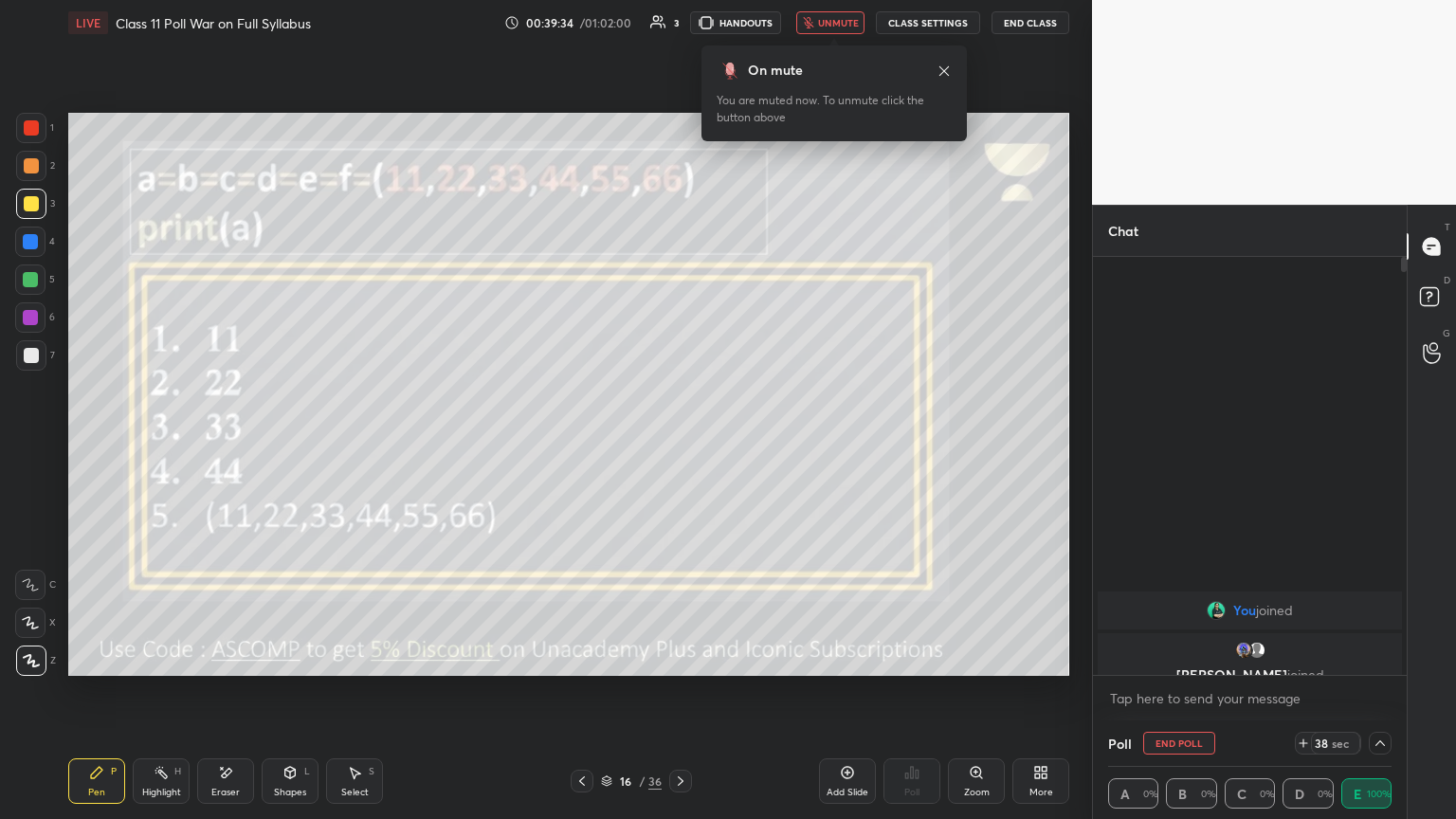
scroll to position [0, 0]
click at [680, 445] on icon at bounding box center [1380, 743] width 15 height 15
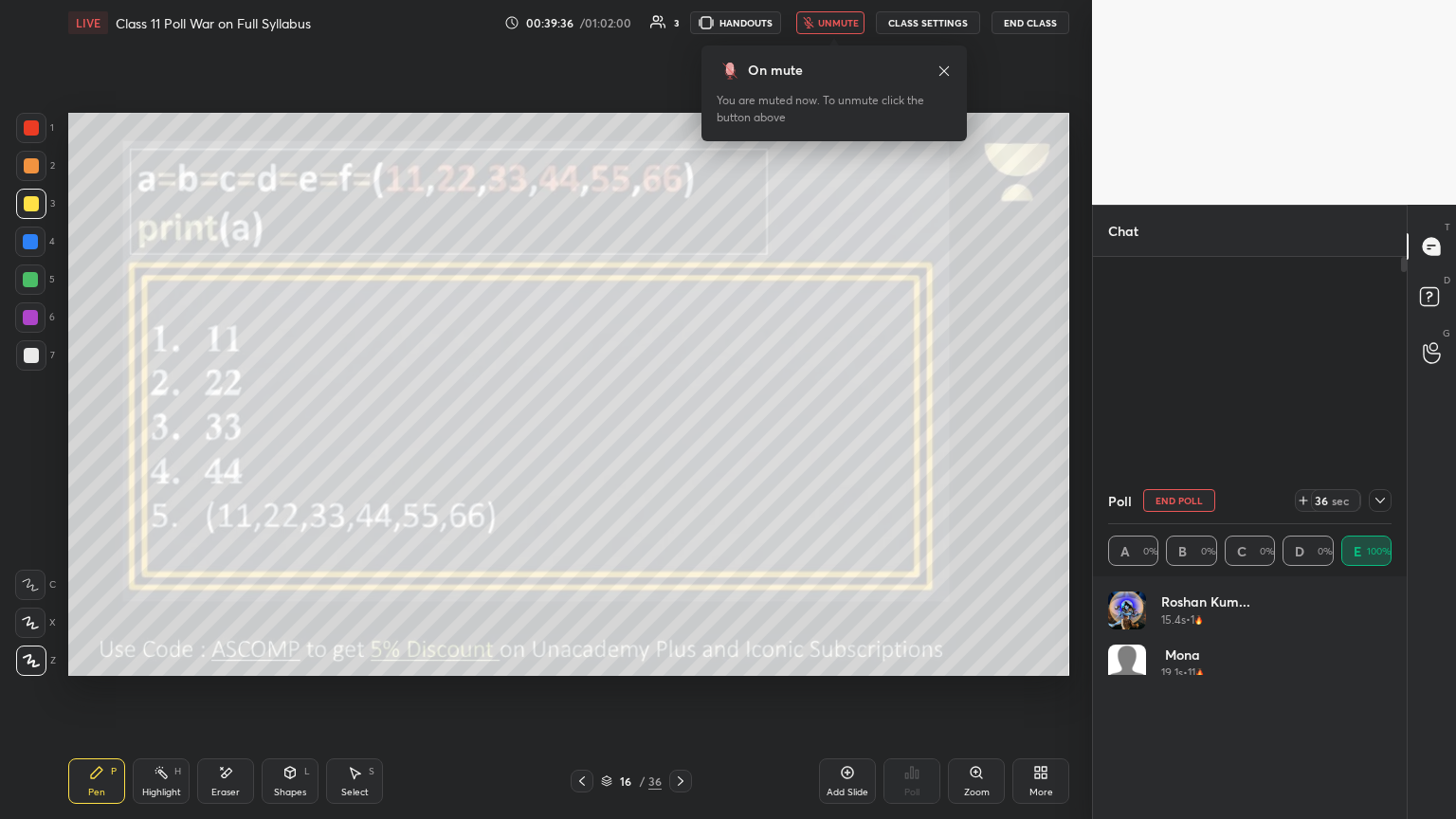
scroll to position [221, 277]
click at [680, 445] on img "grid" at bounding box center [1127, 609] width 38 height 38
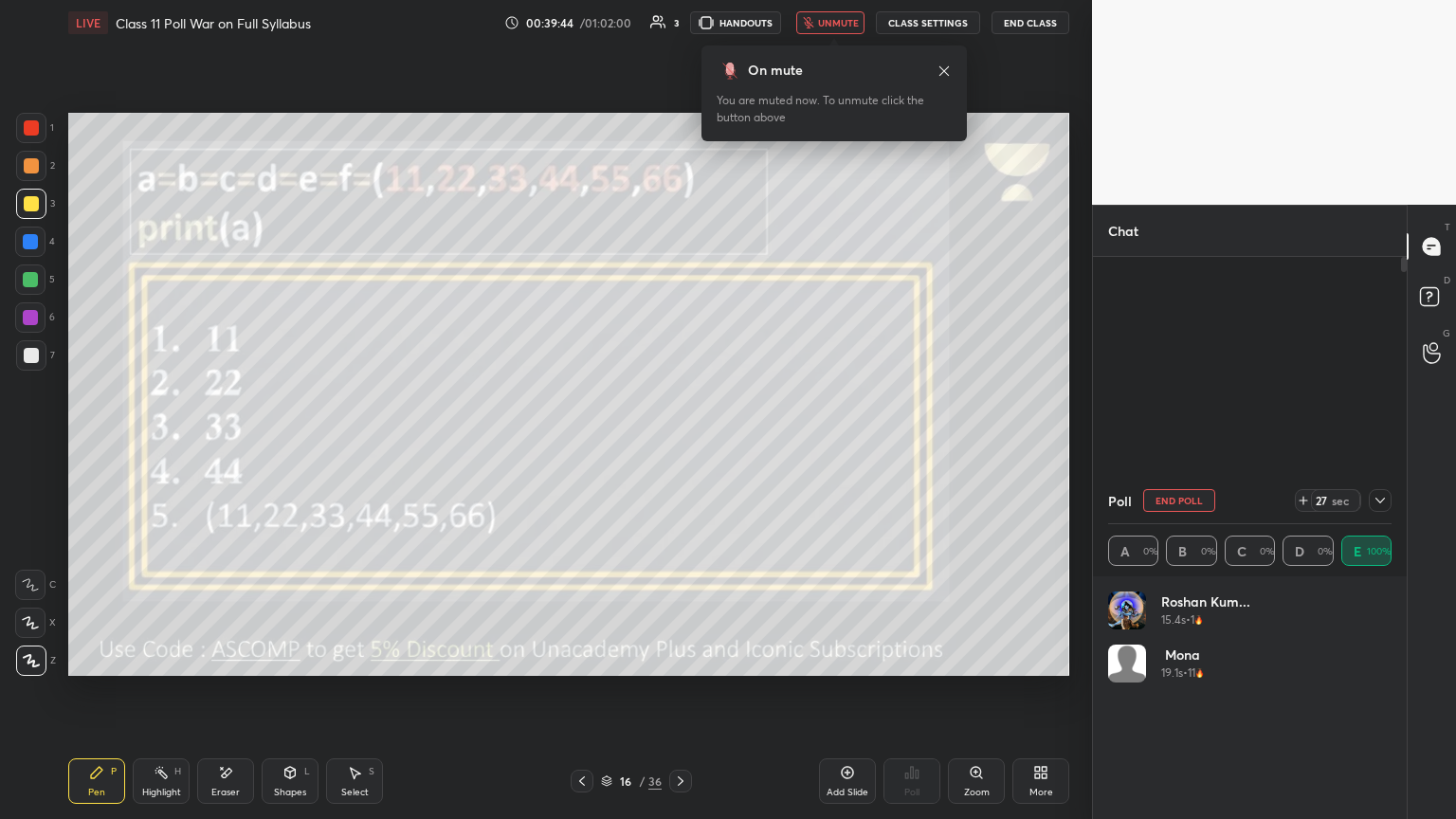
click at [680, 445] on img "grid" at bounding box center [1127, 609] width 38 height 38
click at [680, 38] on div "On mute You are muted now. To unmute click the button above" at bounding box center [834, 87] width 266 height 107
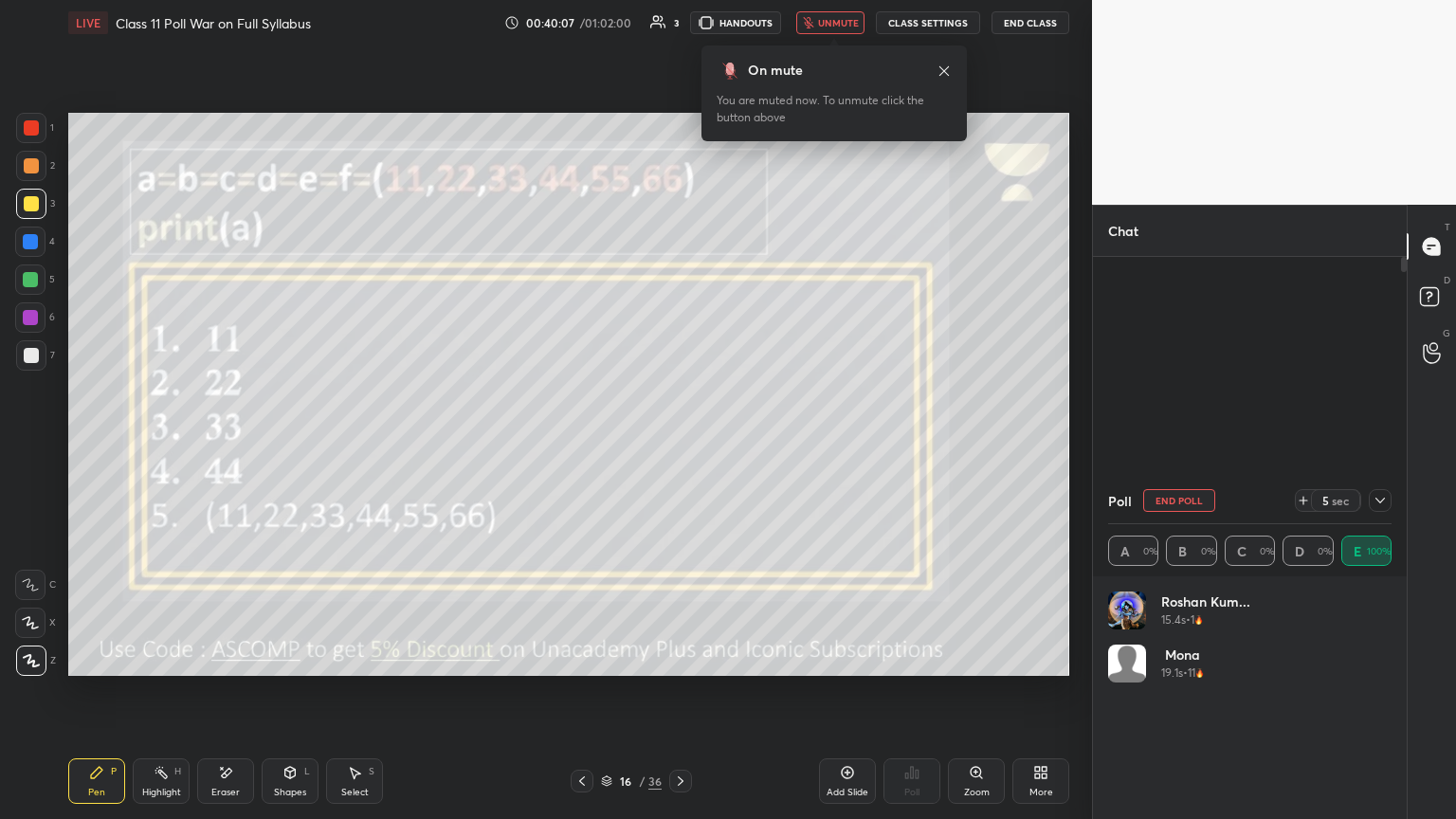
click at [680, 56] on div "On mute You are muted now. To unmute click the button above" at bounding box center [834, 92] width 266 height 95
click at [680, 23] on span "unmute" at bounding box center [839, 23] width 40 height 13
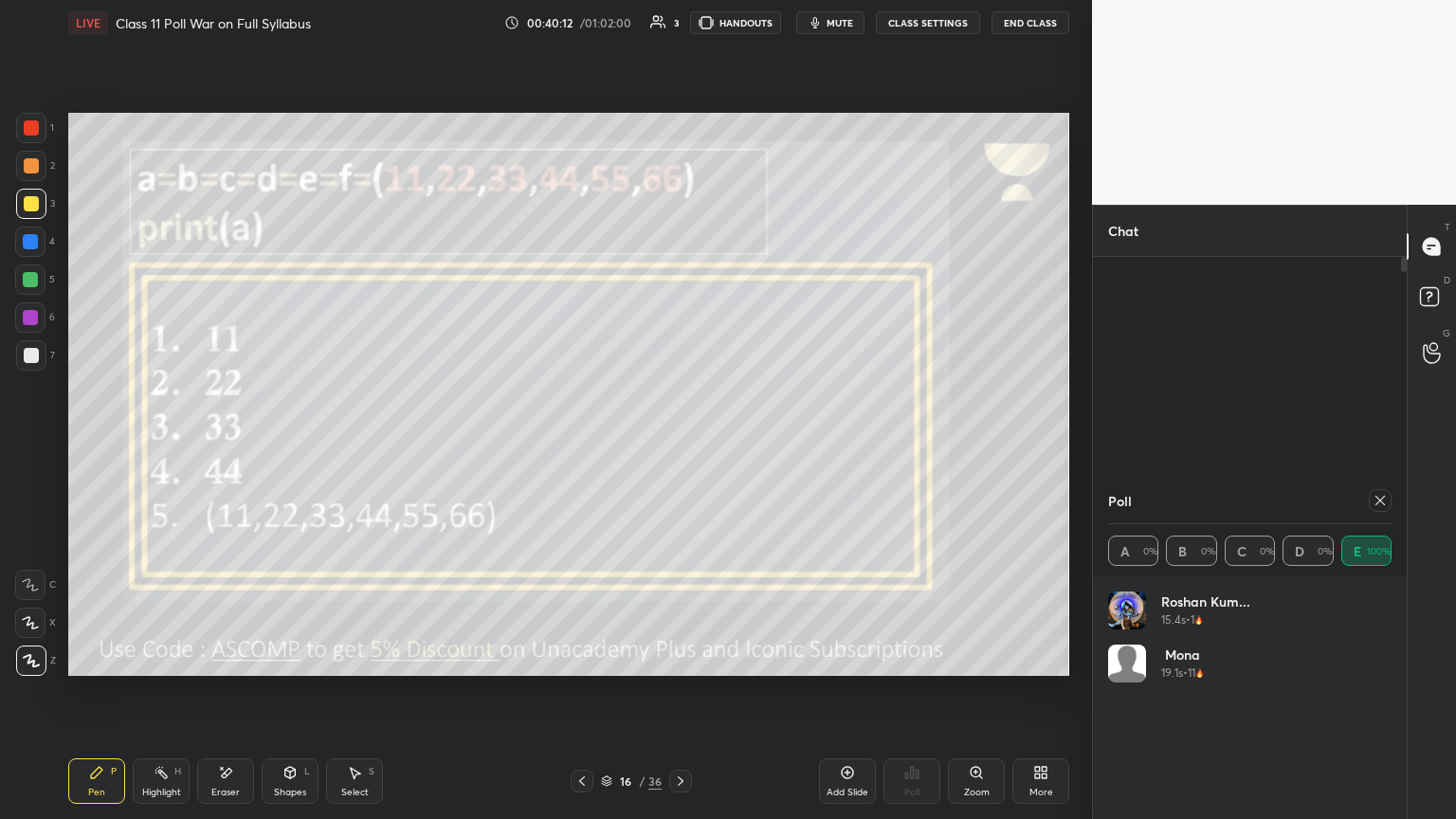
click at [680, 445] on icon at bounding box center [1380, 500] width 15 height 15
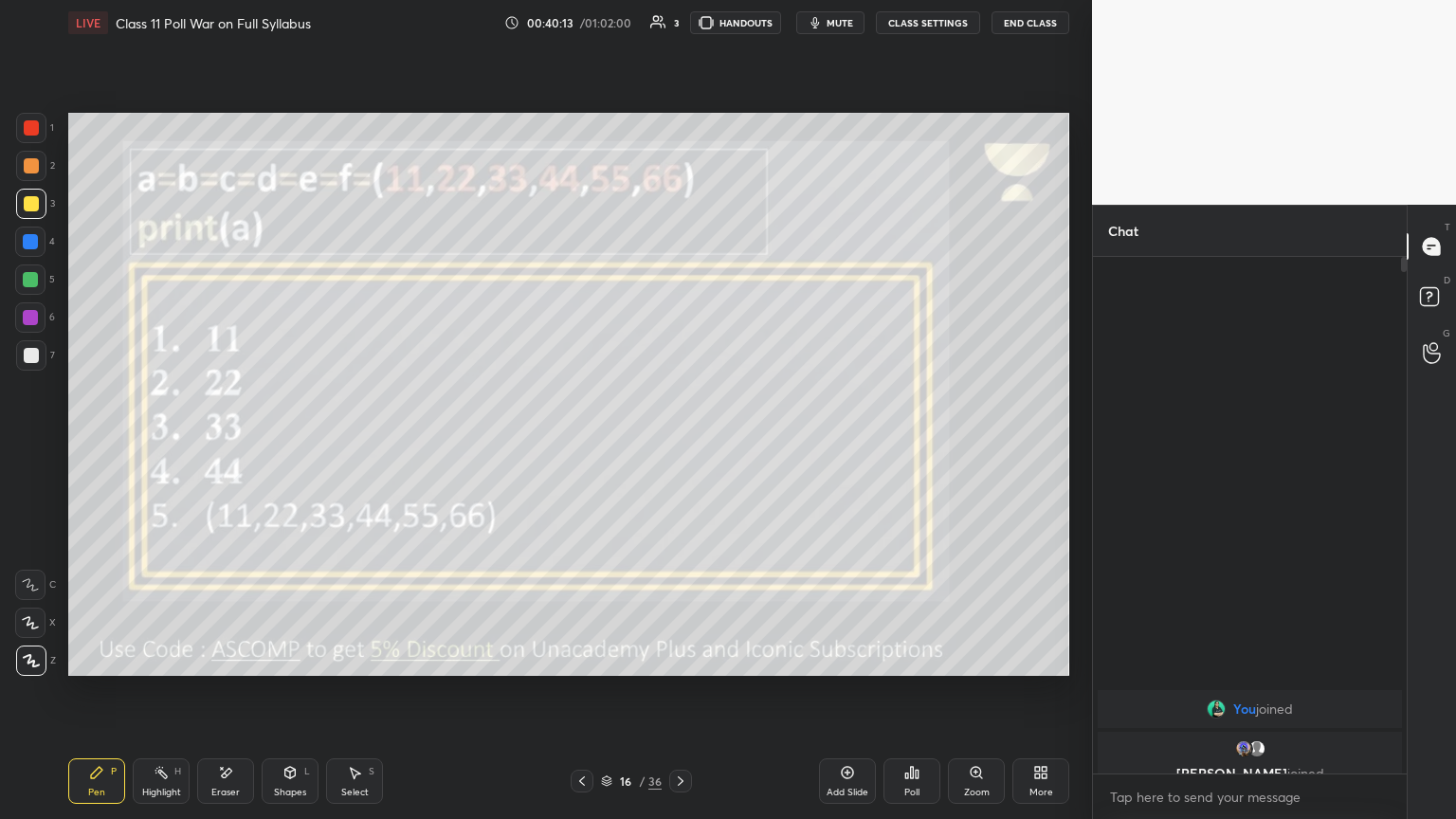
scroll to position [7, 6]
click at [680, 445] on icon at bounding box center [681, 781] width 15 height 15
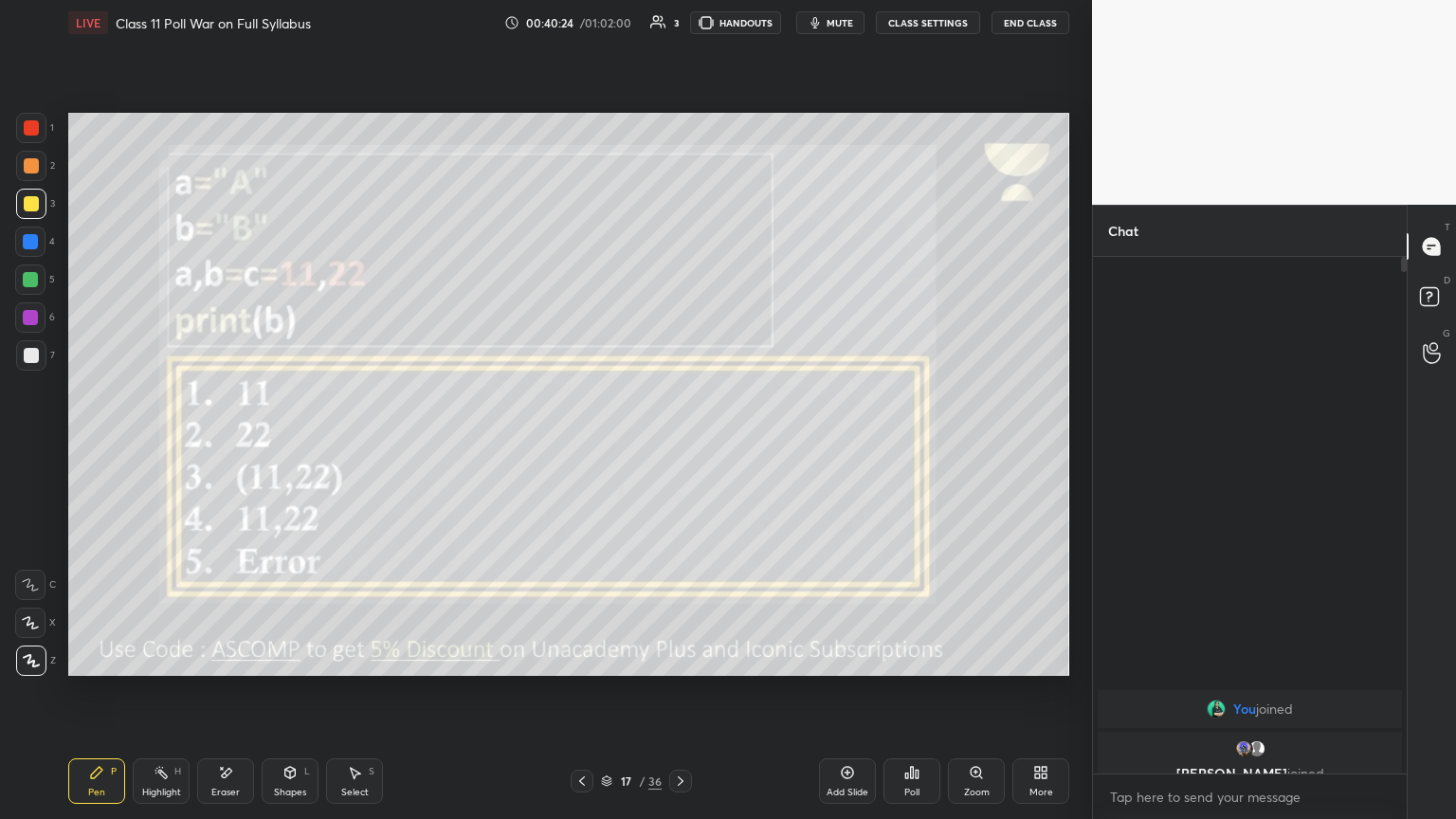
click at [680, 23] on span "mute" at bounding box center [840, 23] width 27 height 13
click at [680, 445] on div "More" at bounding box center [1040, 781] width 57 height 45
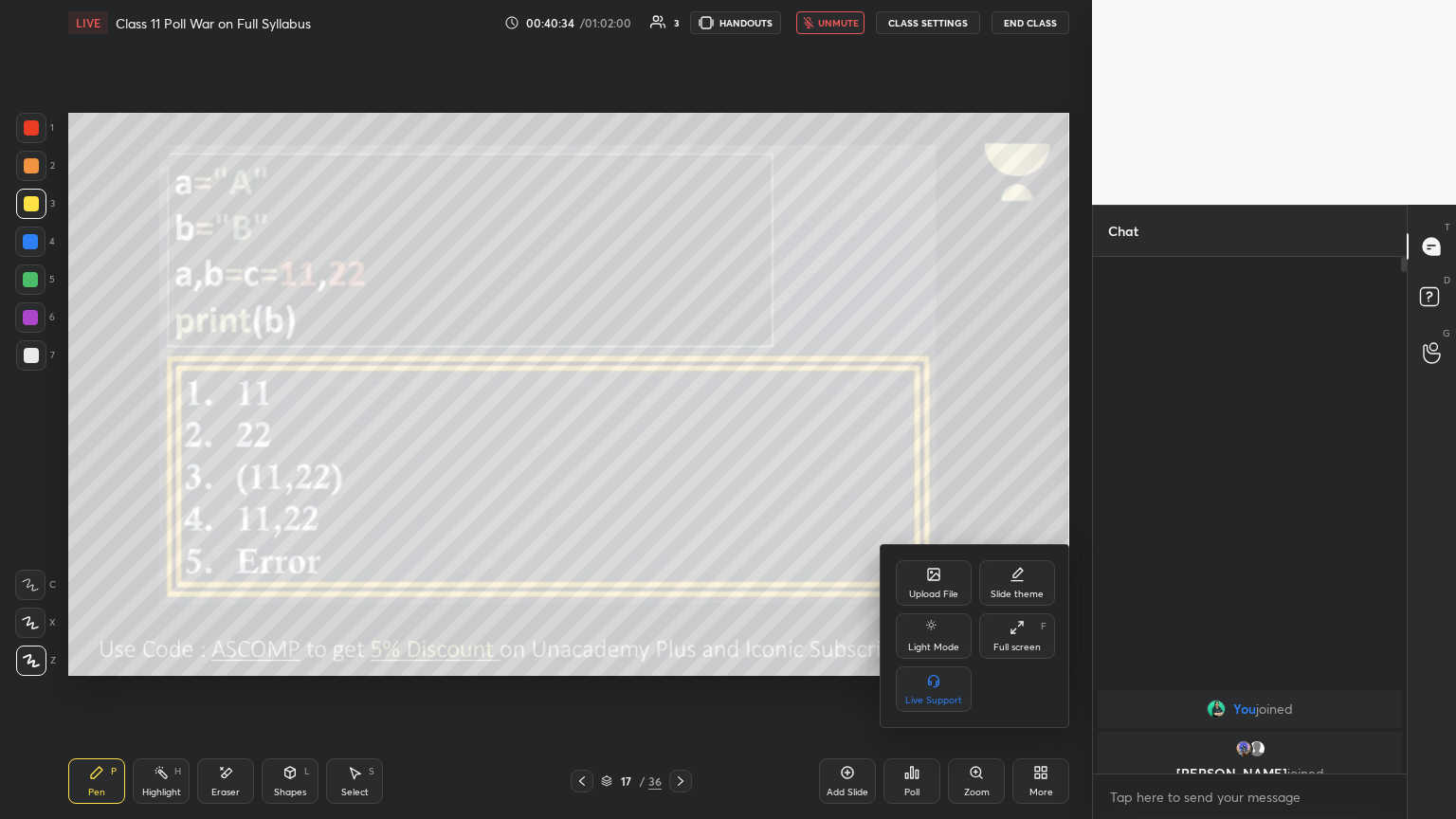
click at [680, 445] on div "Full screen F" at bounding box center [1017, 635] width 76 height 45
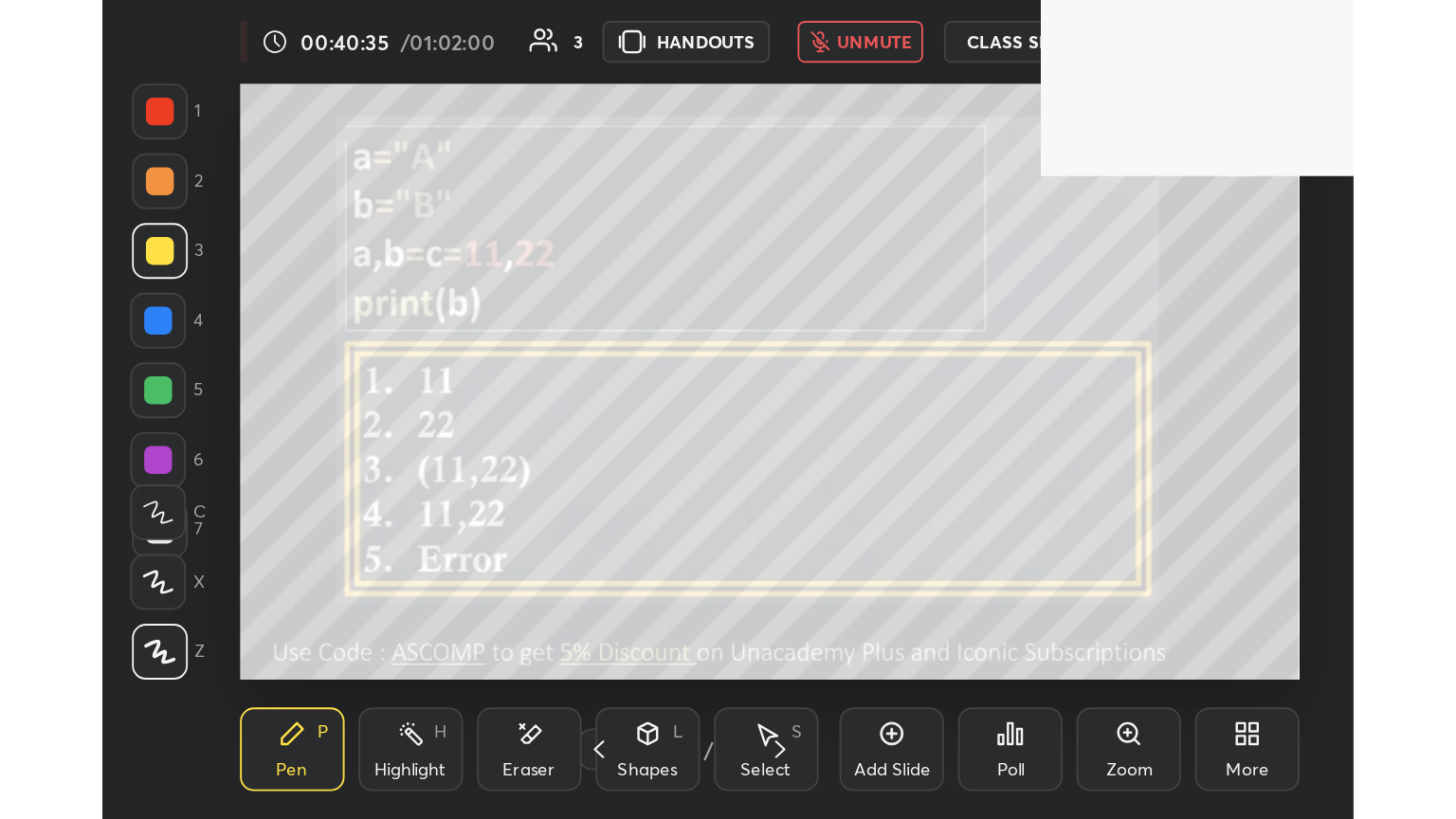
scroll to position [324, 605]
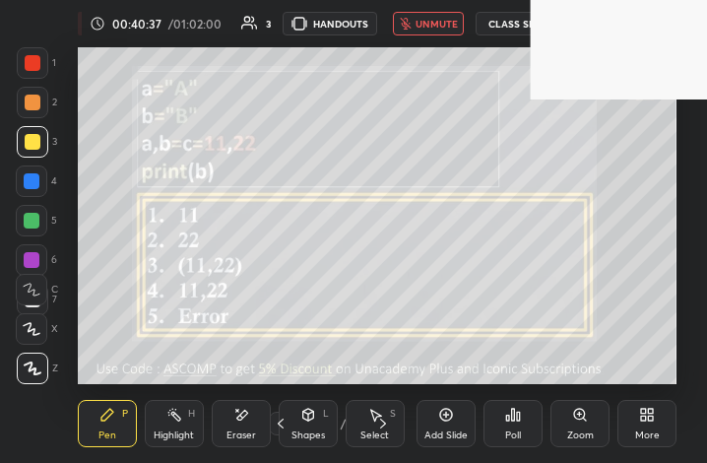
click at [660, 417] on div "More" at bounding box center [646, 423] width 59 height 47
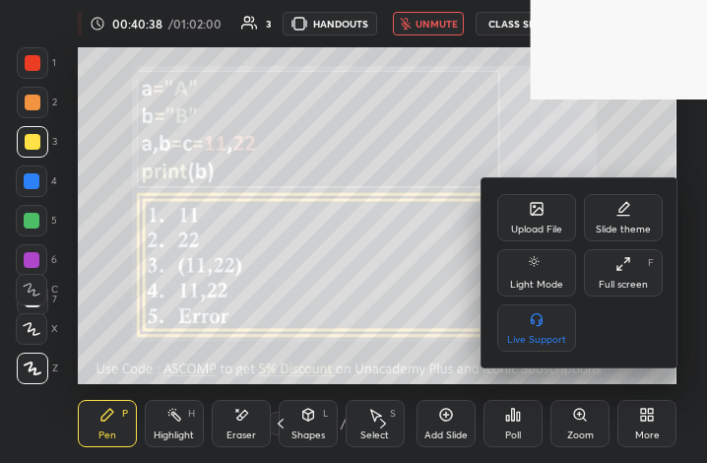
click at [650, 278] on div "Full screen F" at bounding box center [623, 272] width 79 height 47
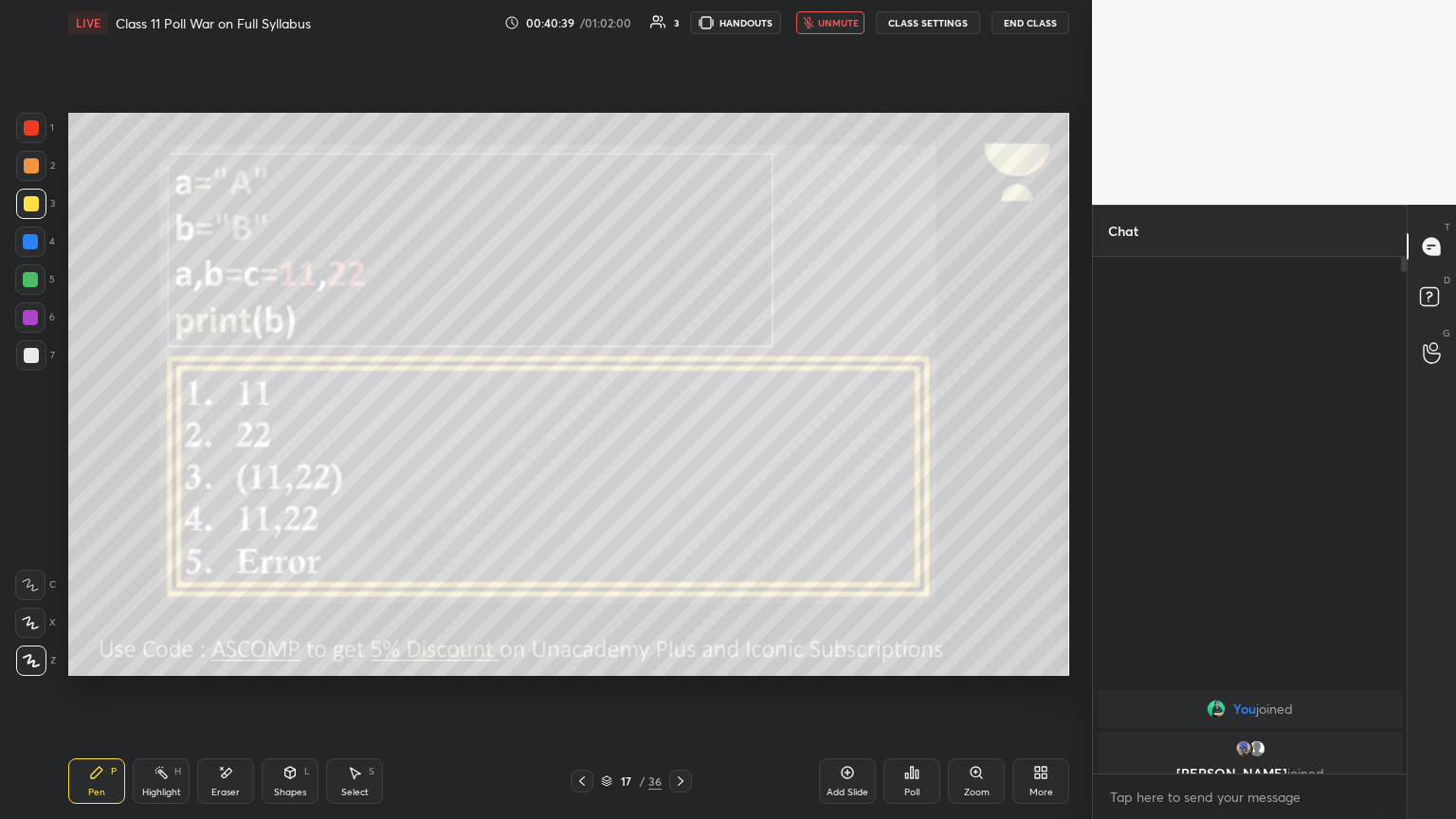
scroll to position [94039, 93775]
click at [680, 445] on div "Poll" at bounding box center [911, 781] width 57 height 45
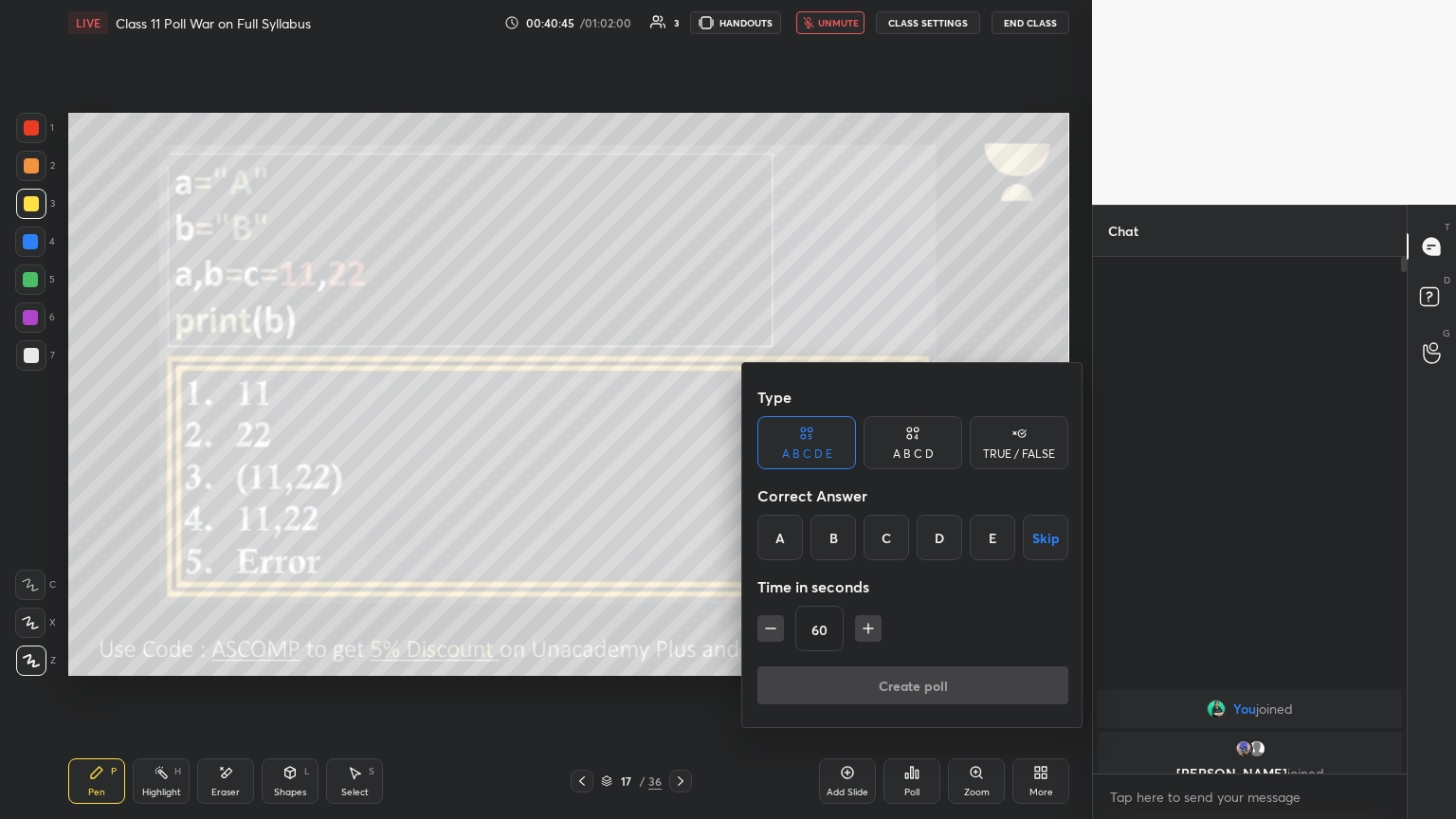
click at [680, 445] on div "B" at bounding box center [833, 537] width 45 height 45
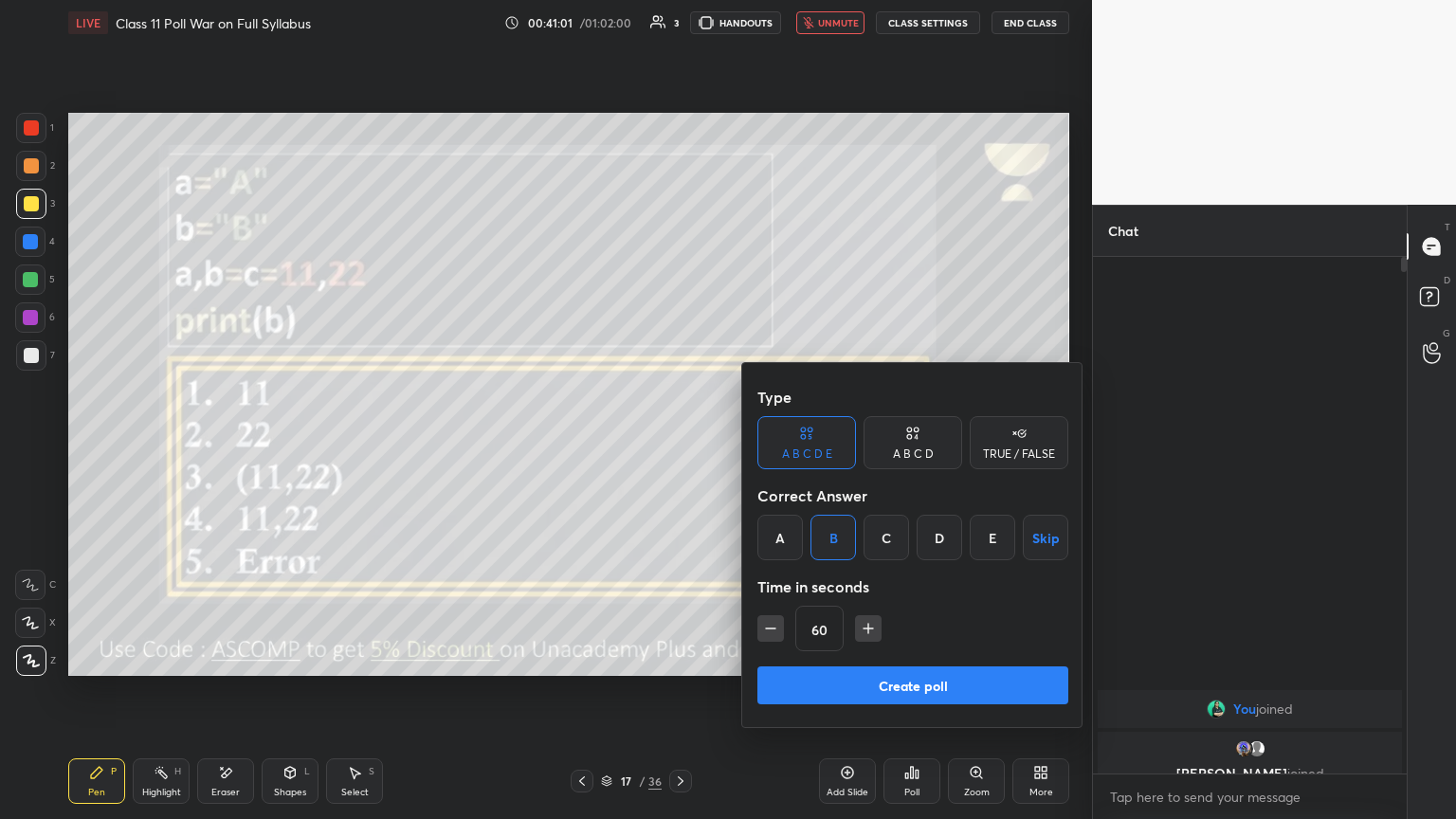
click at [680, 445] on button "Create poll" at bounding box center [913, 684] width 311 height 38
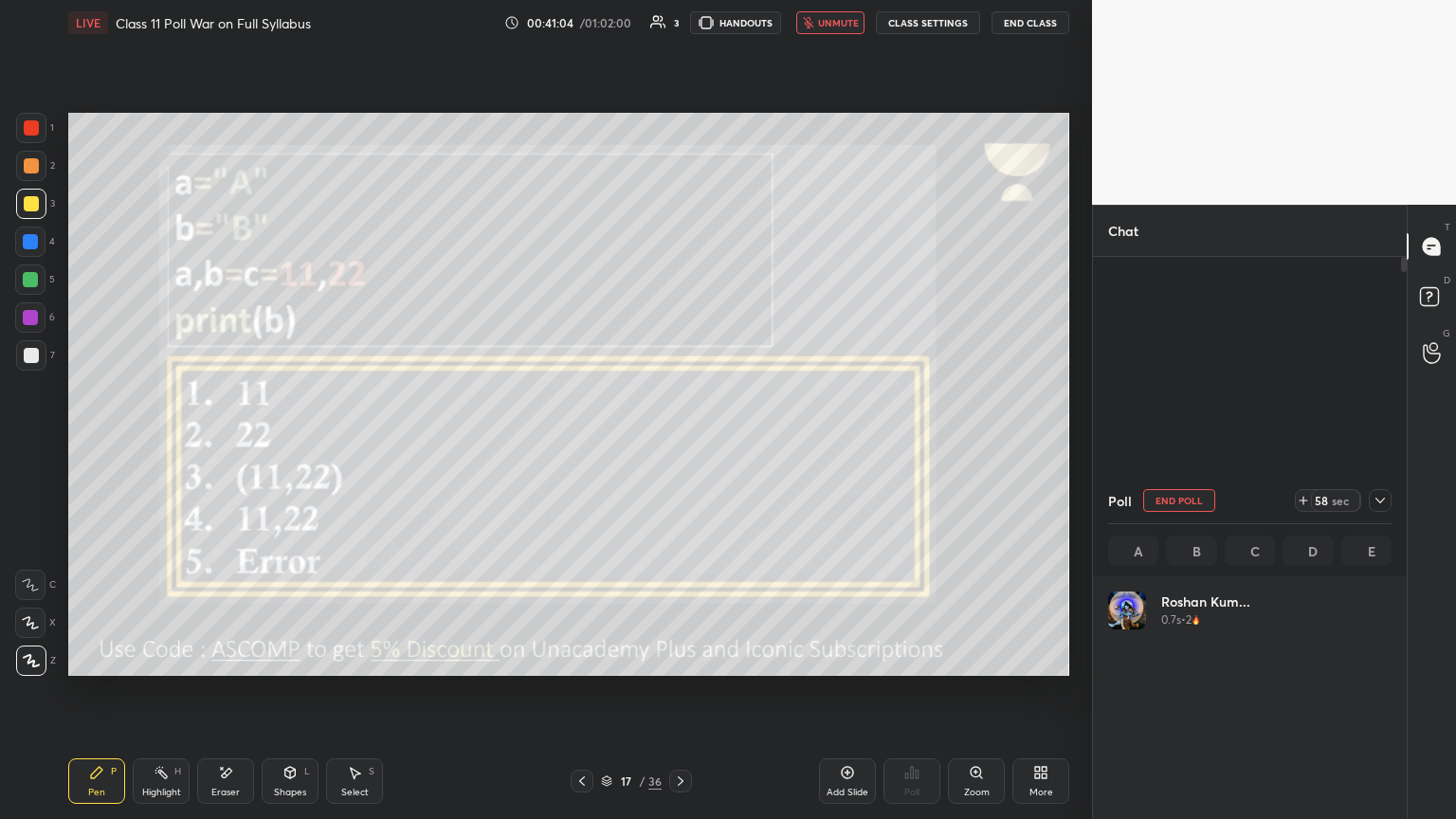
scroll to position [6, 6]
click at [680, 445] on icon at bounding box center [1380, 500] width 15 height 15
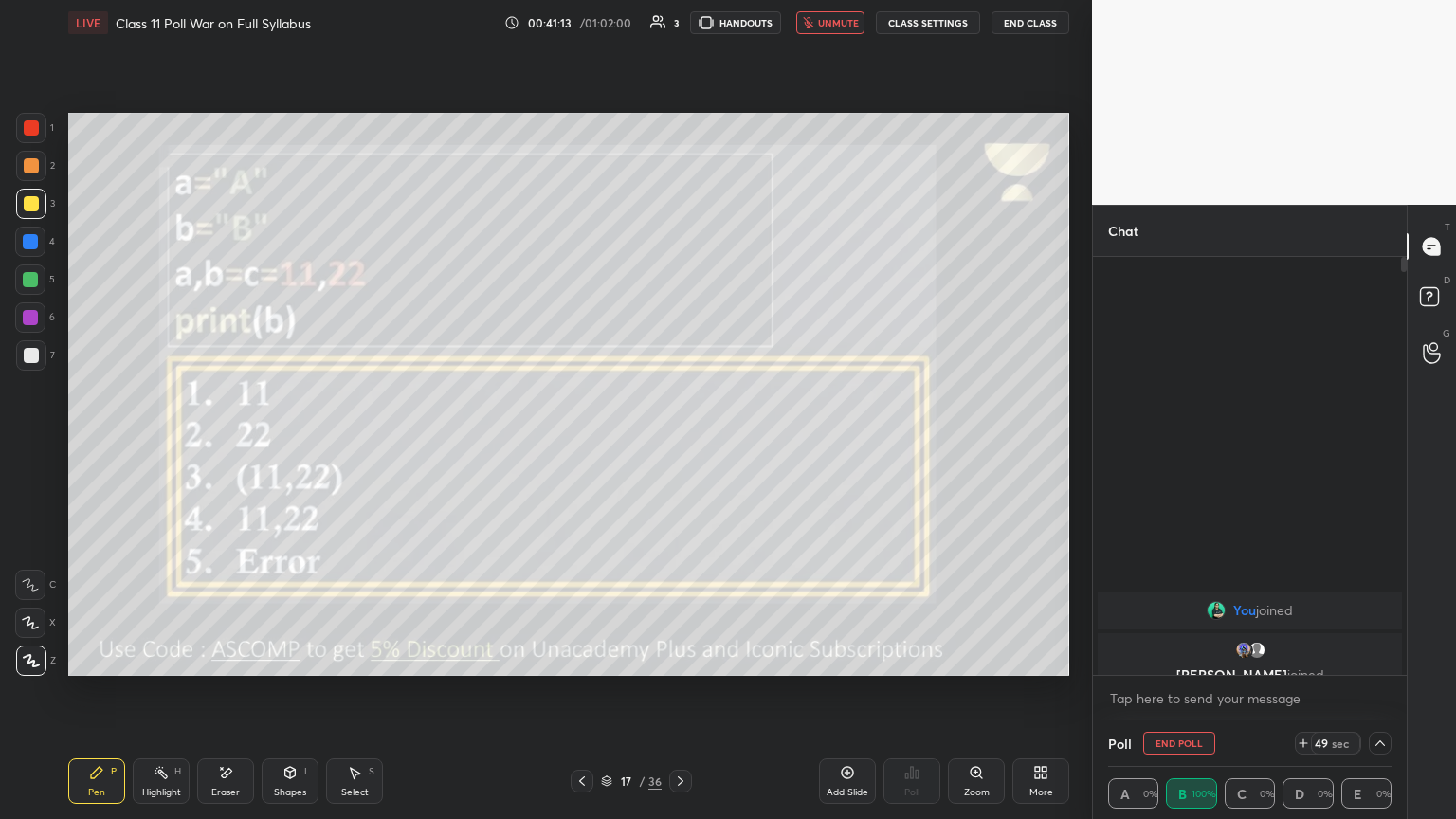
scroll to position [0, 6]
click at [680, 23] on span "unmute" at bounding box center [839, 23] width 40 height 13
click at [680, 445] on icon at bounding box center [1380, 743] width 15 height 15
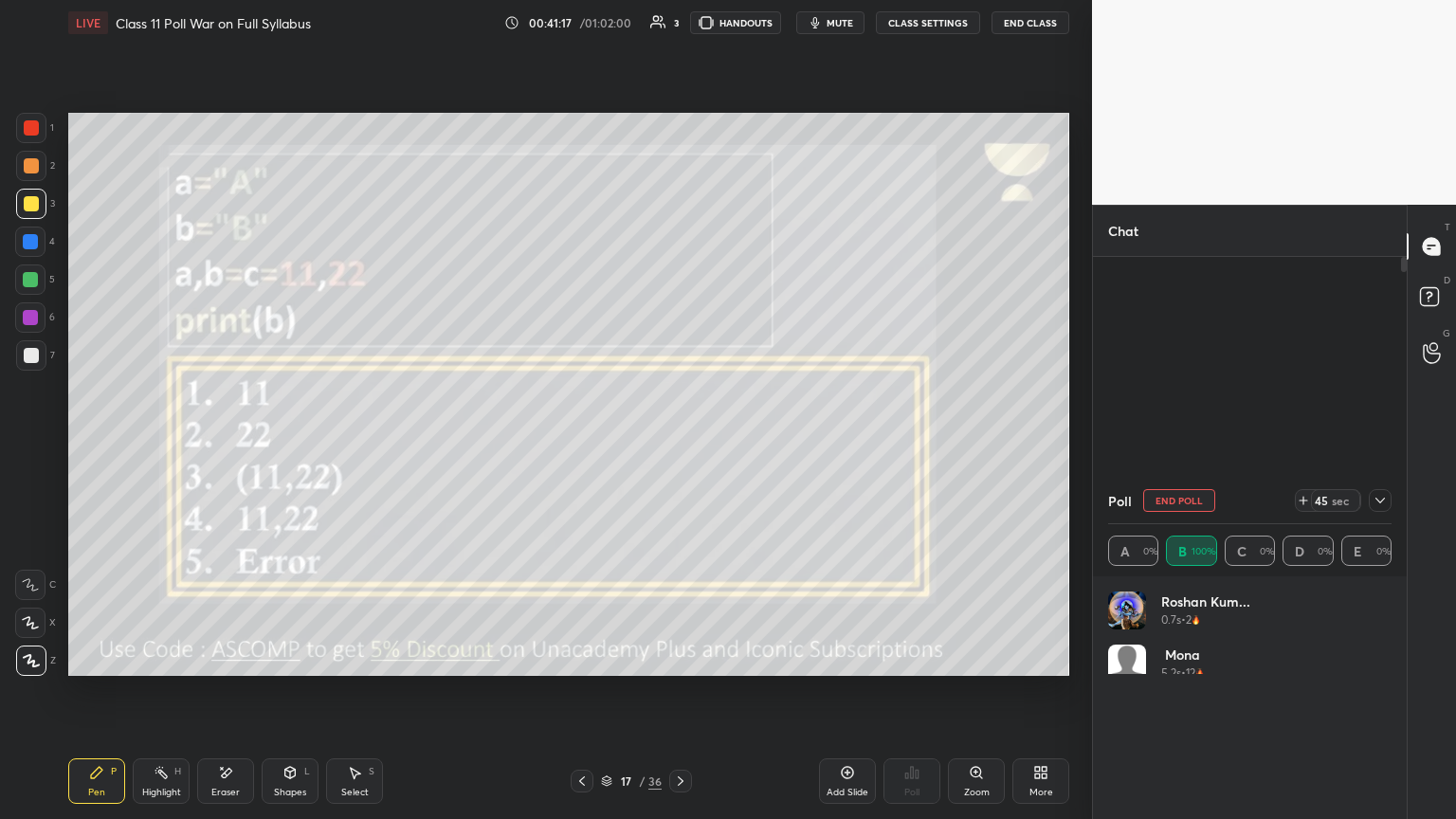
scroll to position [221, 277]
click at [680, 445] on icon at bounding box center [1380, 500] width 15 height 15
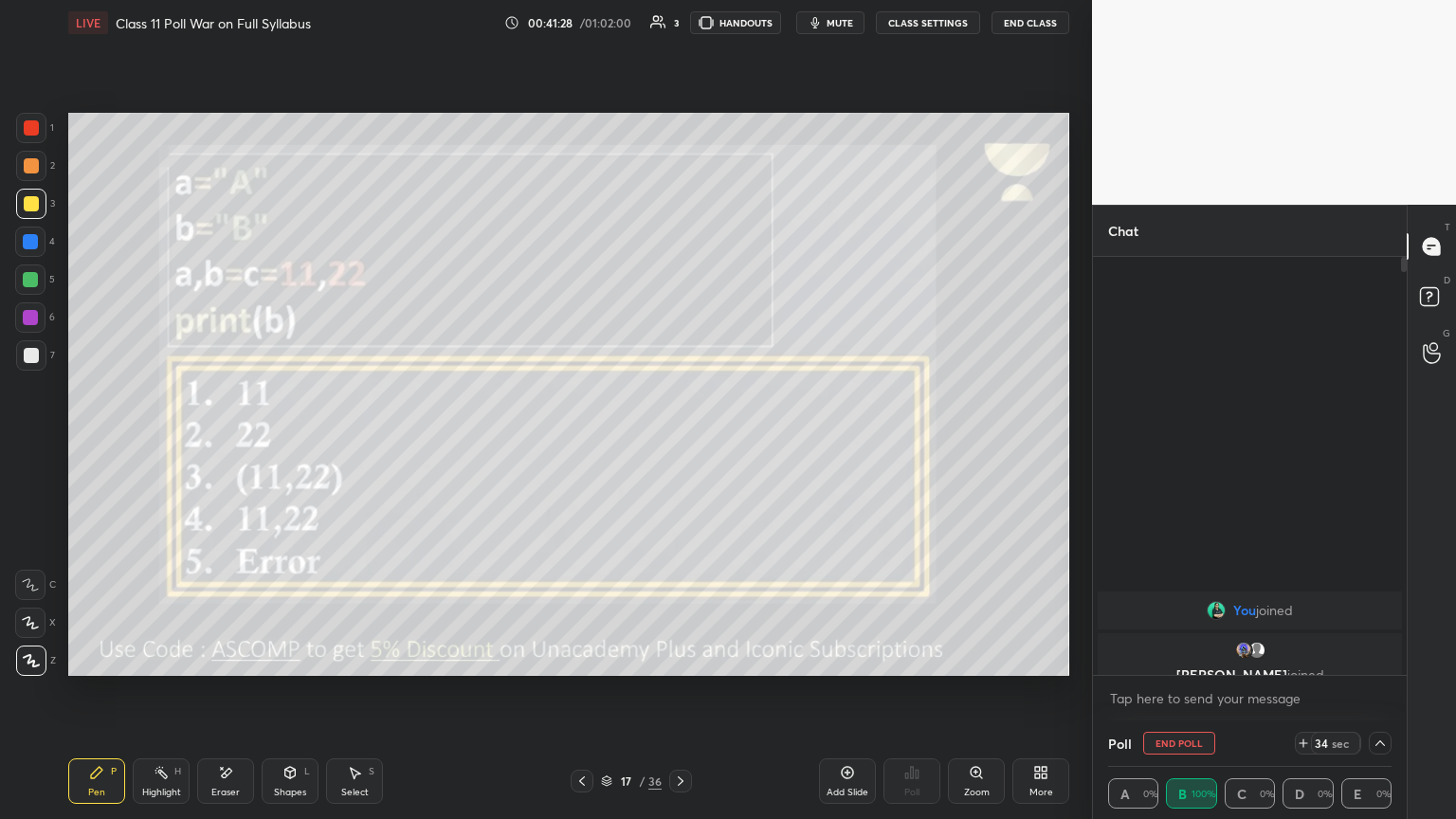
scroll to position [0, 6]
click at [680, 445] on img "grid" at bounding box center [1244, 650] width 19 height 19
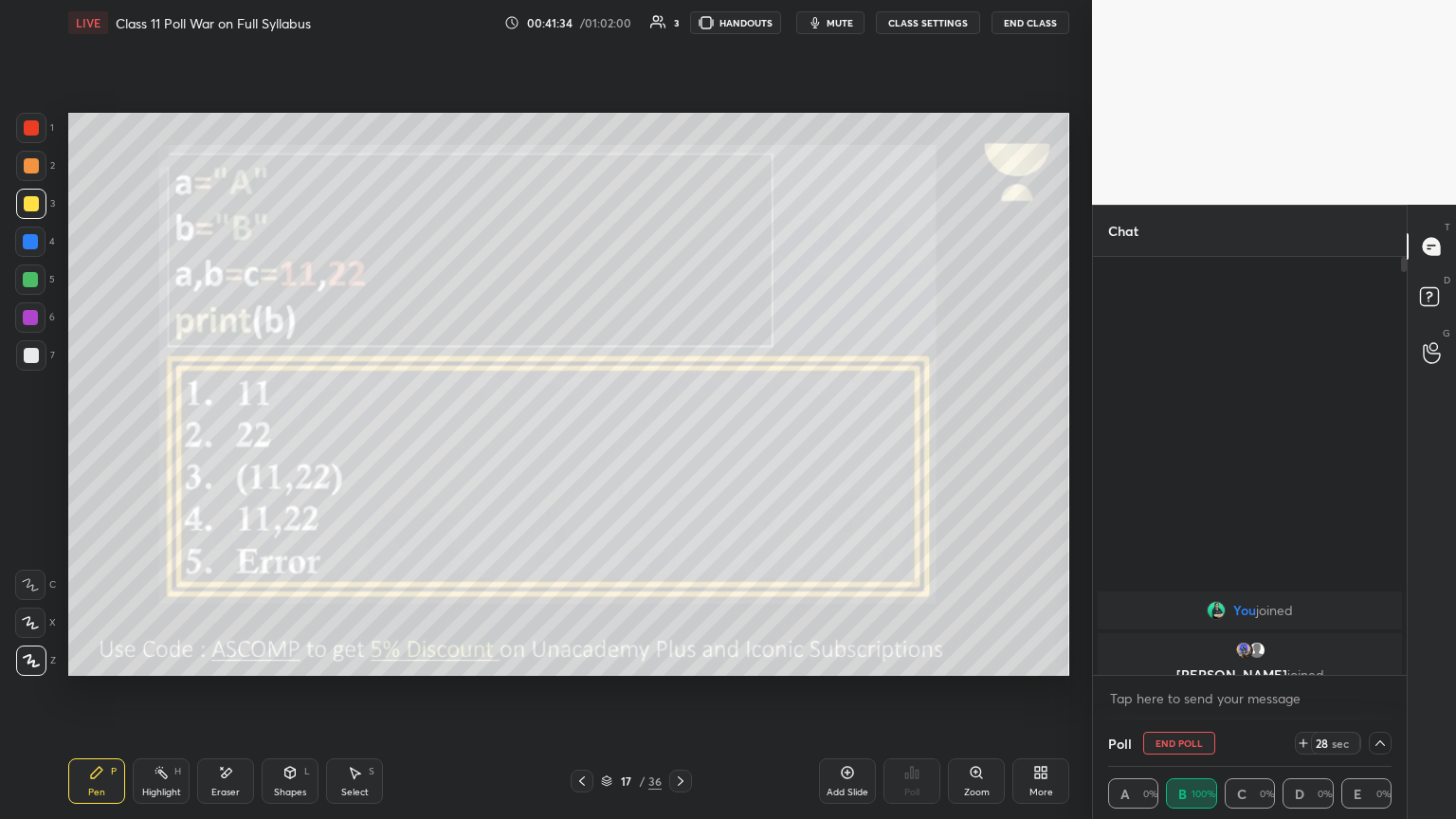
click at [680, 445] on img "grid" at bounding box center [1244, 650] width 19 height 19
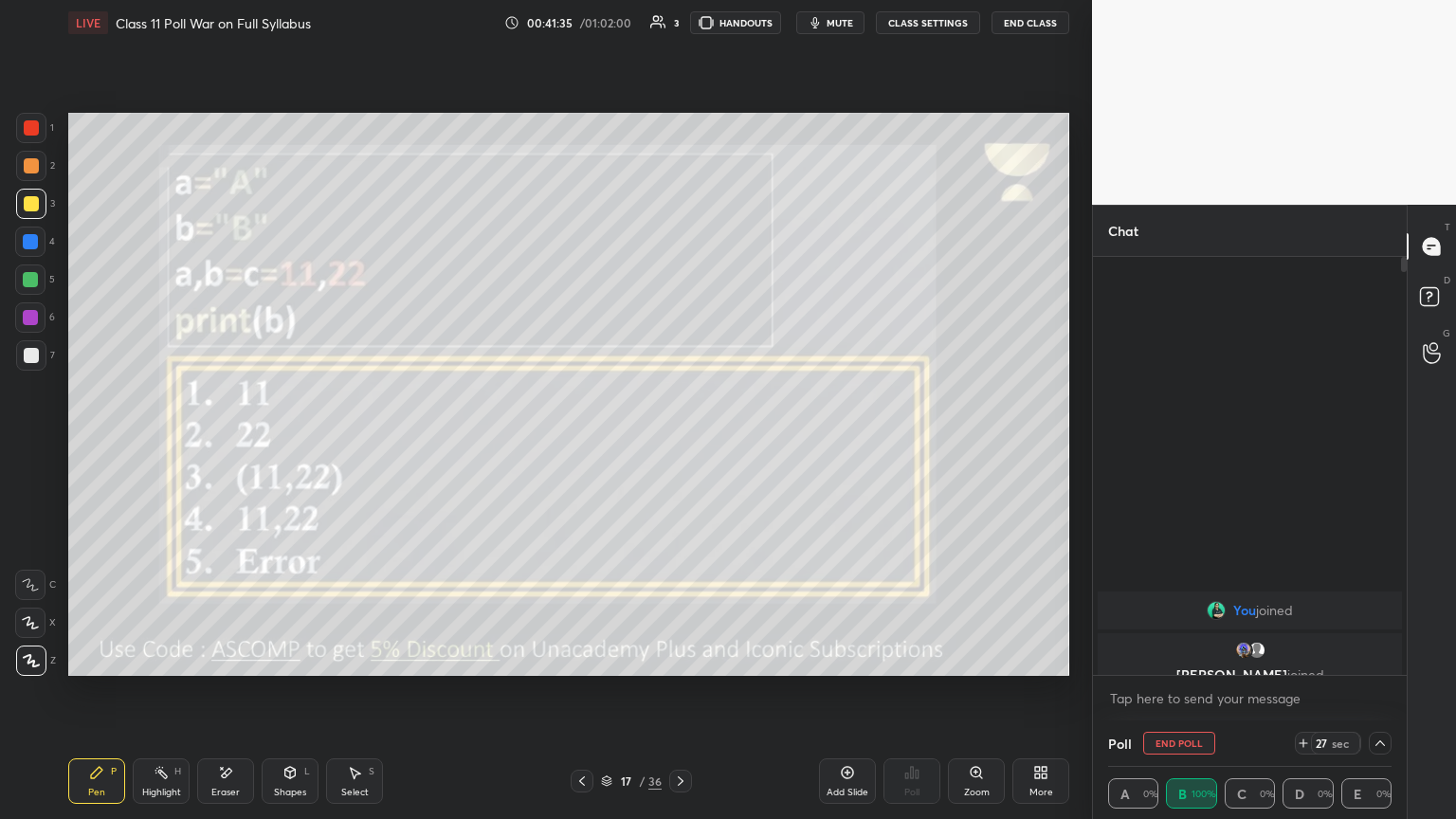
click at [680, 445] on img "grid" at bounding box center [1244, 650] width 19 height 19
click at [680, 445] on icon at bounding box center [1380, 743] width 15 height 15
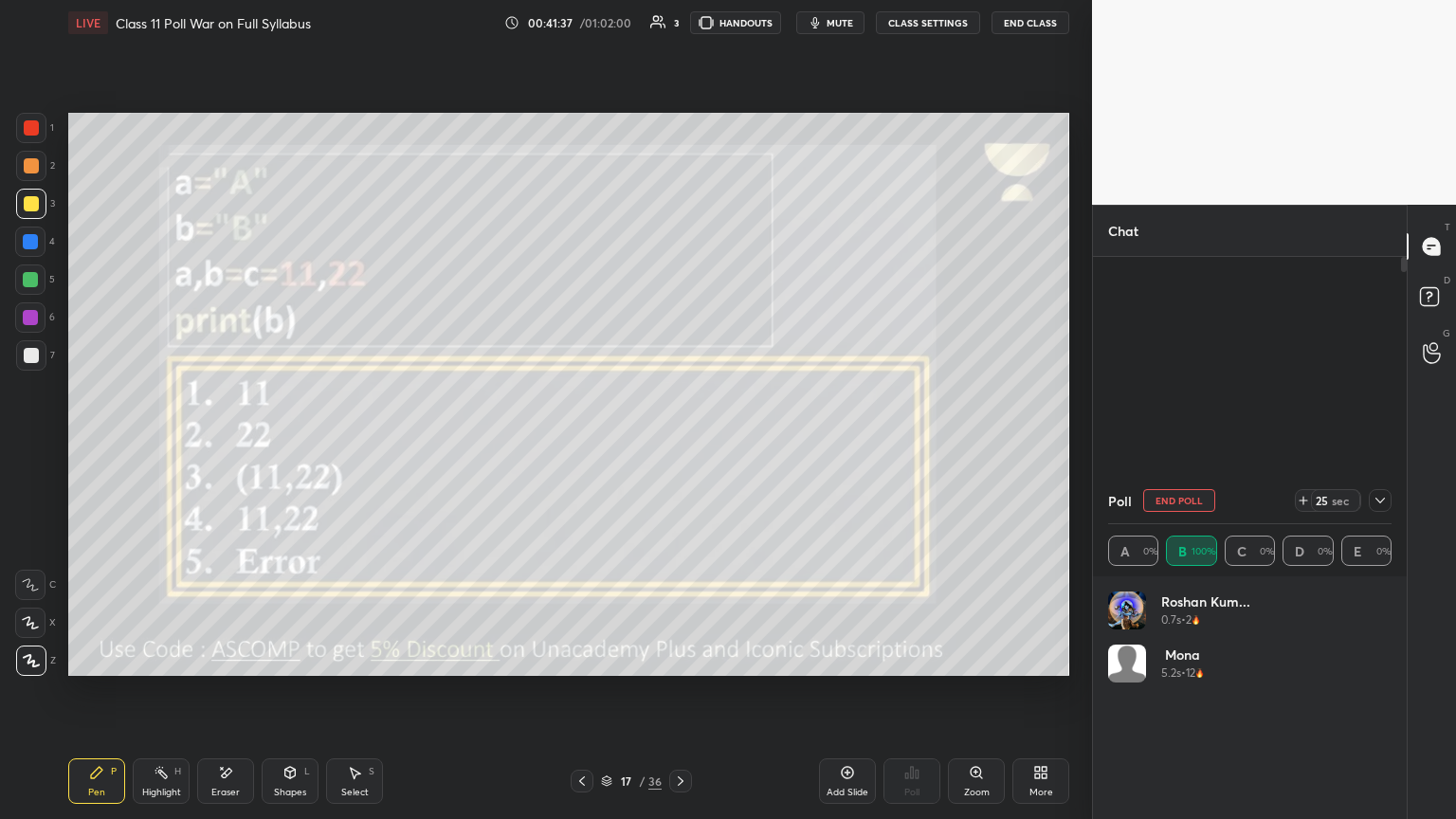
scroll to position [221, 277]
click at [680, 445] on img "grid" at bounding box center [1127, 609] width 38 height 38
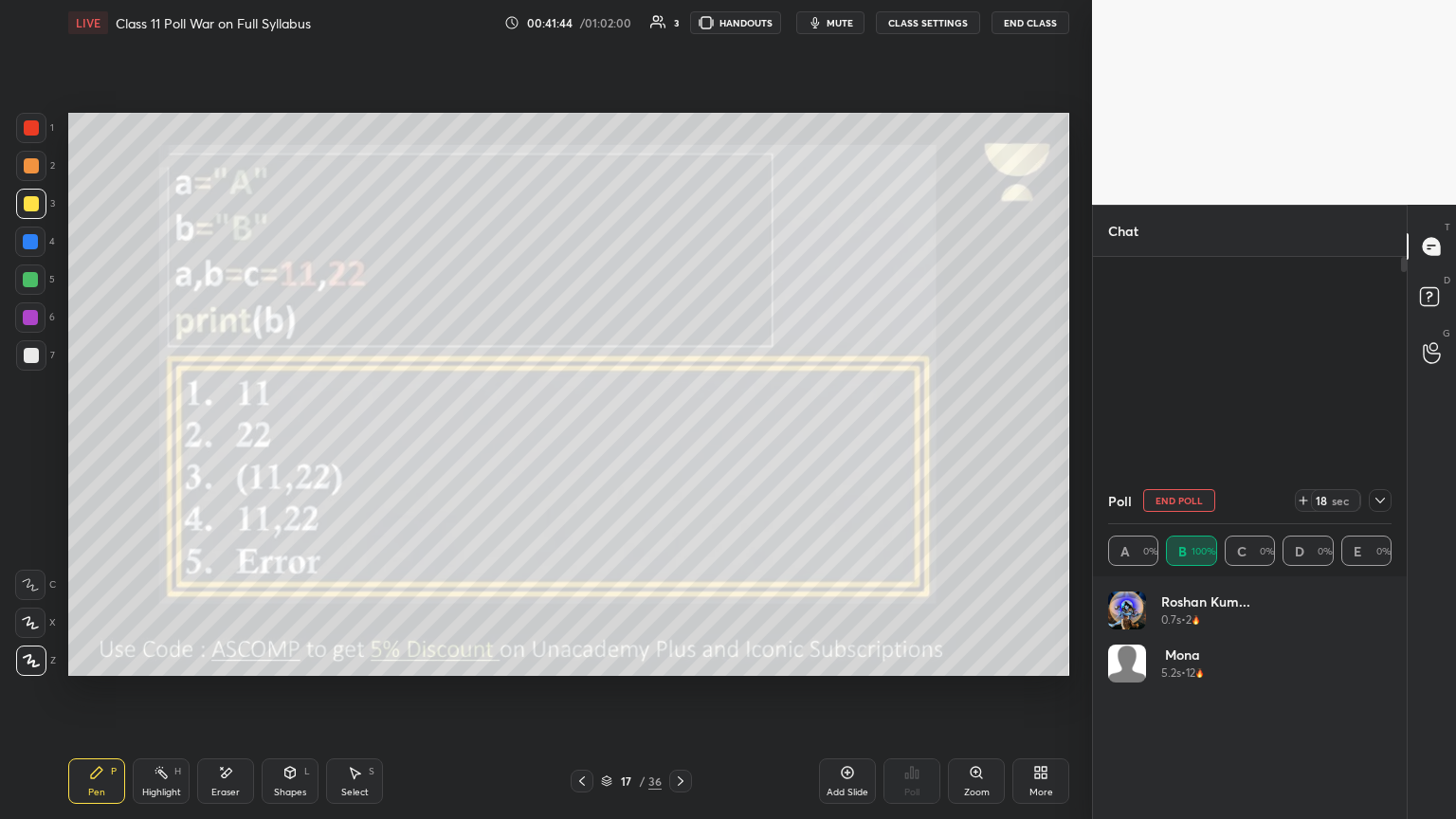
click at [680, 445] on img "grid" at bounding box center [1127, 609] width 38 height 38
click at [680, 445] on icon at bounding box center [1380, 500] width 15 height 15
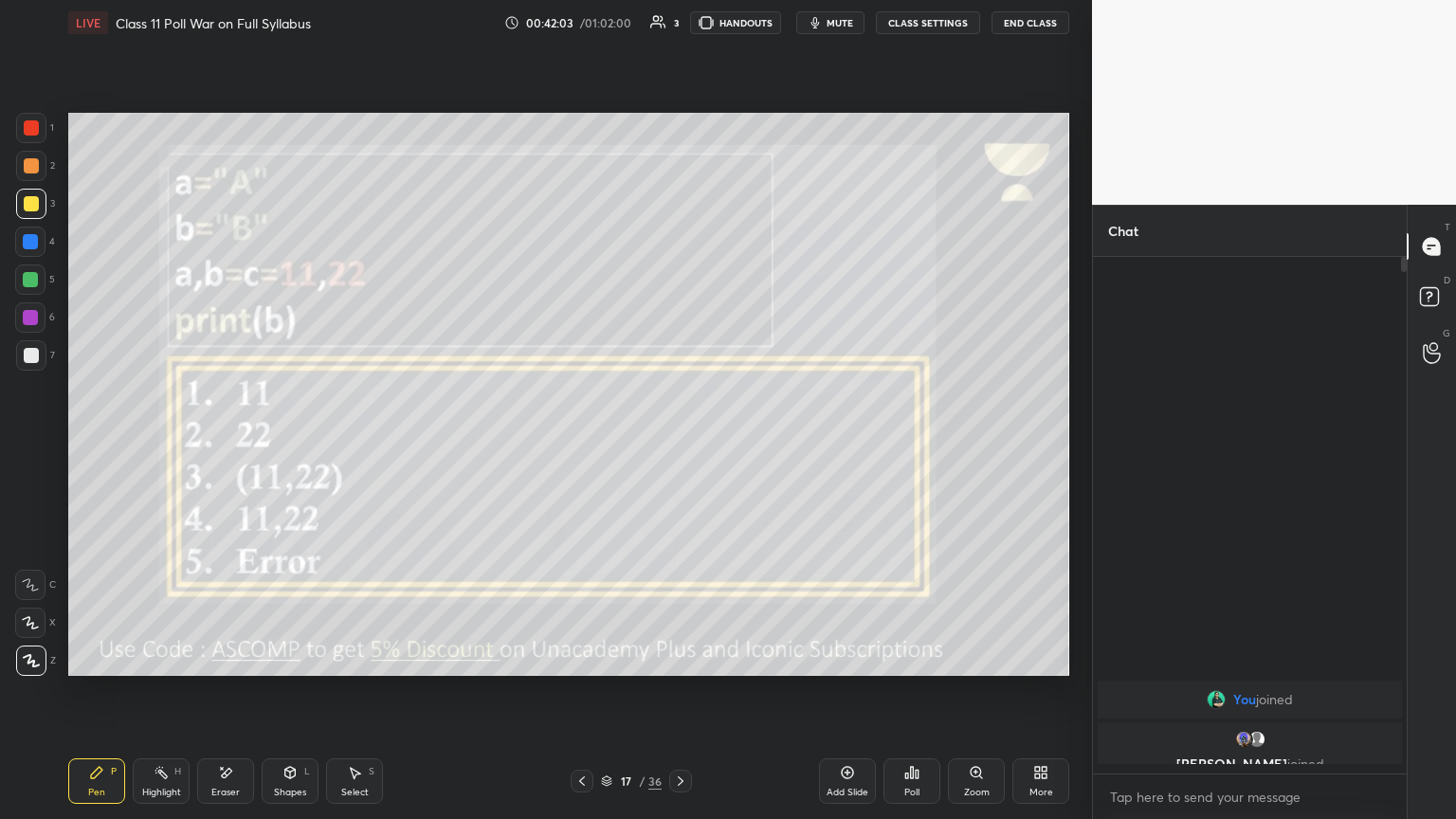
scroll to position [353, 308]
click at [678, 445] on icon at bounding box center [681, 781] width 15 height 15
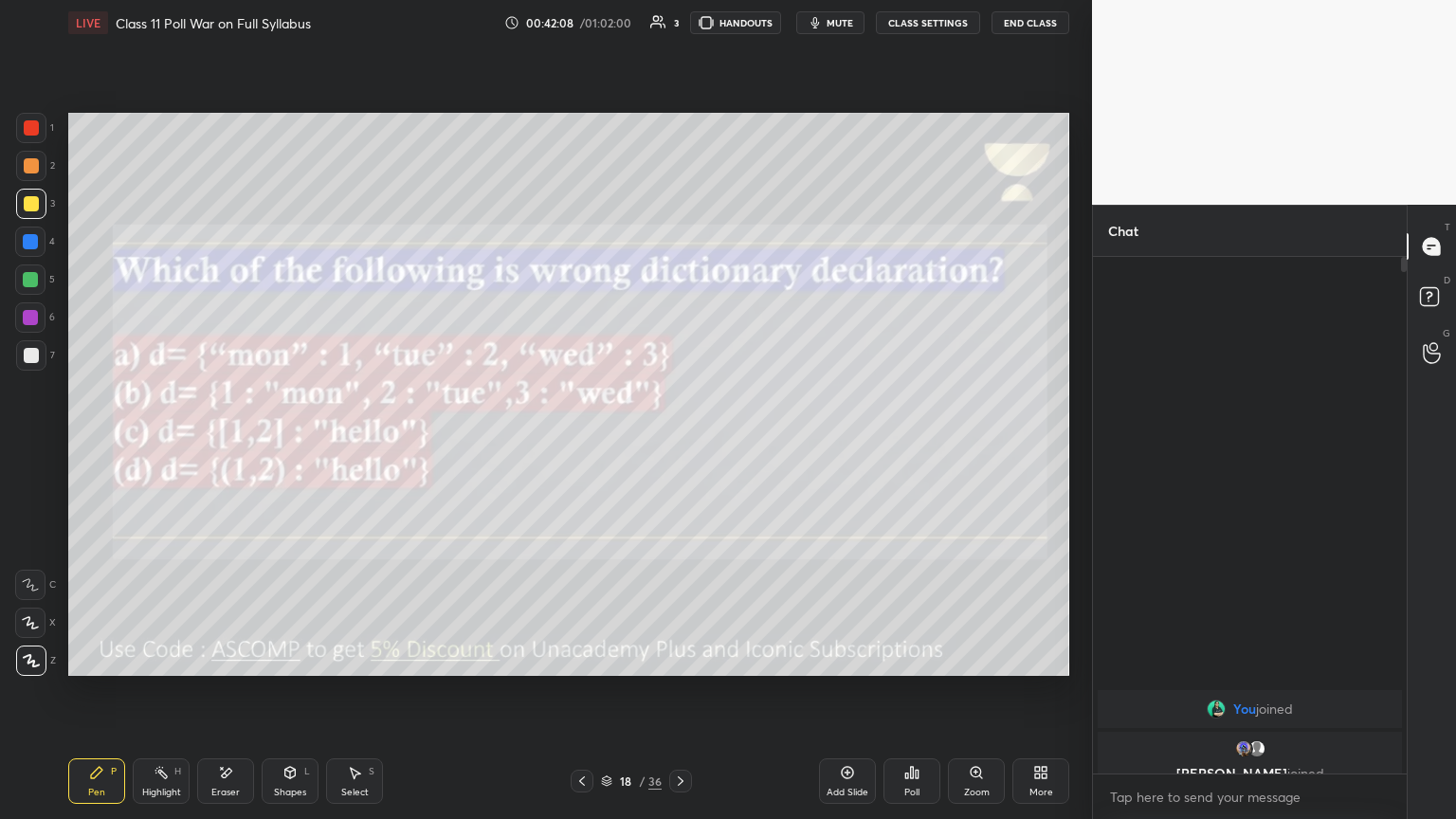
click at [680, 31] on button "mute" at bounding box center [830, 23] width 68 height 23
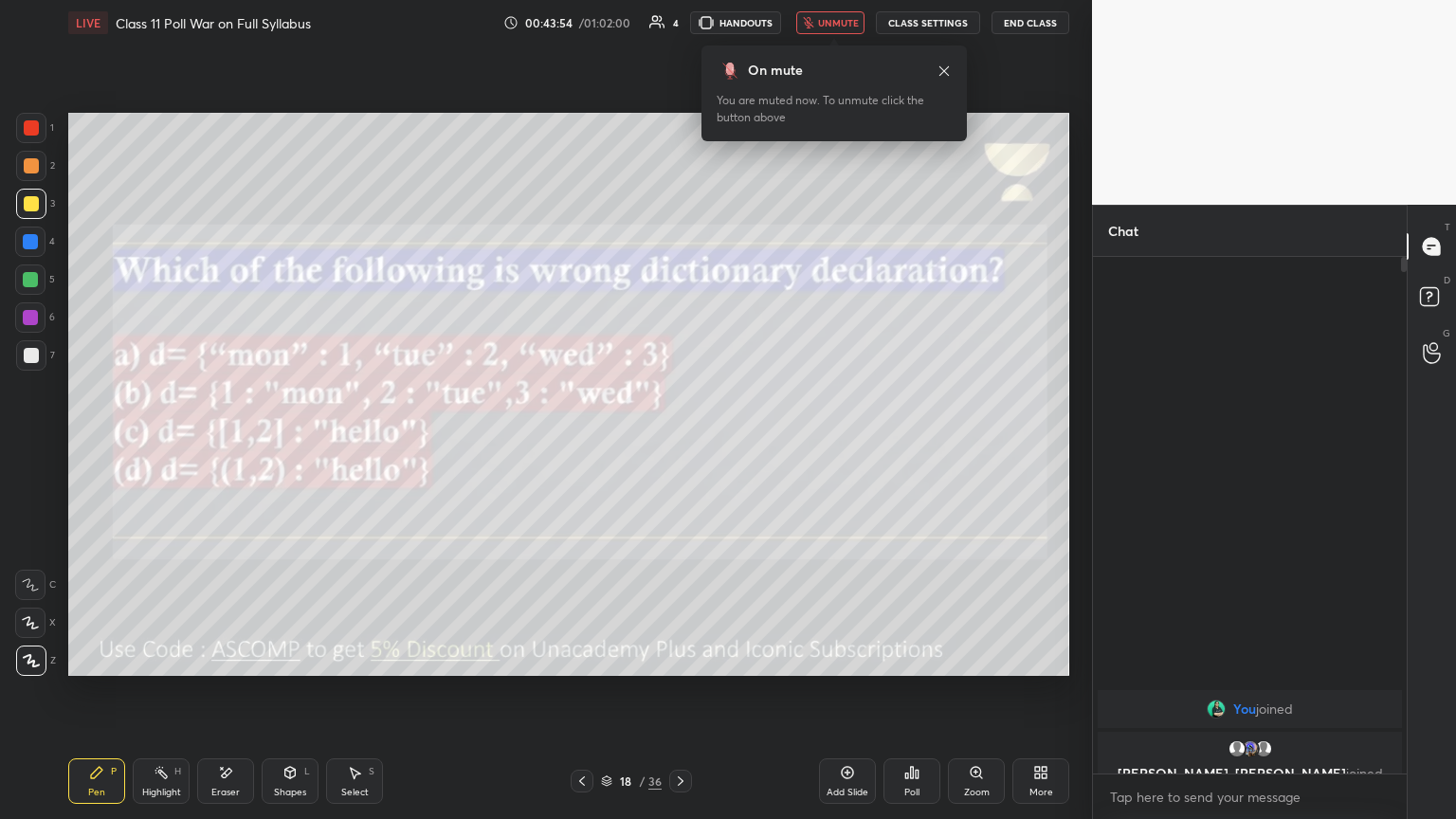
click at [680, 445] on icon at bounding box center [912, 772] width 15 height 15
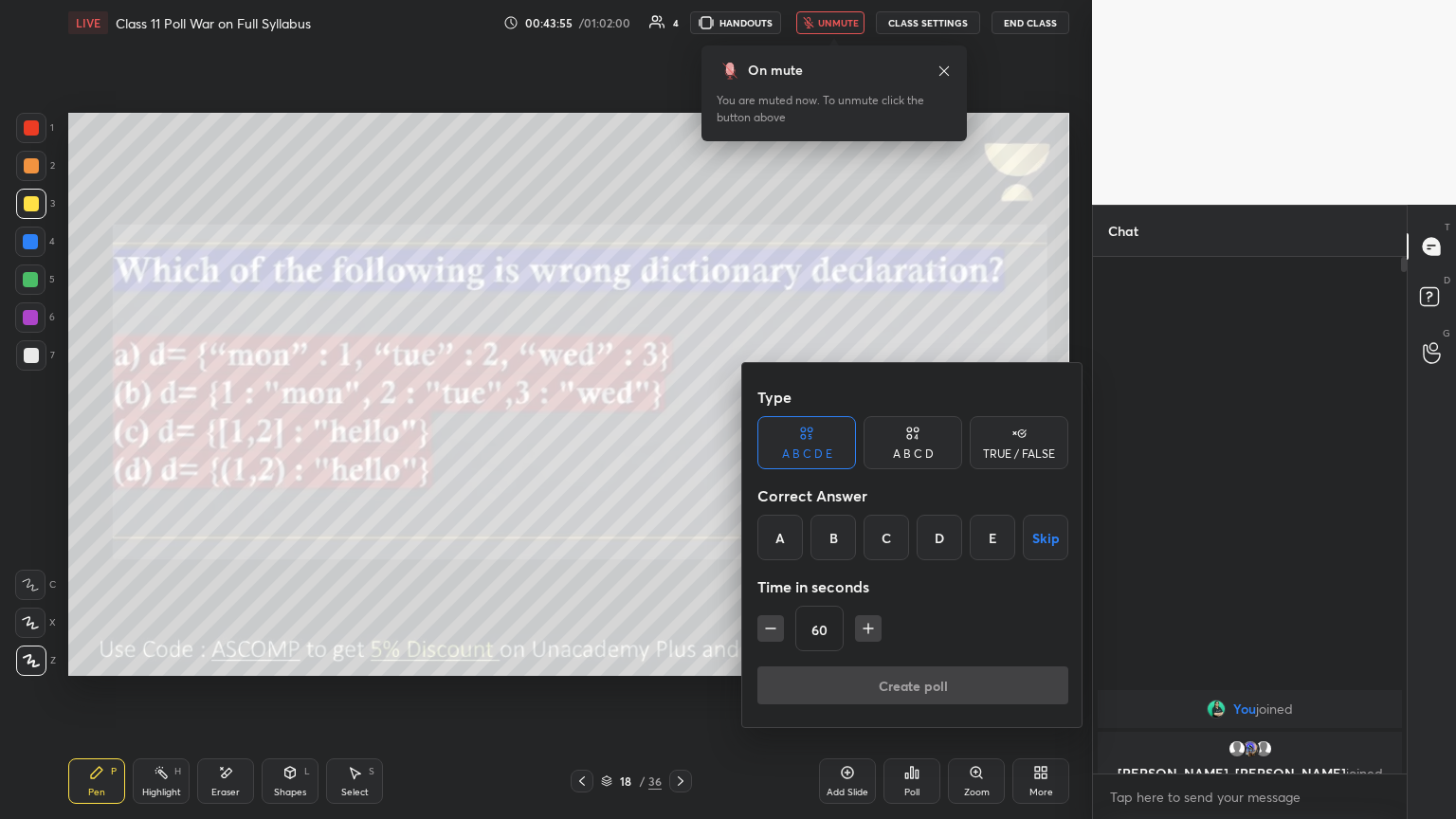
click at [680, 445] on div "C" at bounding box center [886, 537] width 45 height 45
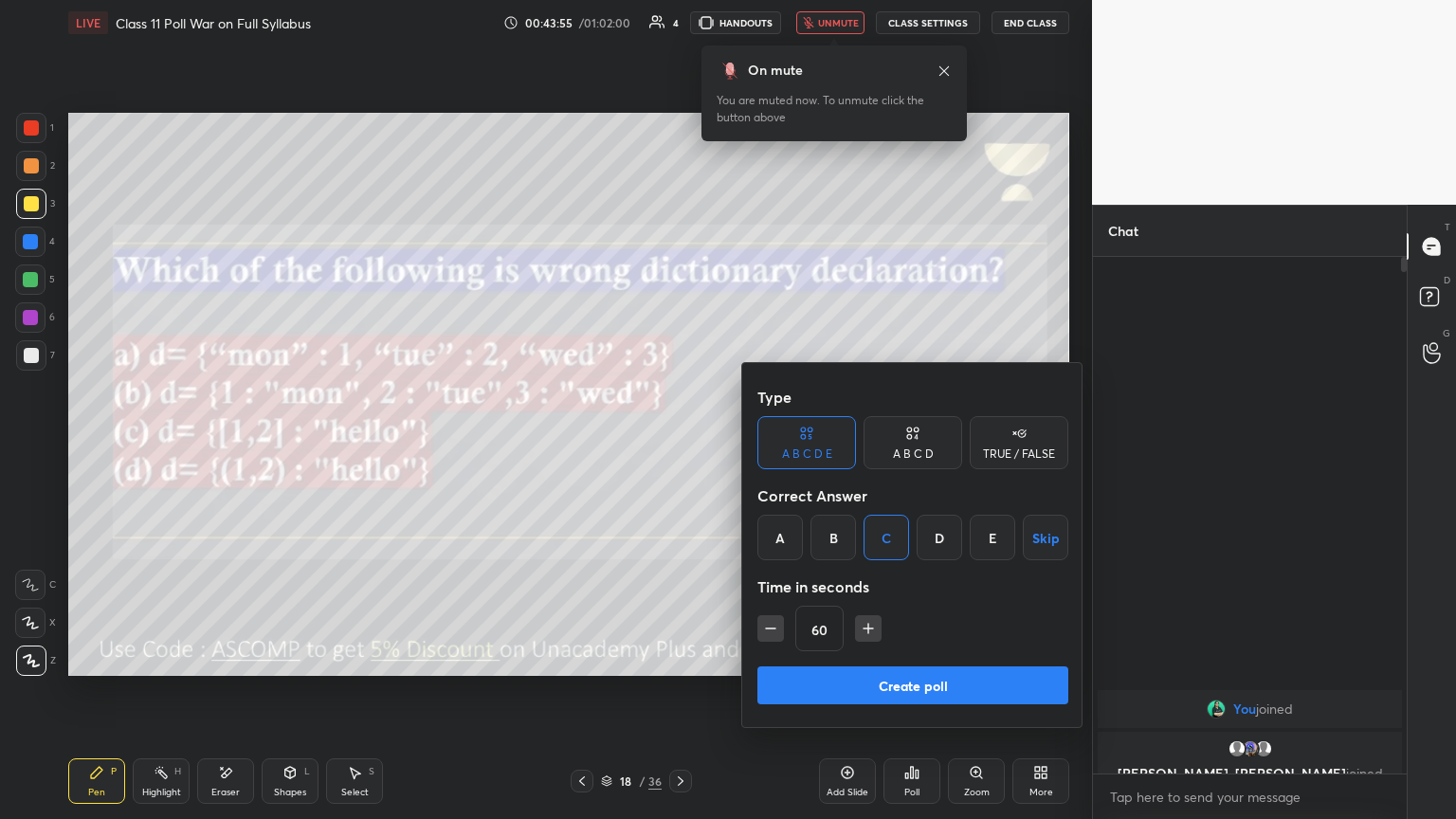
click at [680, 445] on button "Create poll" at bounding box center [913, 684] width 311 height 38
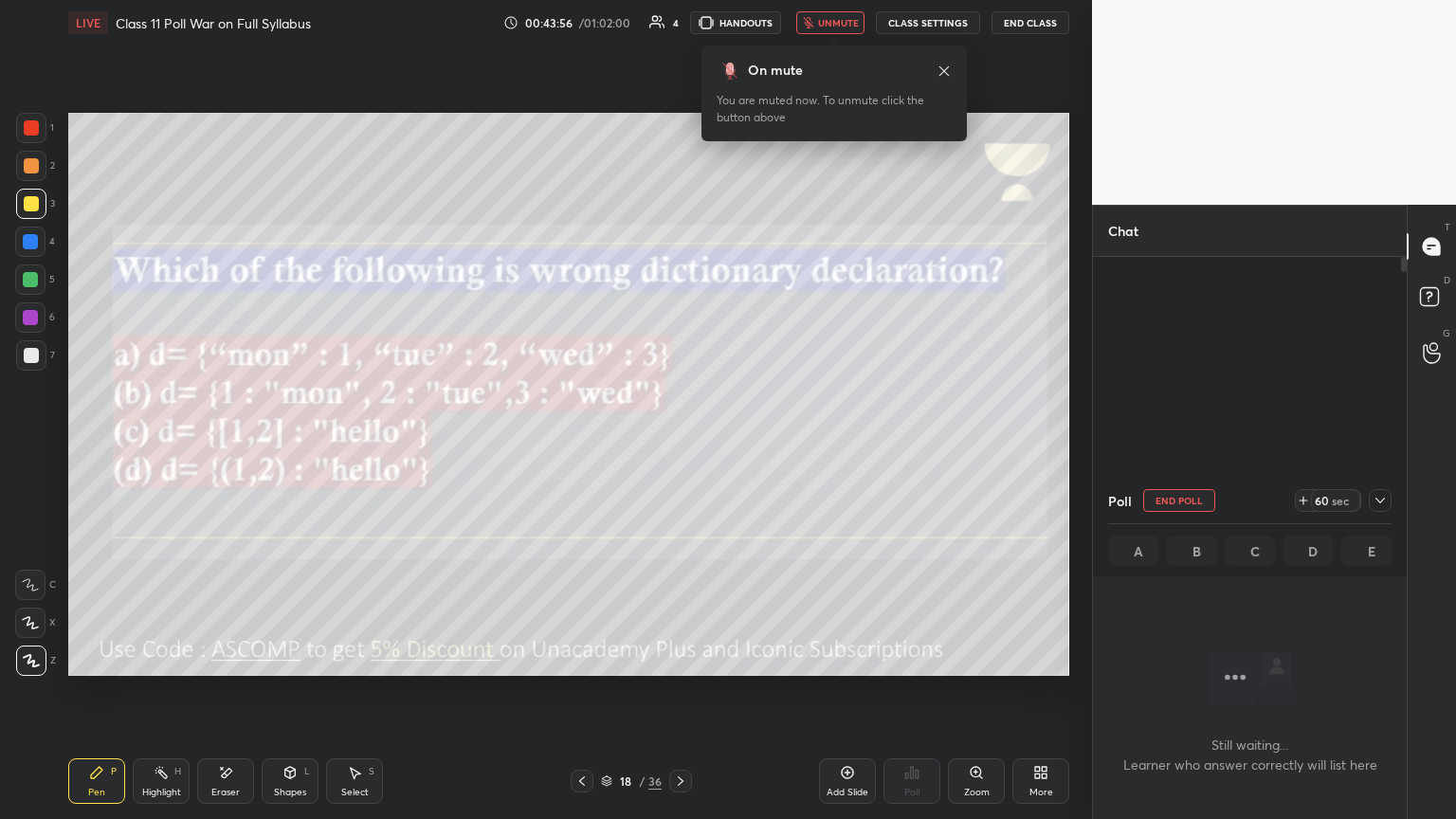
scroll to position [6, 6]
click at [680, 15] on button "unmute" at bounding box center [830, 23] width 68 height 23
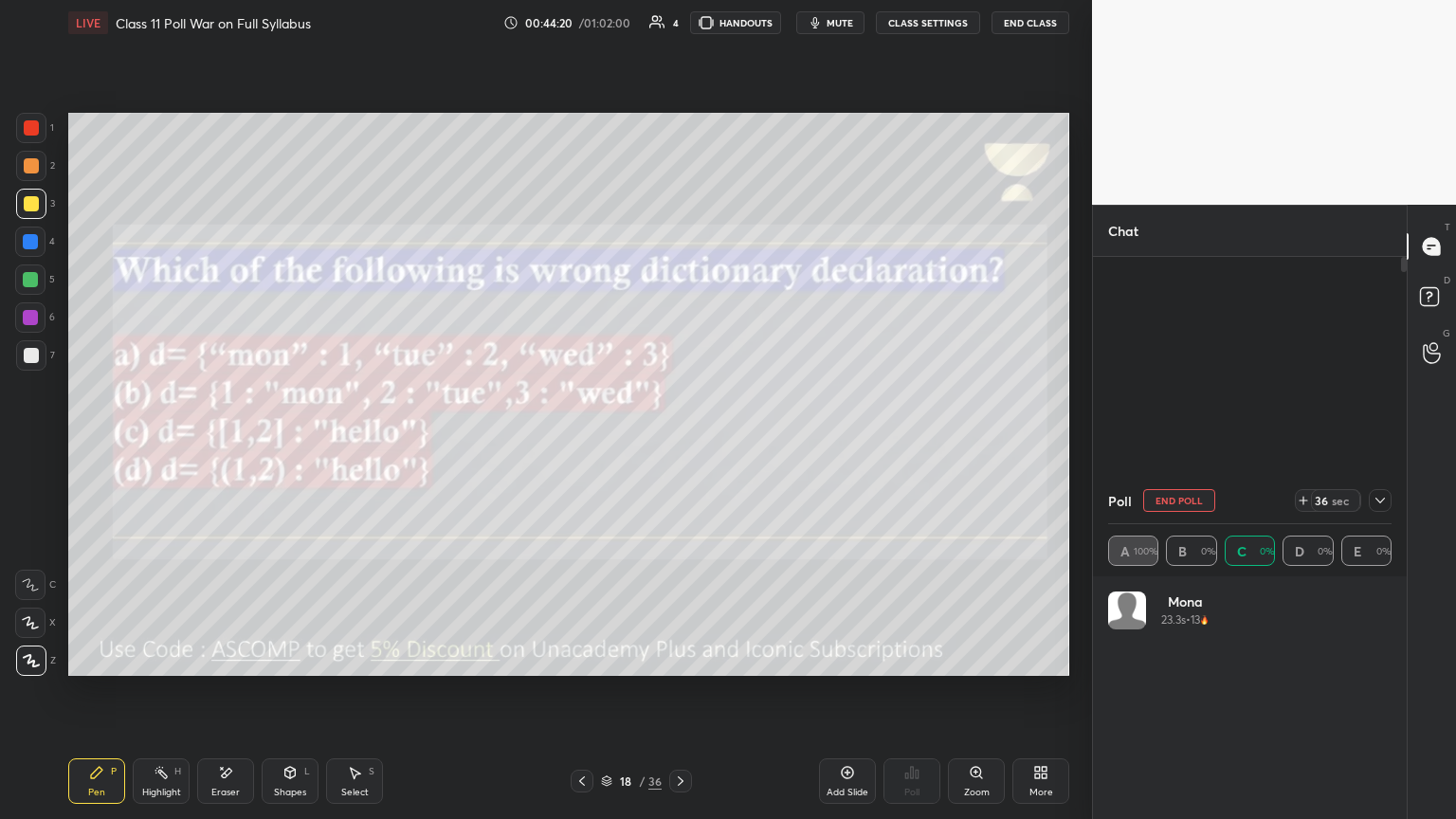
scroll to position [221, 277]
click at [680, 445] on icon at bounding box center [1380, 500] width 15 height 15
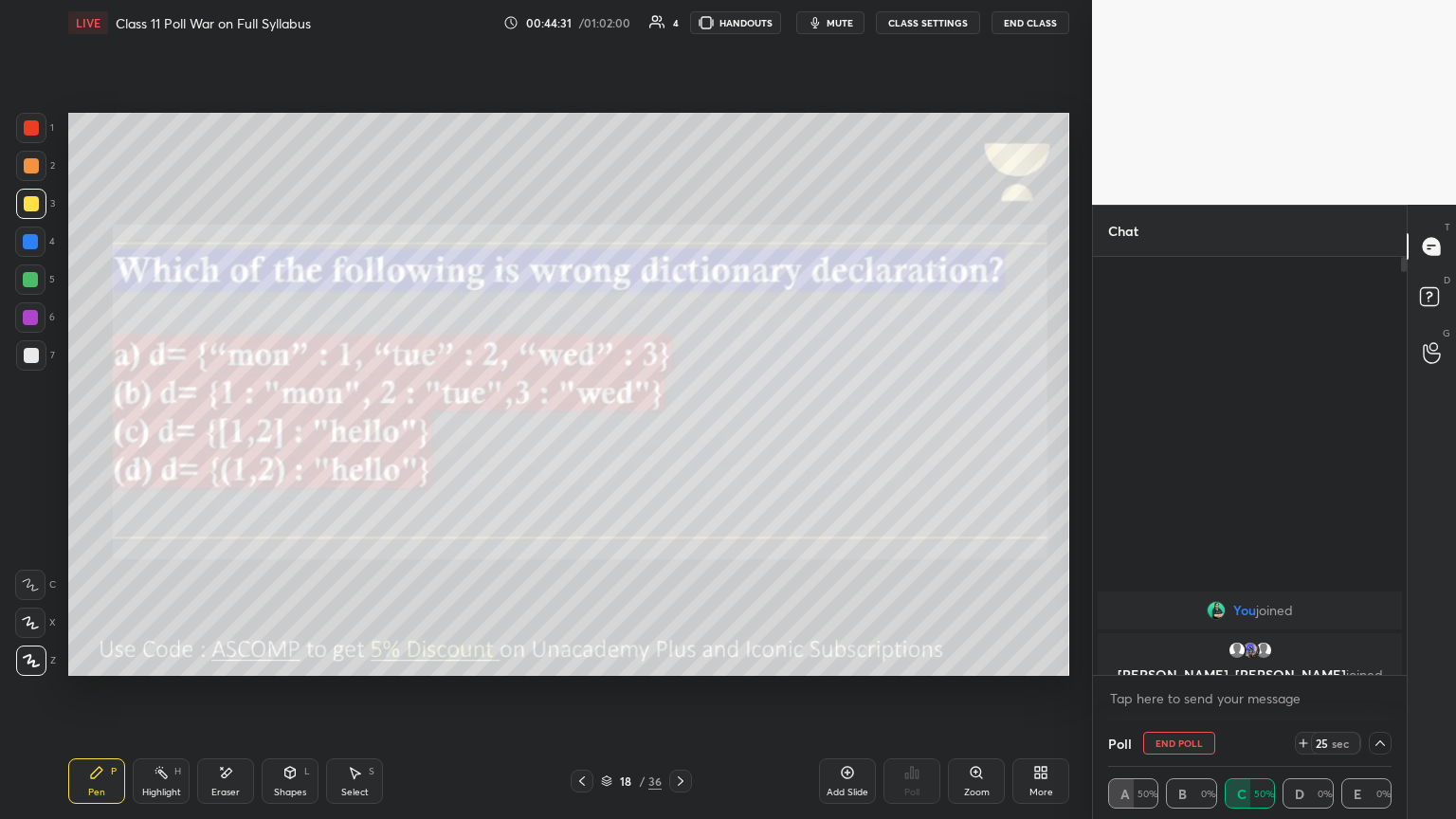
scroll to position [0, 6]
click at [680, 445] on icon at bounding box center [1380, 743] width 15 height 15
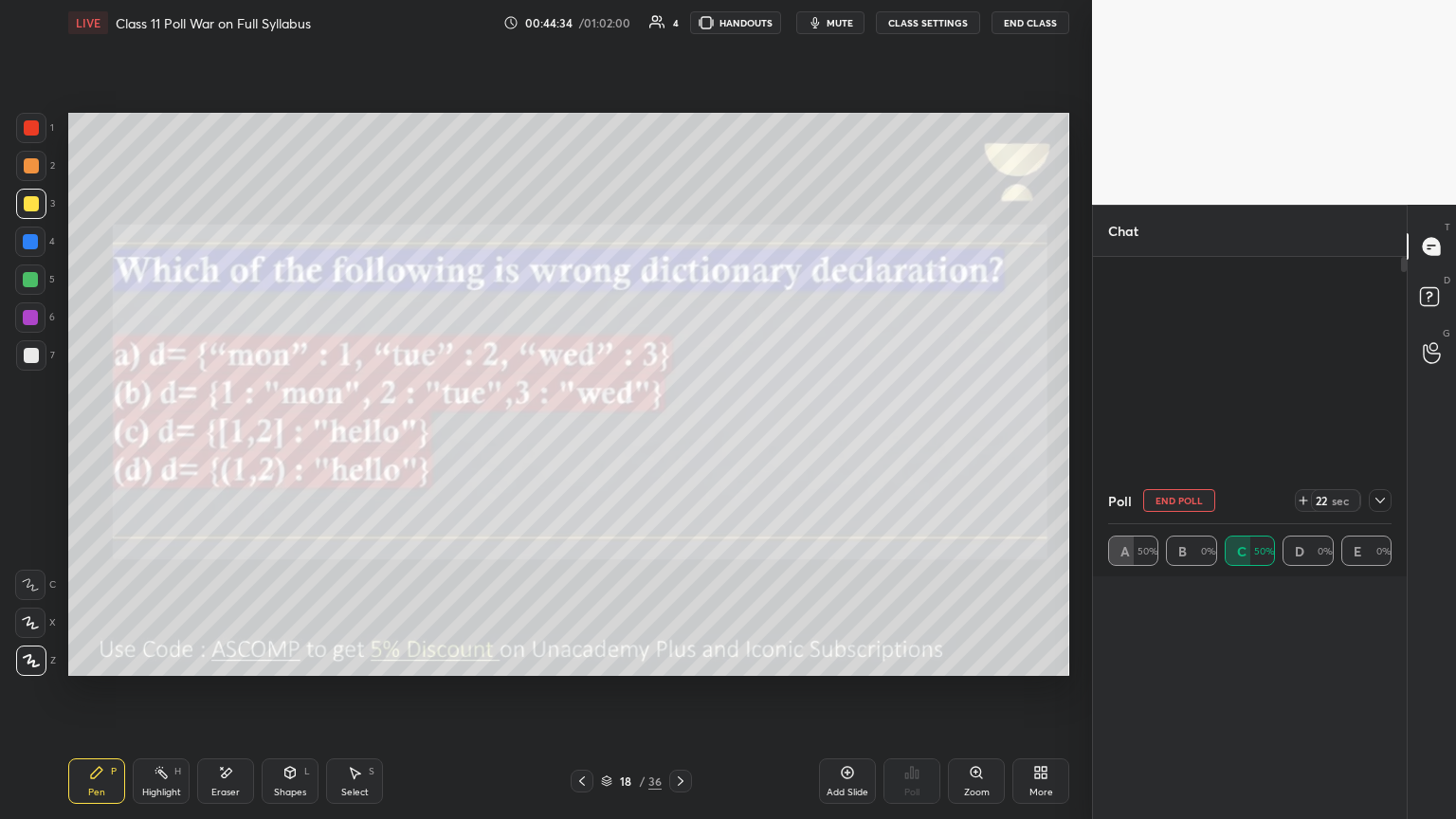
scroll to position [221, 277]
click at [680, 445] on icon at bounding box center [1380, 500] width 15 height 15
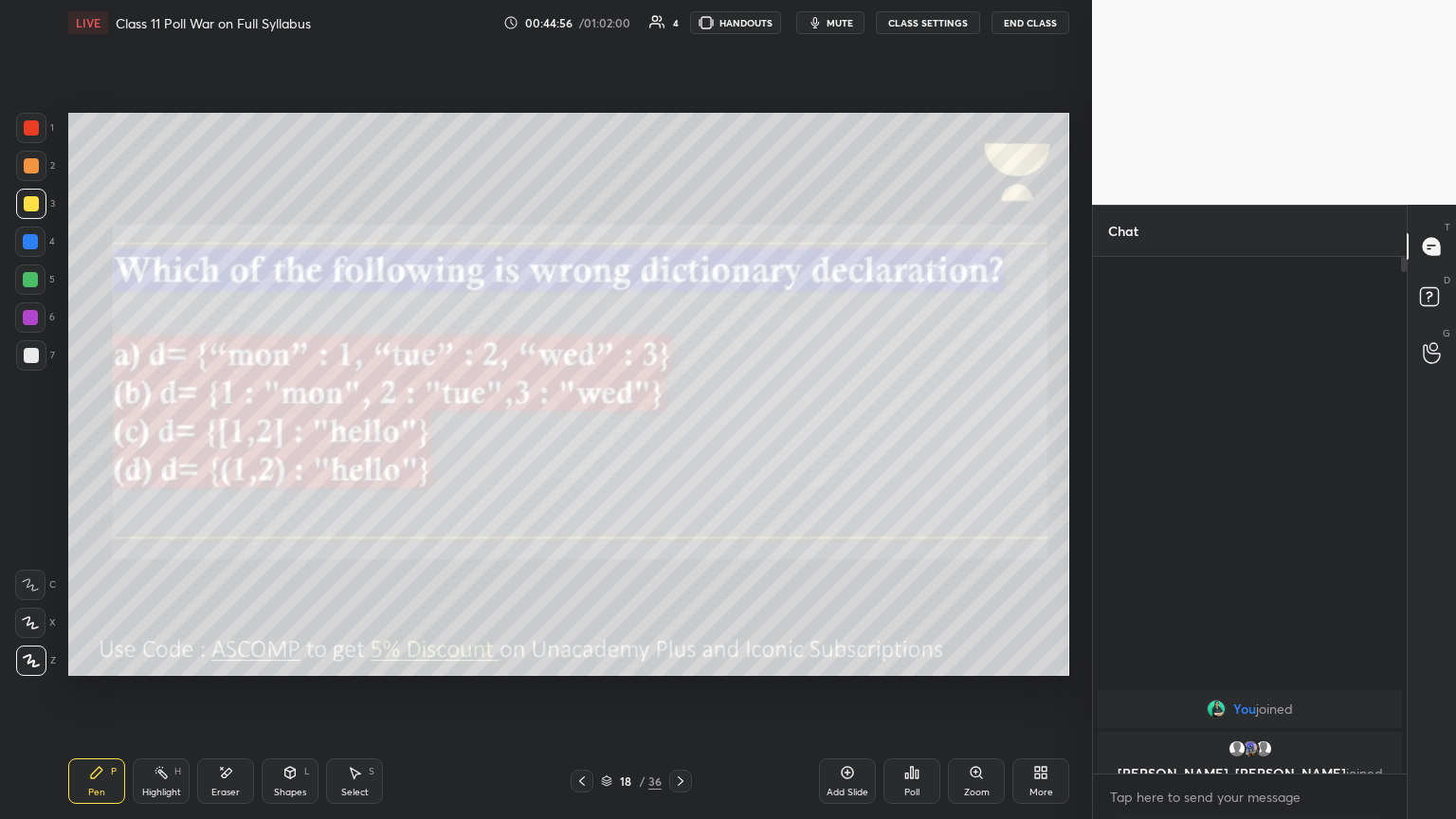
scroll to position [7, 6]
click at [680, 445] on icon at bounding box center [681, 781] width 6 height 10
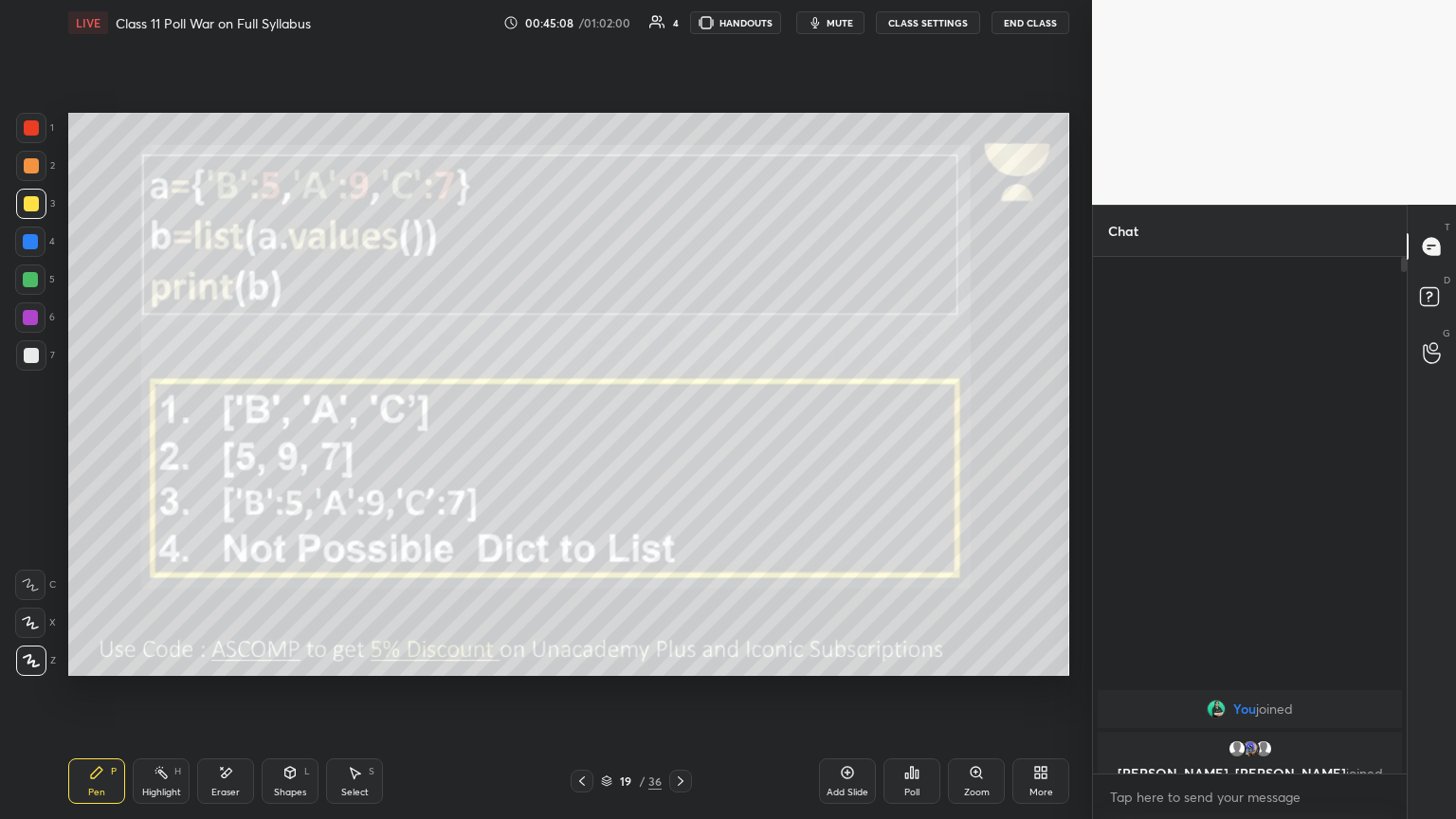
click at [680, 31] on button "mute" at bounding box center [830, 23] width 68 height 23
click at [680, 18] on span "unmute" at bounding box center [839, 23] width 40 height 13
click at [589, 445] on div at bounding box center [583, 781] width 23 height 23
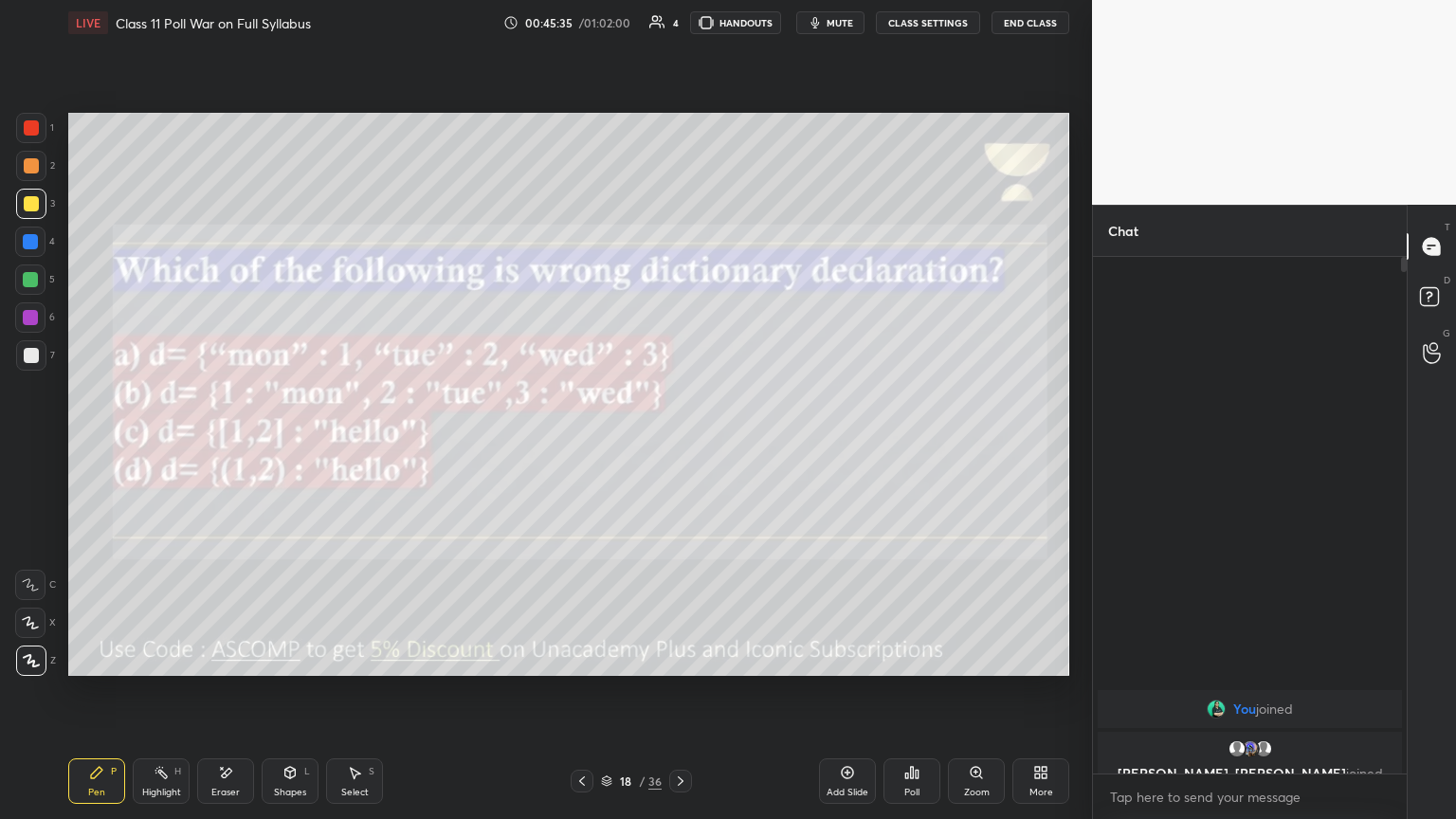
click at [680, 445] on icon at bounding box center [681, 781] width 15 height 15
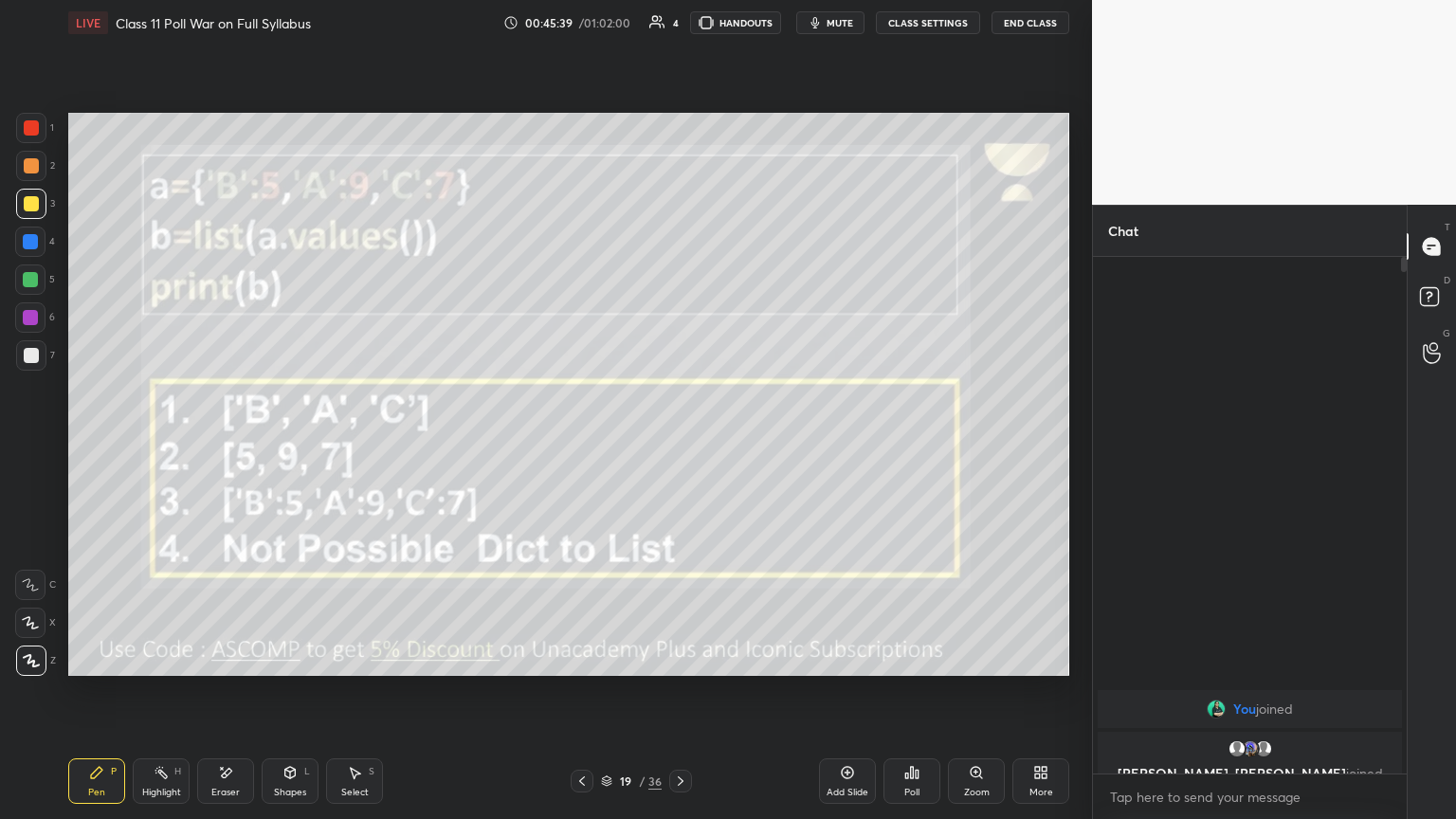
click at [680, 23] on span "mute" at bounding box center [840, 23] width 27 height 13
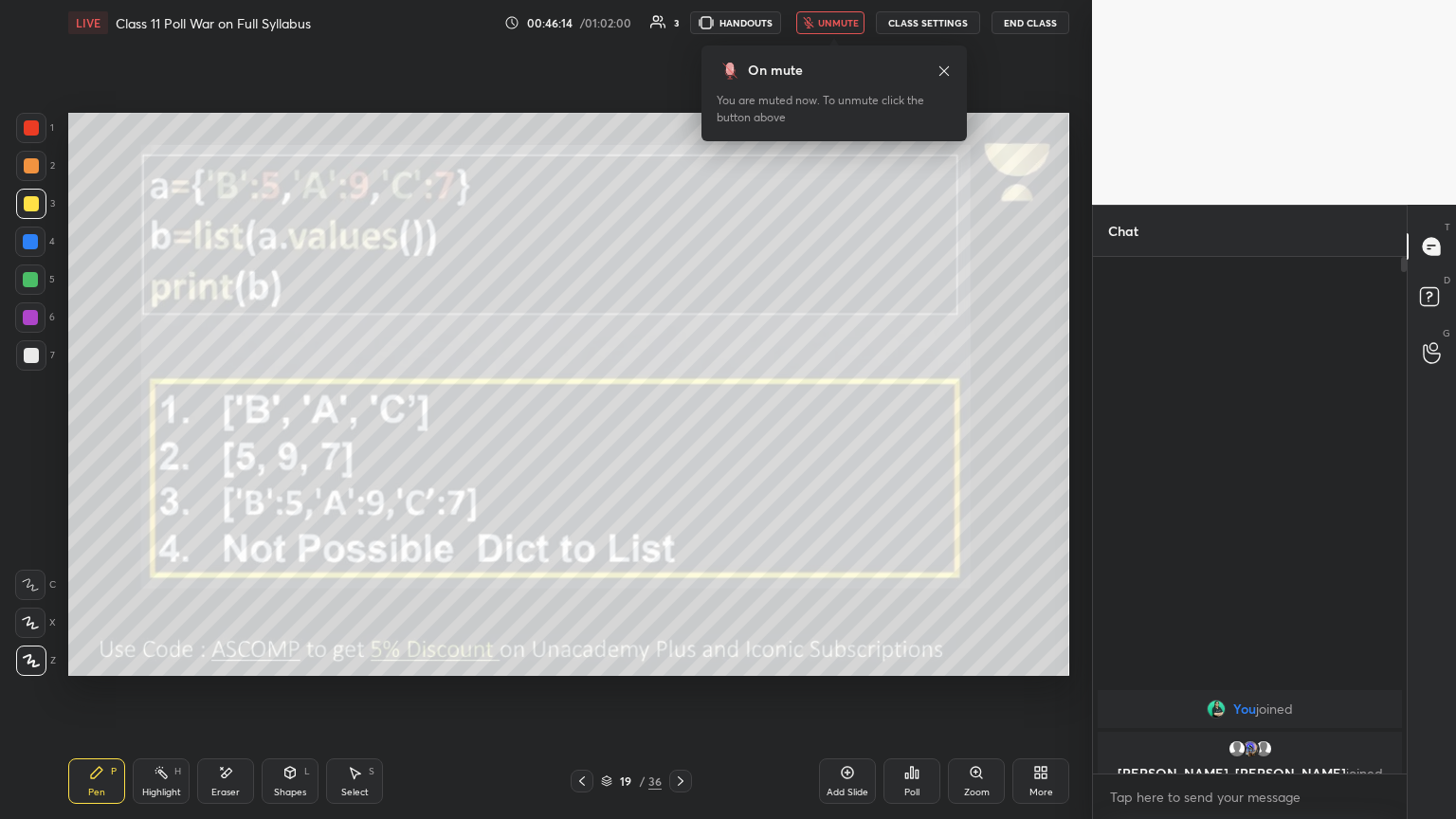
click at [680, 445] on icon at bounding box center [912, 772] width 3 height 12
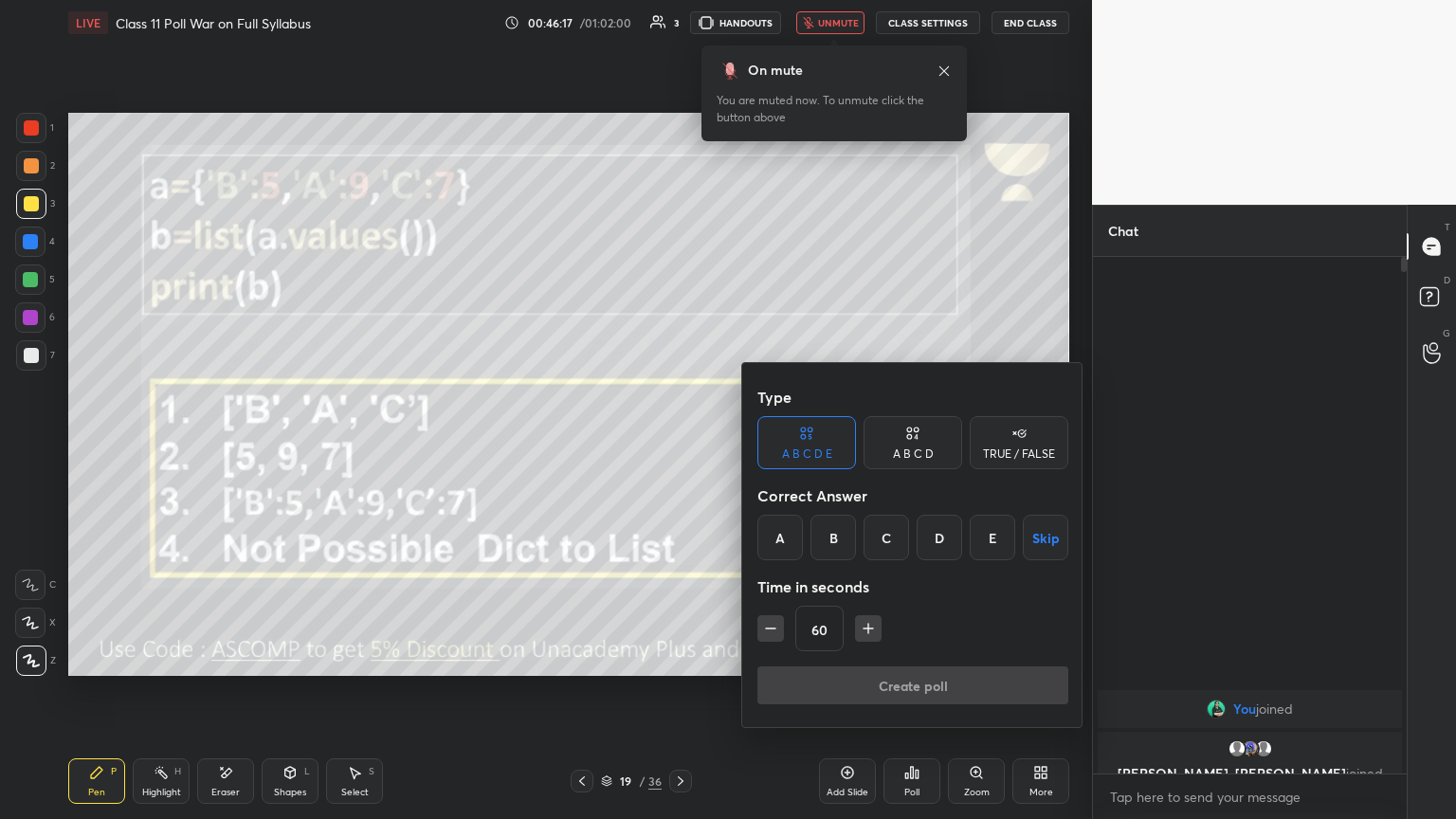
click at [680, 445] on div "B" at bounding box center [833, 537] width 45 height 45
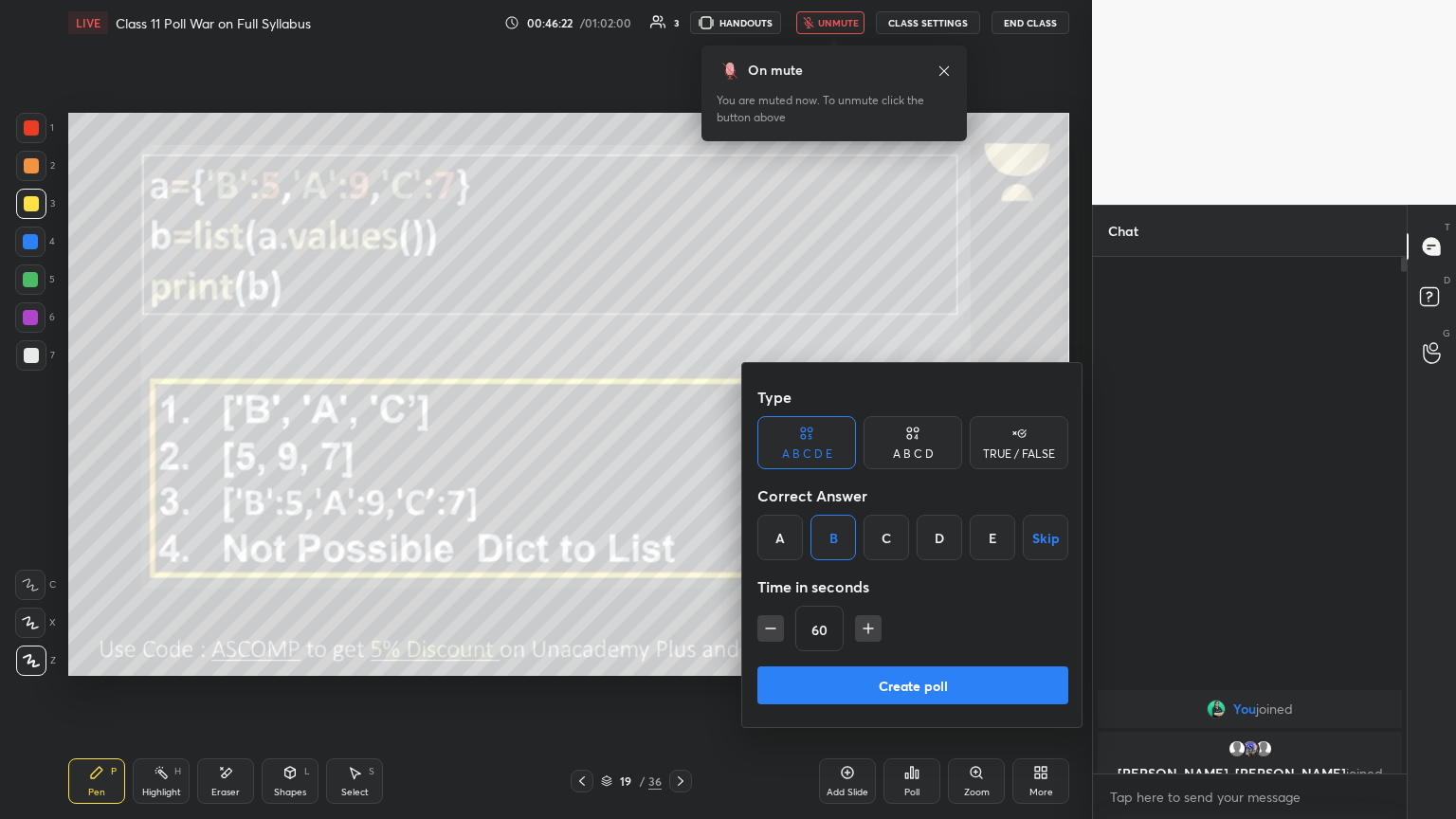
click at [680, 445] on button "Create poll" at bounding box center [913, 684] width 311 height 38
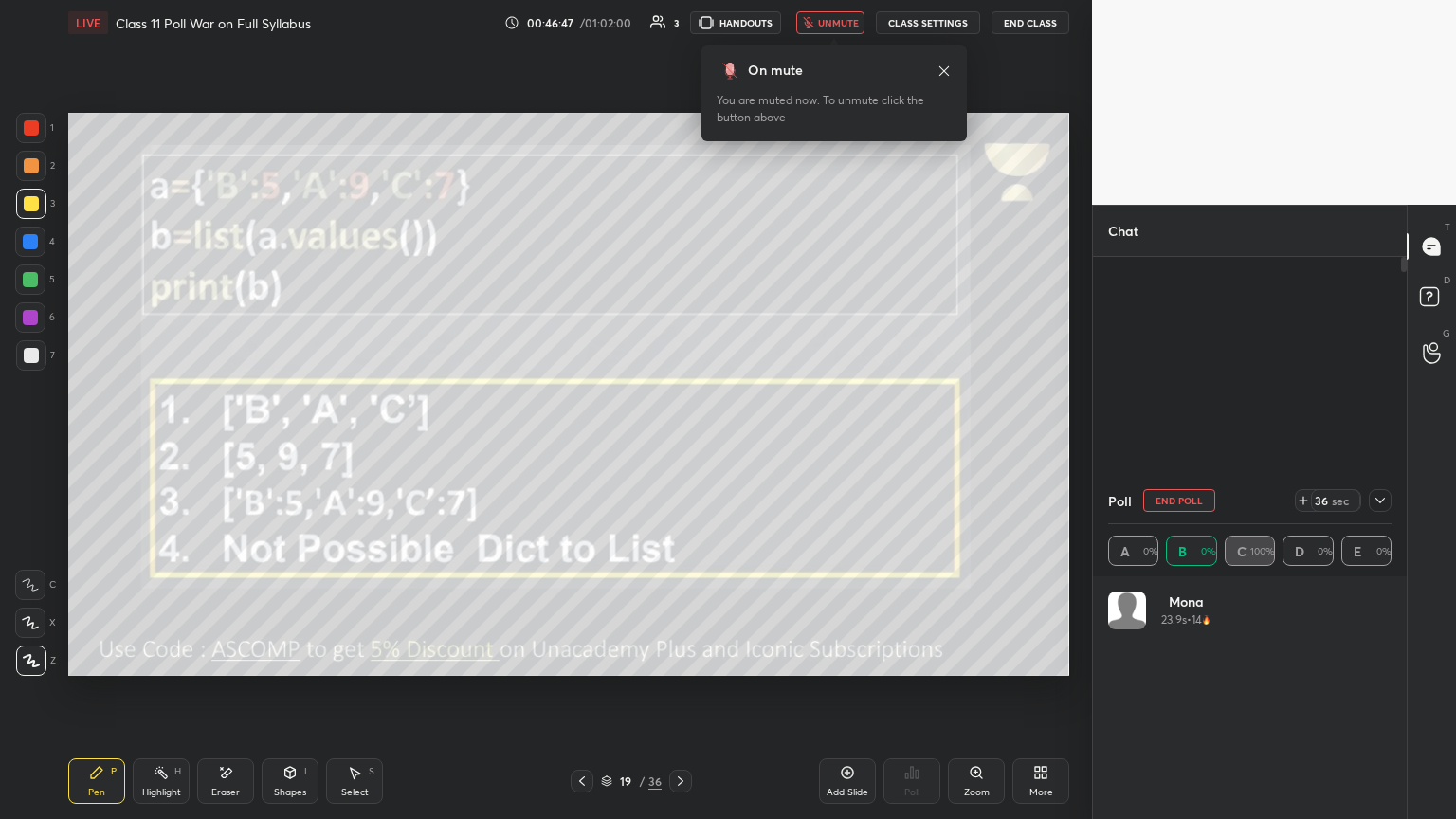
scroll to position [221, 277]
click at [680, 25] on span "unmute" at bounding box center [839, 23] width 40 height 13
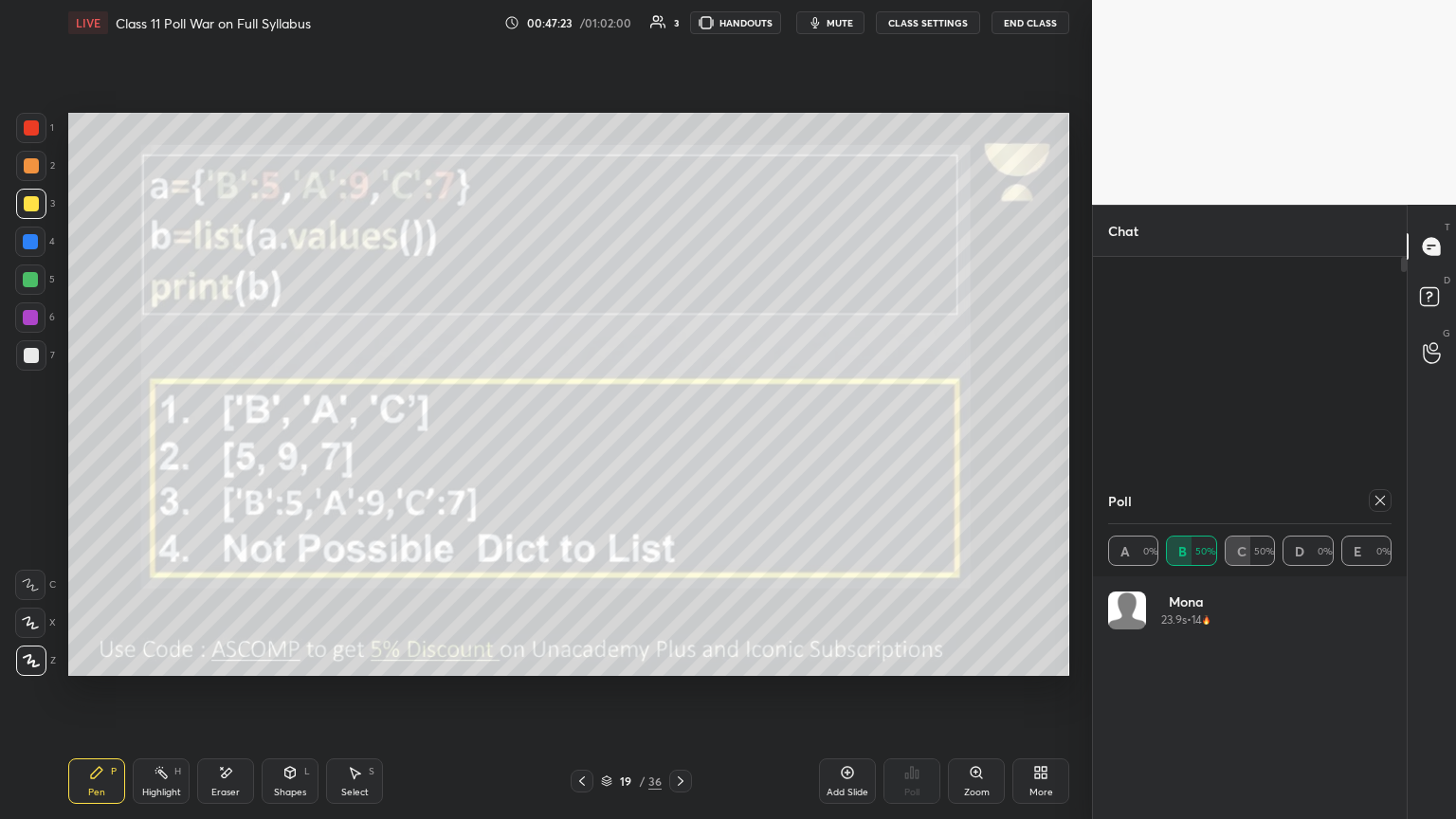
click at [680, 445] on icon at bounding box center [1380, 500] width 15 height 15
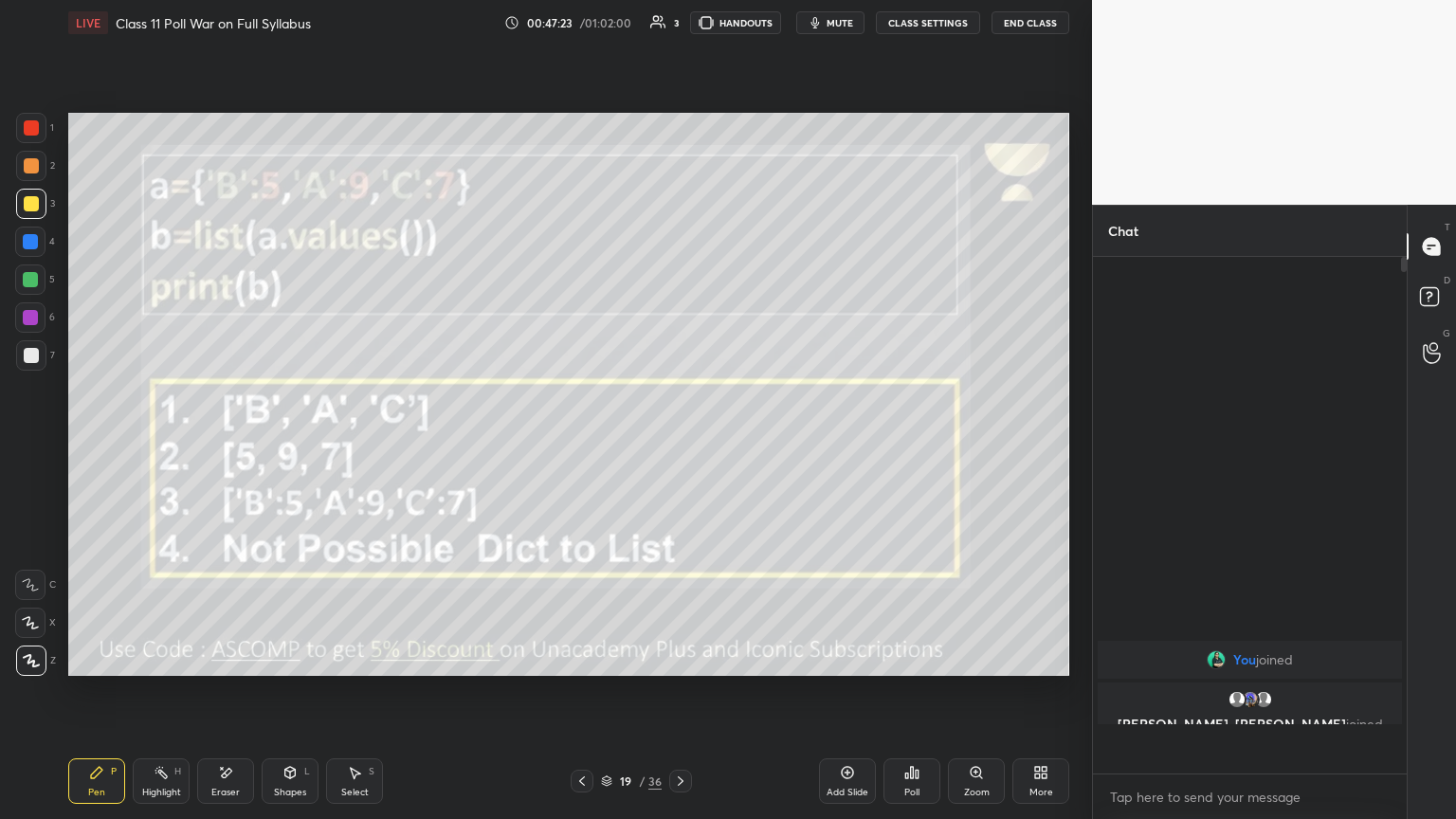
scroll to position [510, 308]
click at [680, 445] on icon at bounding box center [681, 781] width 15 height 15
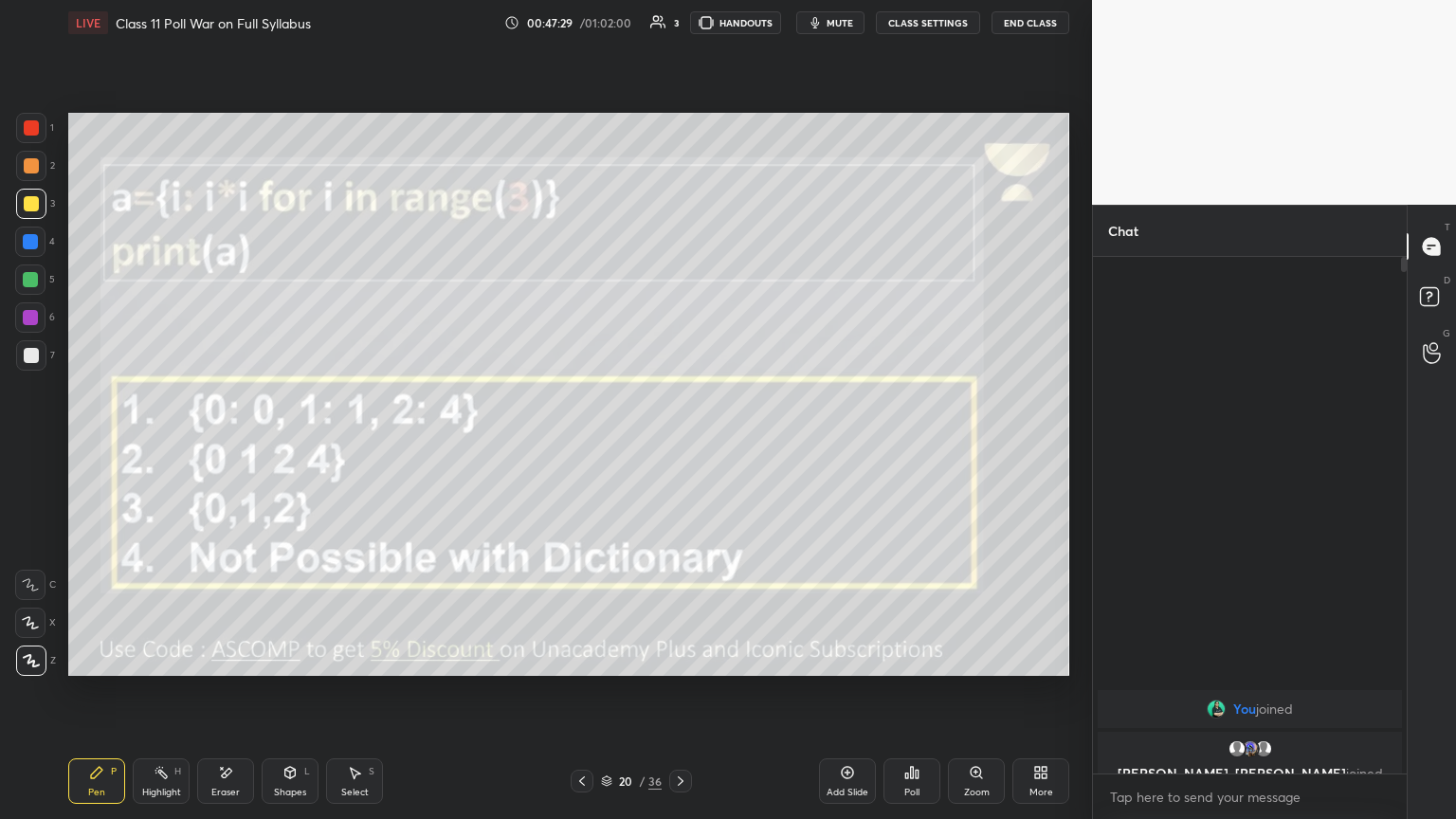
click at [680, 31] on button "mute" at bounding box center [830, 23] width 68 height 23
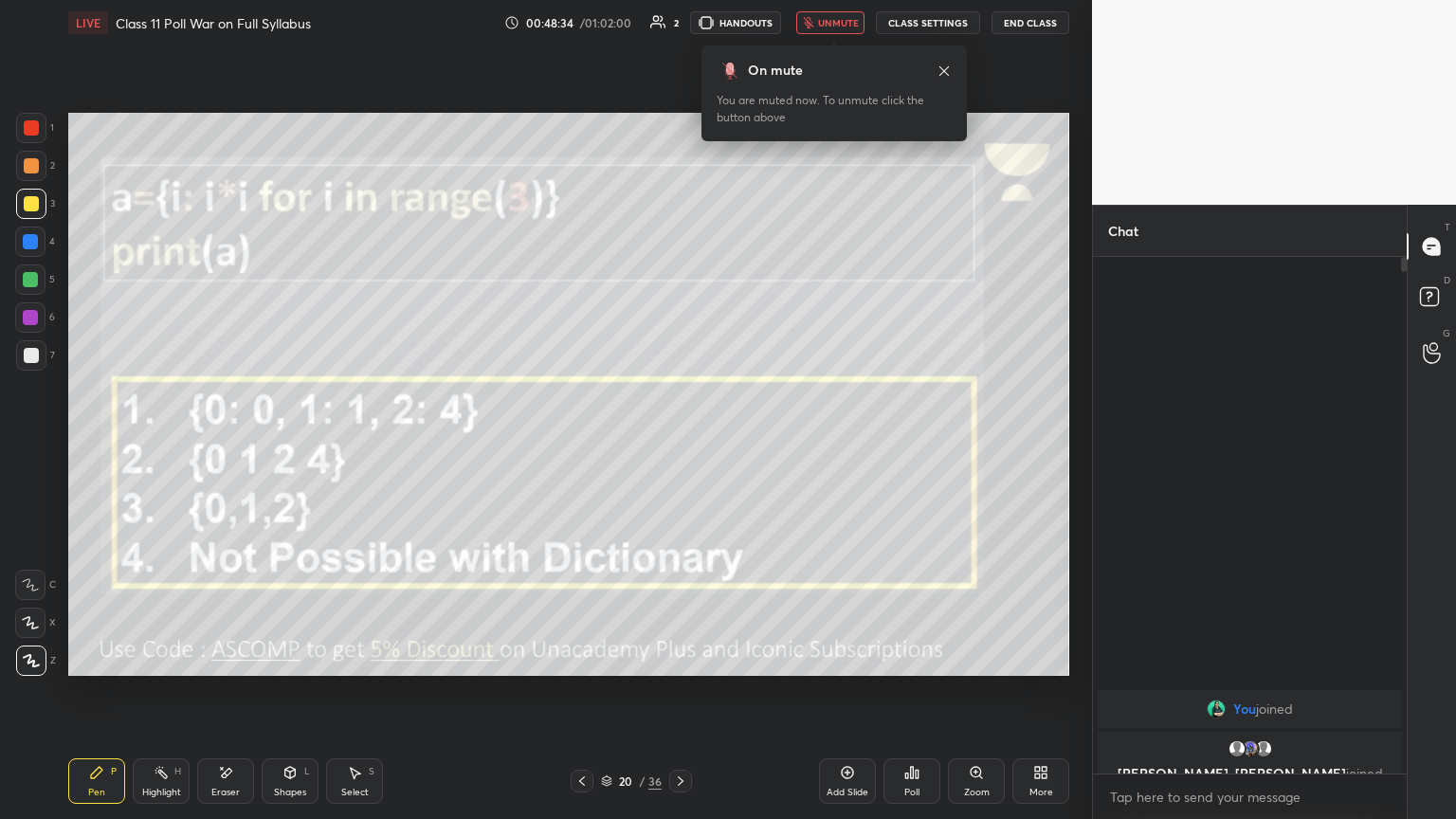
click at [680, 445] on div "Poll" at bounding box center [911, 781] width 57 height 45
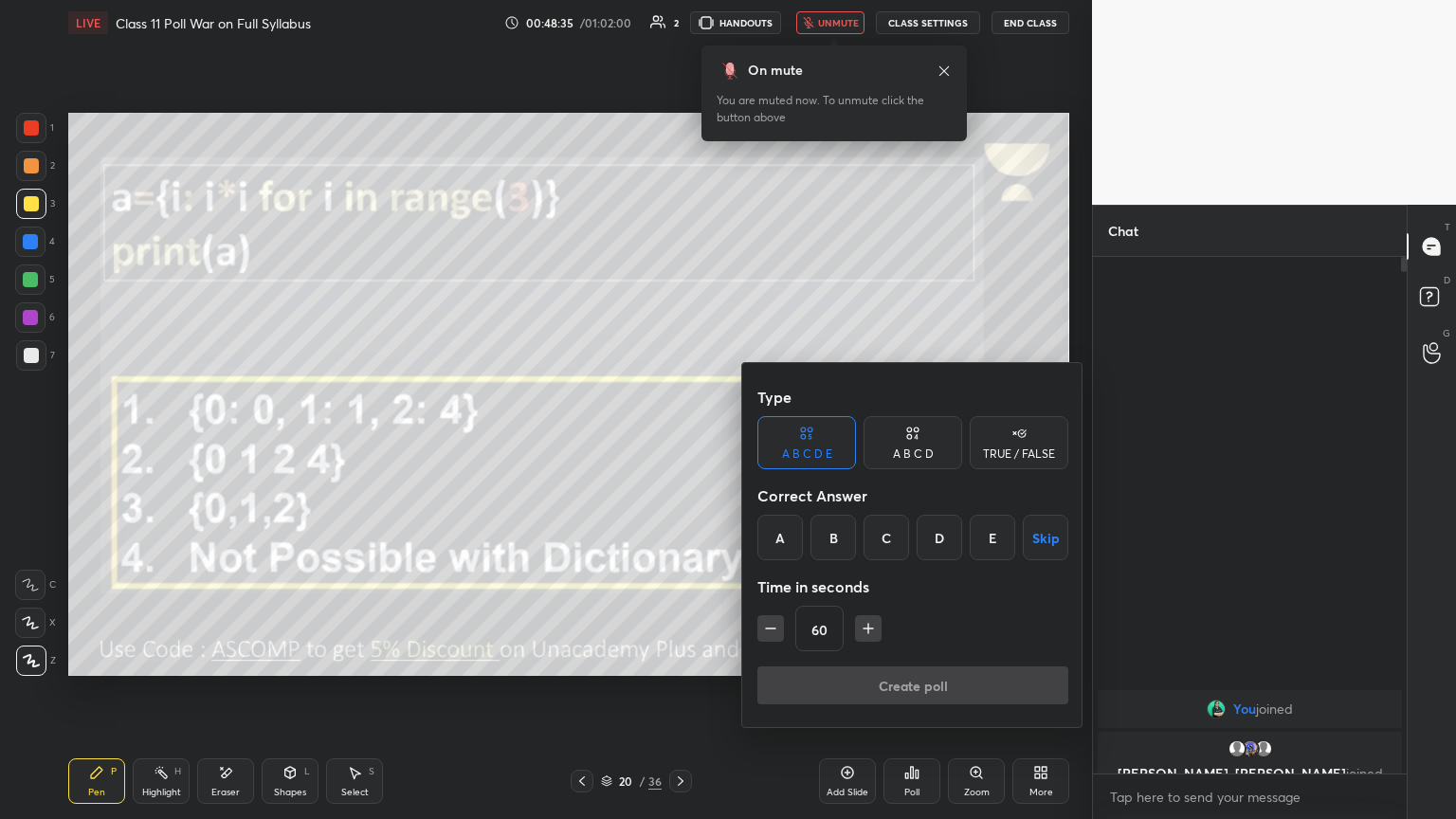
click at [680, 445] on div "A" at bounding box center [780, 537] width 45 height 45
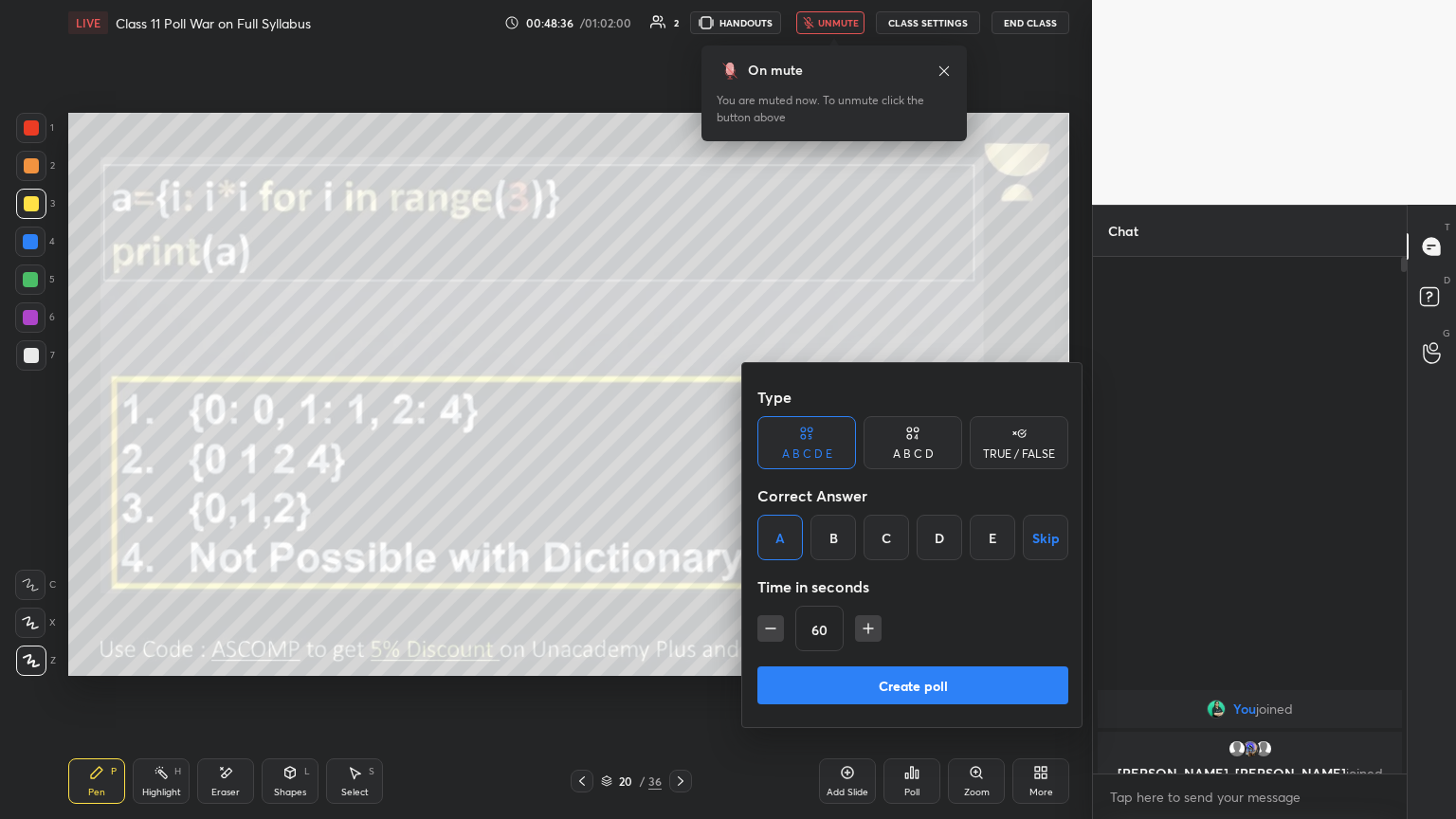
click at [680, 445] on div "A B C D" at bounding box center [913, 454] width 40 height 12
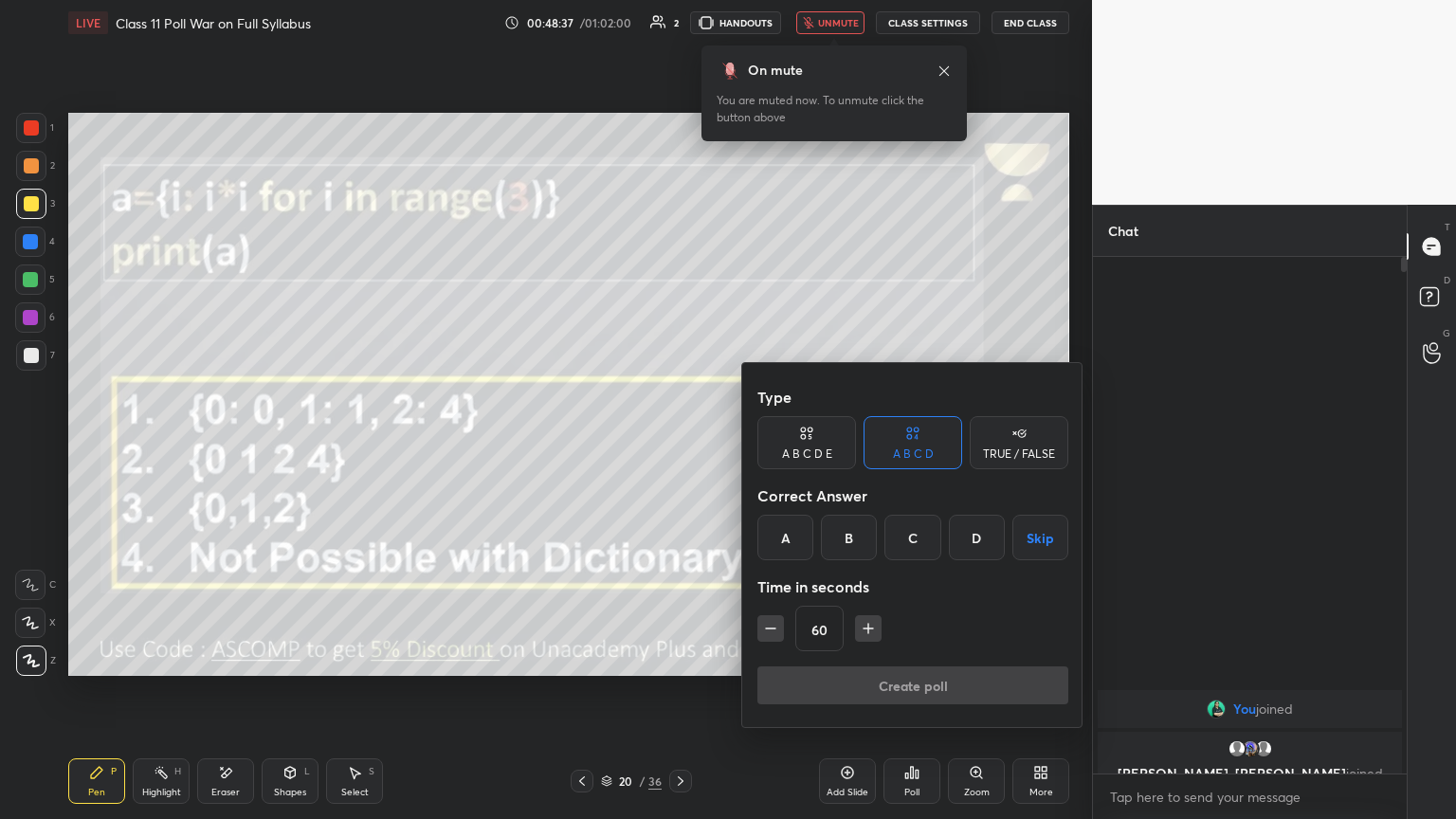
click at [680, 445] on div "A" at bounding box center [786, 537] width 56 height 45
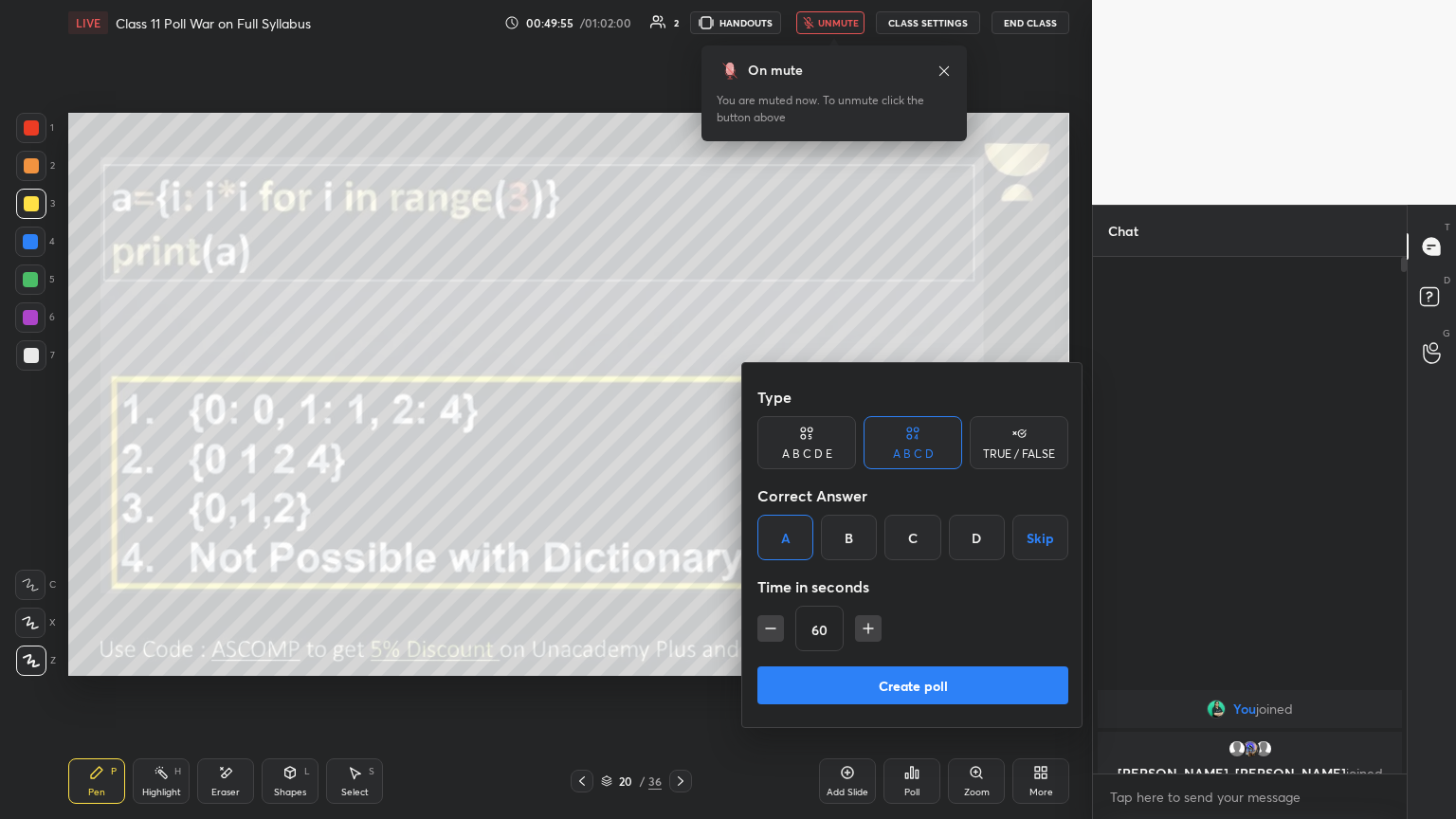
click at [680, 445] on button "Create poll" at bounding box center [913, 684] width 311 height 38
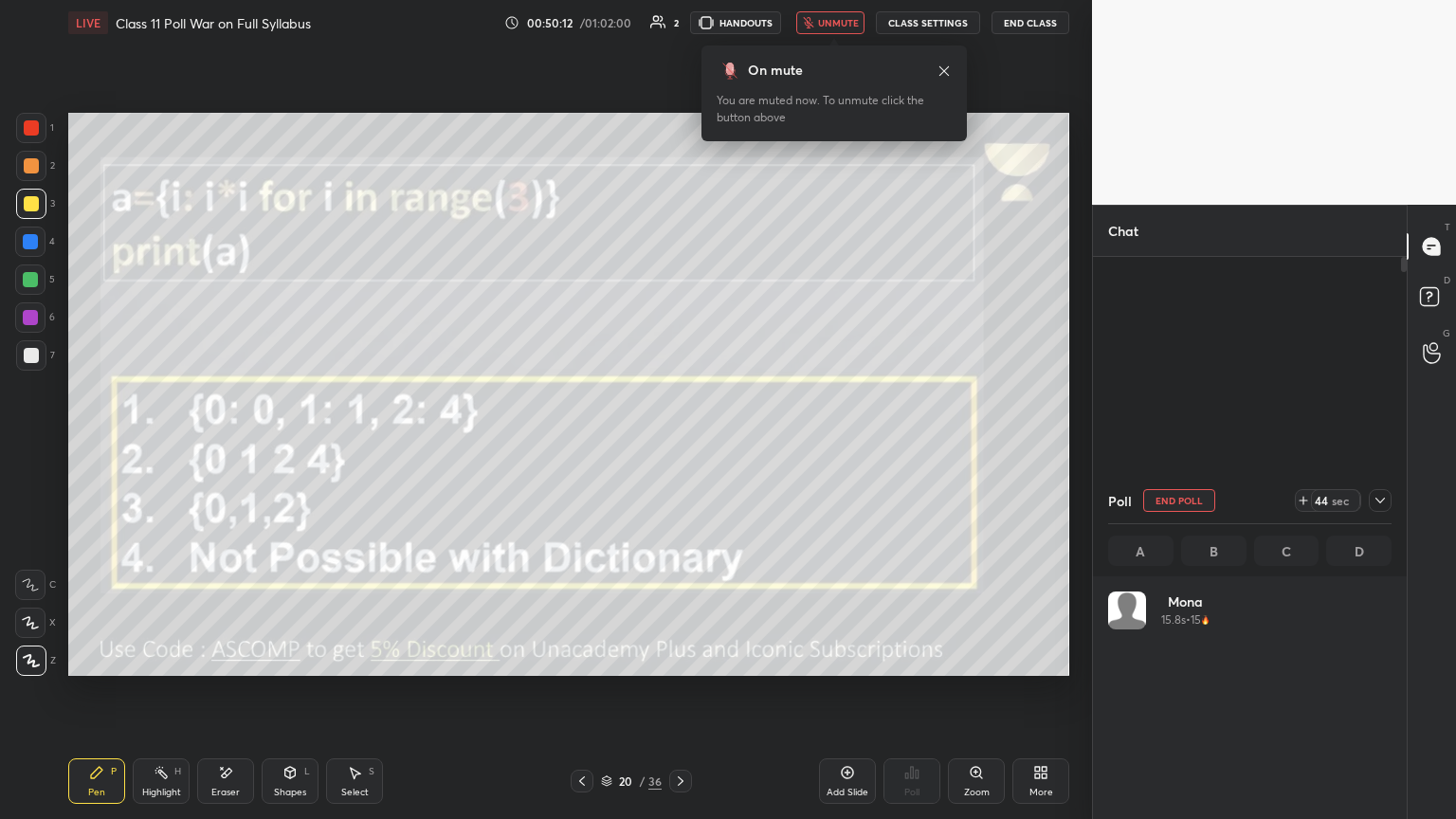
scroll to position [221, 277]
click at [680, 30] on button "unmute" at bounding box center [830, 23] width 68 height 23
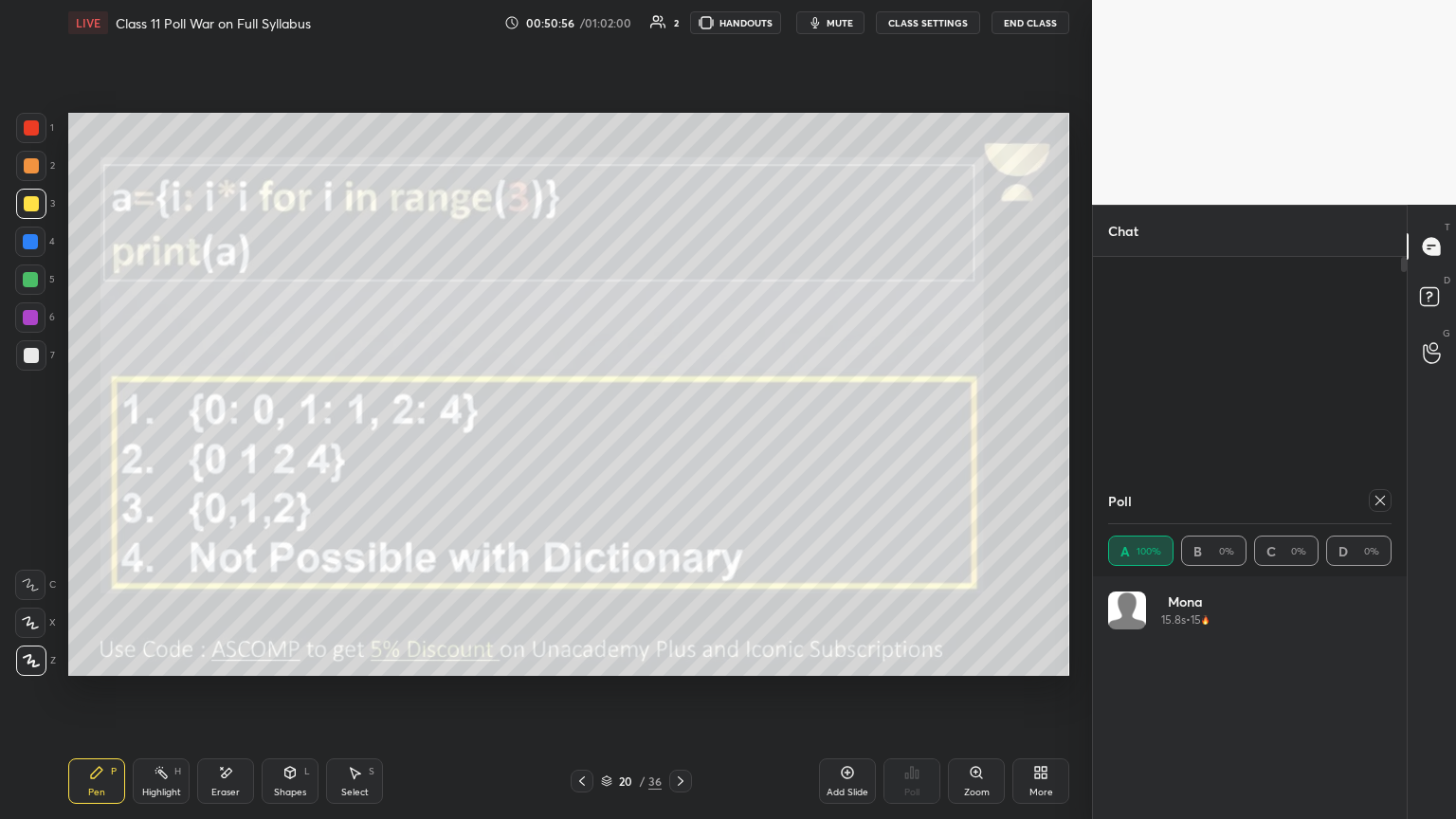
click at [680, 445] on icon at bounding box center [1380, 500] width 15 height 15
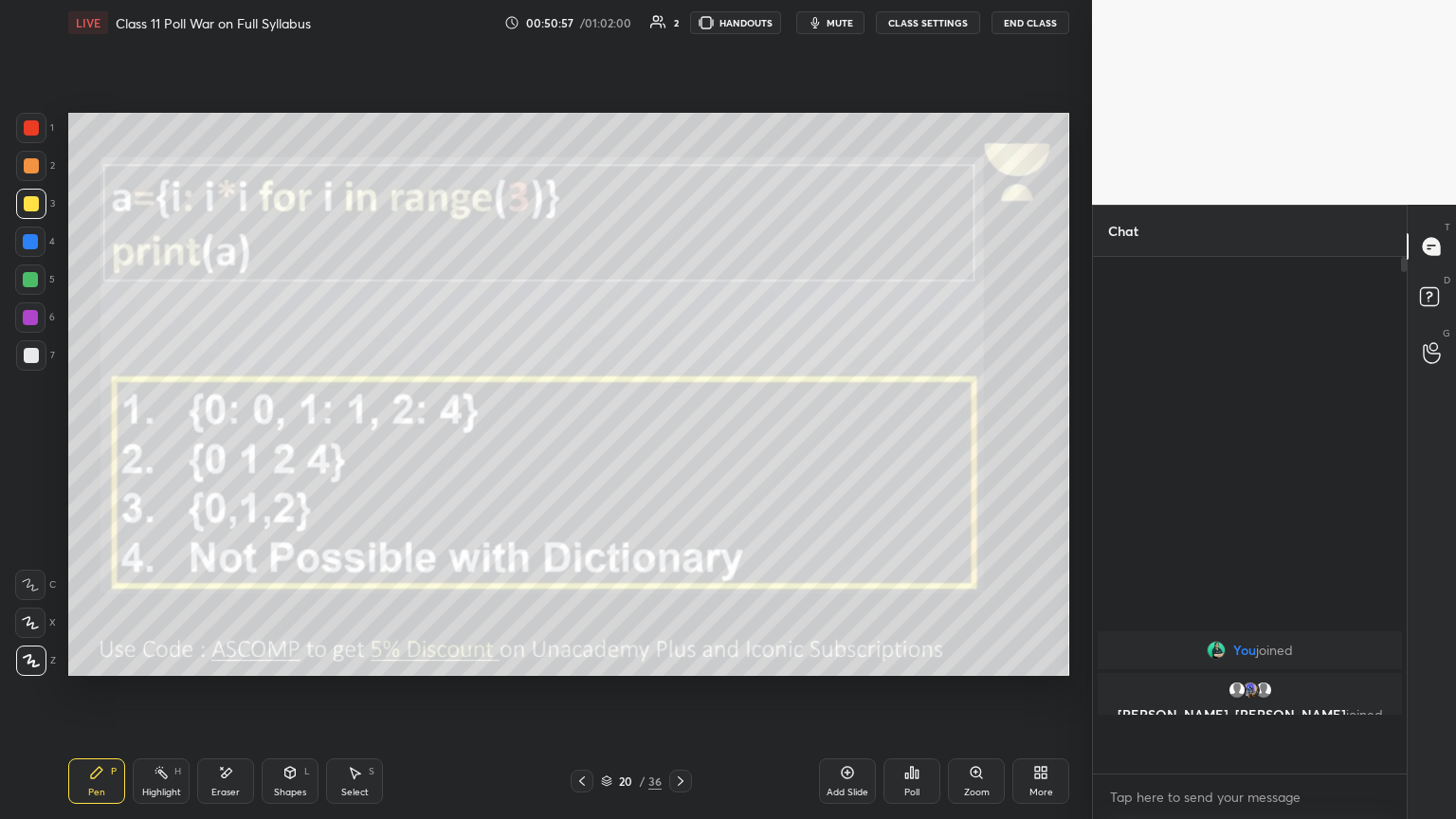
scroll to position [509, 308]
click at [680, 445] on icon at bounding box center [681, 781] width 15 height 15
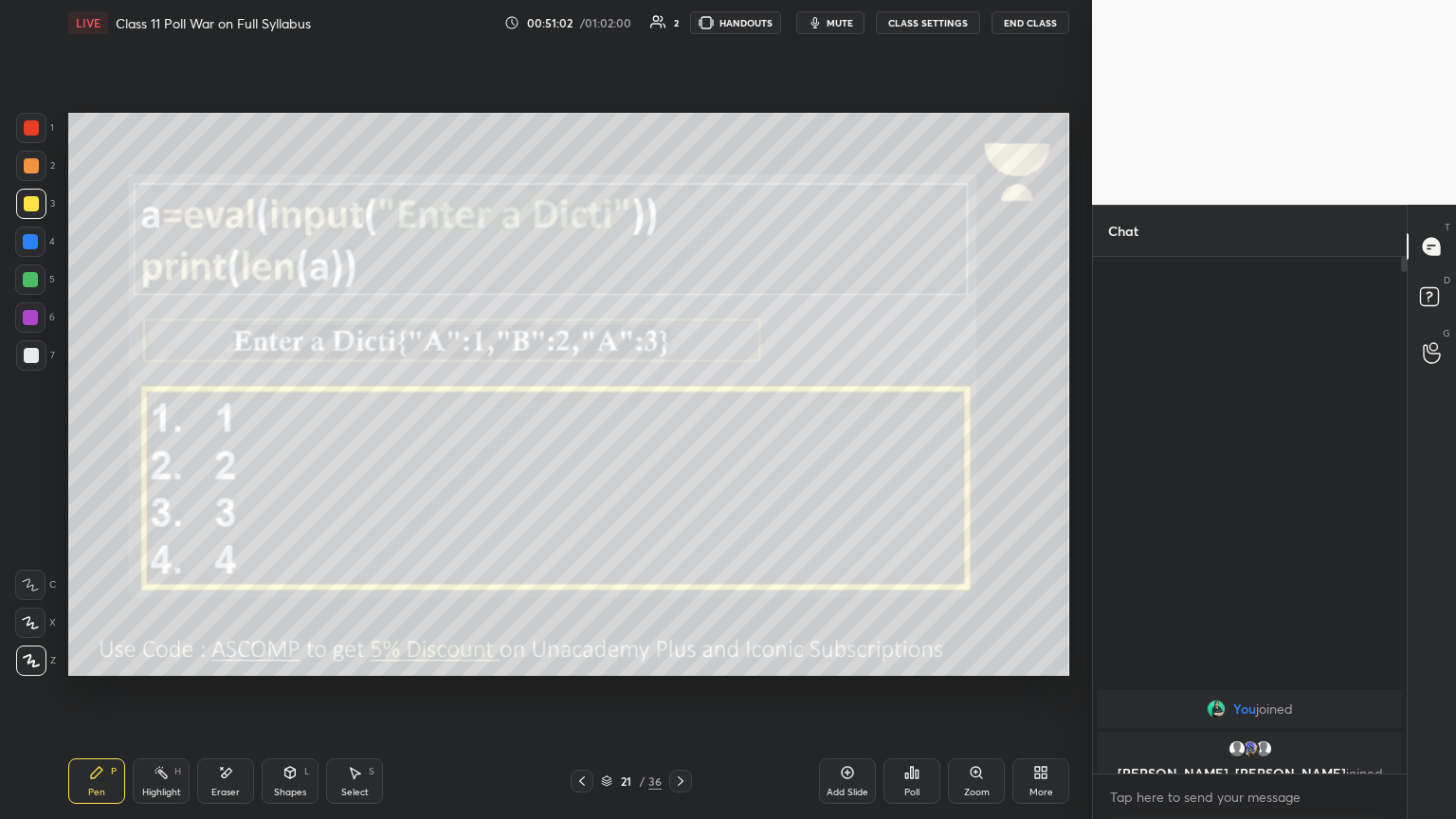
click at [680, 26] on span "mute" at bounding box center [840, 23] width 27 height 13
click at [680, 445] on icon at bounding box center [912, 772] width 15 height 15
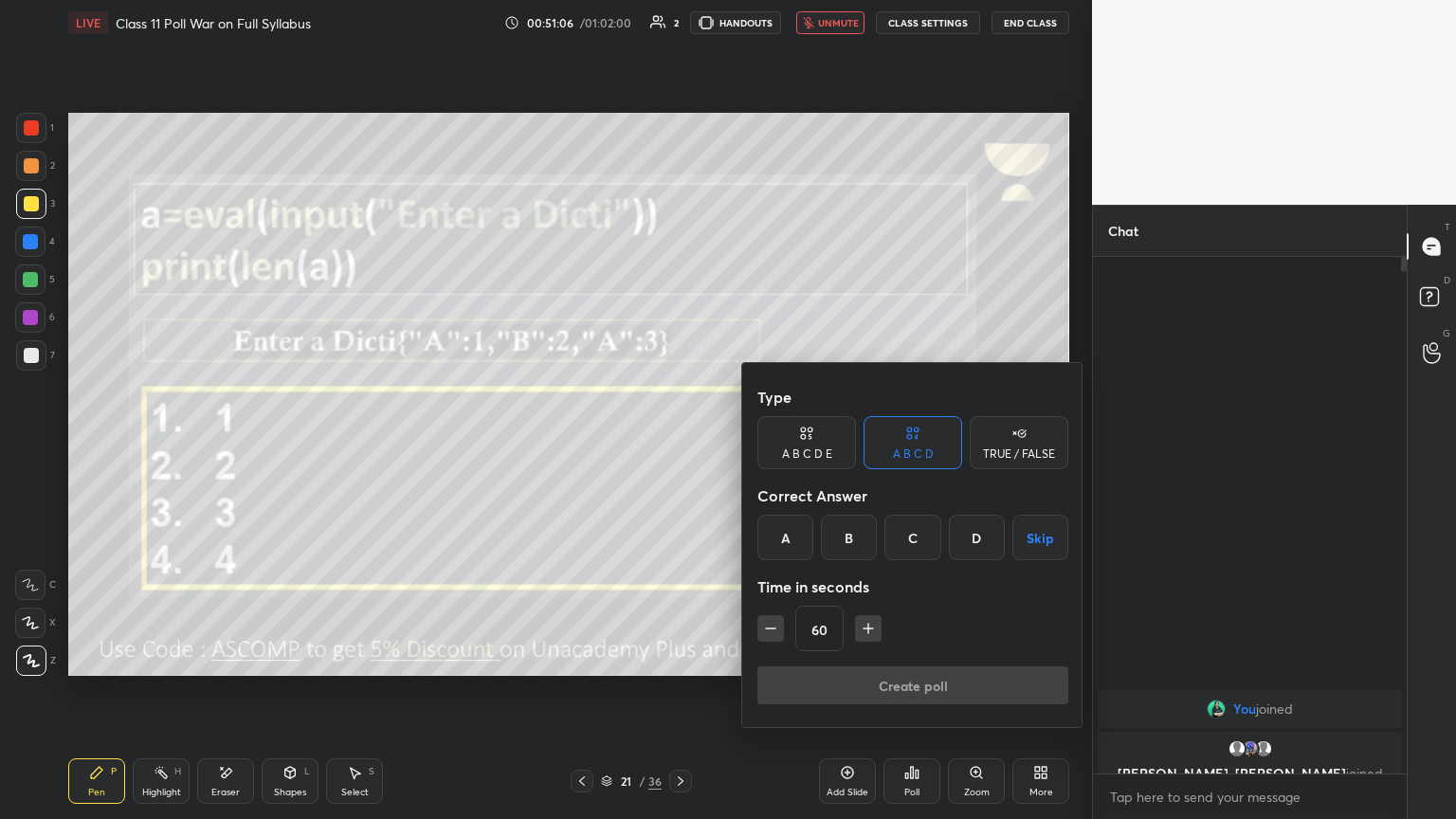
click at [680, 445] on div "B" at bounding box center [848, 537] width 56 height 45
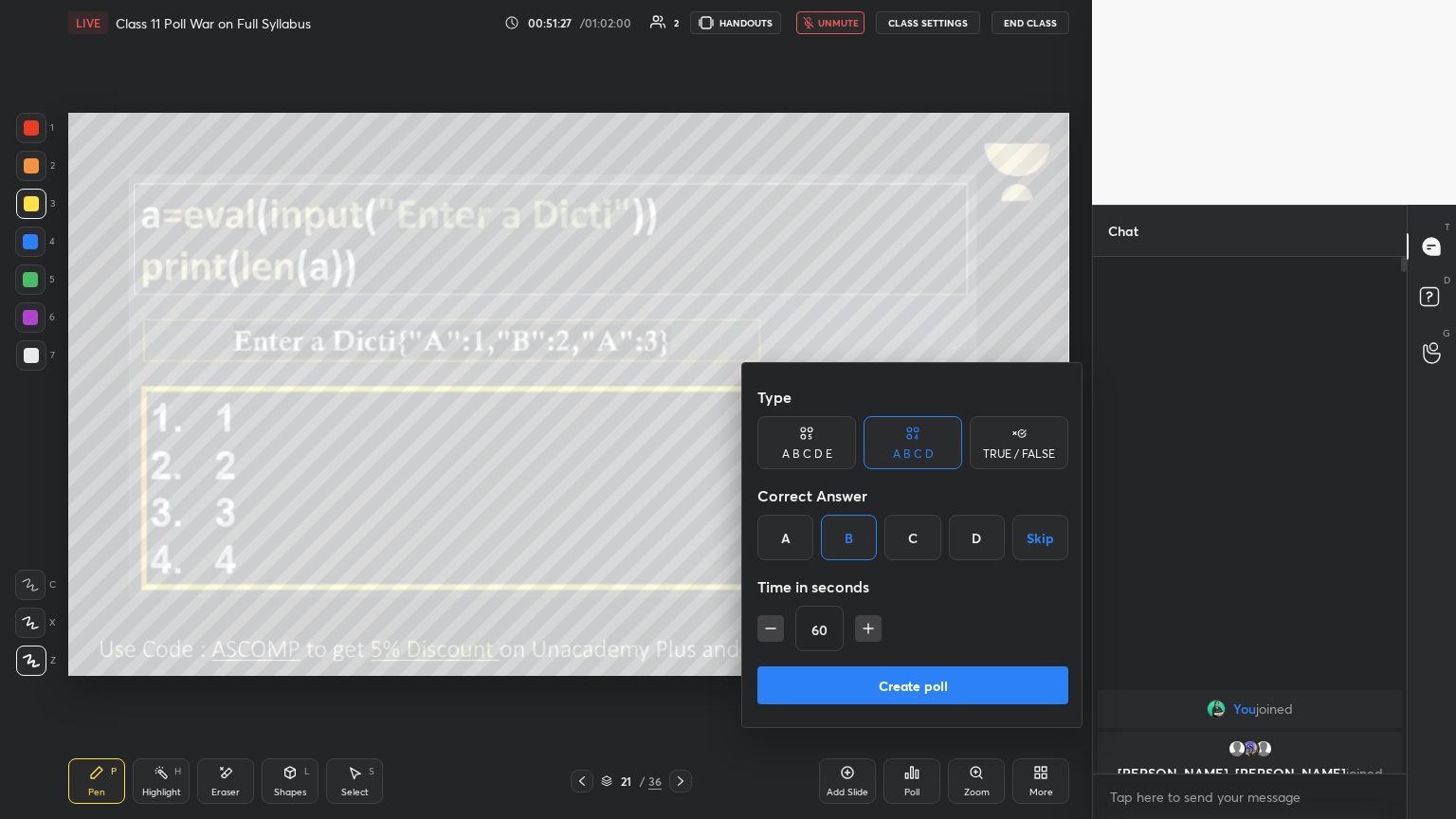
click at [680, 445] on button "Create poll" at bounding box center [913, 684] width 311 height 38
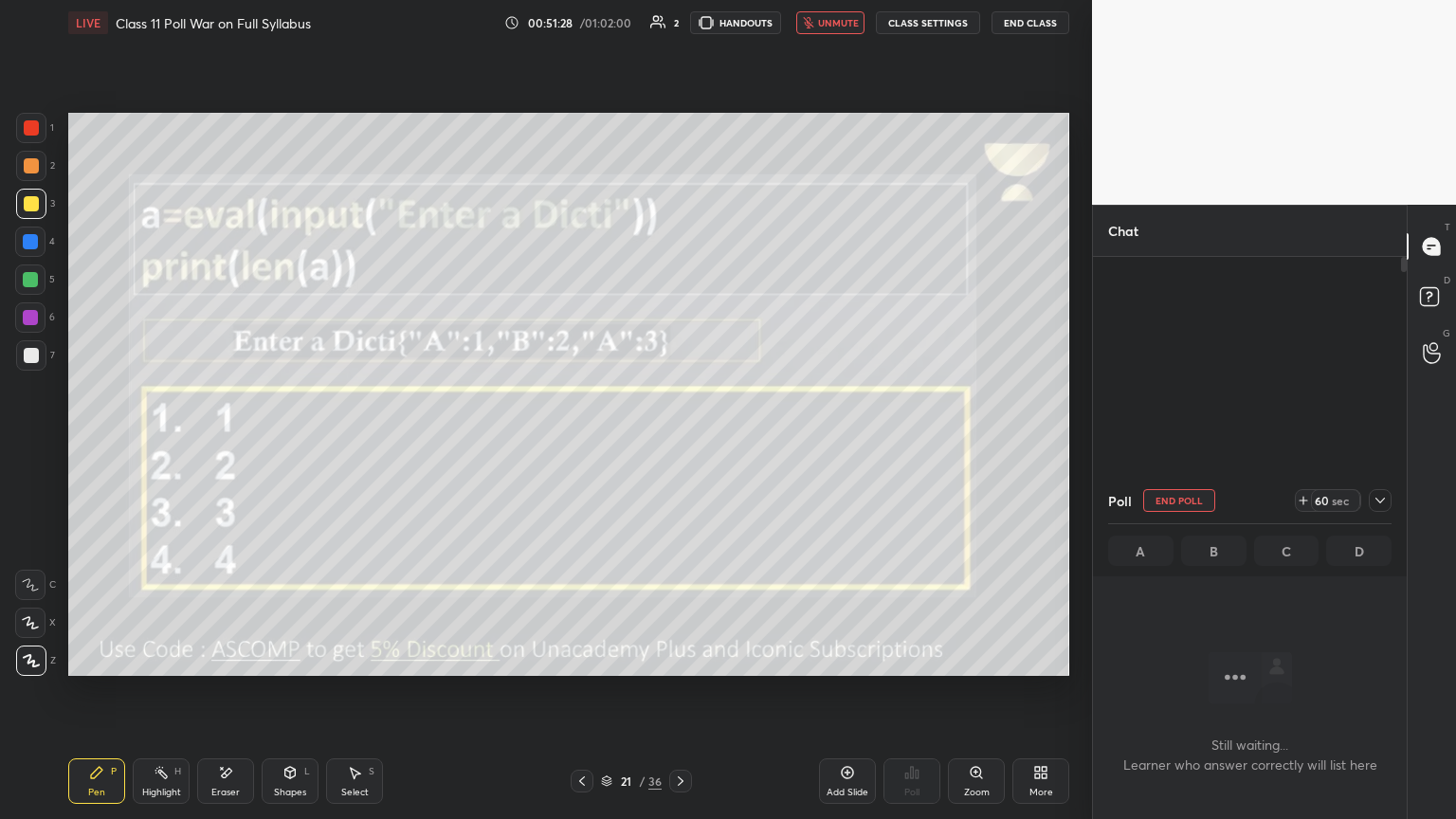
scroll to position [7, 6]
click at [680, 445] on div at bounding box center [1380, 500] width 23 height 23
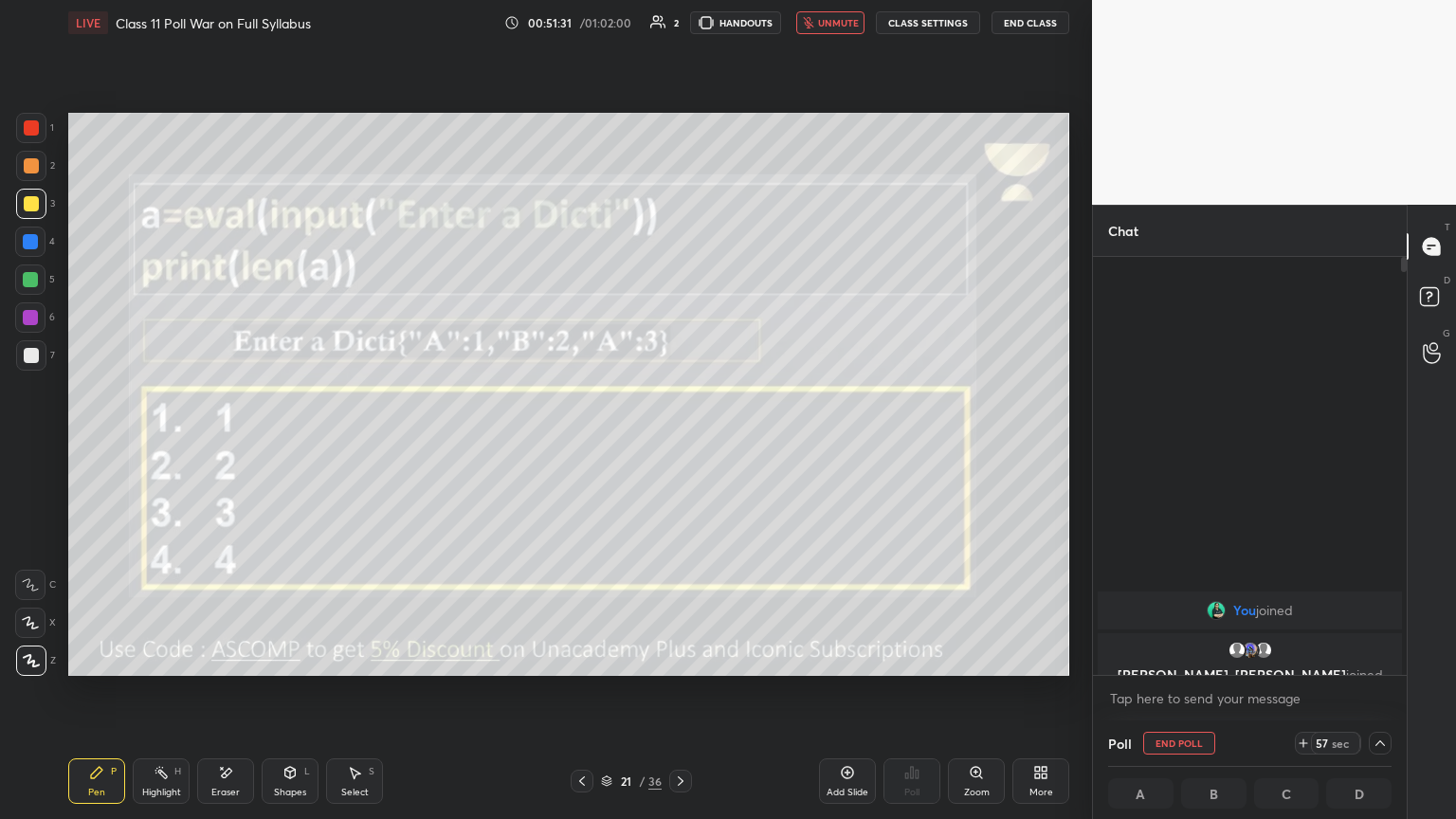
click at [680, 445] on icon at bounding box center [1380, 743] width 15 height 15
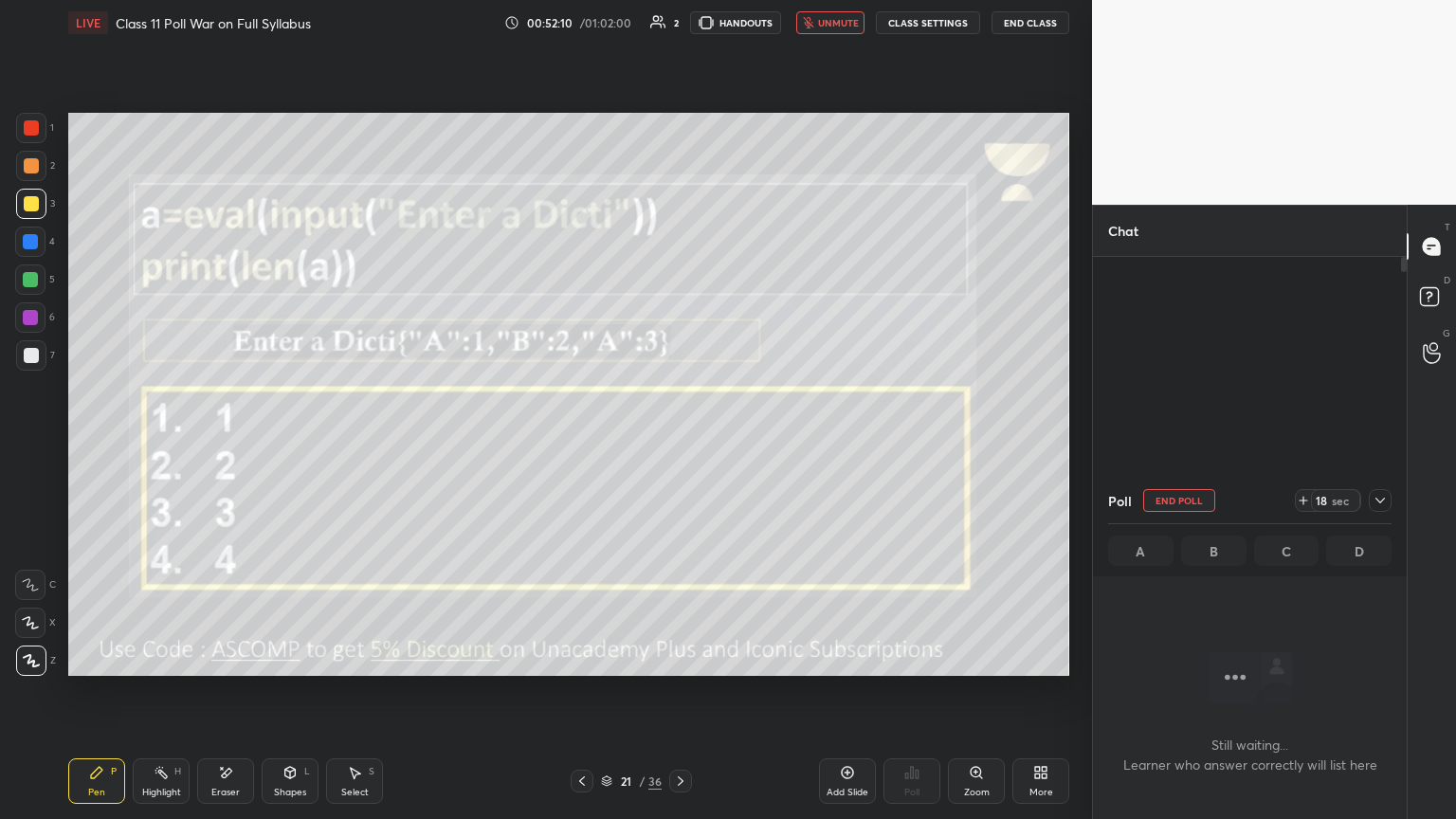
click at [680, 33] on button "unmute" at bounding box center [830, 23] width 68 height 23
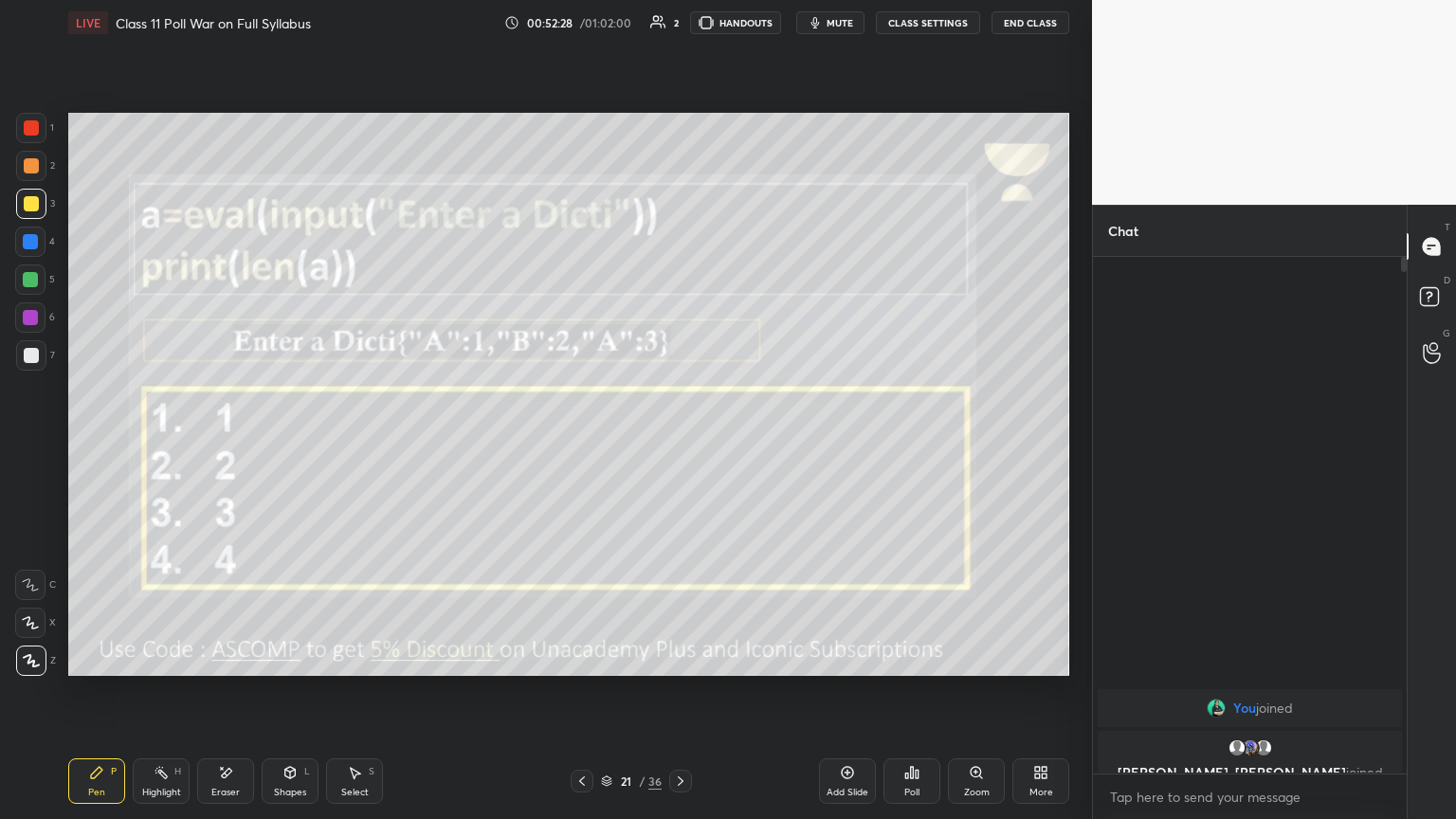
scroll to position [353, 308]
click at [680, 445] on div at bounding box center [681, 781] width 23 height 23
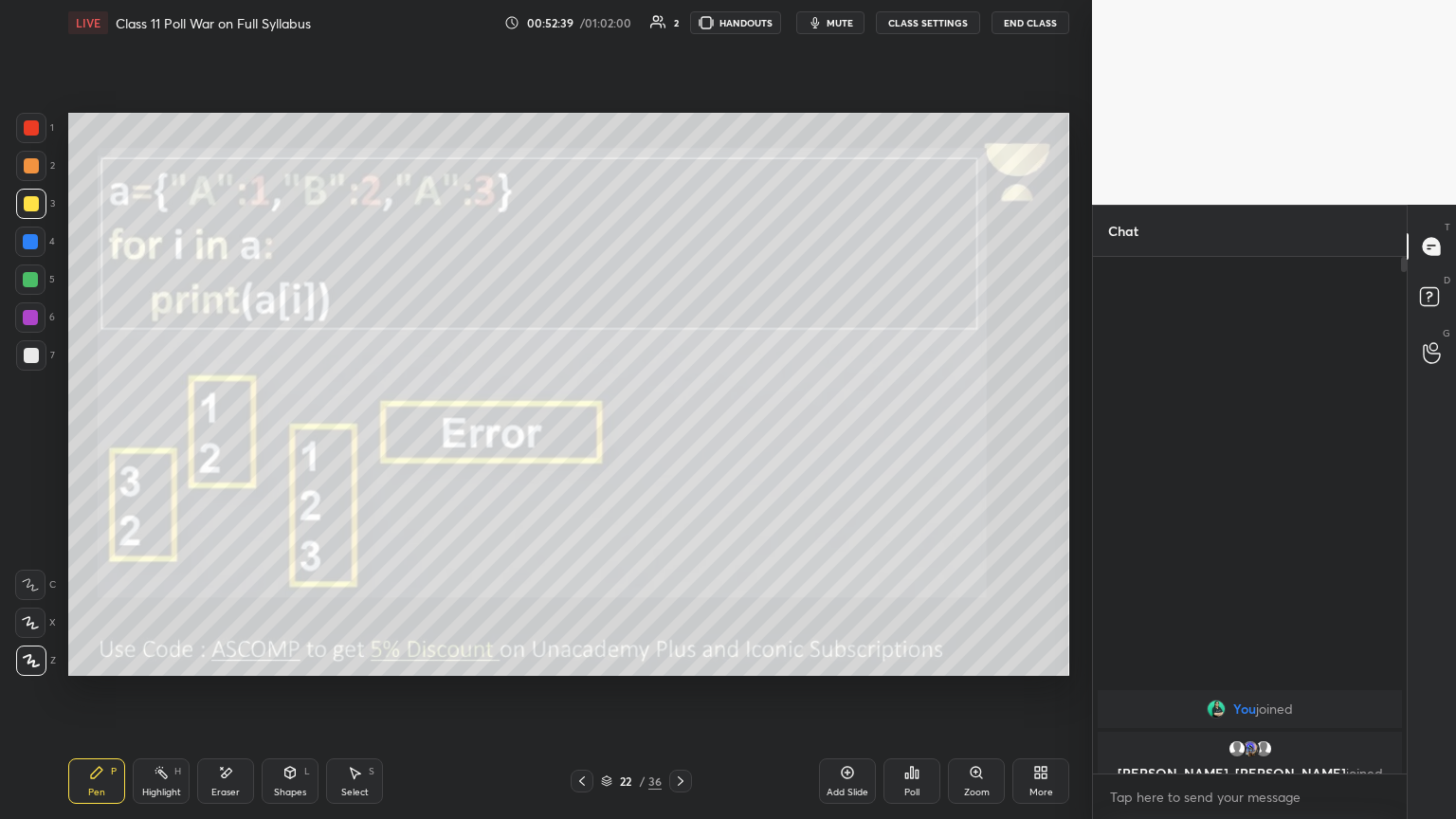
click at [680, 14] on button "mute" at bounding box center [830, 23] width 68 height 23
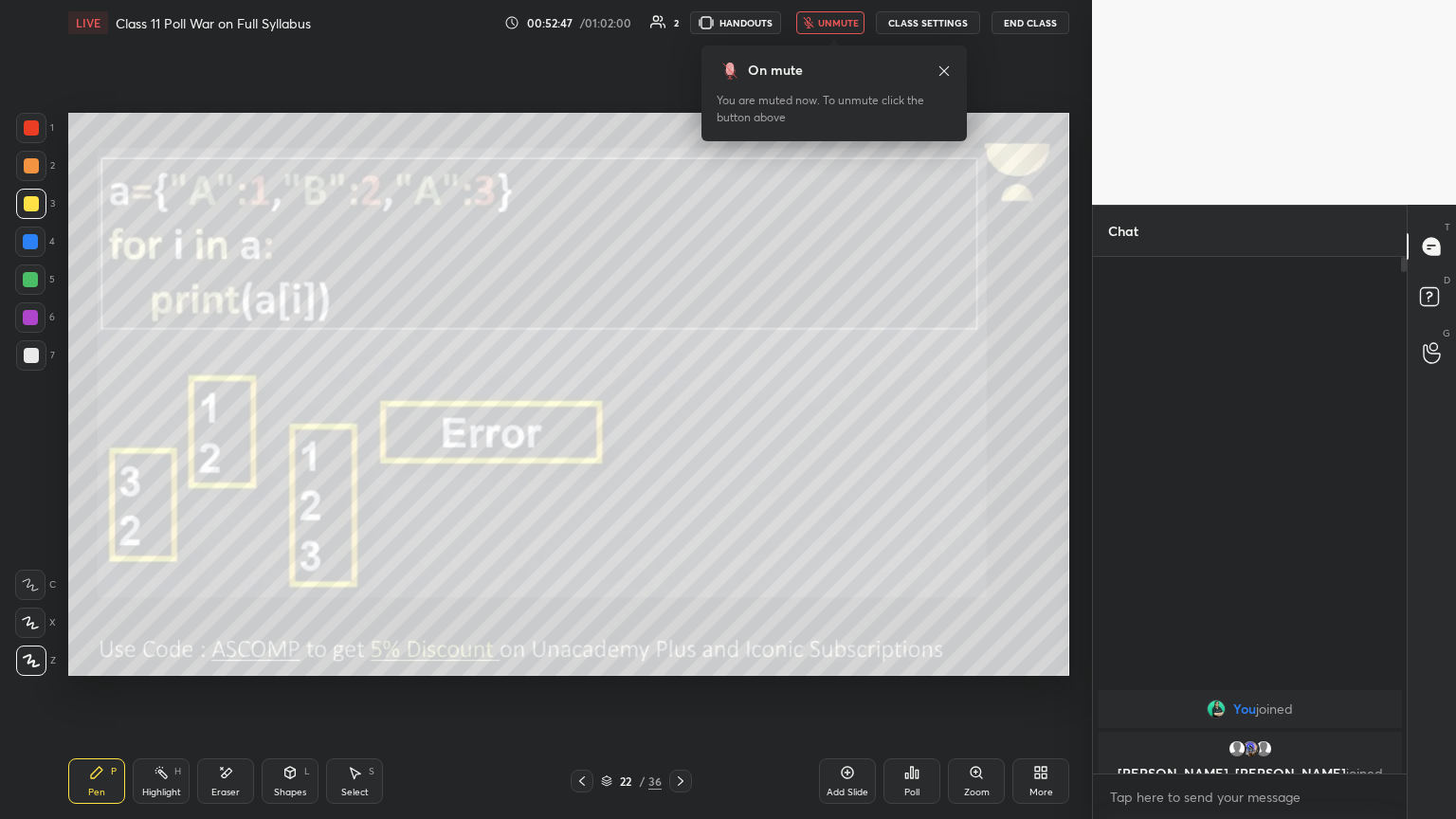
click at [680, 445] on div "Poll" at bounding box center [911, 781] width 57 height 45
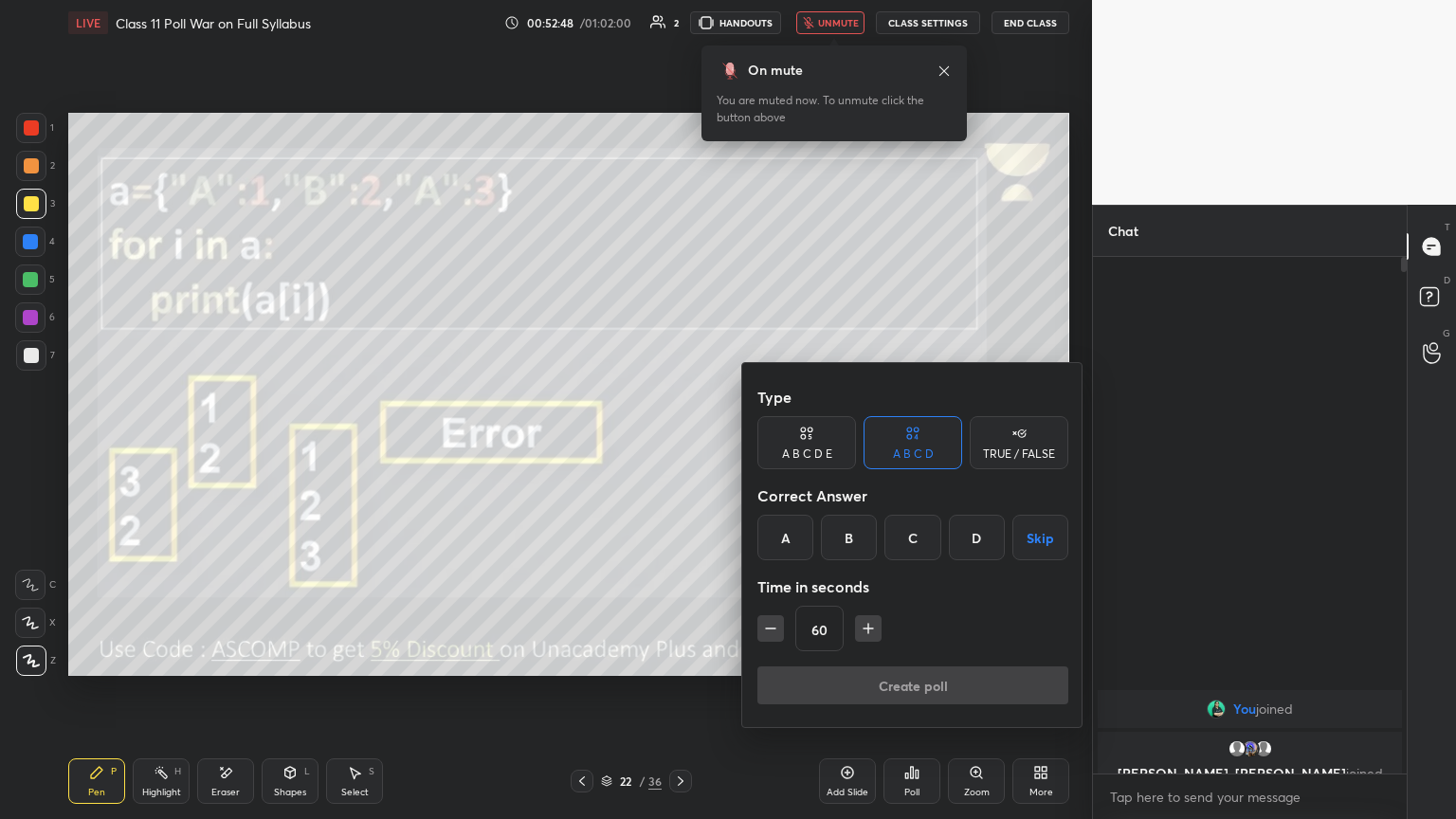
click at [680, 445] on div "A" at bounding box center [786, 537] width 56 height 45
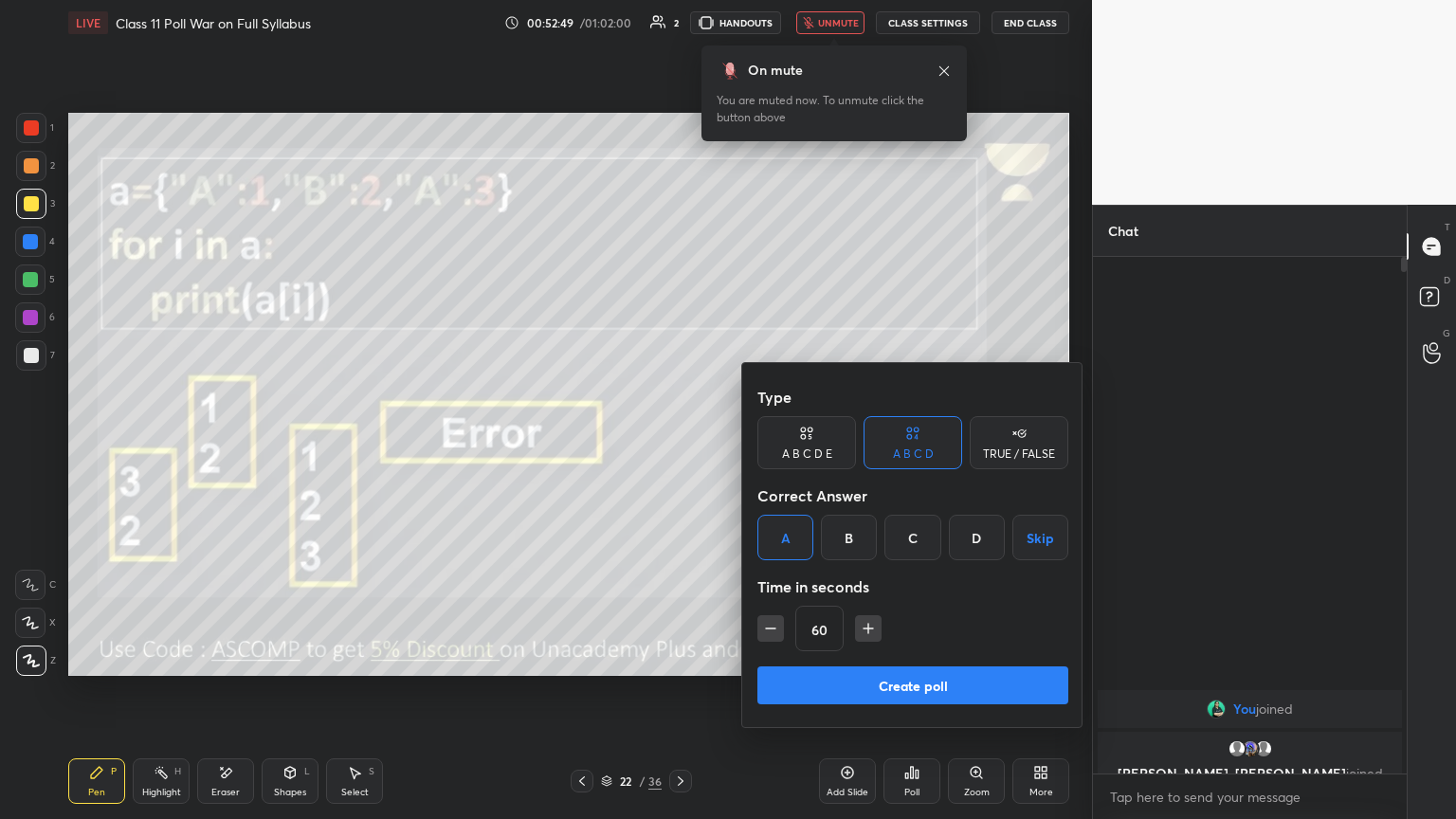
click at [680, 445] on button "Create poll" at bounding box center [913, 684] width 311 height 38
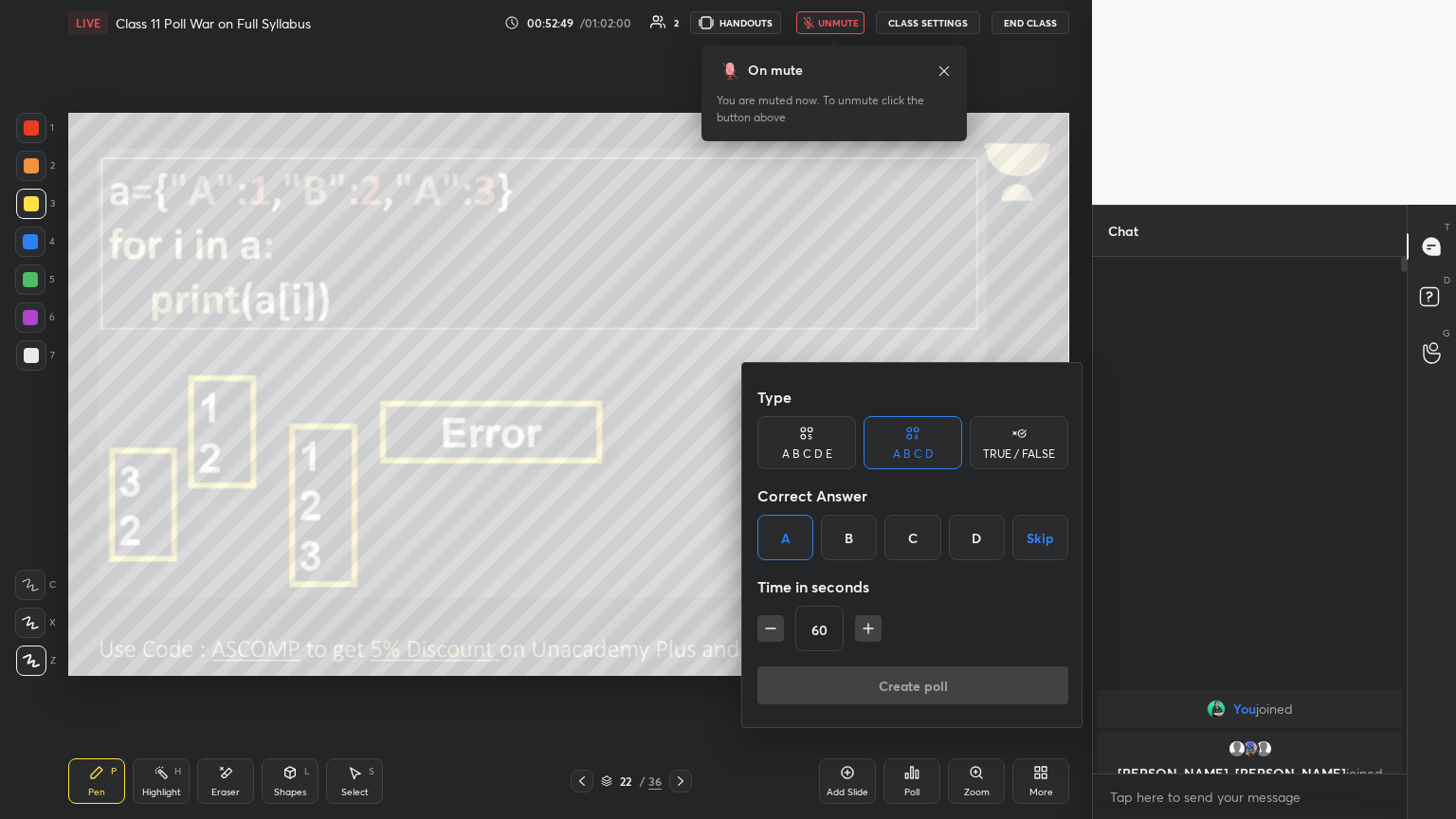
click at [680, 445] on div "Create poll" at bounding box center [913, 688] width 311 height 45
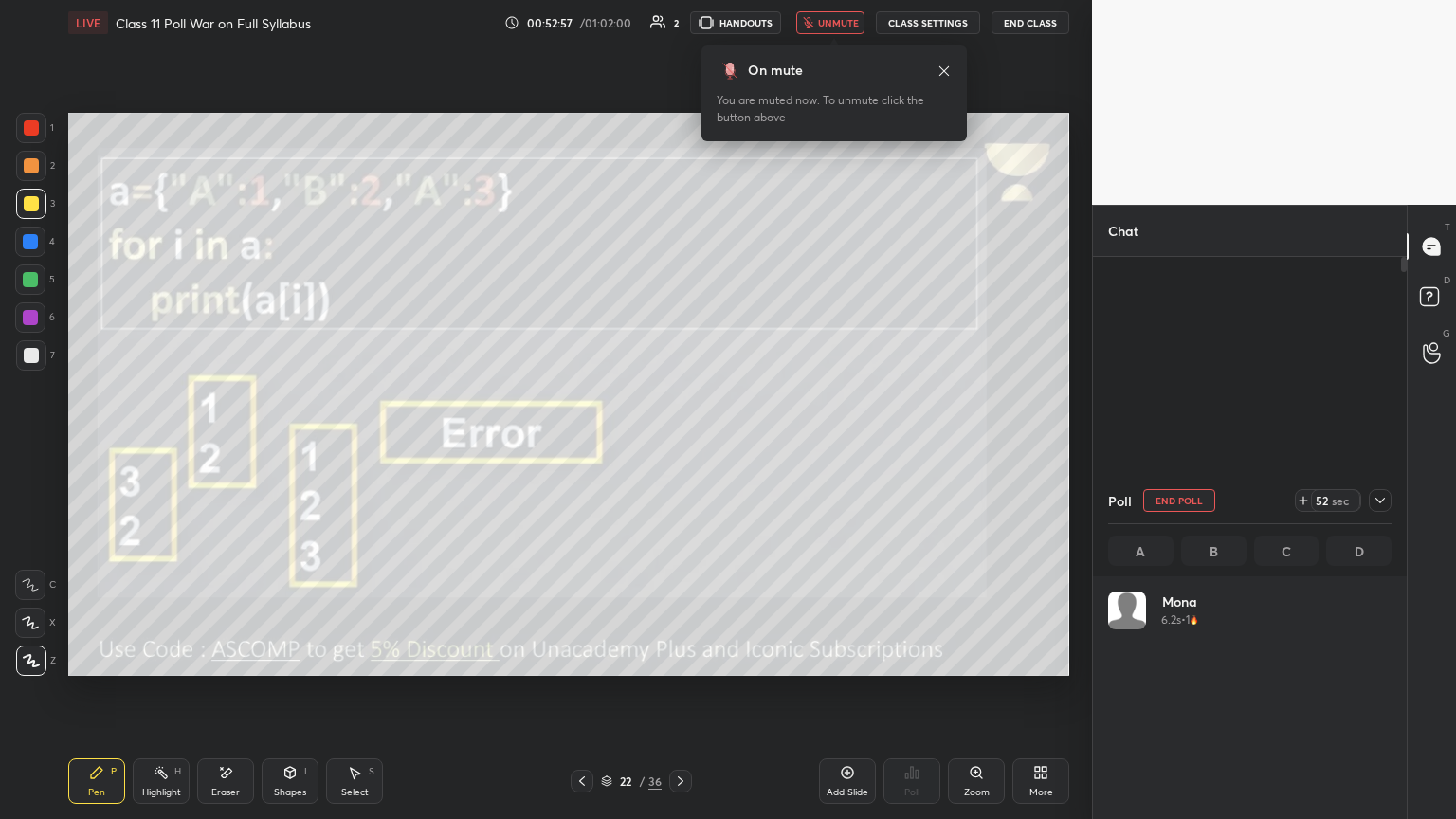
scroll to position [221, 277]
click at [680, 26] on span "unmute" at bounding box center [839, 23] width 40 height 13
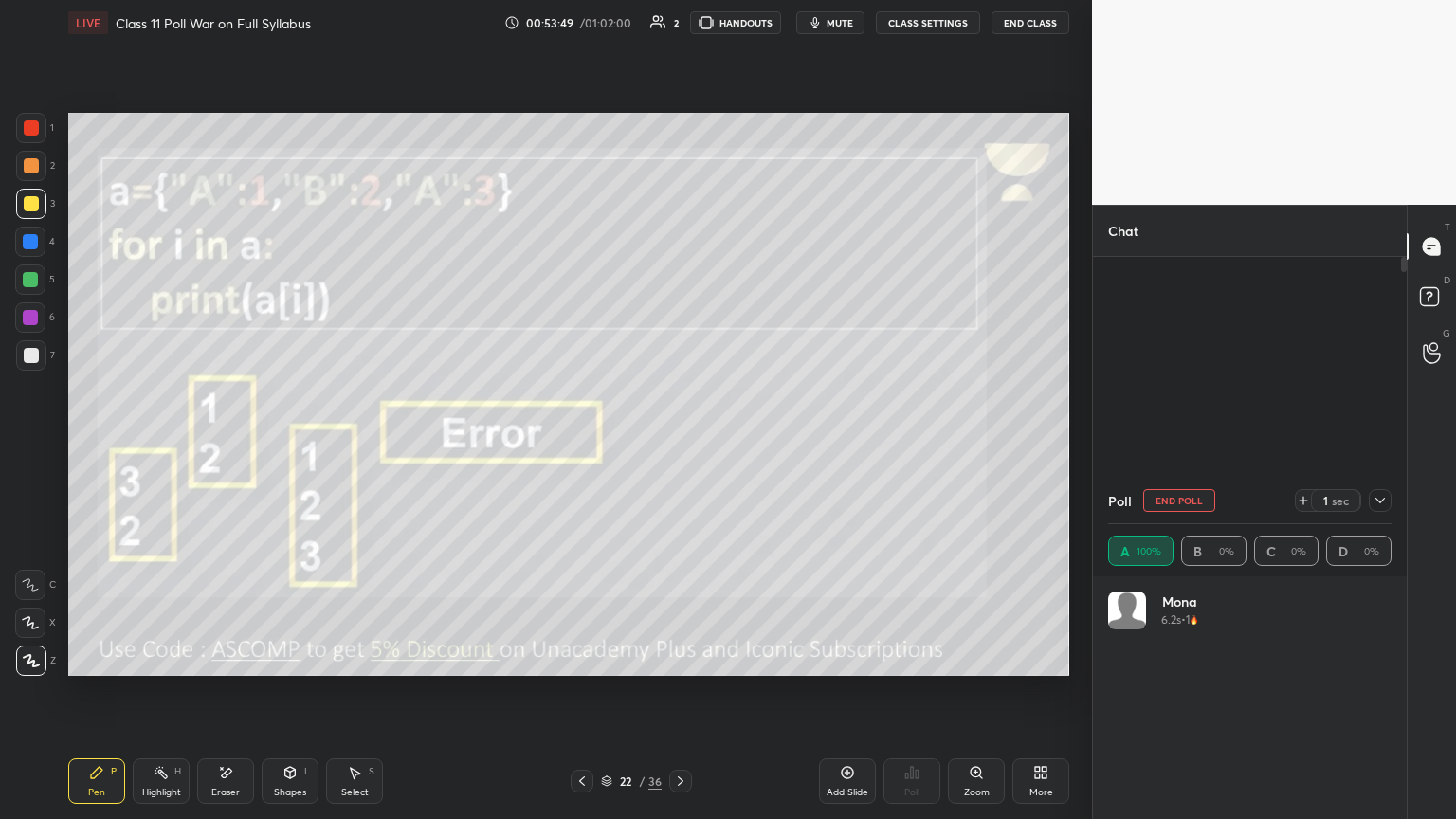
type textarea "x"
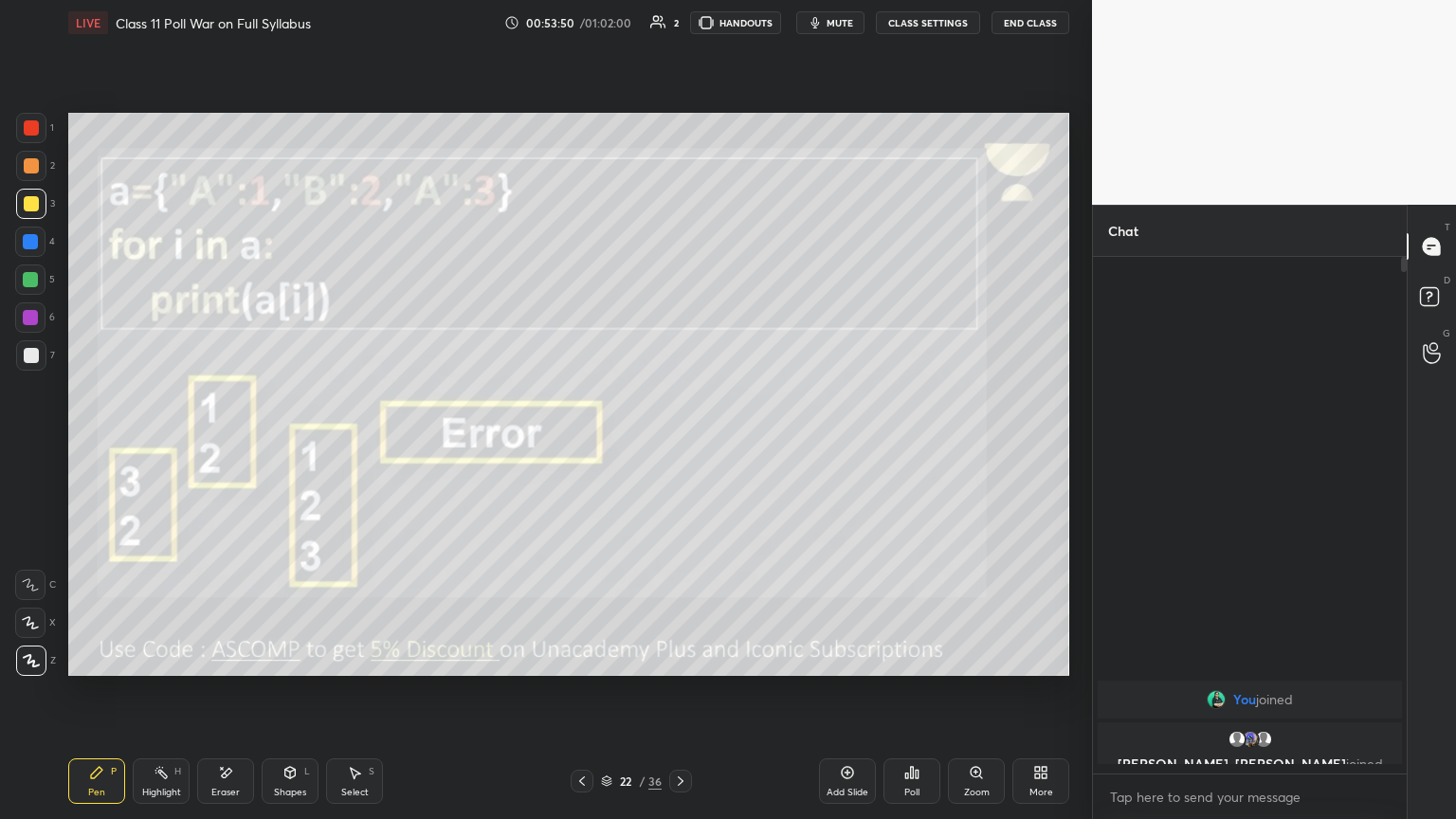
scroll to position [353, 308]
click at [680, 445] on icon at bounding box center [681, 781] width 15 height 15
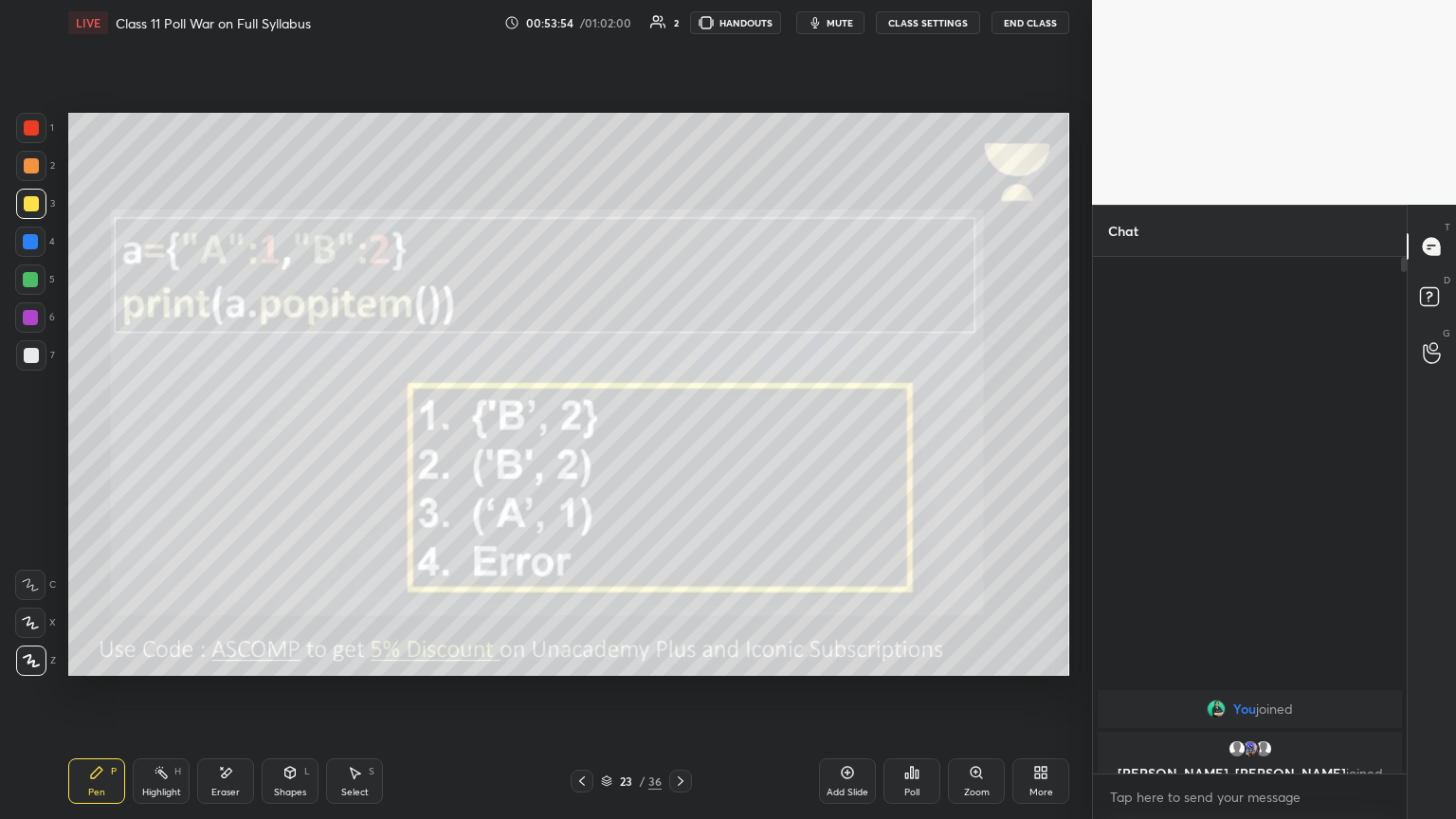
click at [680, 20] on span "mute" at bounding box center [840, 23] width 27 height 13
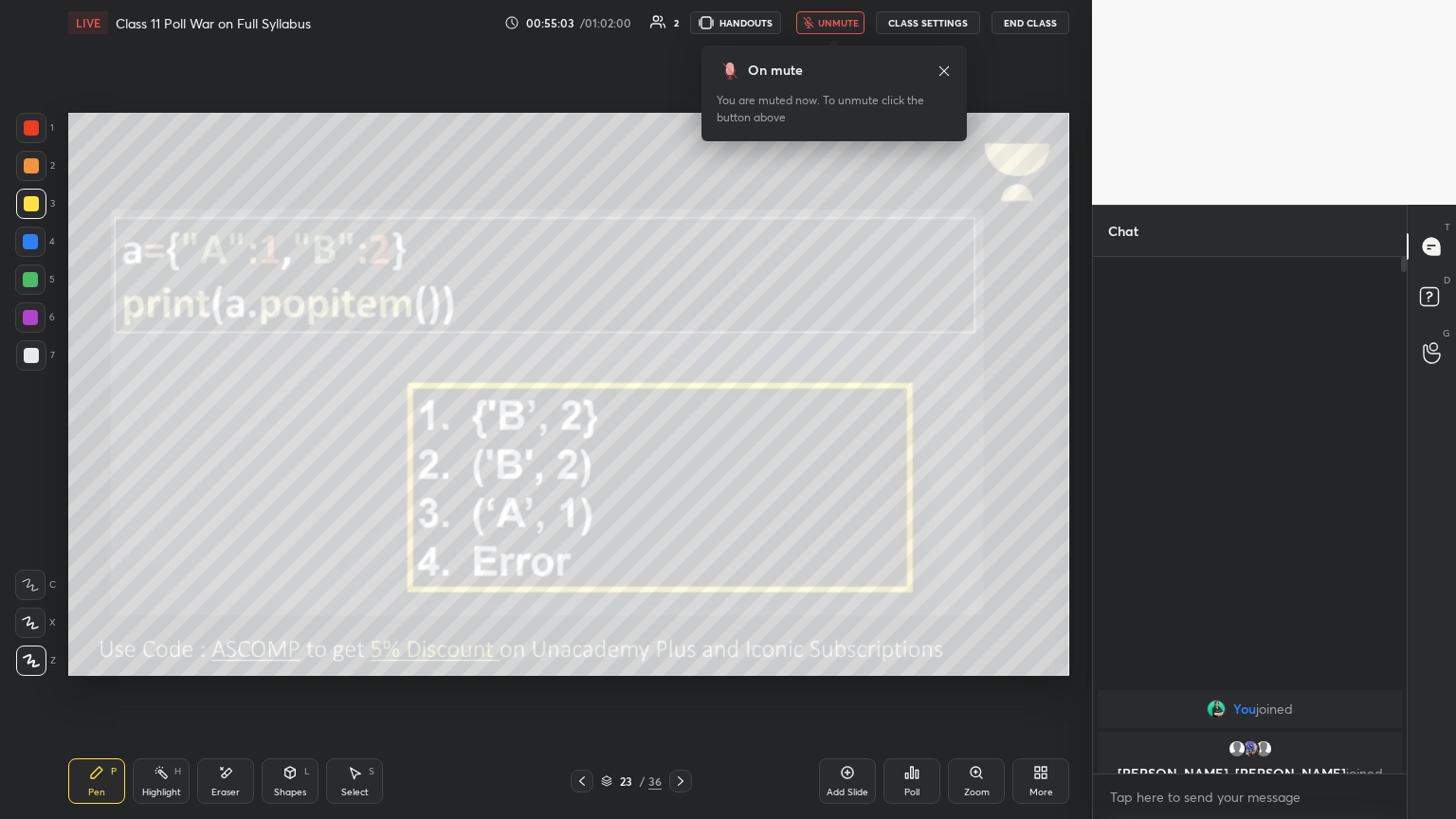
click at [680, 445] on div "Poll" at bounding box center [911, 781] width 57 height 106
click at [680, 445] on div "Poll" at bounding box center [911, 781] width 57 height 45
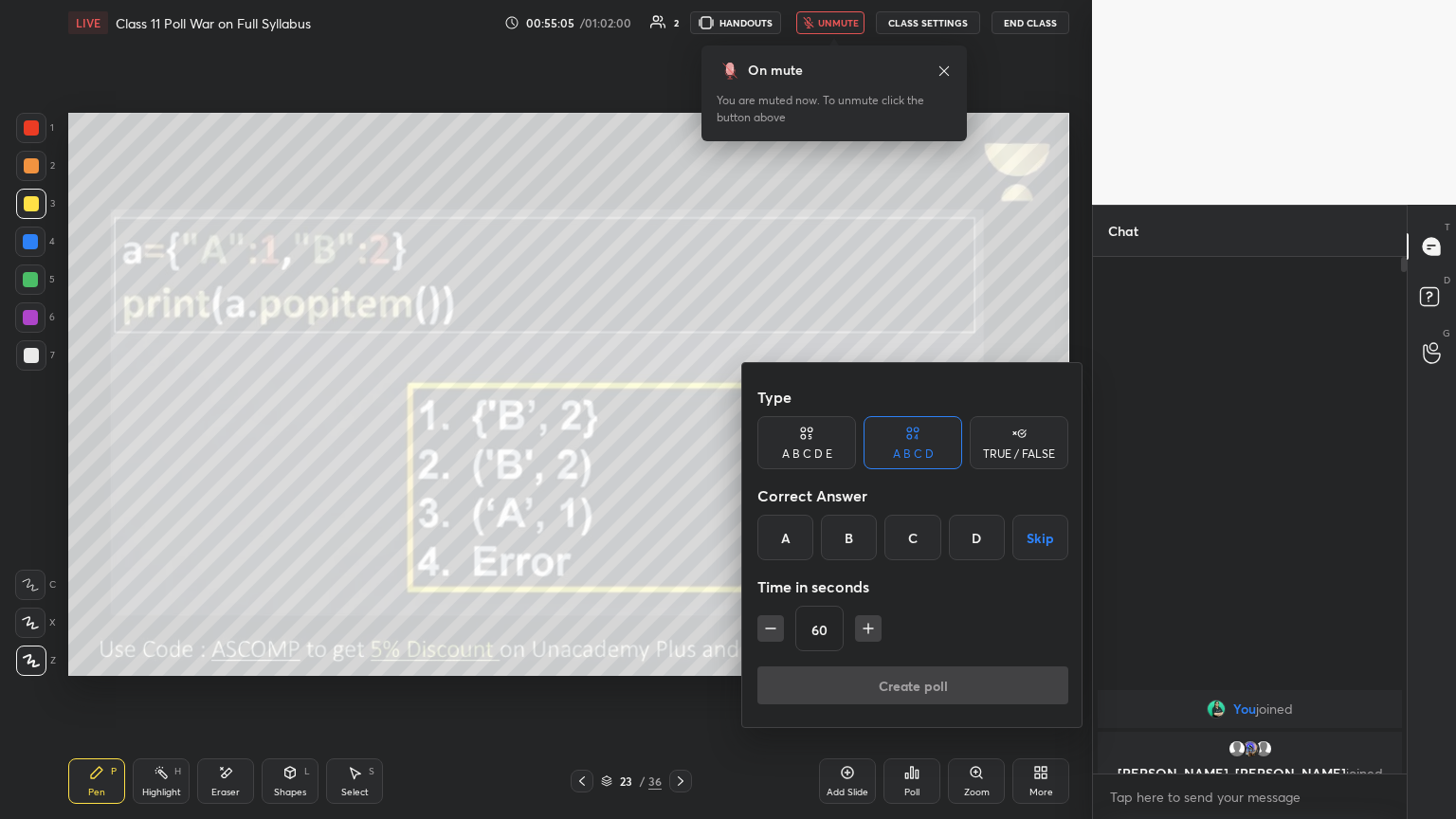
click at [680, 445] on div "B" at bounding box center [848, 537] width 56 height 45
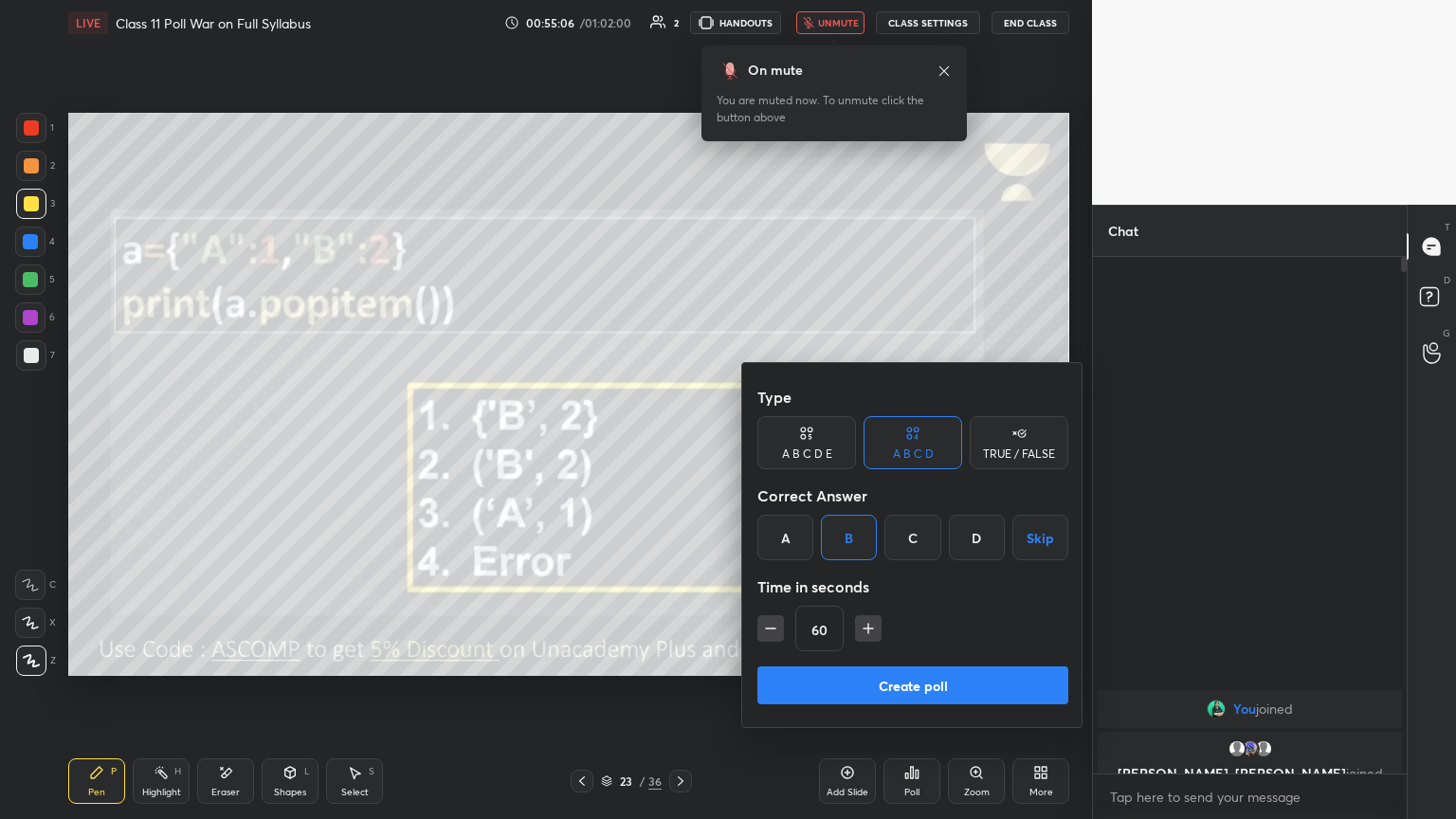
click at [680, 445] on button "button" at bounding box center [771, 628] width 27 height 27
click at [680, 445] on icon "button" at bounding box center [770, 628] width 19 height 19
type input "30"
click at [680, 445] on button "Create poll" at bounding box center [913, 684] width 311 height 38
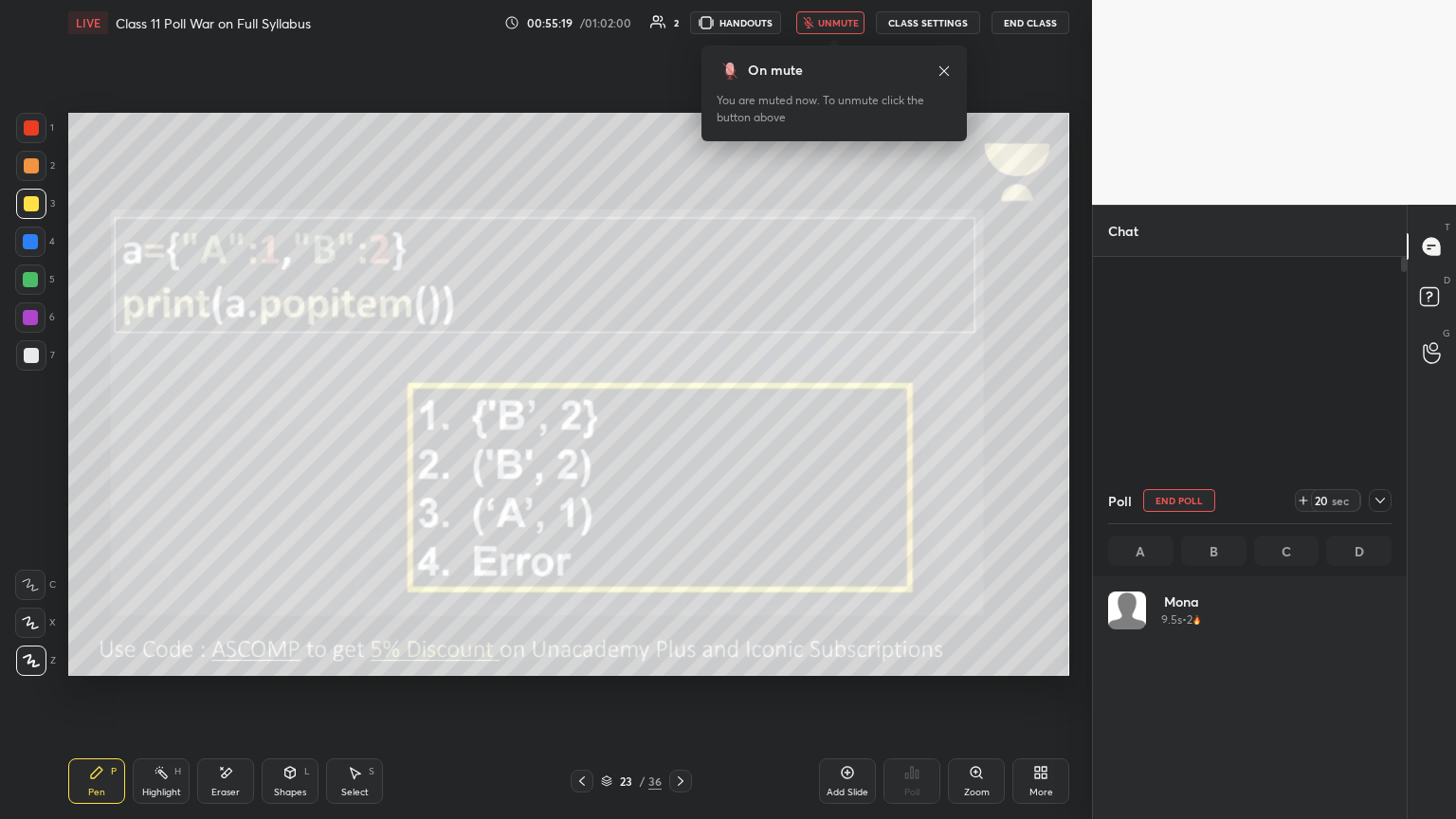
scroll to position [221, 277]
click at [680, 21] on span "unmute" at bounding box center [839, 23] width 40 height 13
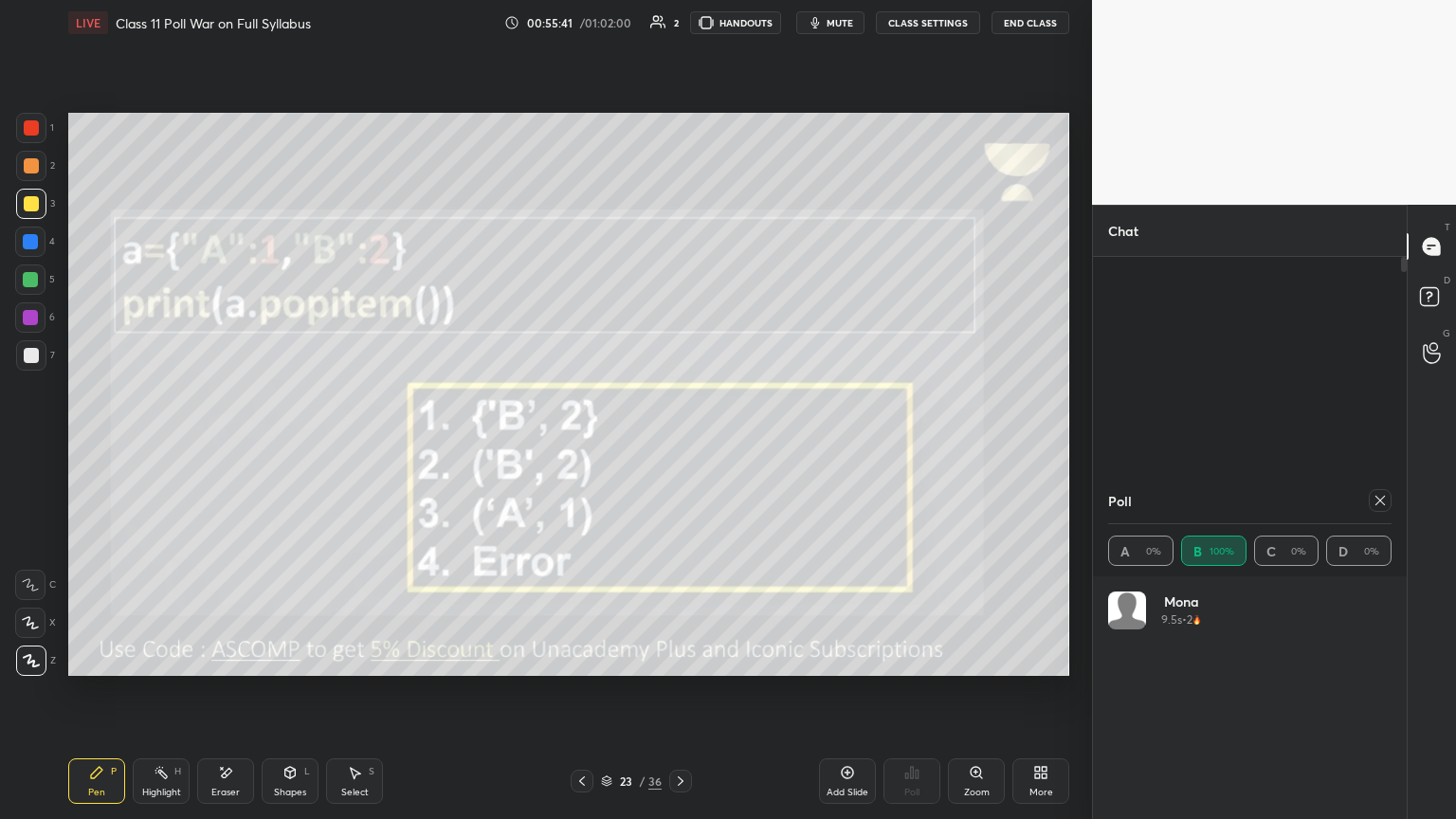
click at [680, 445] on icon at bounding box center [1380, 500] width 15 height 15
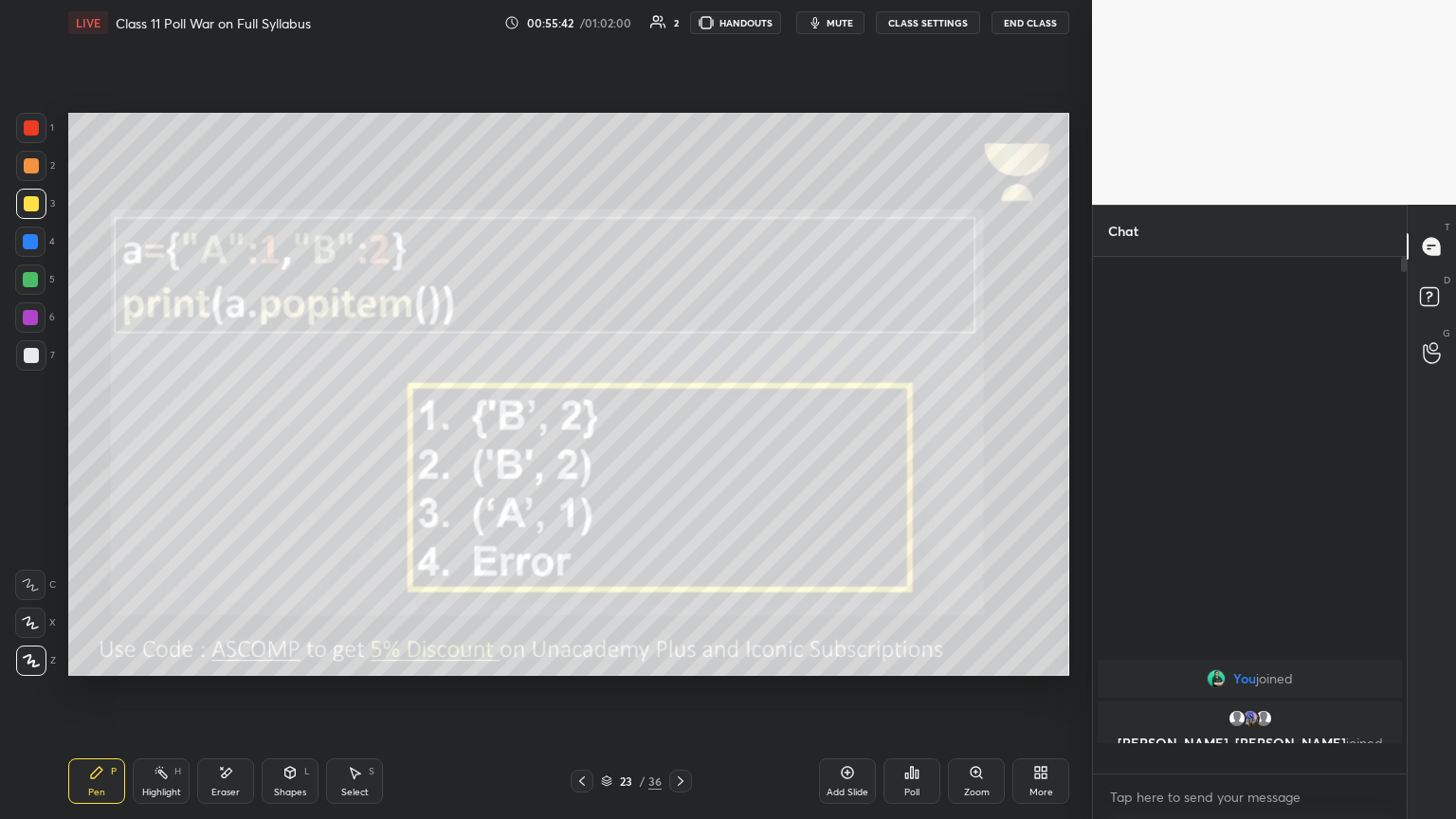
scroll to position [509, 308]
click at [679, 445] on icon at bounding box center [681, 781] width 6 height 10
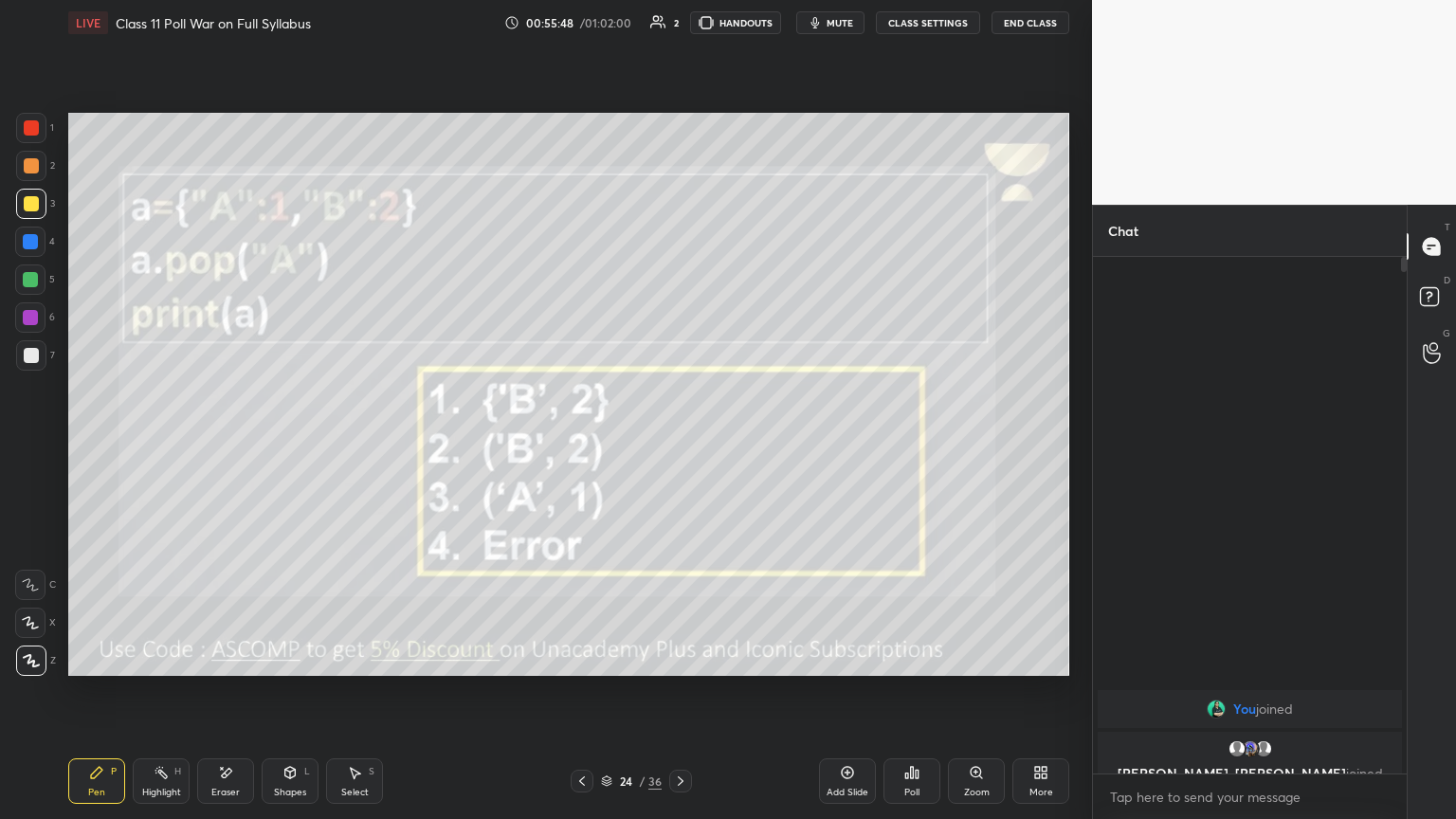
click at [680, 445] on div "Poll" at bounding box center [911, 781] width 57 height 45
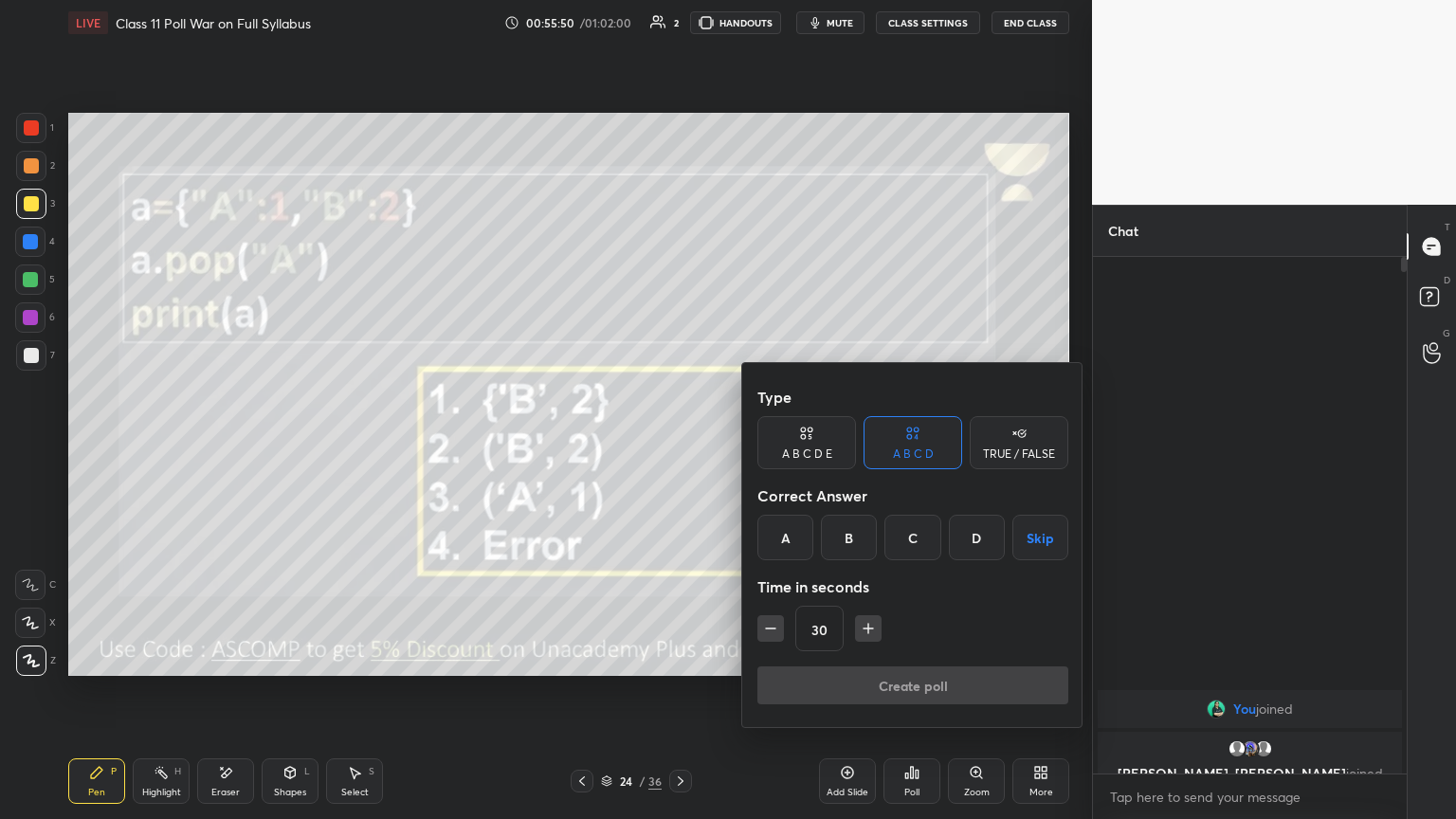
click at [680, 445] on div "A" at bounding box center [786, 537] width 56 height 45
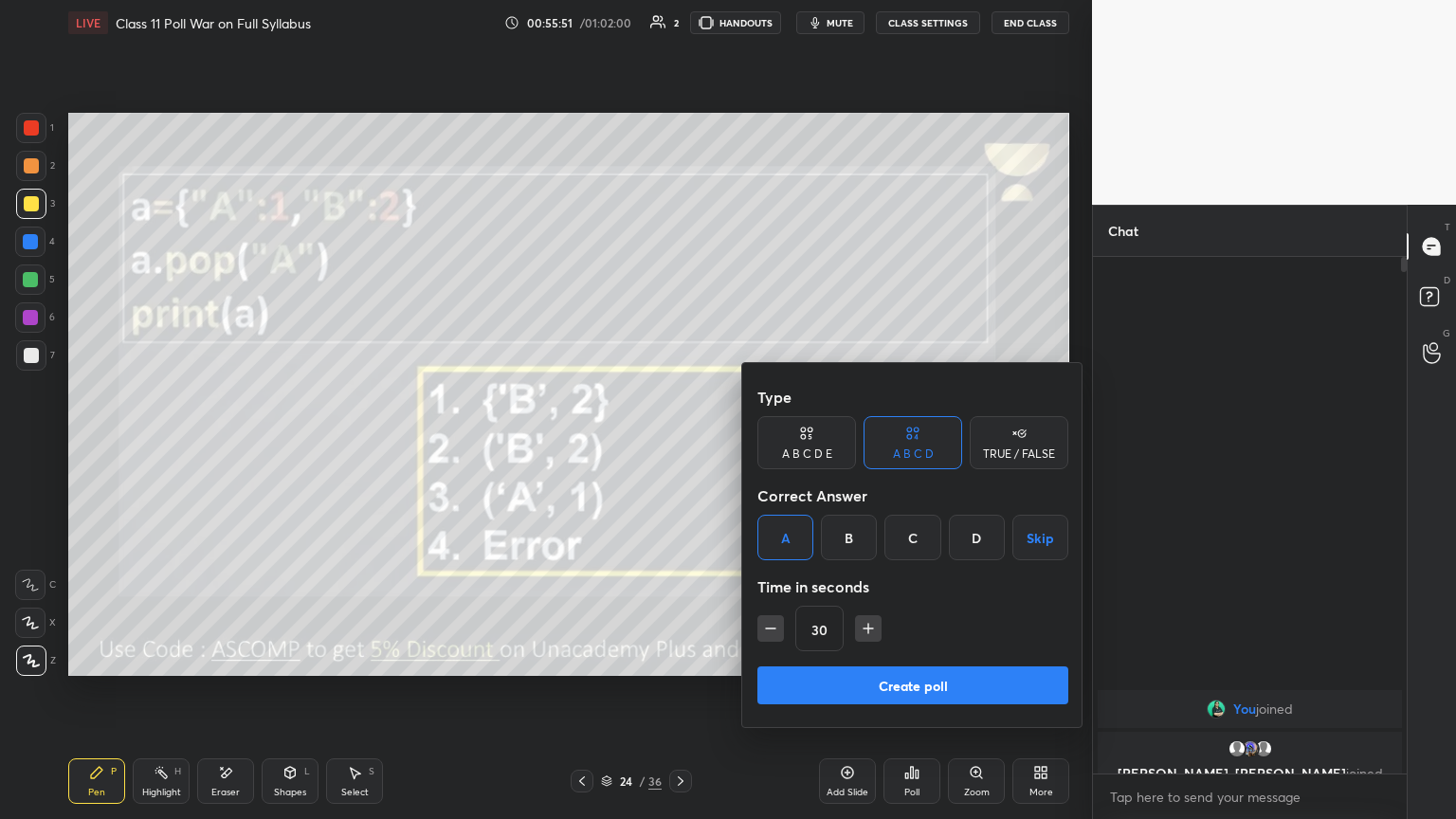
click at [680, 445] on button "Create poll" at bounding box center [913, 684] width 311 height 38
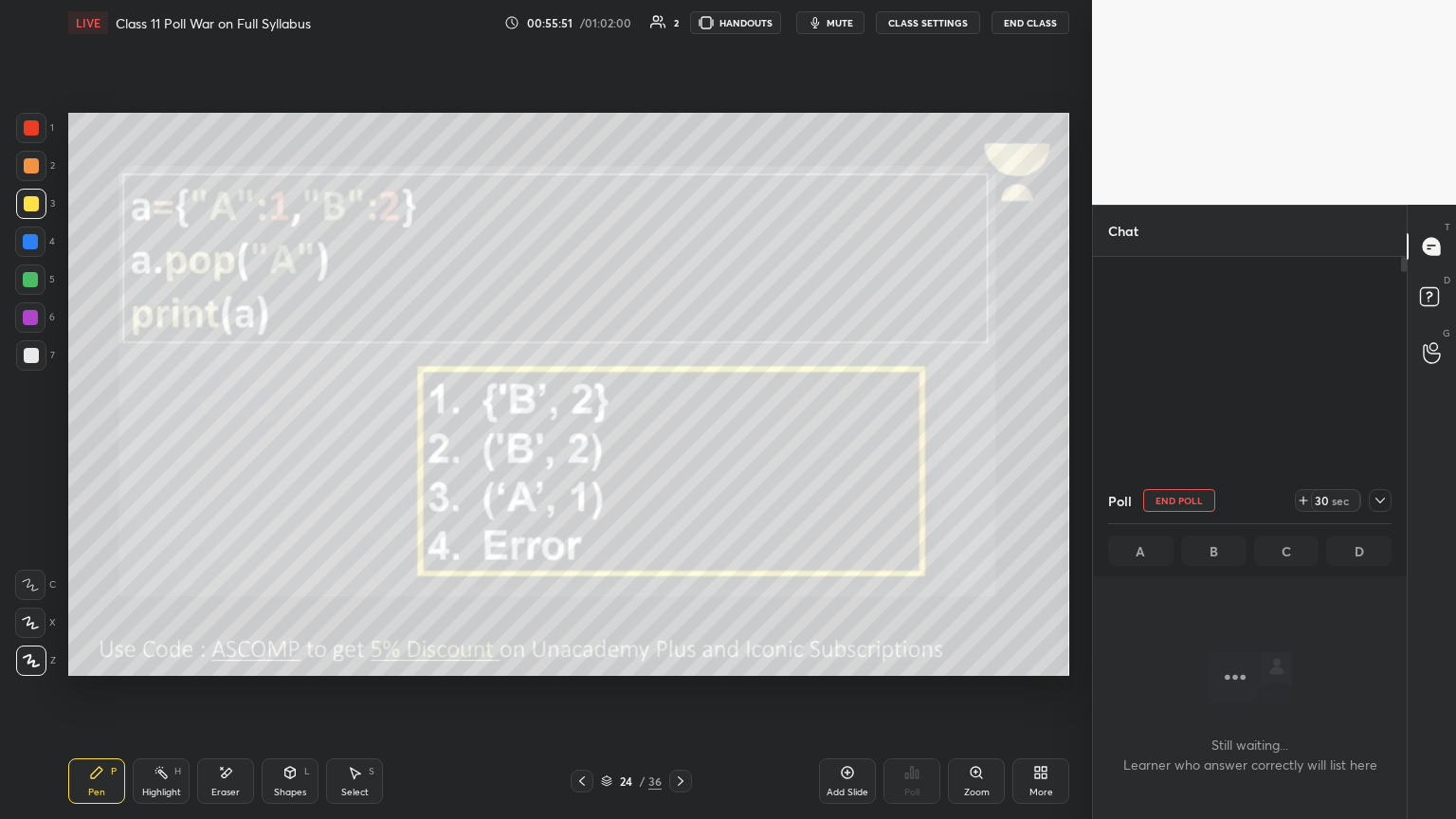
scroll to position [412, 308]
click at [680, 23] on span "mute" at bounding box center [840, 23] width 27 height 13
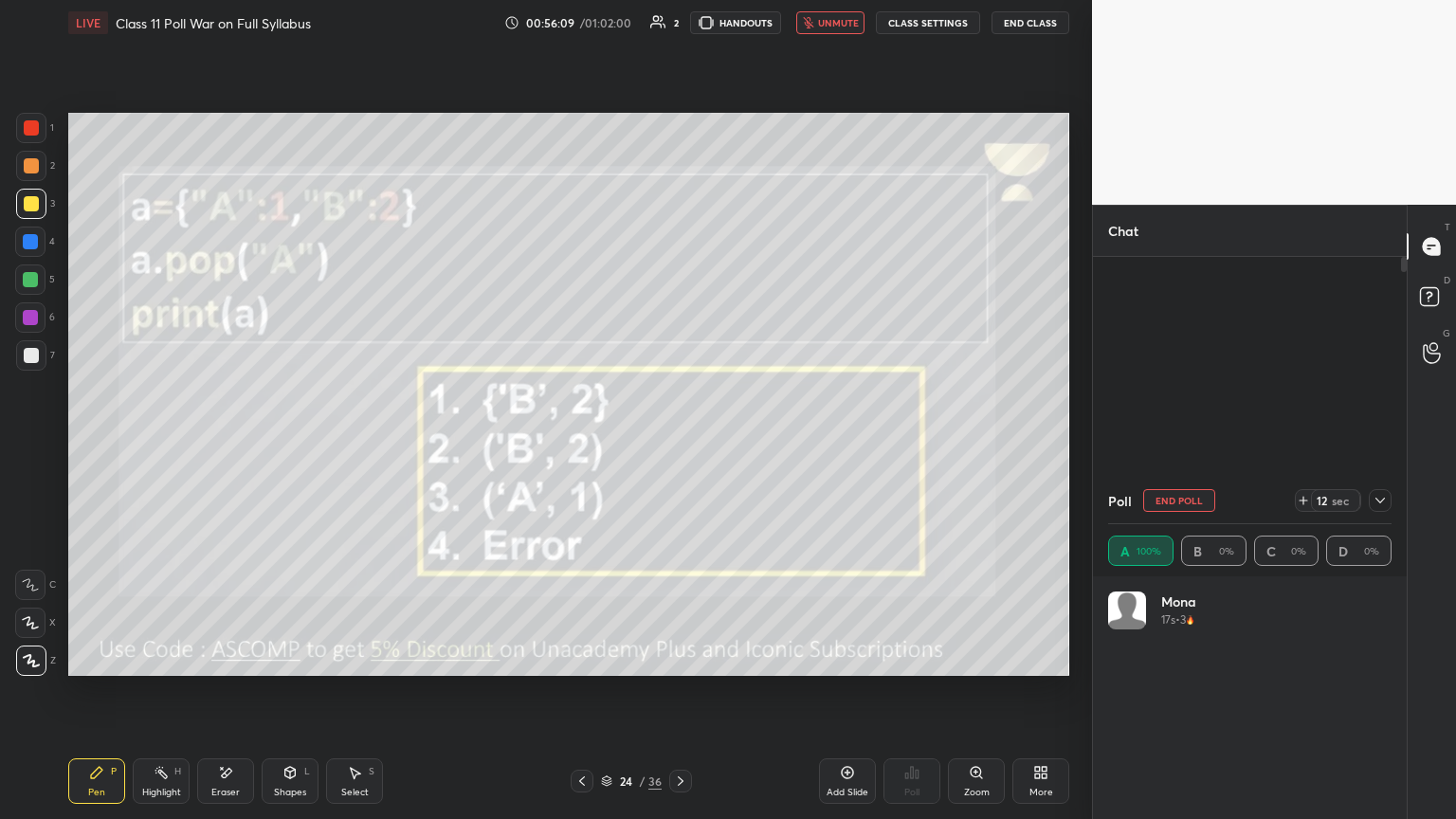
scroll to position [221, 277]
click at [680, 22] on span "unmute" at bounding box center [839, 23] width 40 height 13
click at [680, 445] on div at bounding box center [1380, 500] width 23 height 23
type textarea "x"
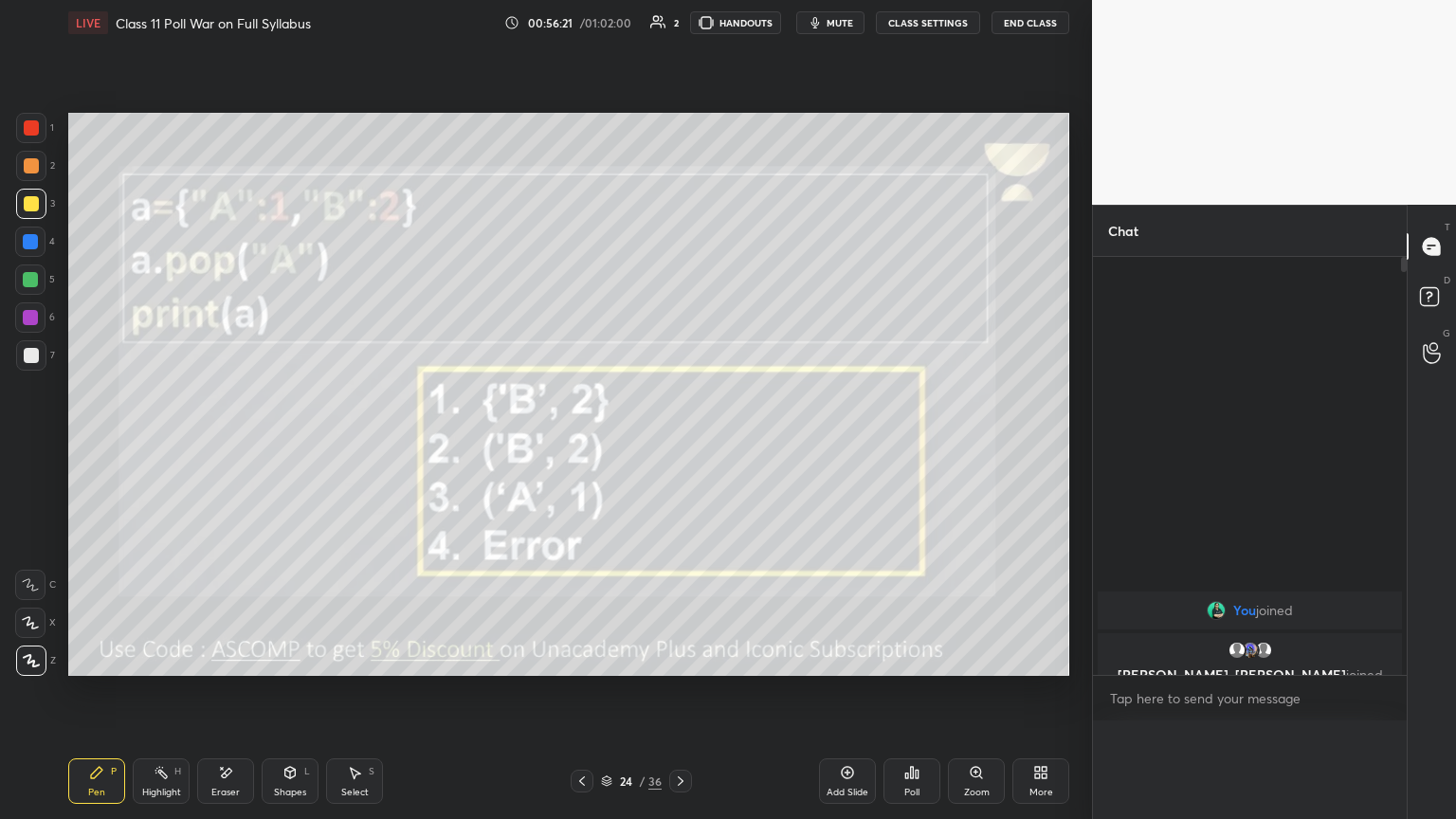
scroll to position [462, 308]
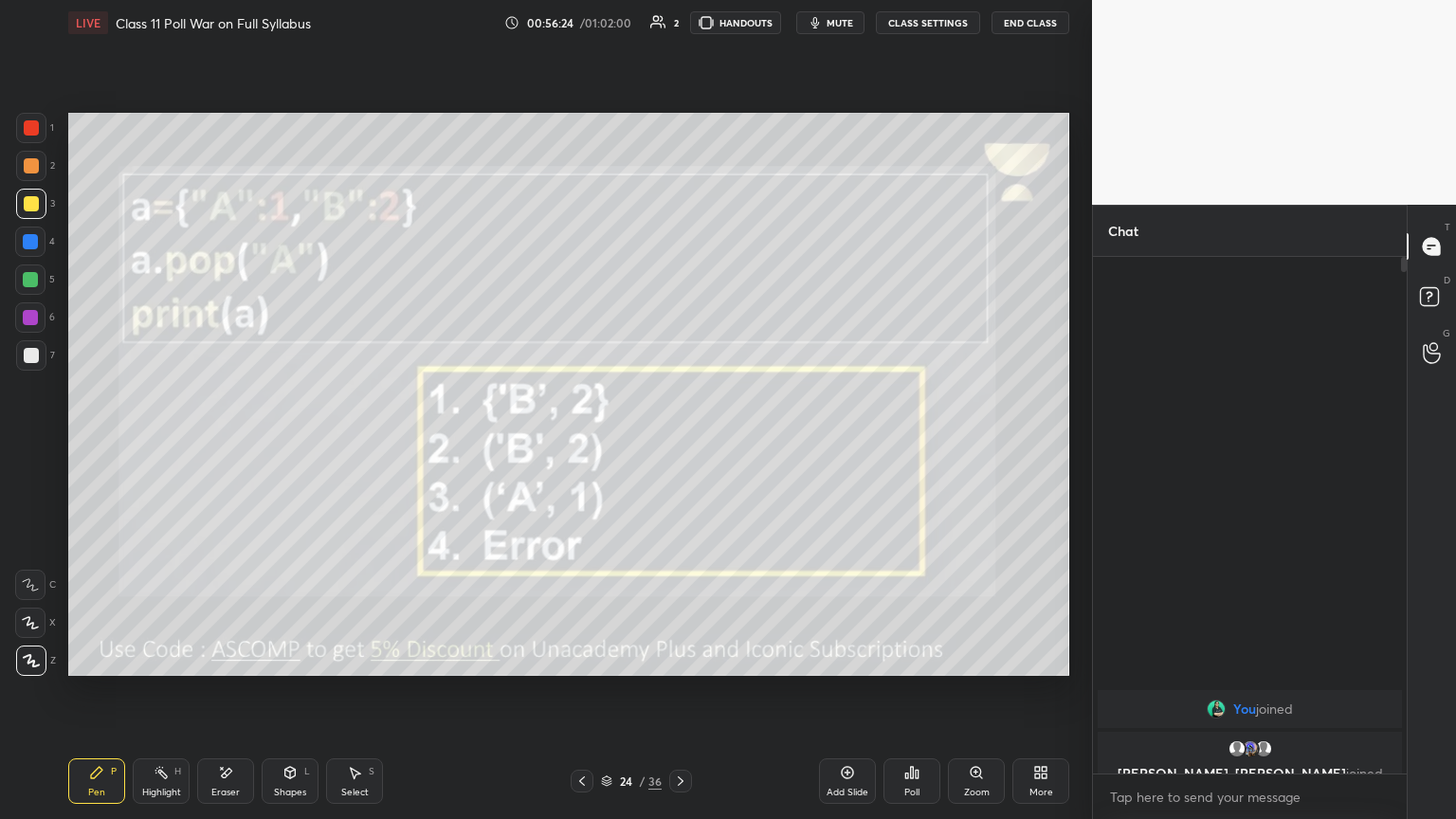
click at [675, 445] on icon at bounding box center [681, 781] width 15 height 15
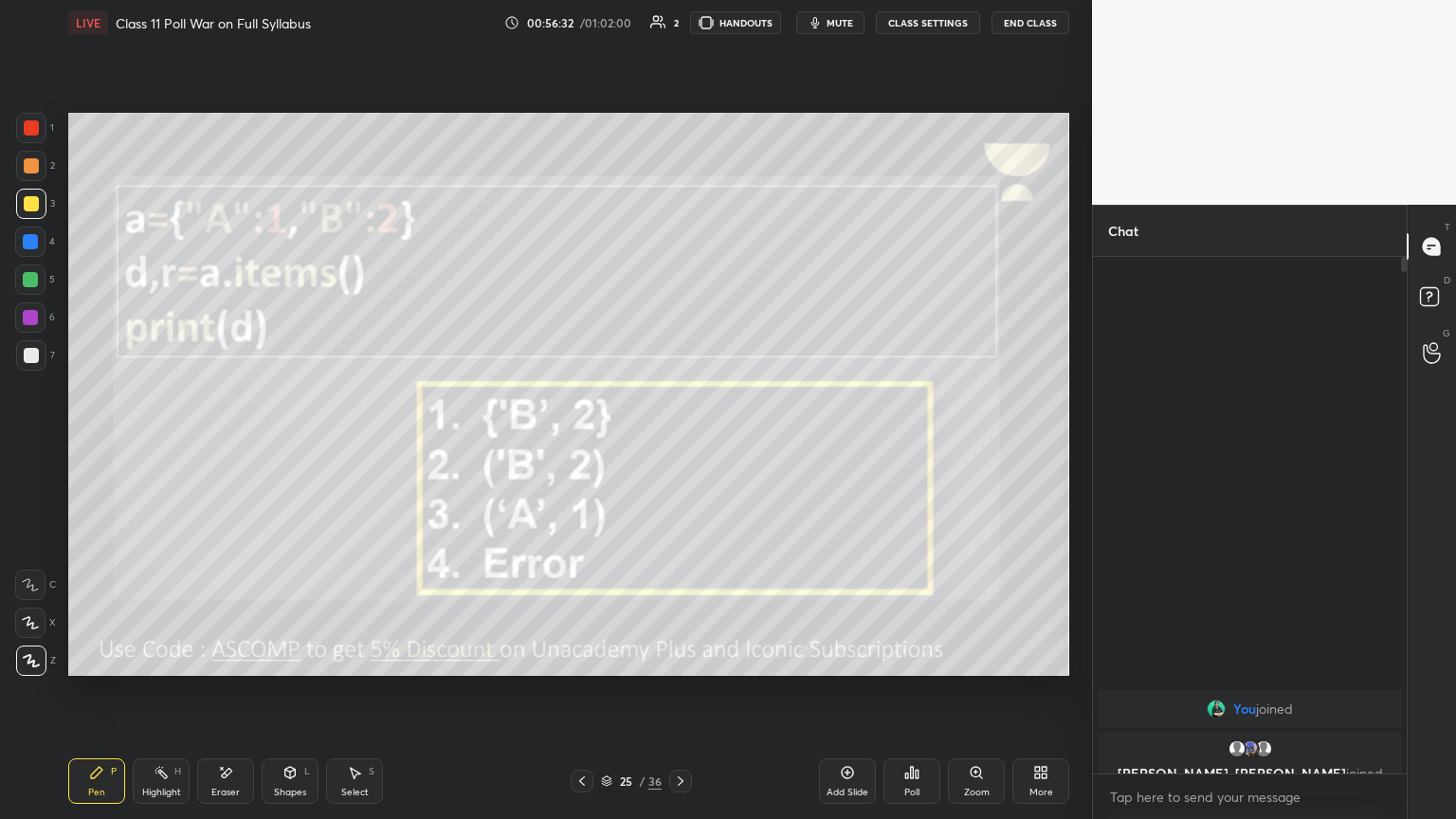
click at [680, 445] on div "Poll" at bounding box center [911, 781] width 57 height 45
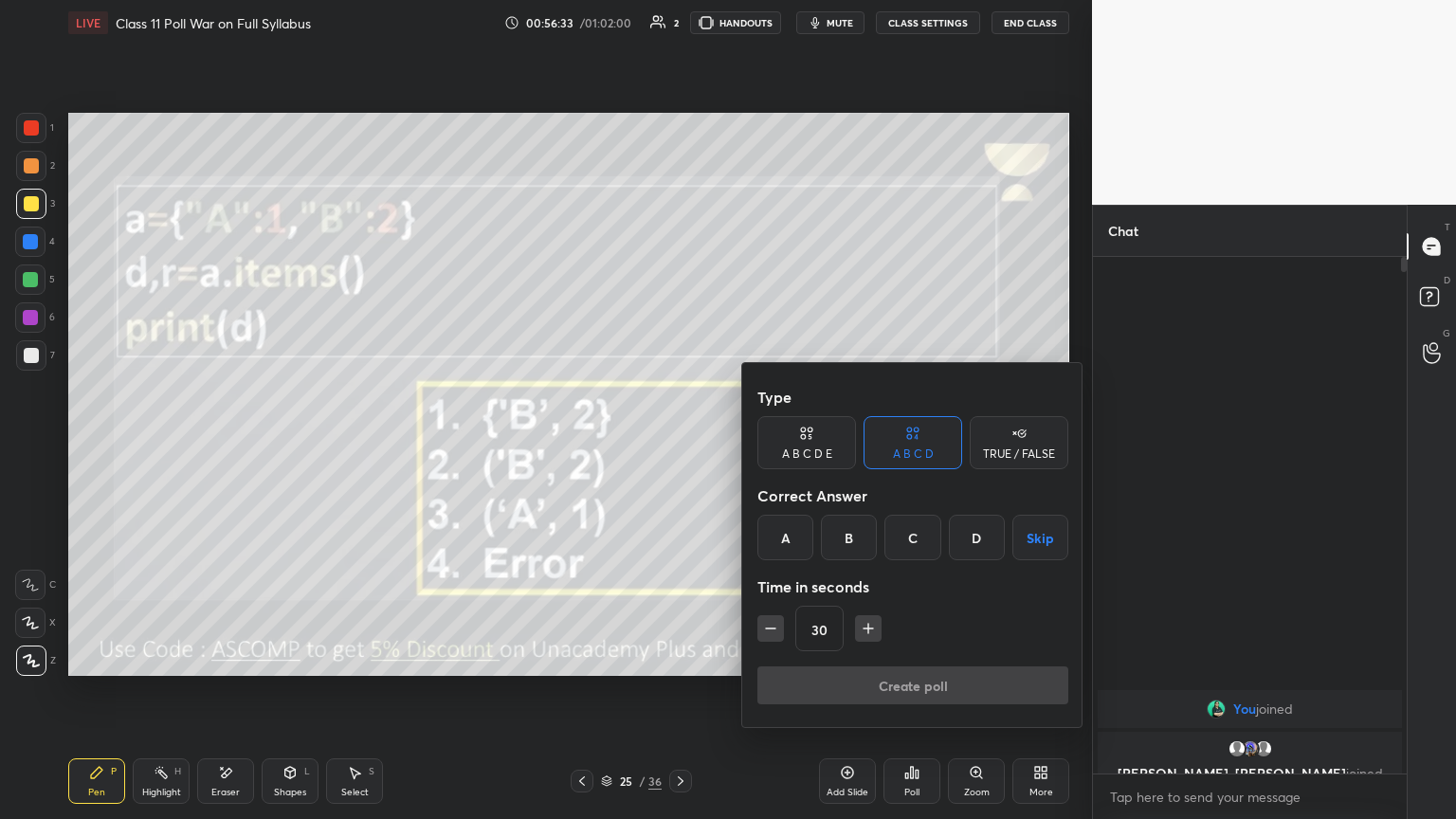
click at [680, 445] on div "C" at bounding box center [912, 537] width 56 height 45
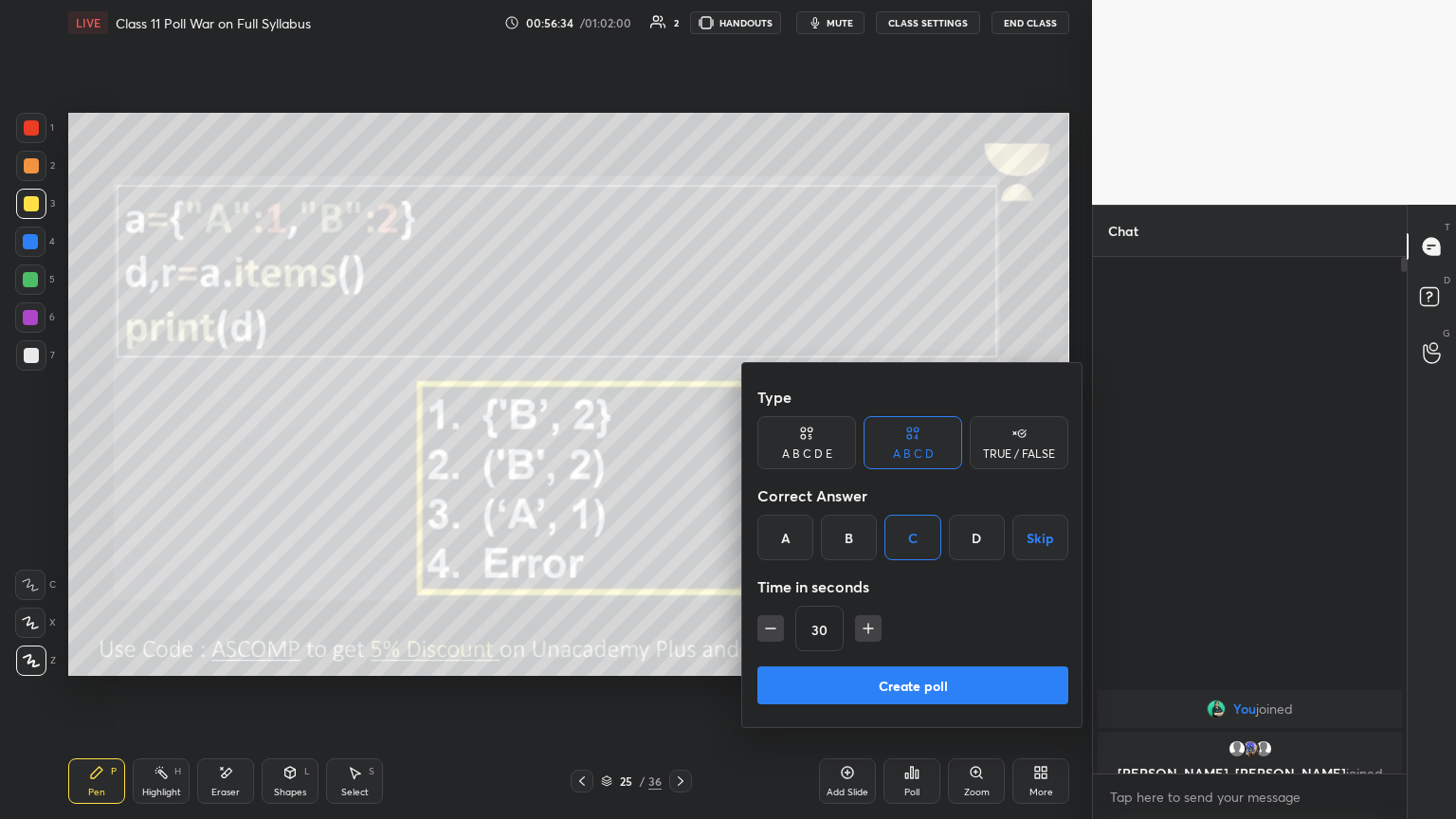
click at [680, 445] on button "button" at bounding box center [869, 628] width 27 height 27
click at [680, 445] on icon "button" at bounding box center [869, 628] width 19 height 19
type input "60"
click at [680, 445] on button "Create poll" at bounding box center [913, 684] width 311 height 38
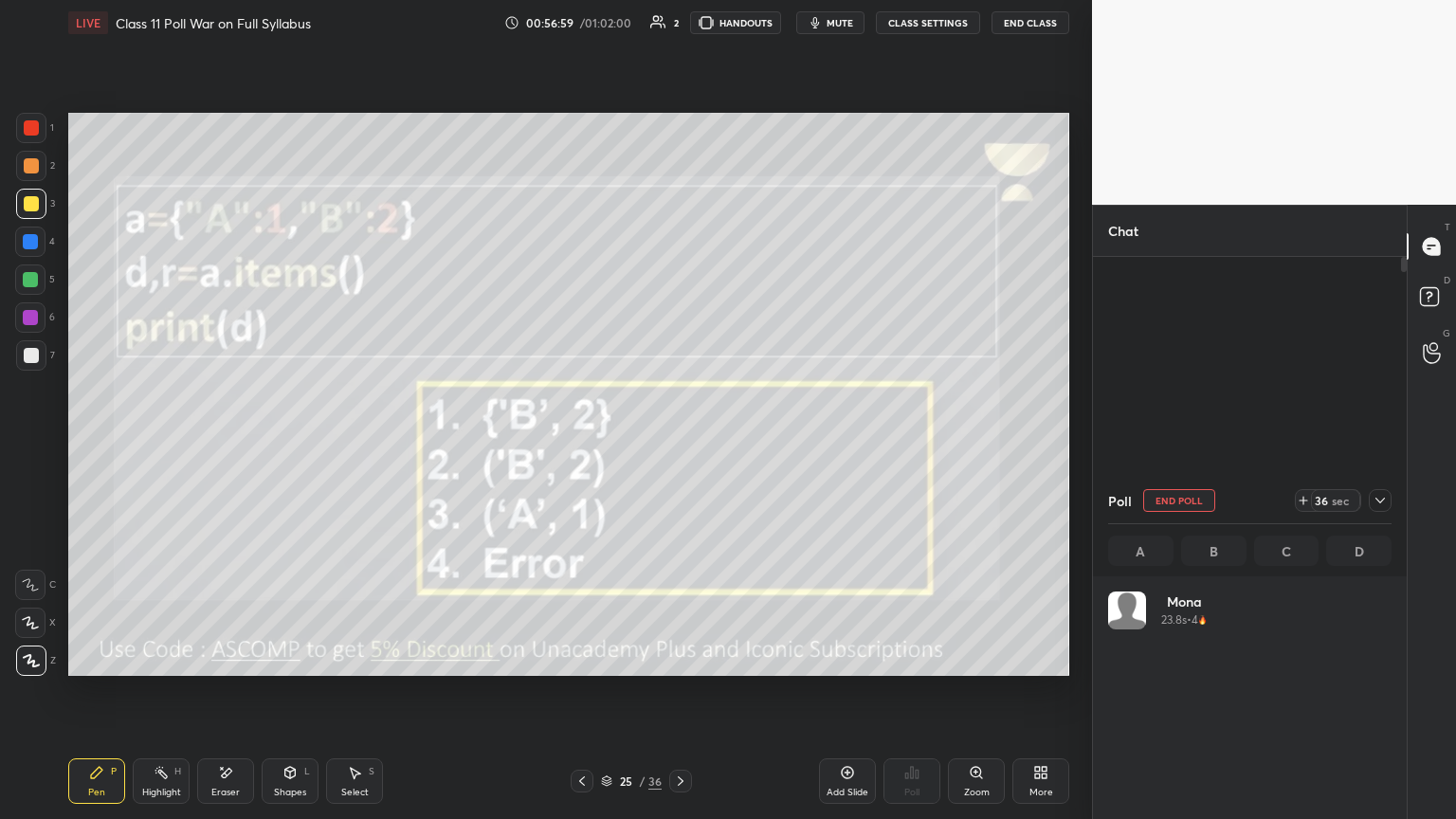
scroll to position [221, 277]
click at [680, 445] on icon at bounding box center [1380, 500] width 15 height 15
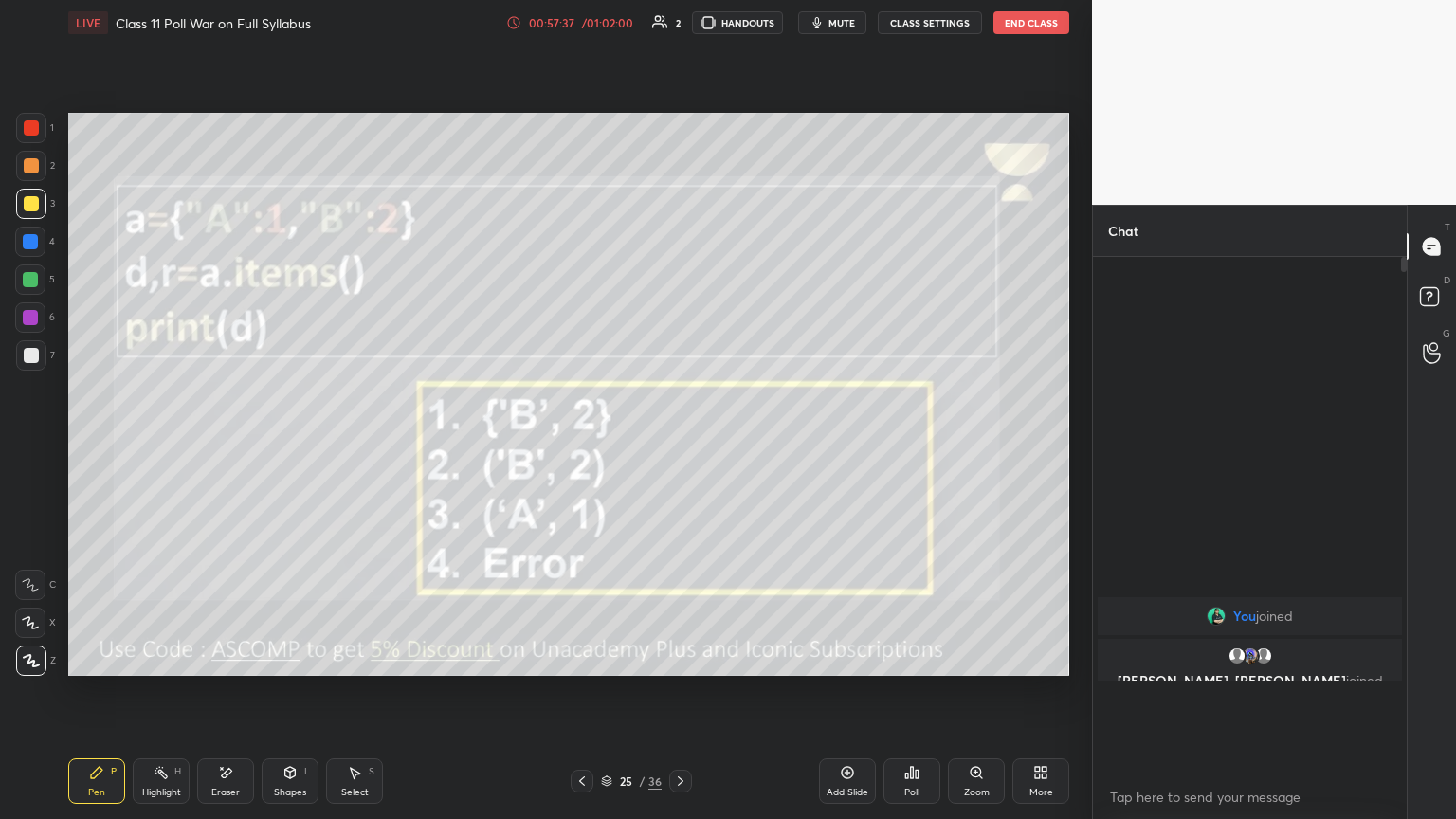
scroll to position [350, 308]
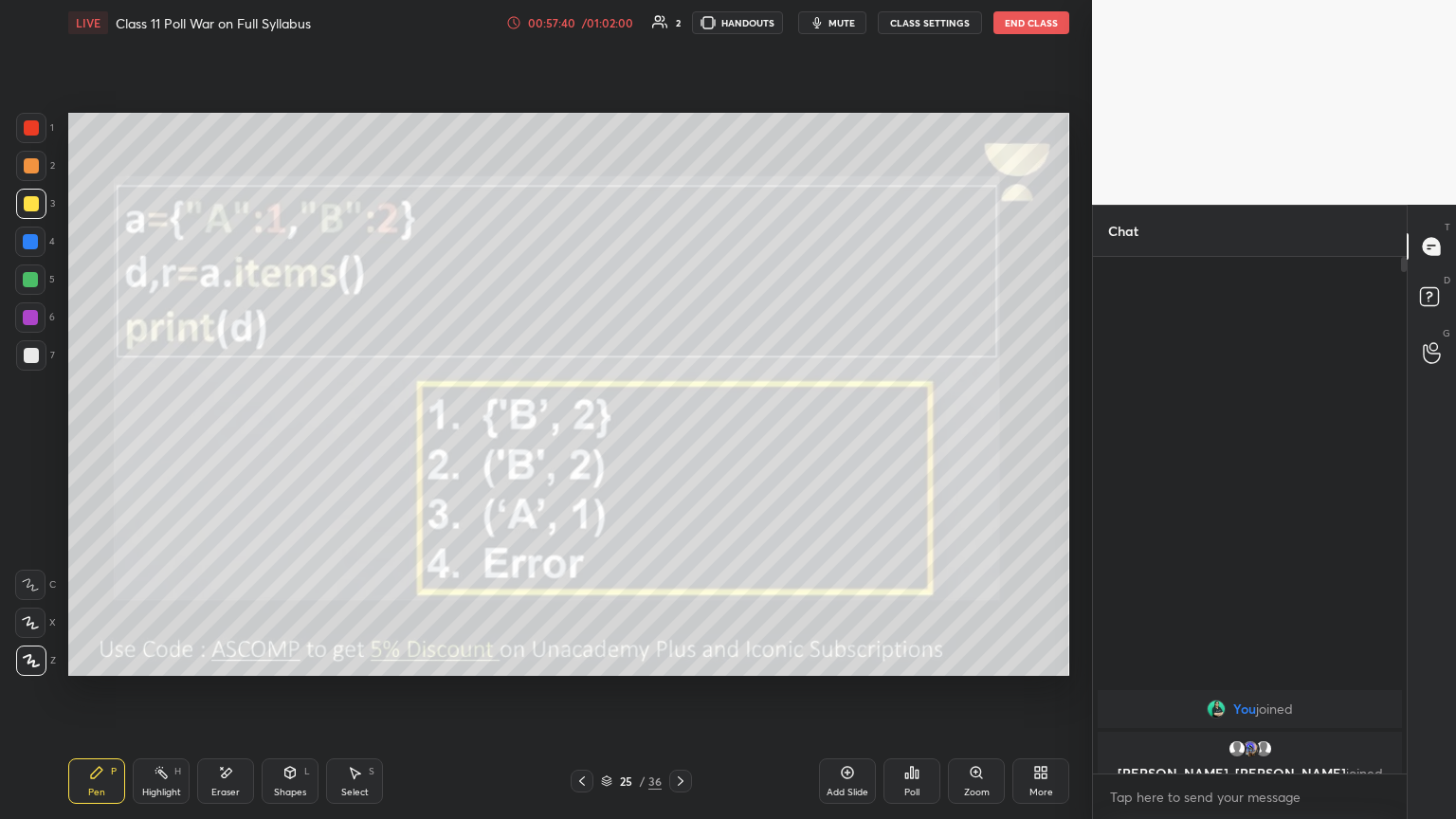
click at [680, 445] on icon at bounding box center [681, 781] width 15 height 15
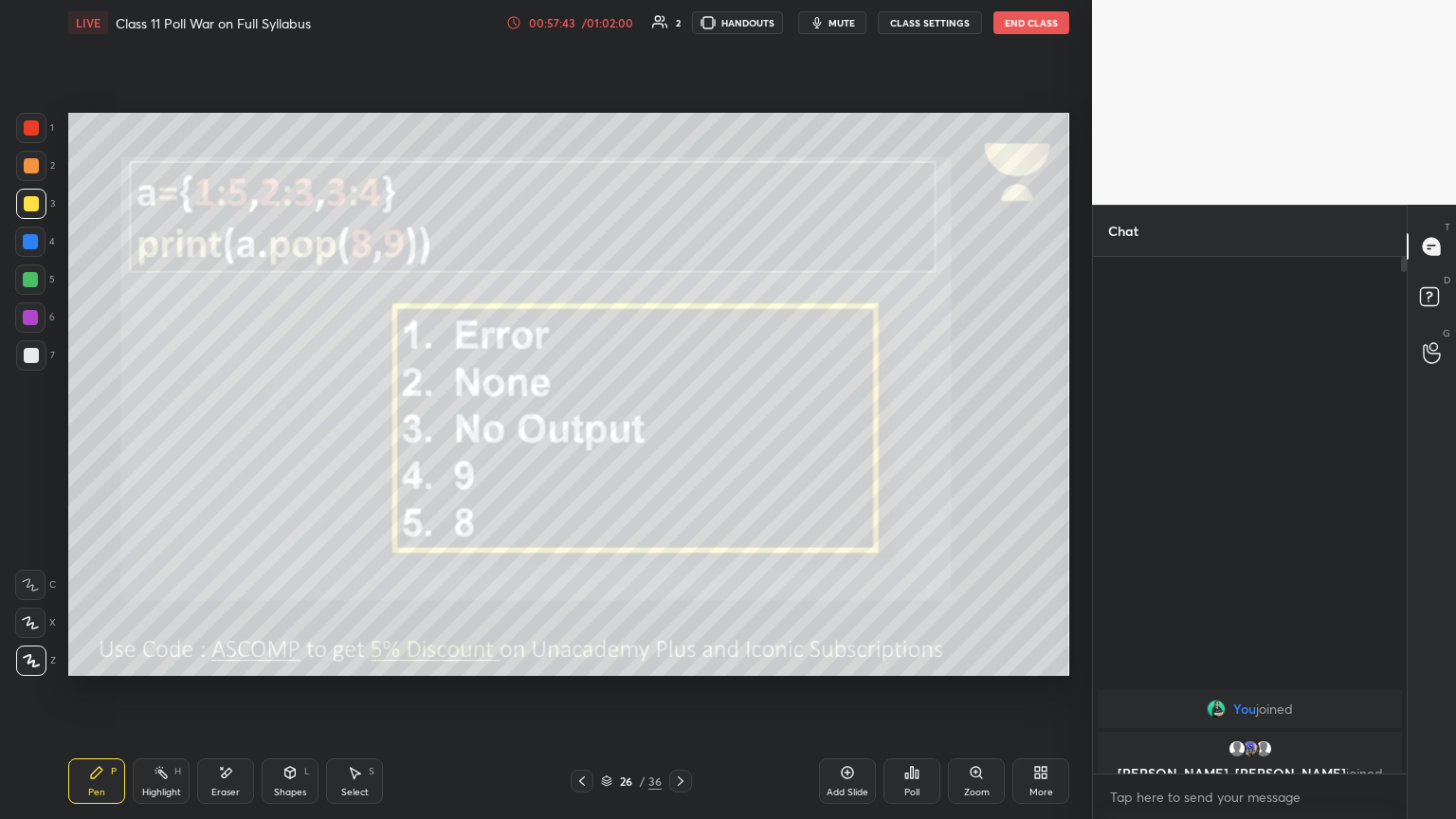
click at [680, 445] on div "Poll" at bounding box center [912, 792] width 15 height 10
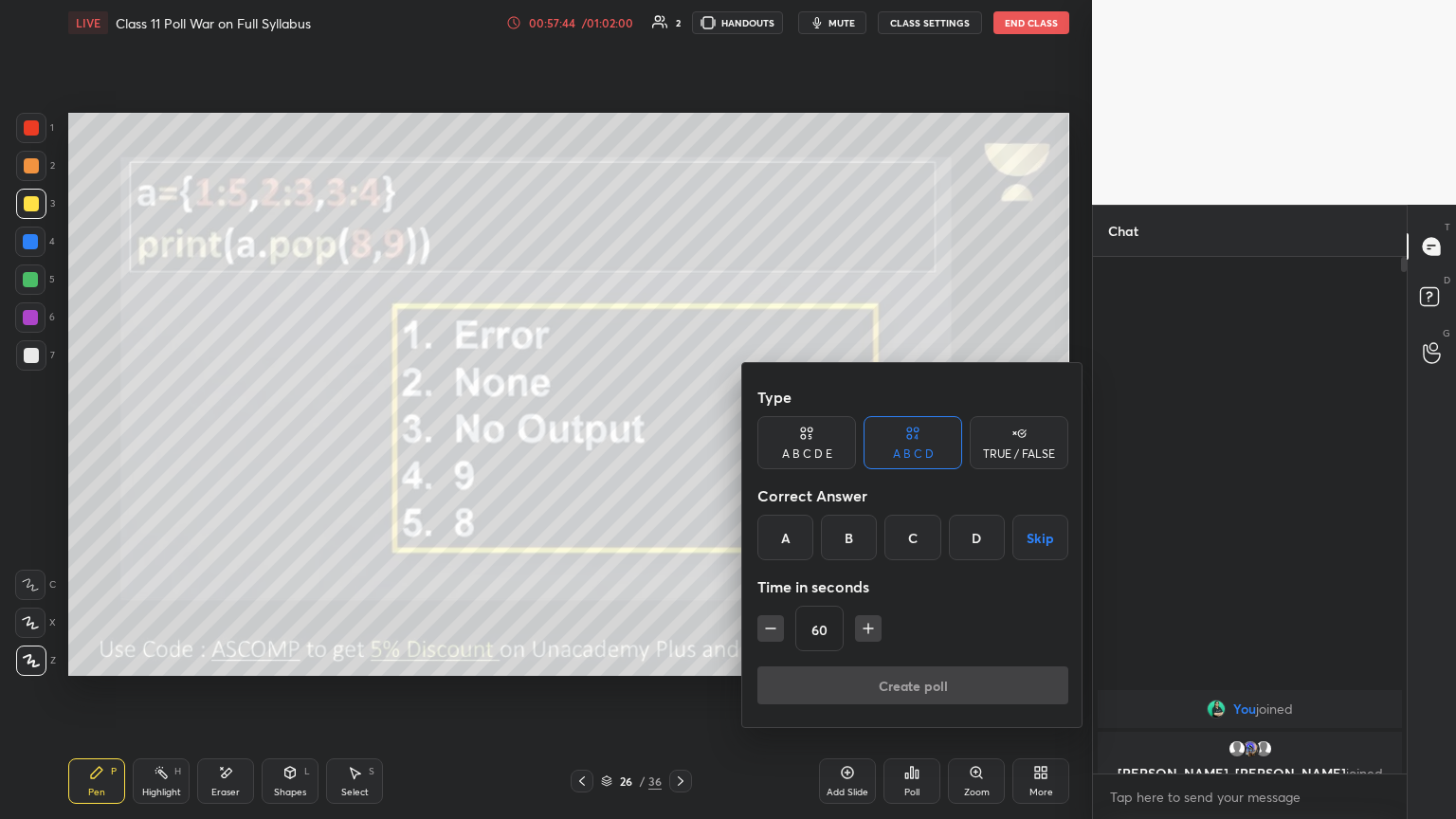
click at [680, 433] on div "A B C D E" at bounding box center [807, 442] width 98 height 53
click at [680, 445] on div "D" at bounding box center [939, 537] width 45 height 45
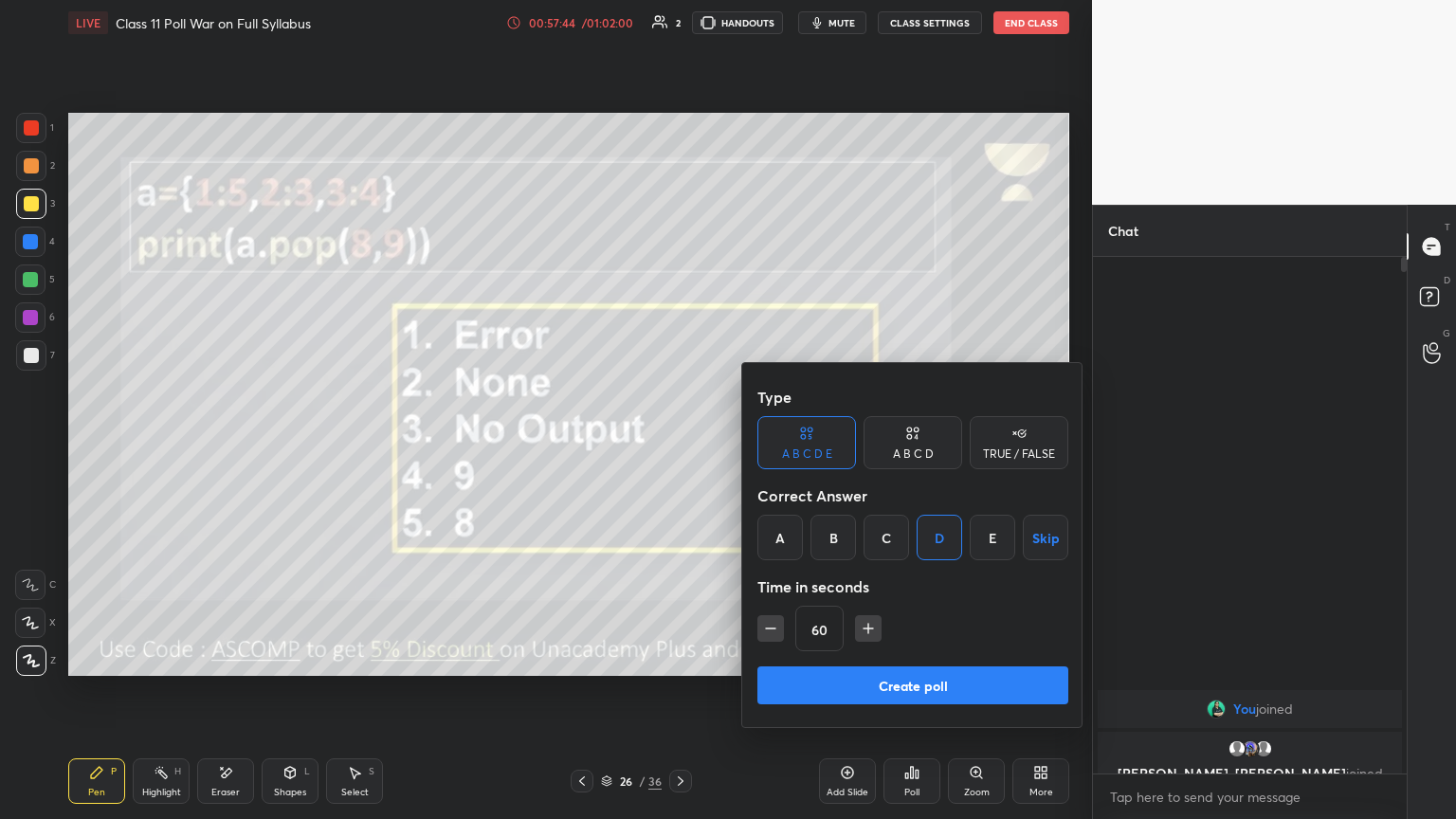
click at [680, 445] on button "Create poll" at bounding box center [913, 684] width 311 height 38
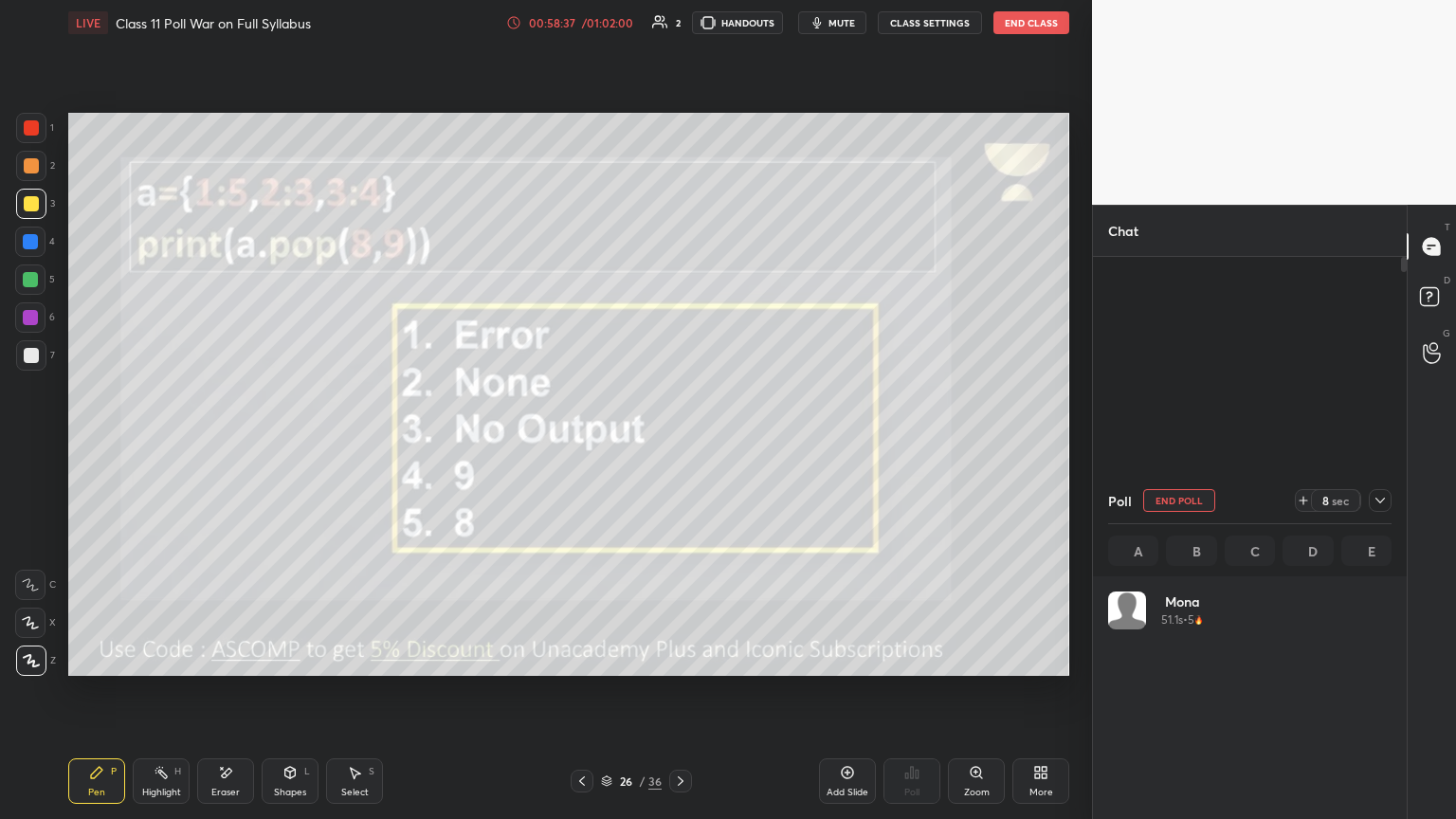
scroll to position [221, 277]
type textarea "x"
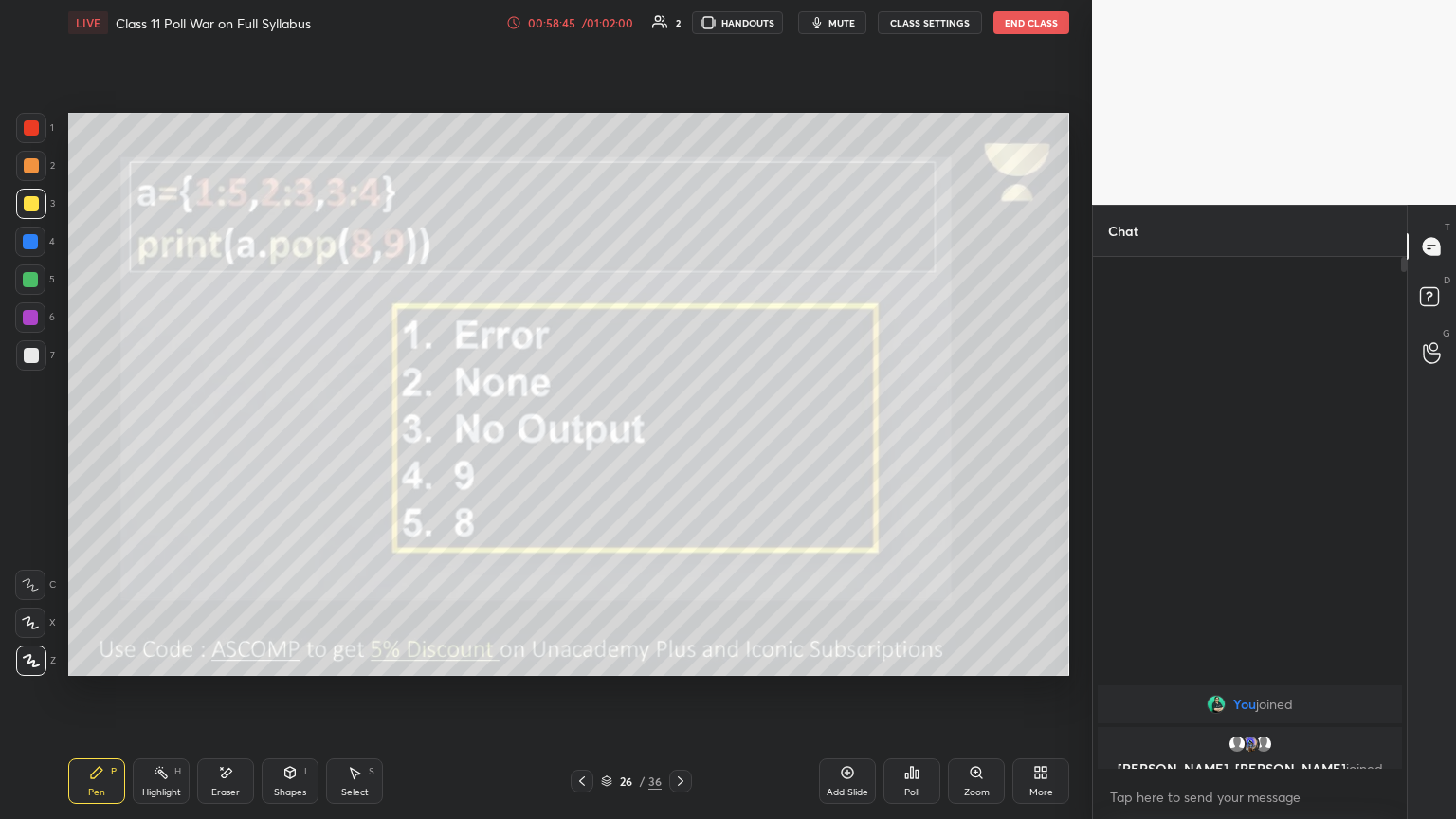
scroll to position [352, 308]
click at [680, 445] on icon at bounding box center [681, 781] width 15 height 15
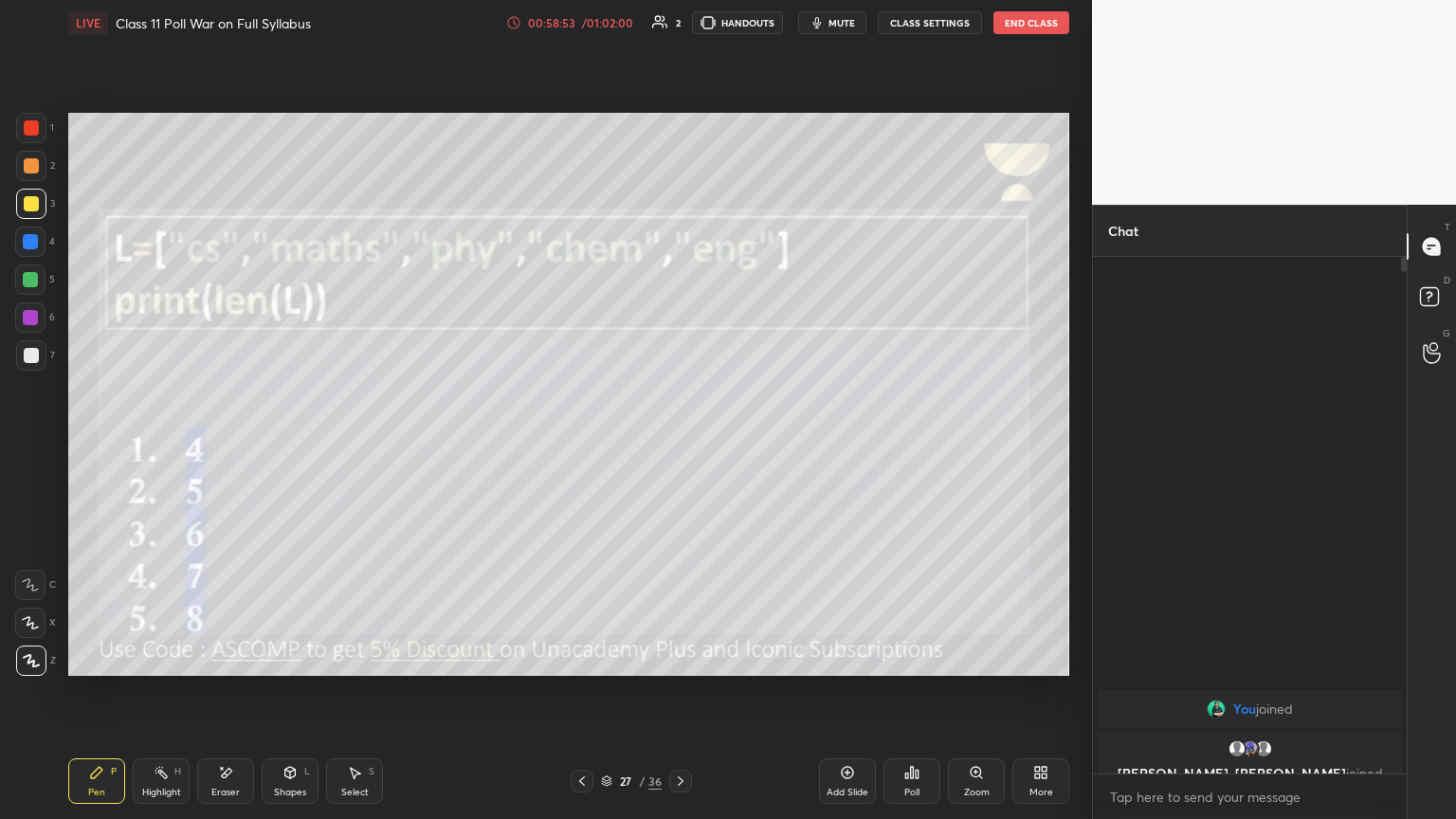
click at [680, 445] on icon at bounding box center [917, 773] width 3 height 9
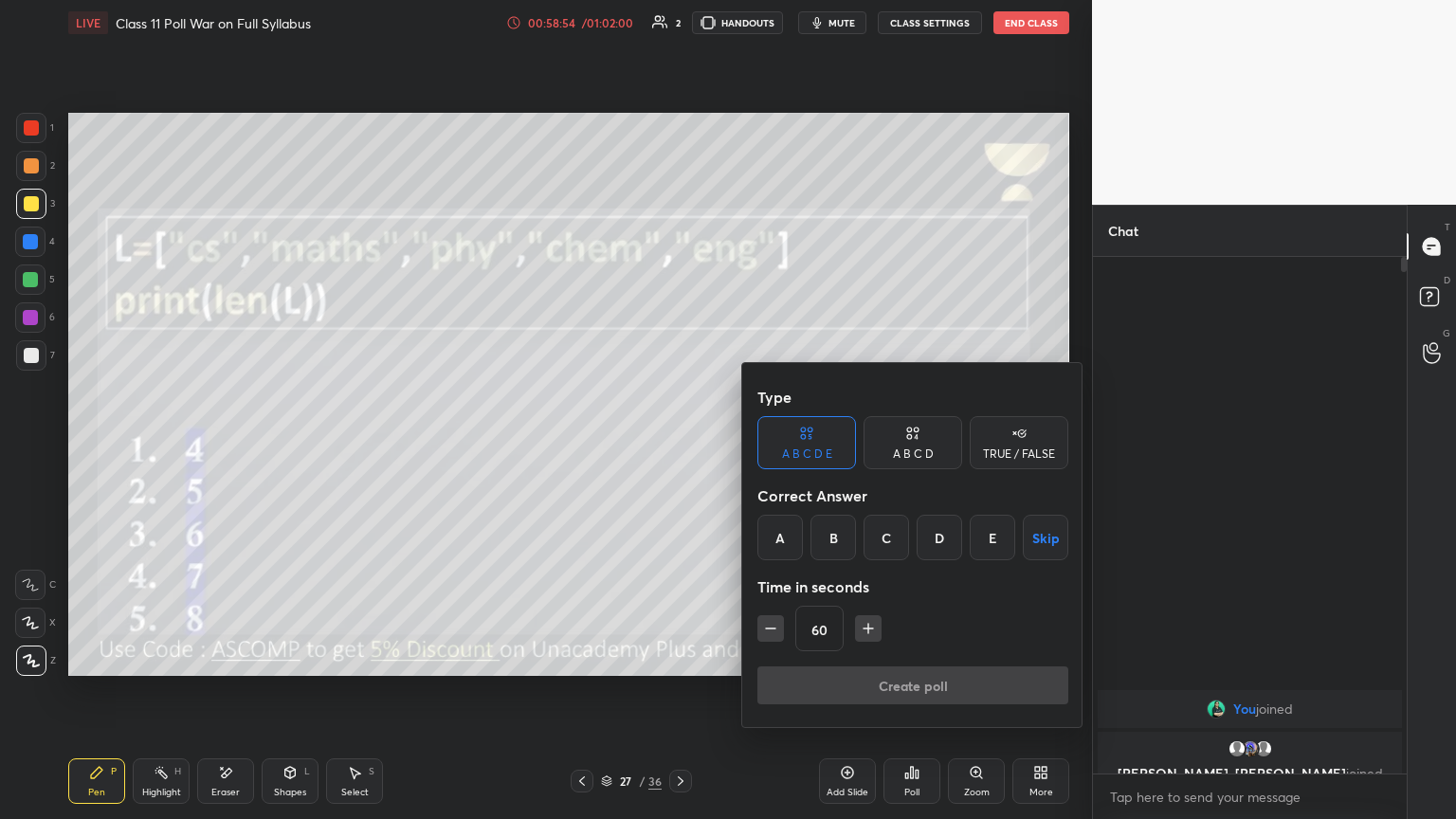
click at [680, 445] on div "B" at bounding box center [833, 537] width 45 height 45
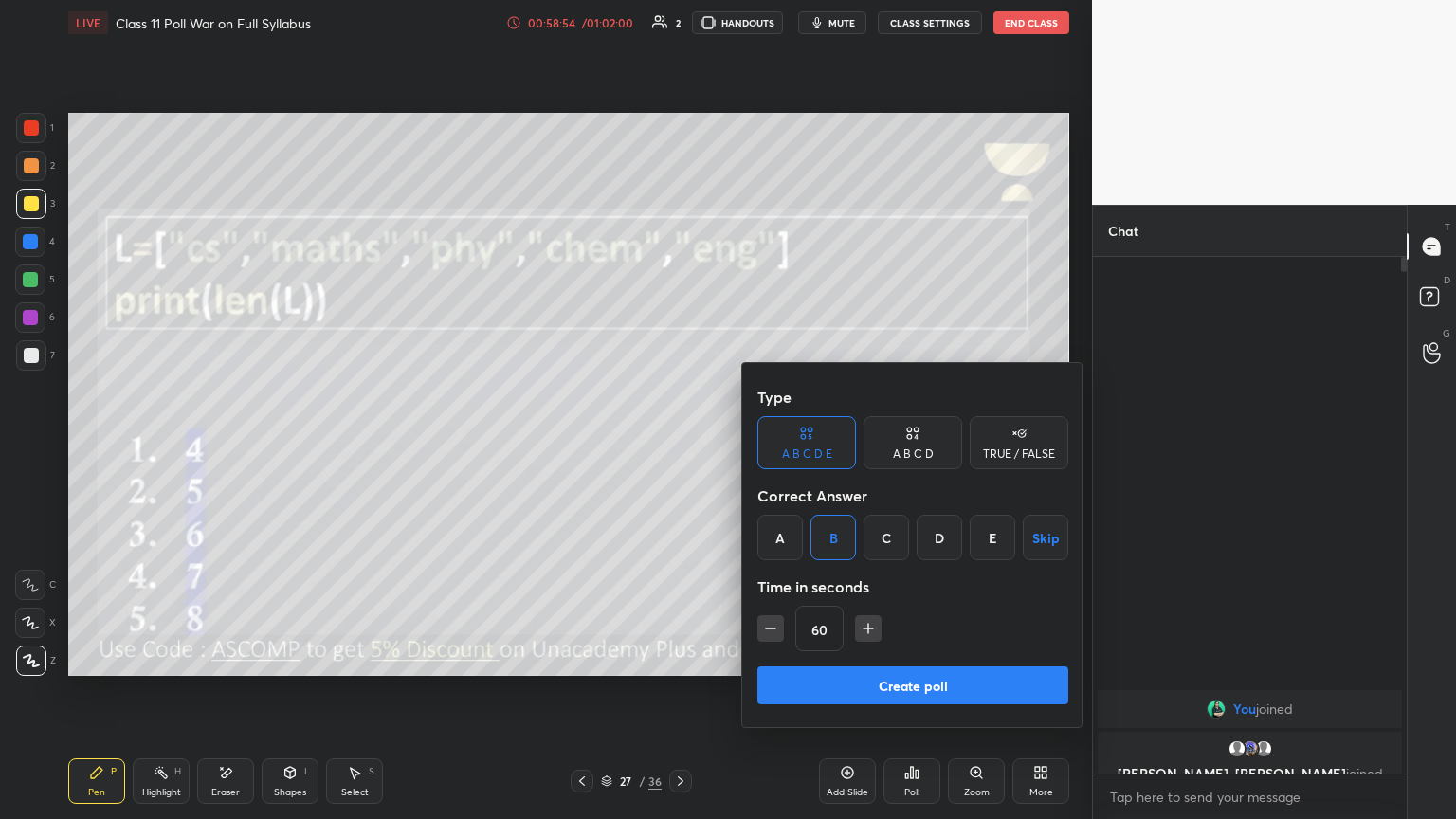
click at [680, 445] on icon "button" at bounding box center [770, 628] width 19 height 19
type input "45"
click at [680, 445] on button "Create poll" at bounding box center [913, 684] width 311 height 38
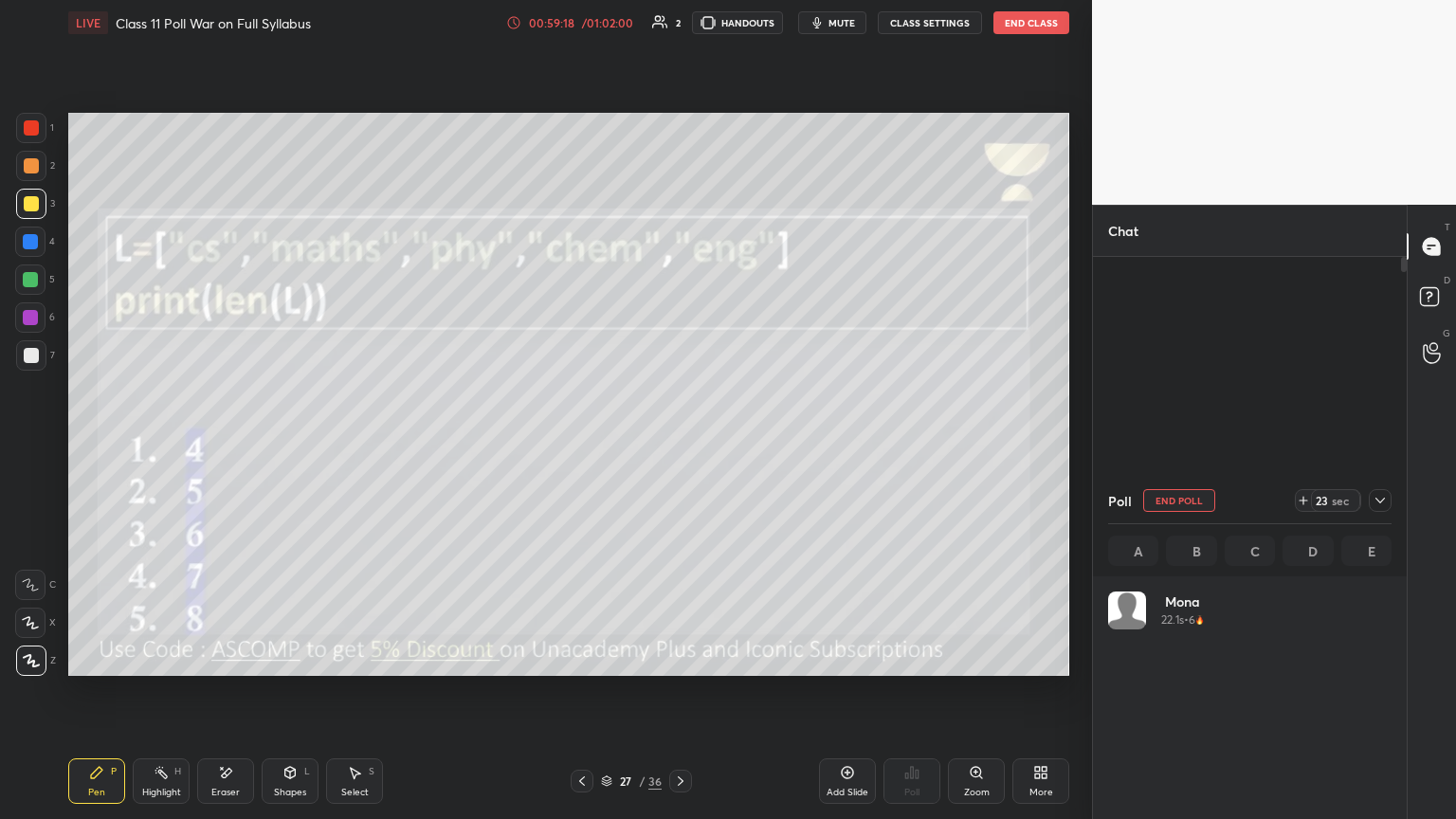
scroll to position [221, 277]
click at [680, 445] on icon at bounding box center [1380, 500] width 15 height 15
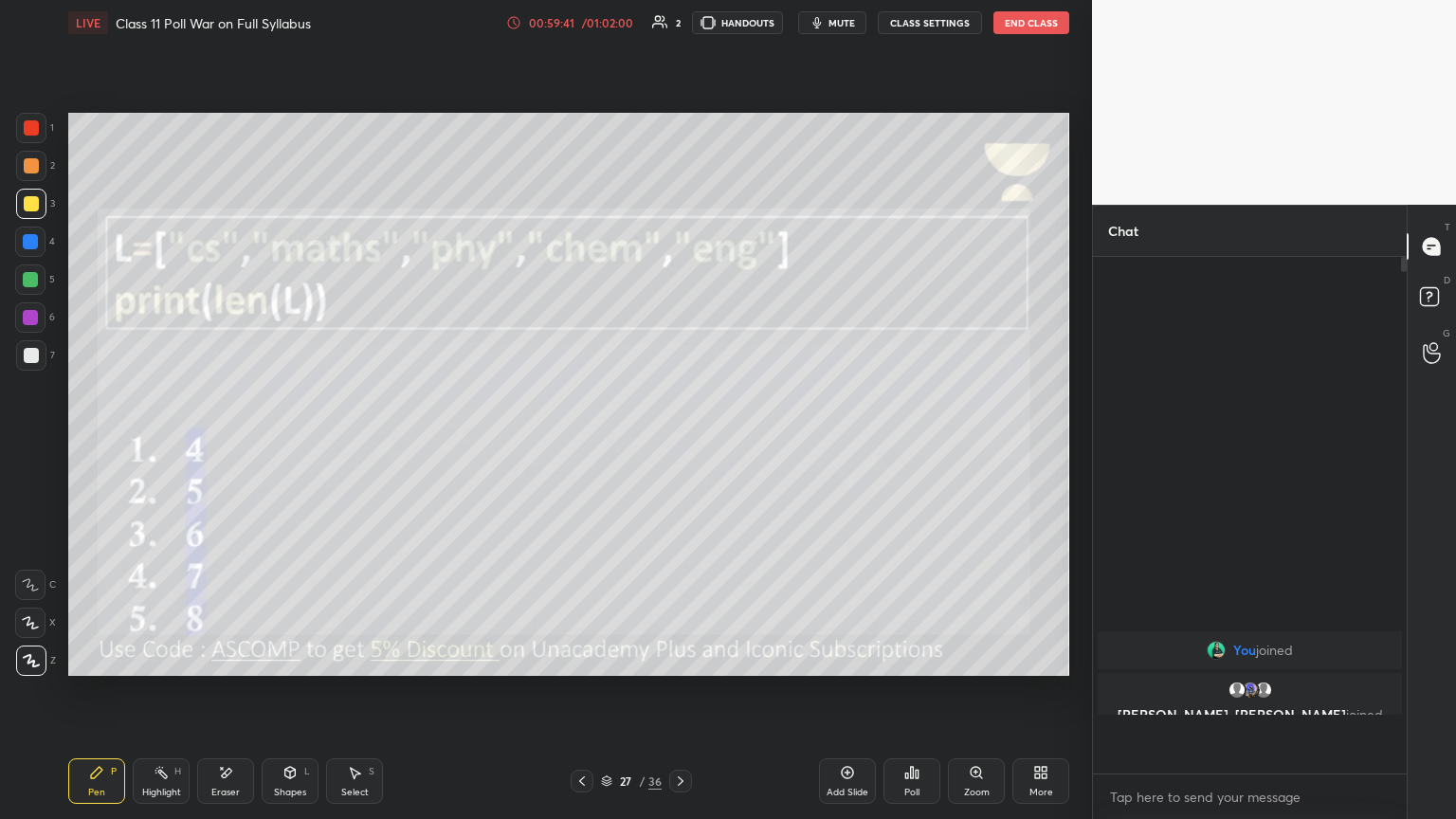
scroll to position [0, 0]
click at [675, 445] on icon at bounding box center [681, 781] width 15 height 15
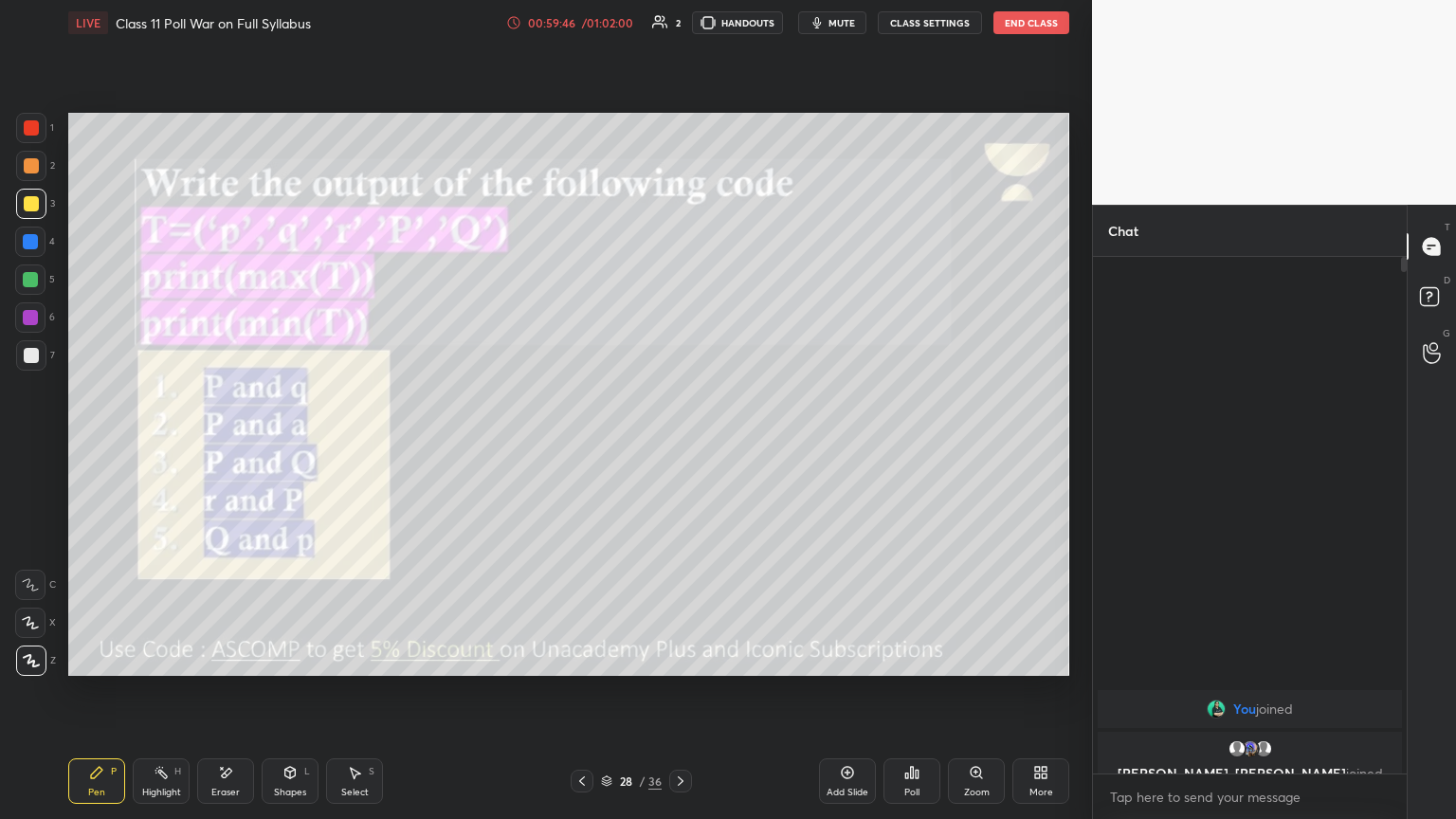
click at [680, 445] on icon at bounding box center [681, 781] width 6 height 10
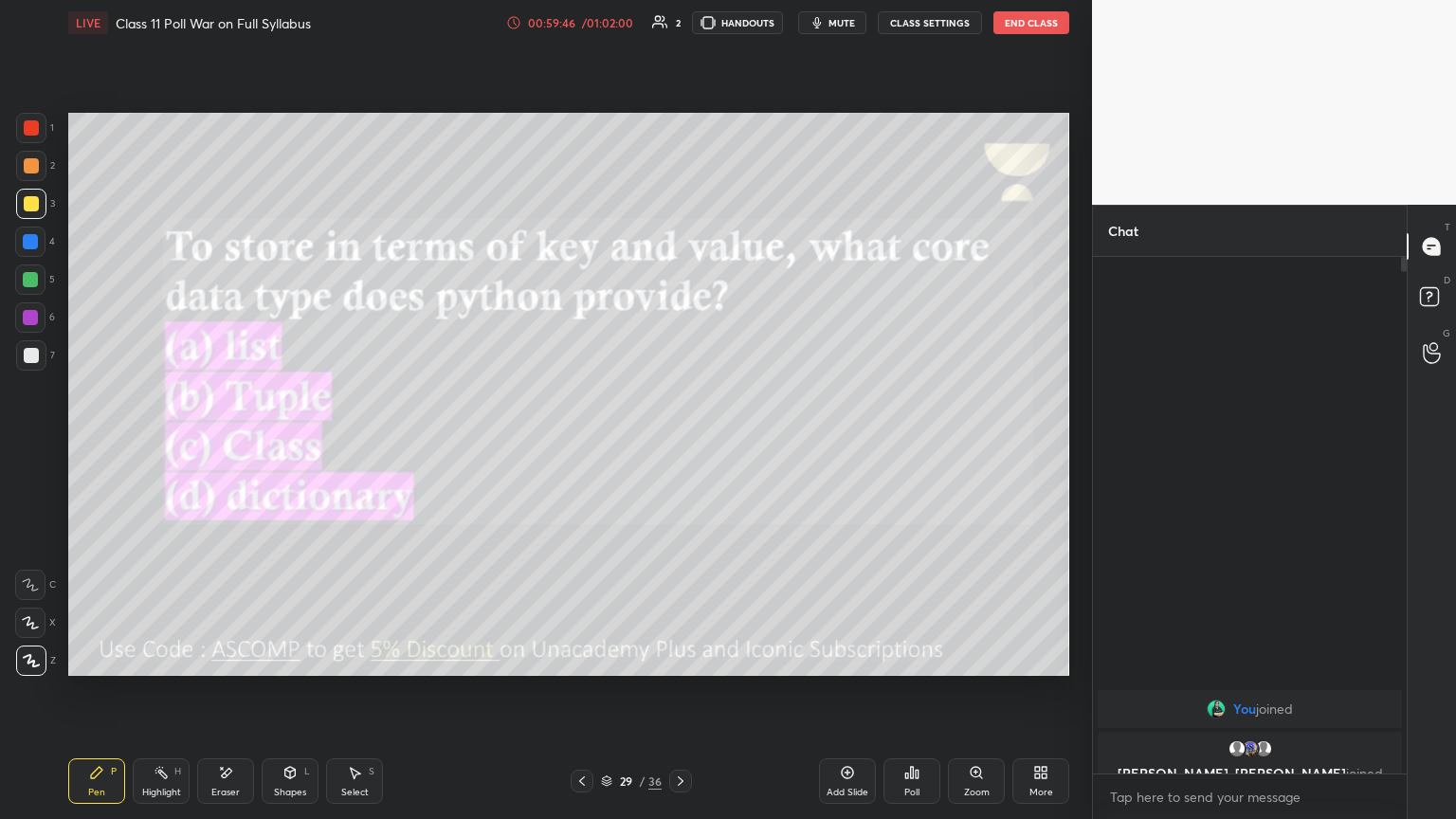
click at [680, 445] on icon at bounding box center [681, 781] width 15 height 15
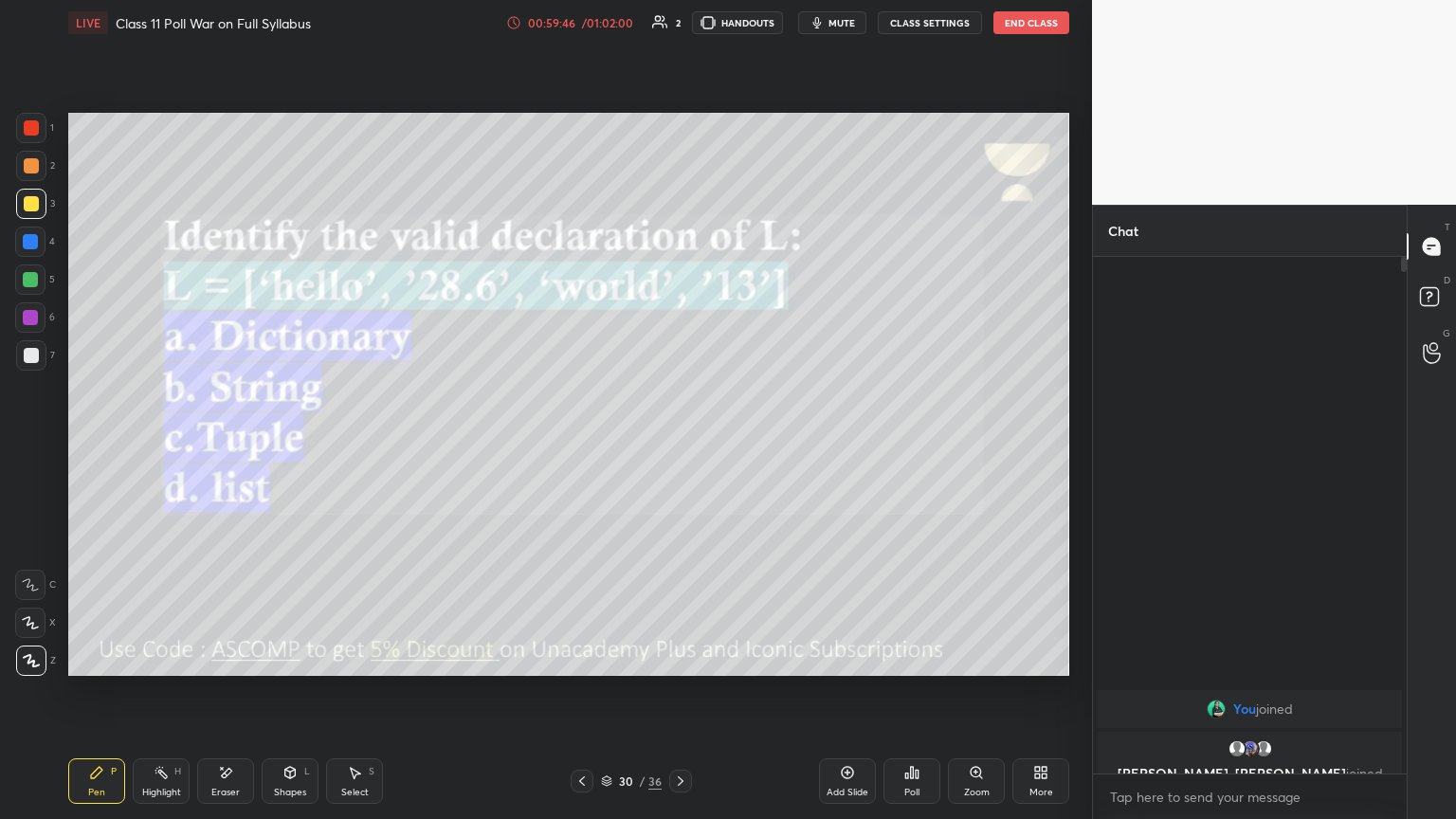
click at [680, 445] on icon at bounding box center [681, 781] width 15 height 15
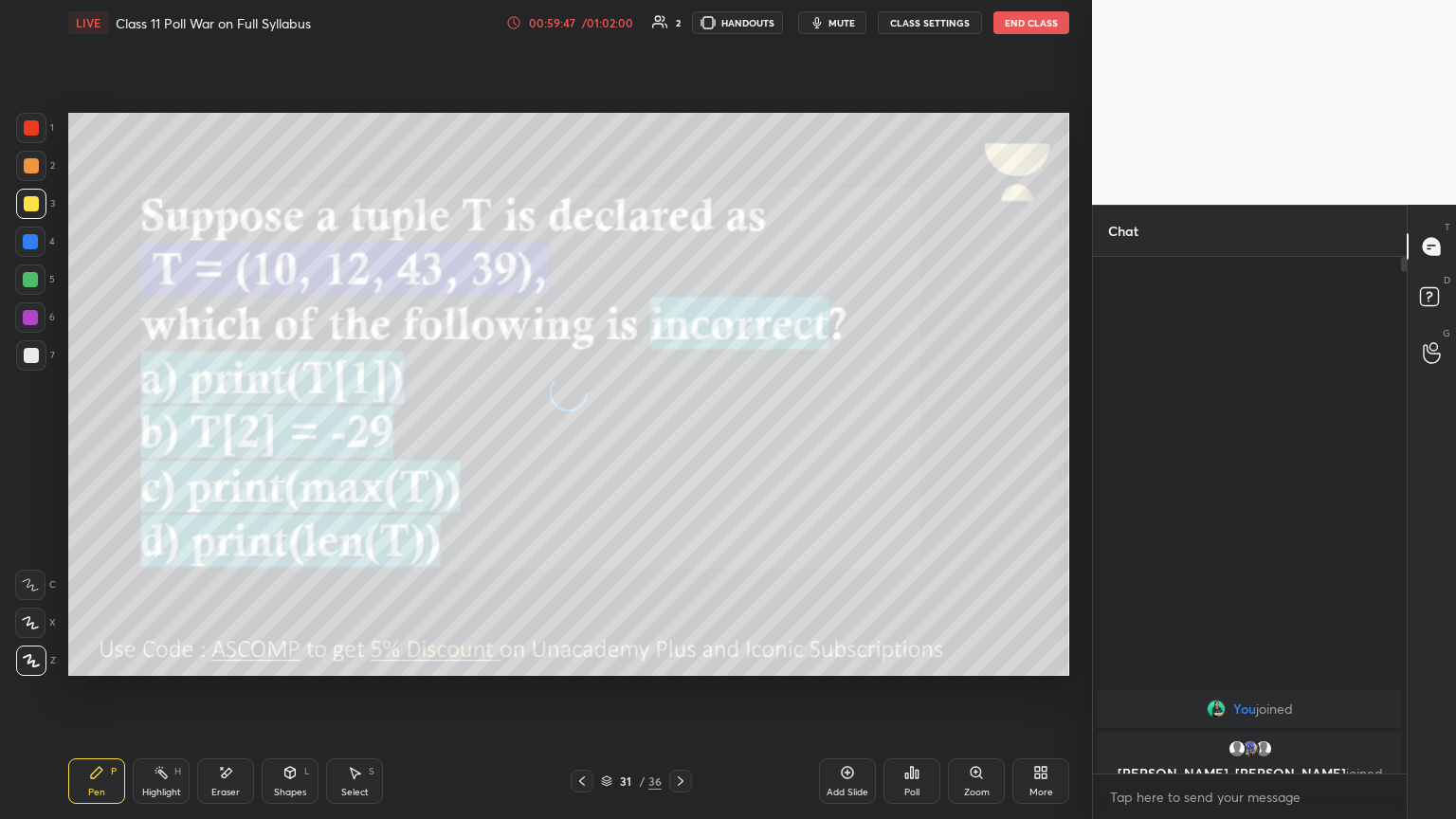
click at [680, 445] on icon at bounding box center [681, 781] width 15 height 15
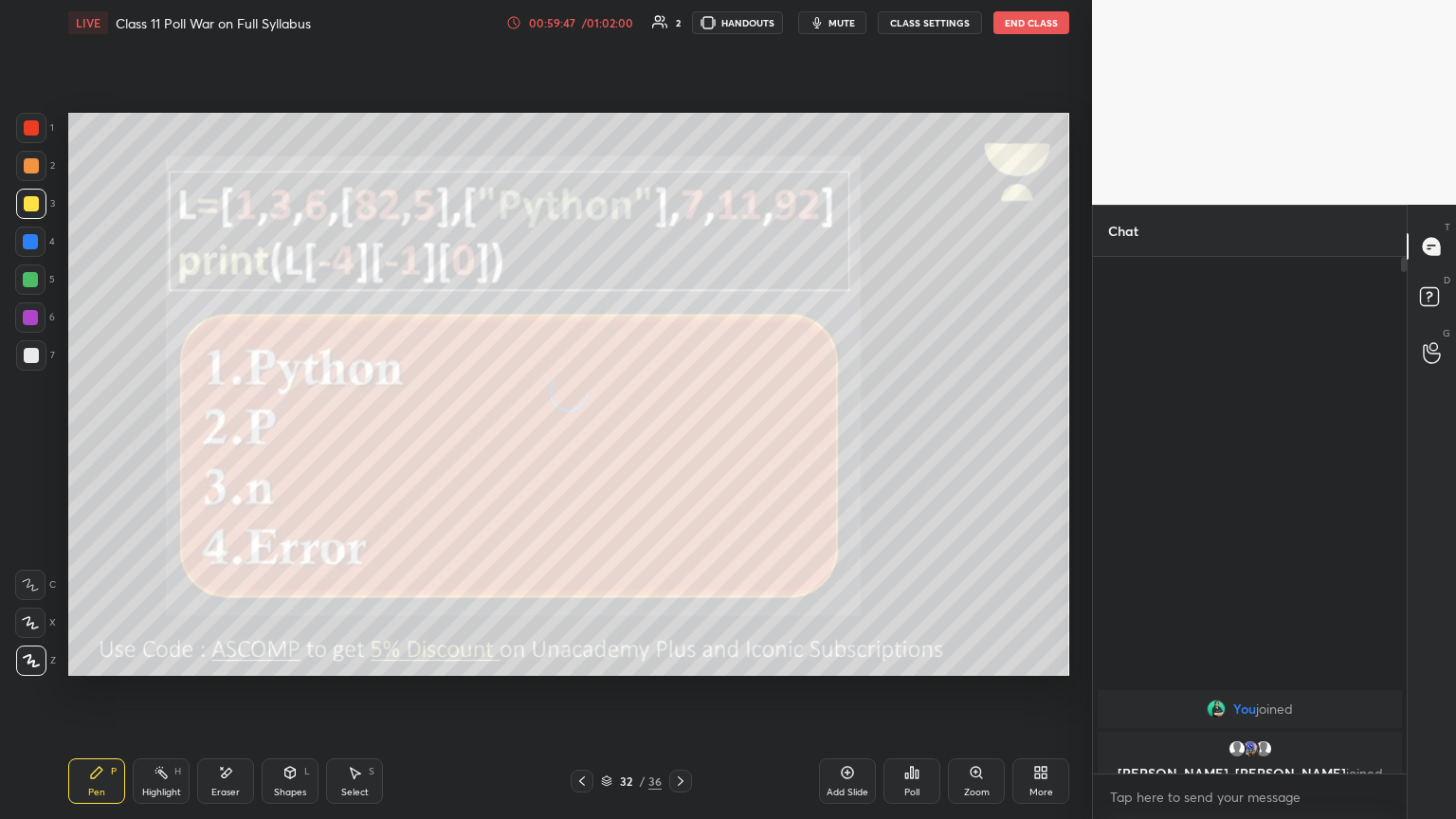
click at [679, 445] on icon at bounding box center [681, 781] width 15 height 15
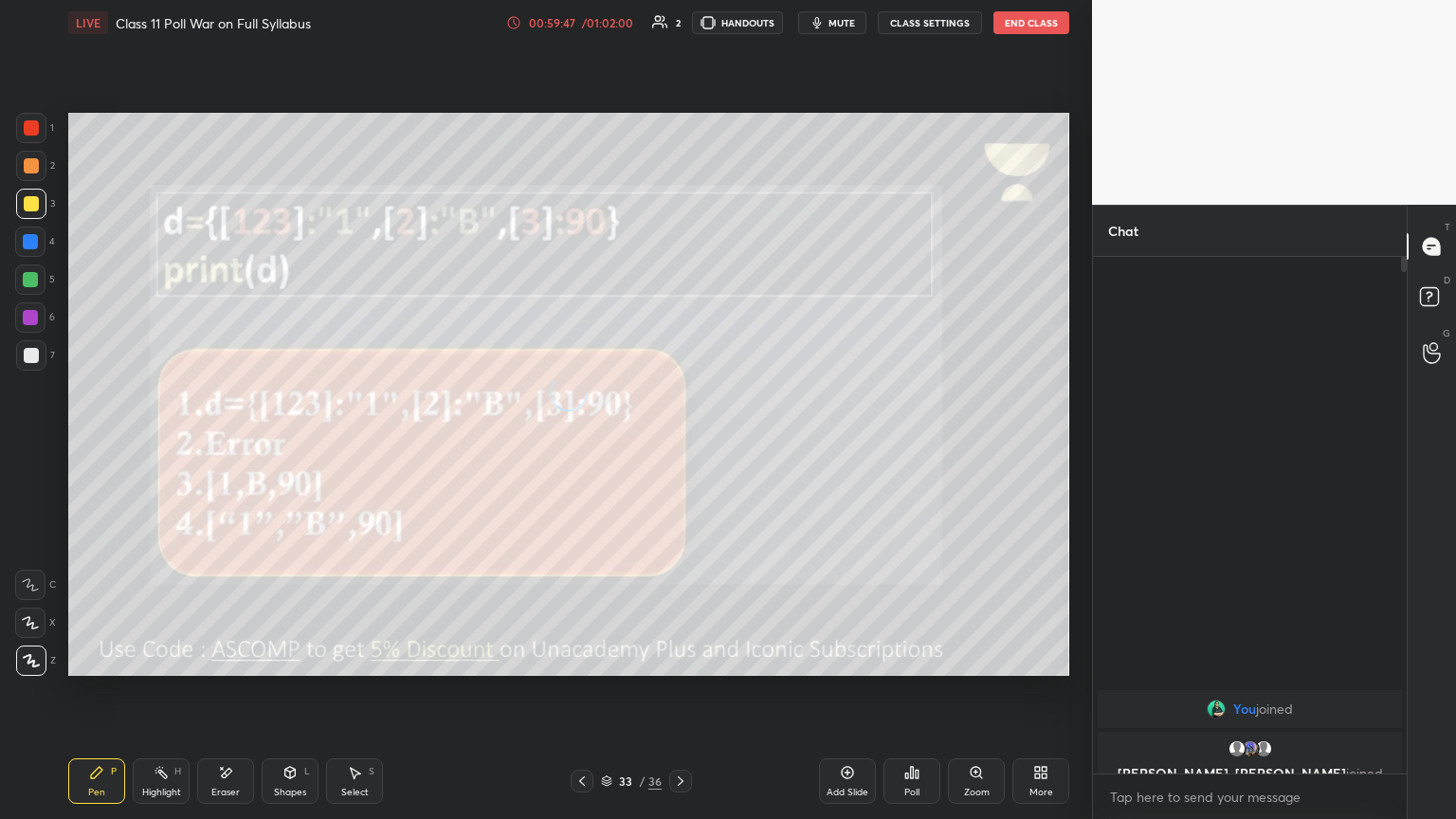
click at [680, 445] on icon at bounding box center [681, 781] width 15 height 15
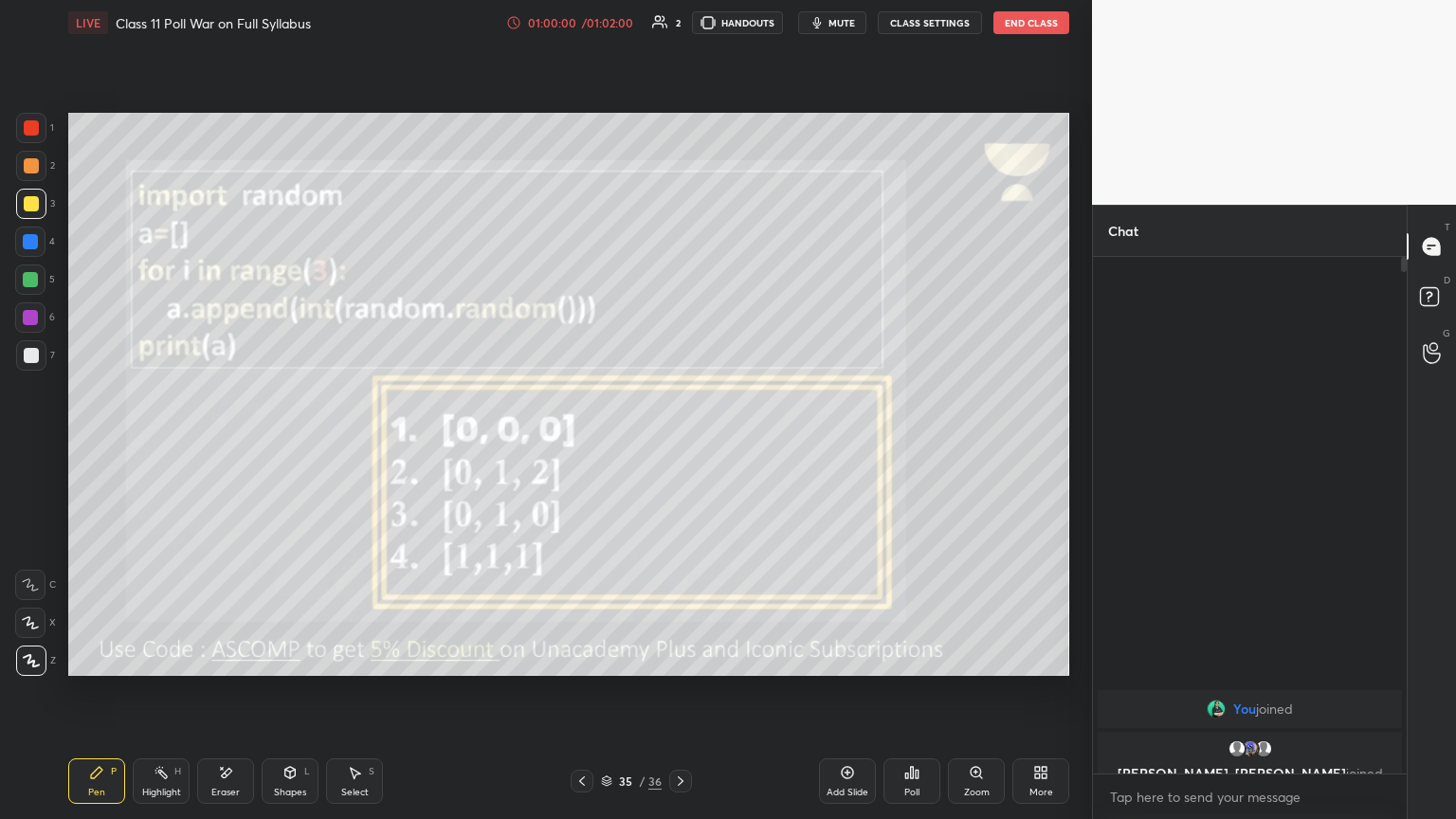
click at [680, 15] on button "End Class" at bounding box center [1031, 23] width 76 height 23
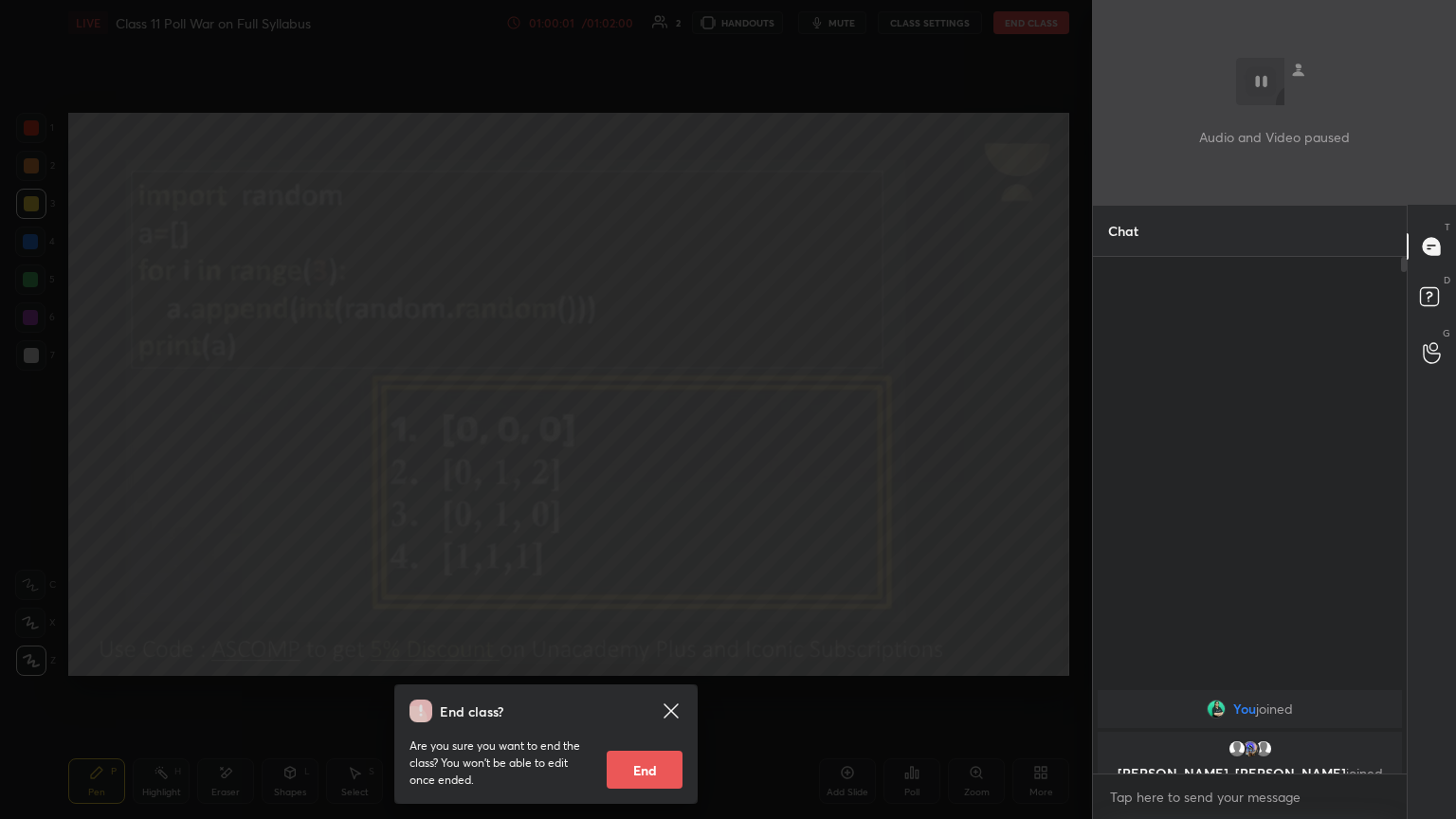
click at [640, 445] on button "End" at bounding box center [644, 769] width 76 height 38
type textarea "x"
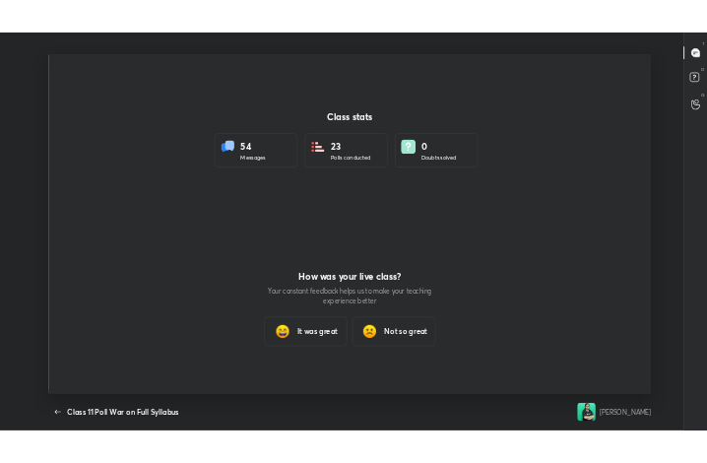
scroll to position [725, 1496]
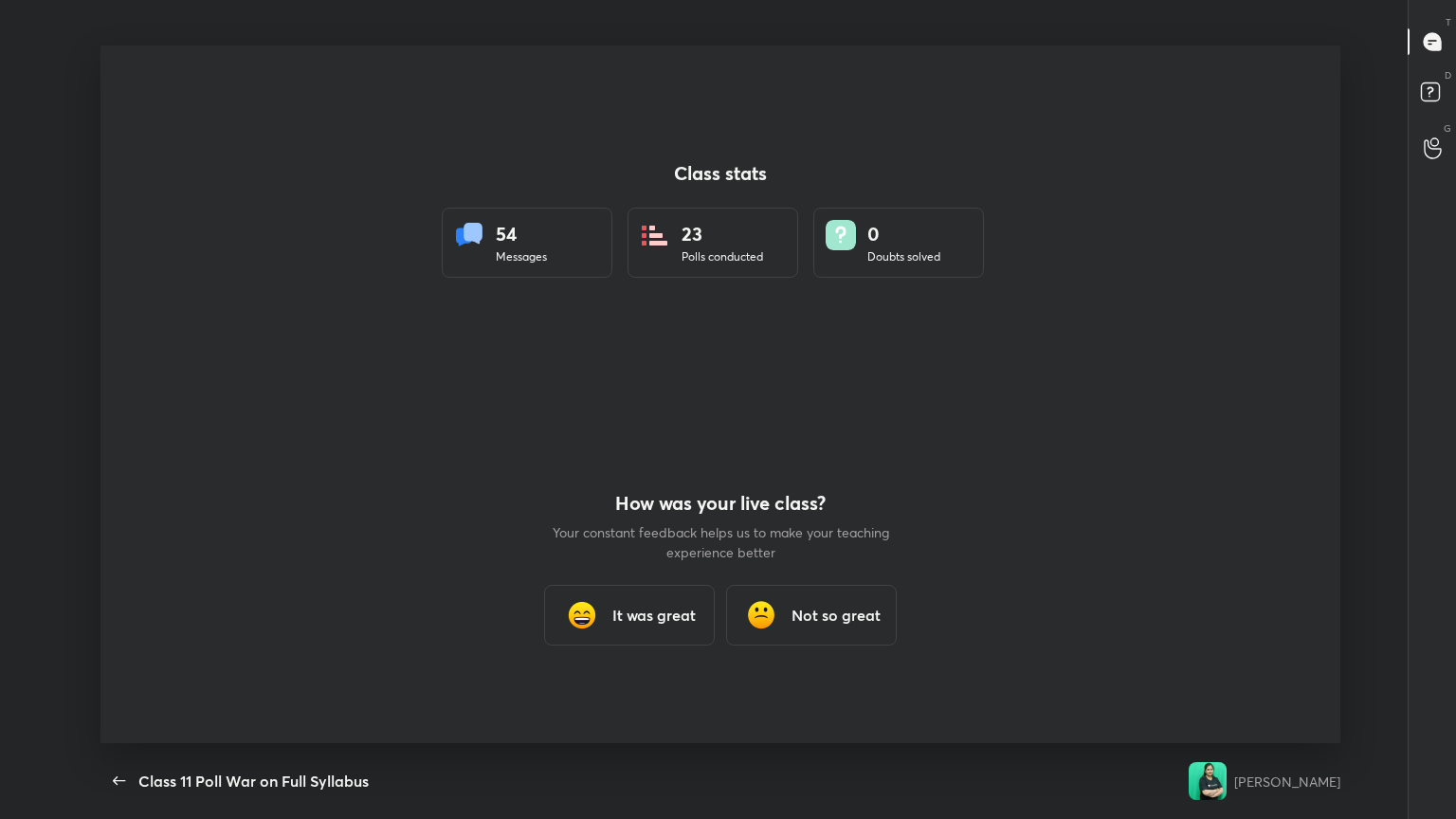
click at [612, 445] on h3 "It was great" at bounding box center [654, 615] width 84 height 23
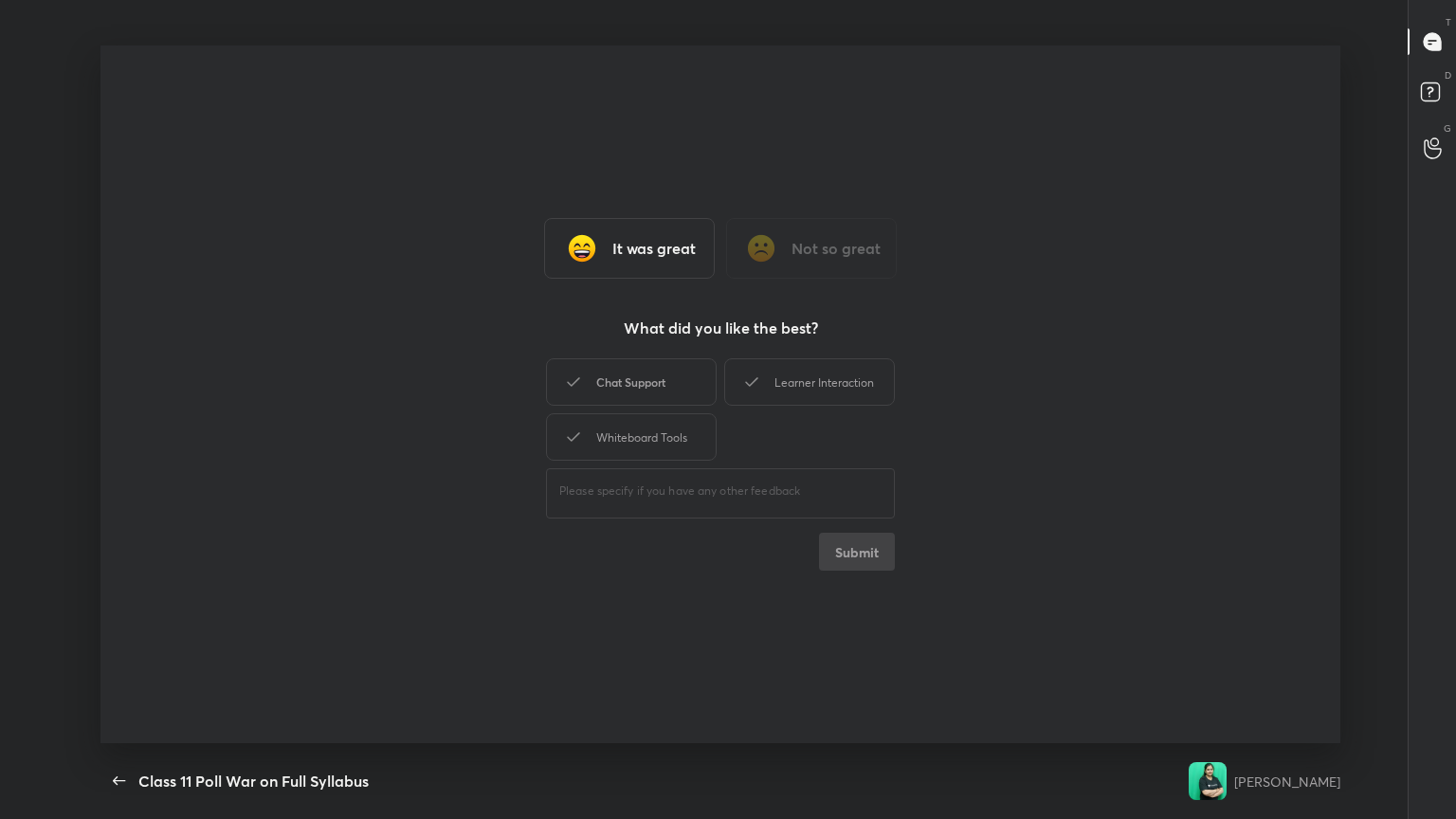
click at [641, 383] on div "Chat Support" at bounding box center [631, 381] width 170 height 47
click at [655, 435] on div "Whiteboard Tools" at bounding box center [631, 436] width 170 height 47
click at [680, 367] on div "Learner Interaction" at bounding box center [809, 381] width 170 height 47
click at [680, 445] on button "Submit" at bounding box center [857, 550] width 76 height 38
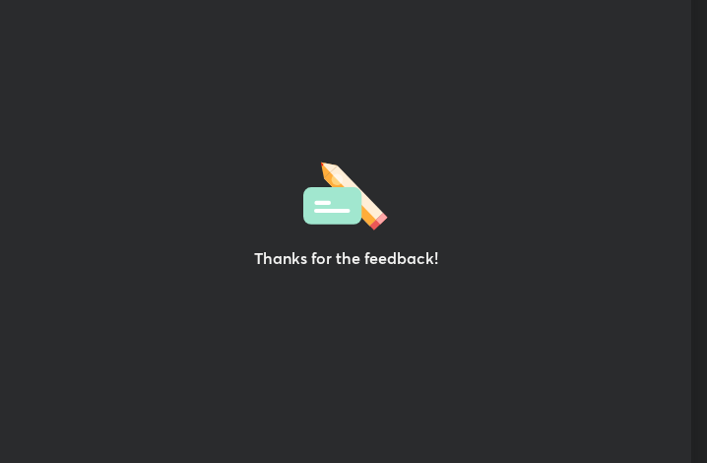
scroll to position [98100, 97746]
